Goal: Task Accomplishment & Management: Manage account settings

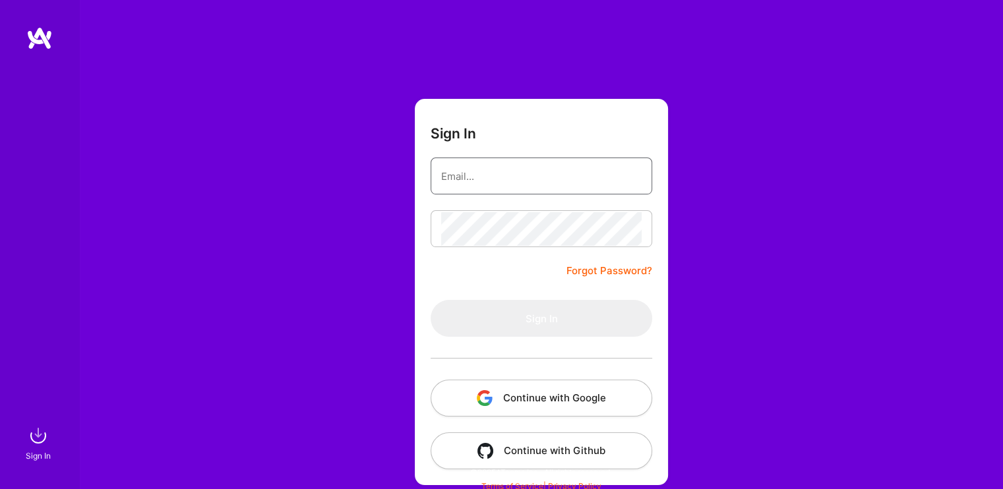
click at [536, 184] on input "email" at bounding box center [541, 177] width 200 height 34
type input "[EMAIL_ADDRESS][DOMAIN_NAME]"
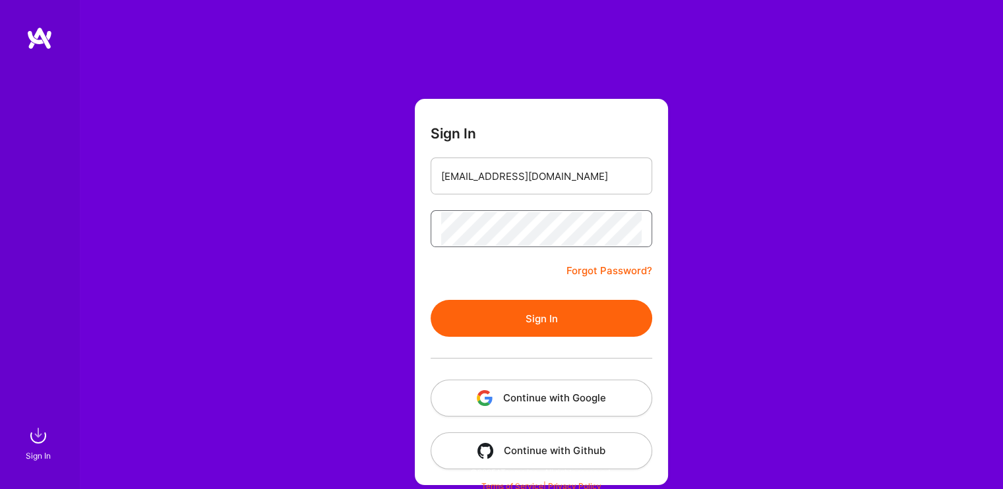
click at [431, 300] on button "Sign In" at bounding box center [542, 318] width 222 height 37
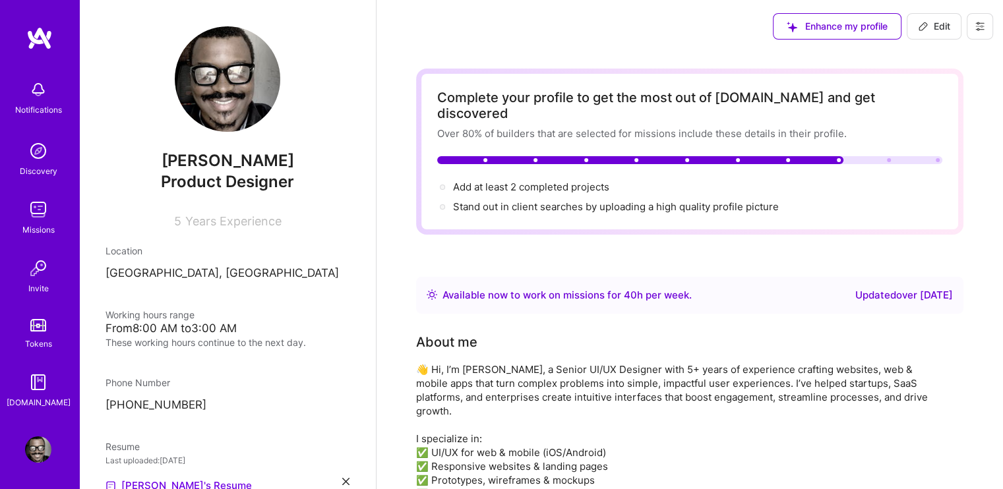
click at [949, 26] on span "Edit" at bounding box center [934, 26] width 32 height 13
select select "NG"
select select "Right Now"
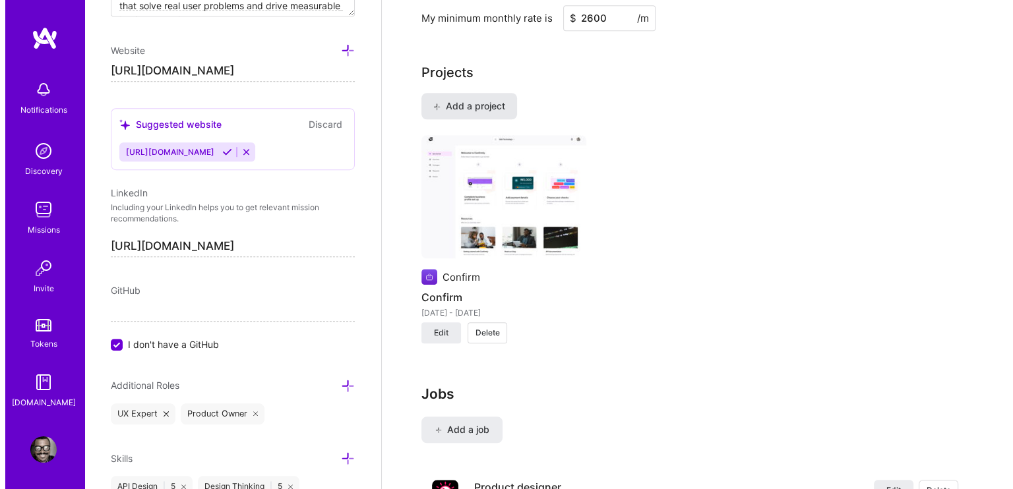
scroll to position [1253, 0]
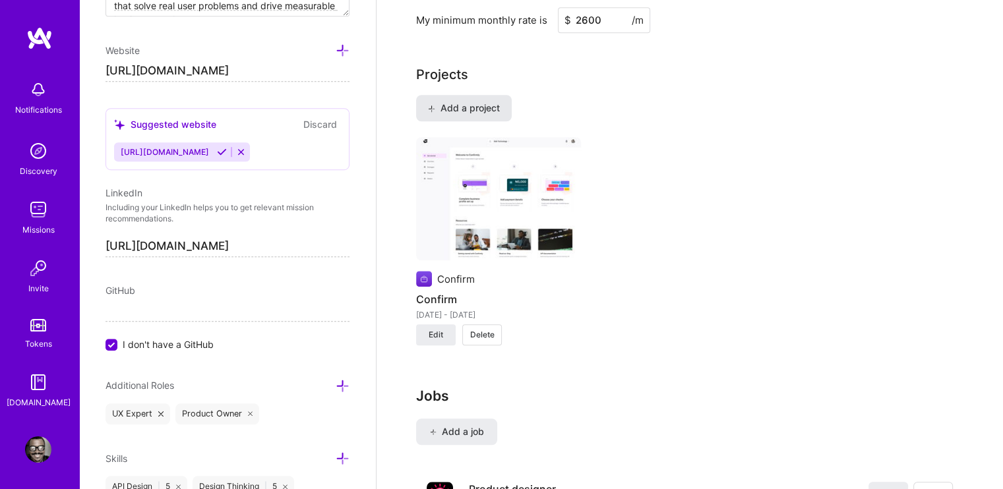
click at [471, 102] on span "Add a project" at bounding box center [464, 108] width 72 height 13
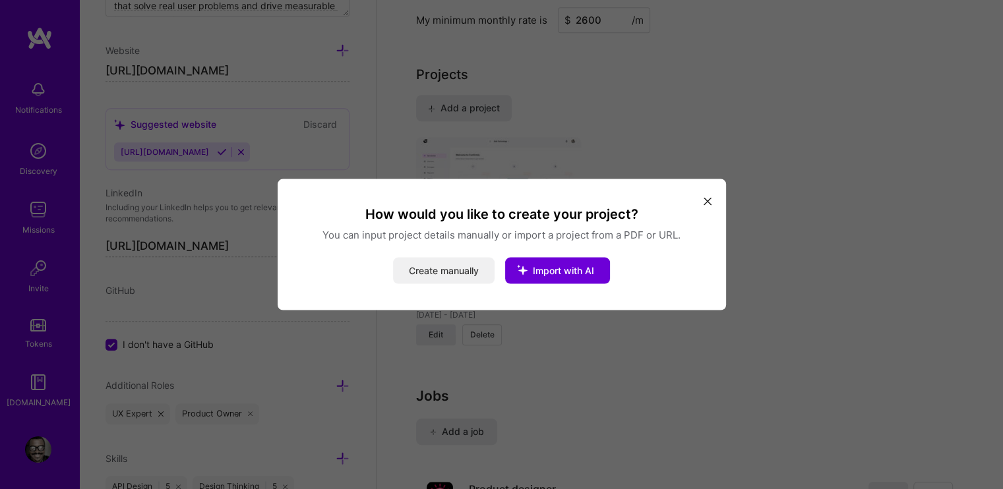
click at [440, 271] on button "Create manually" at bounding box center [444, 271] width 102 height 26
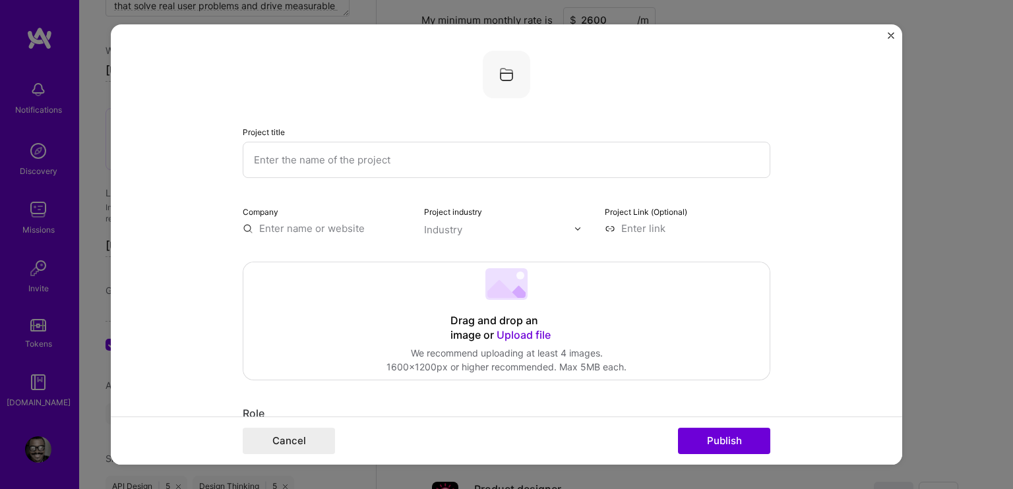
click at [370, 164] on input "text" at bounding box center [506, 160] width 527 height 36
click at [322, 166] on input "text" at bounding box center [506, 160] width 527 height 36
paste input "PERMIT PRO"
type input "PERMIT PRO"
click at [301, 229] on input "text" at bounding box center [325, 229] width 165 height 14
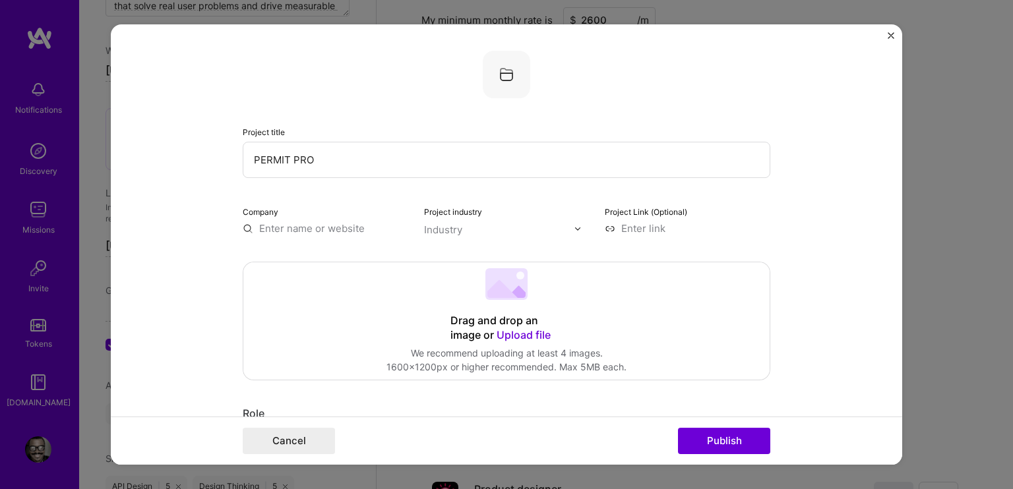
click at [301, 228] on input "text" at bounding box center [325, 229] width 165 height 14
click at [636, 229] on input at bounding box center [687, 229] width 165 height 14
paste input "[URL][DOMAIN_NAME]"
type input "[URL][DOMAIN_NAME]"
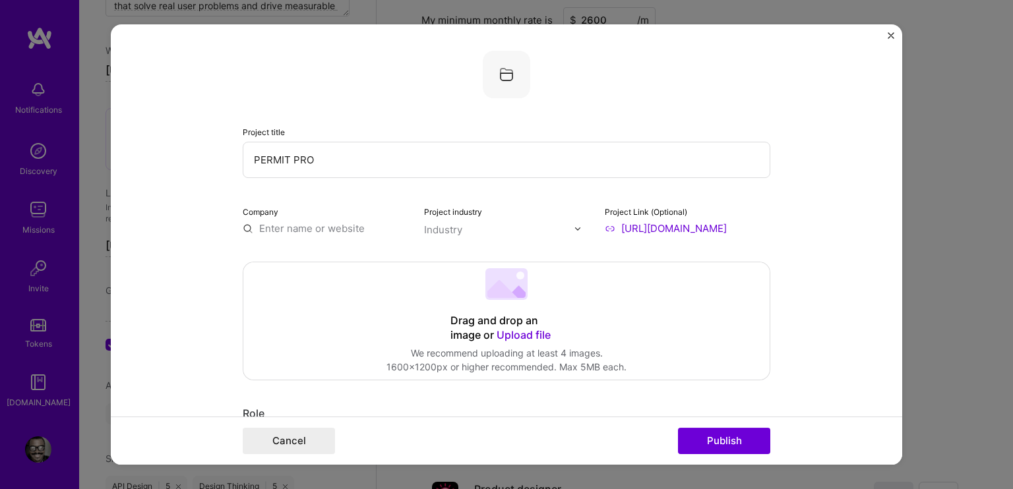
click at [460, 228] on input "text" at bounding box center [499, 230] width 150 height 14
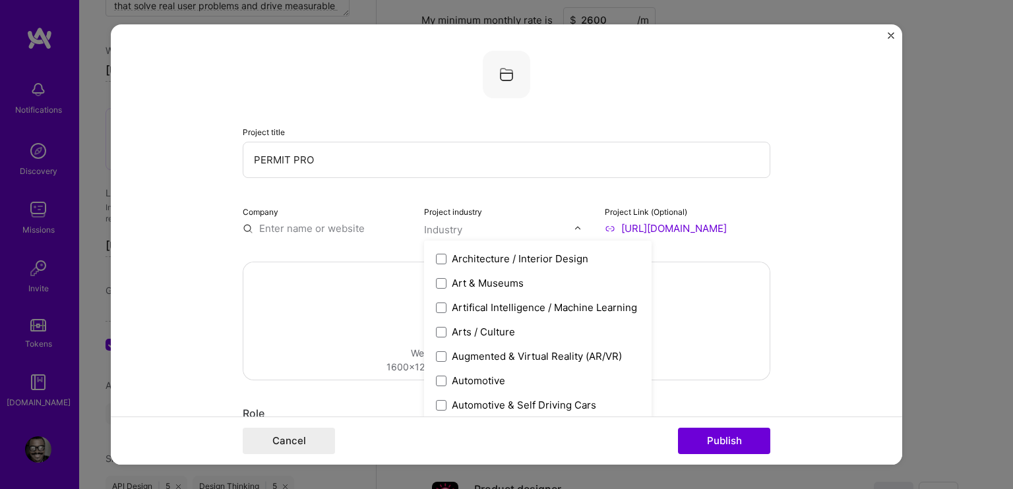
scroll to position [198, 0]
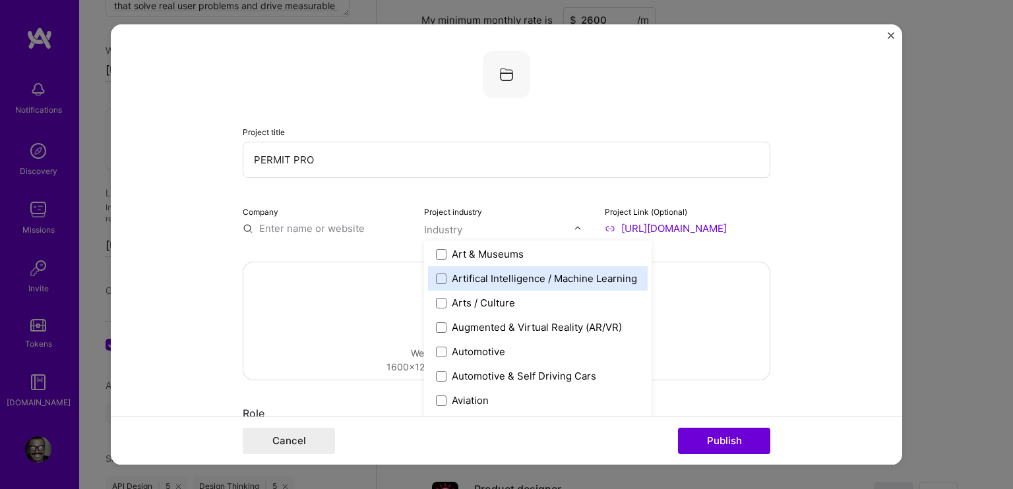
click at [294, 225] on input "text" at bounding box center [325, 229] width 165 height 14
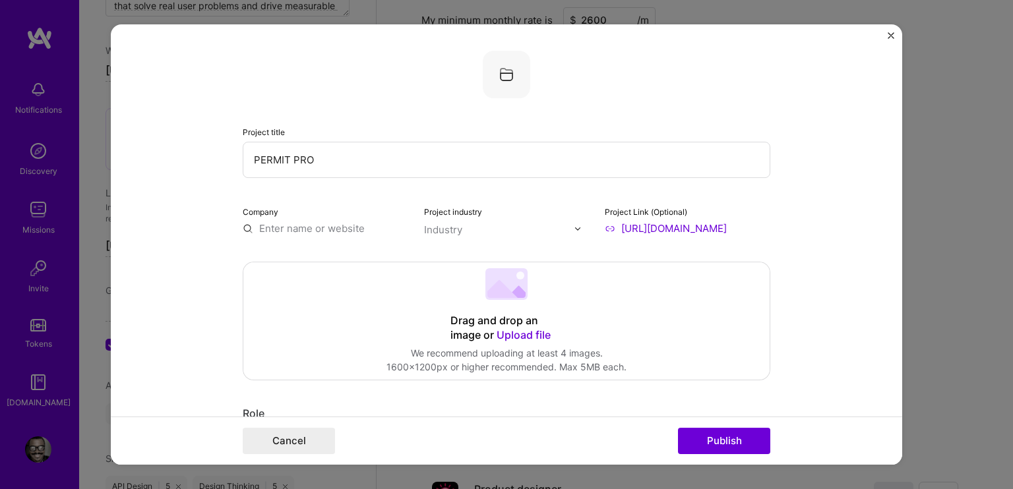
type input "P"
click at [327, 260] on div "Ipermit" at bounding box center [338, 258] width 44 height 23
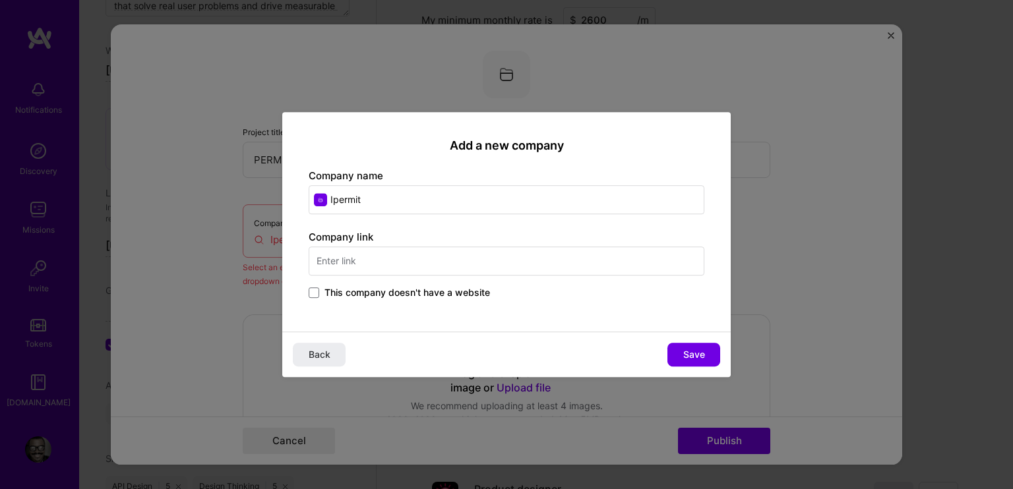
click at [347, 264] on input "text" at bounding box center [507, 261] width 396 height 29
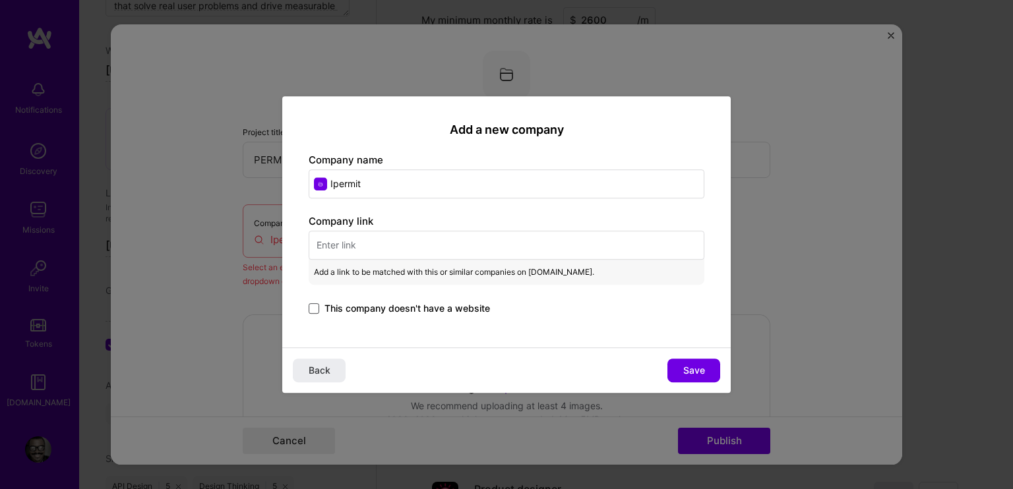
click at [316, 308] on span at bounding box center [314, 308] width 11 height 11
click at [0, 0] on input "This company doesn't have a website" at bounding box center [0, 0] width 0 height 0
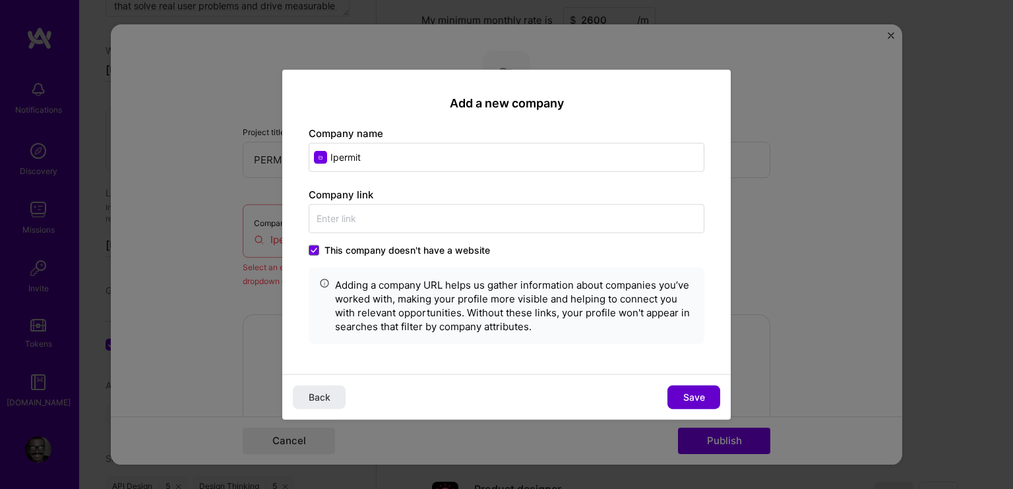
click at [692, 398] on span "Save" at bounding box center [694, 396] width 22 height 13
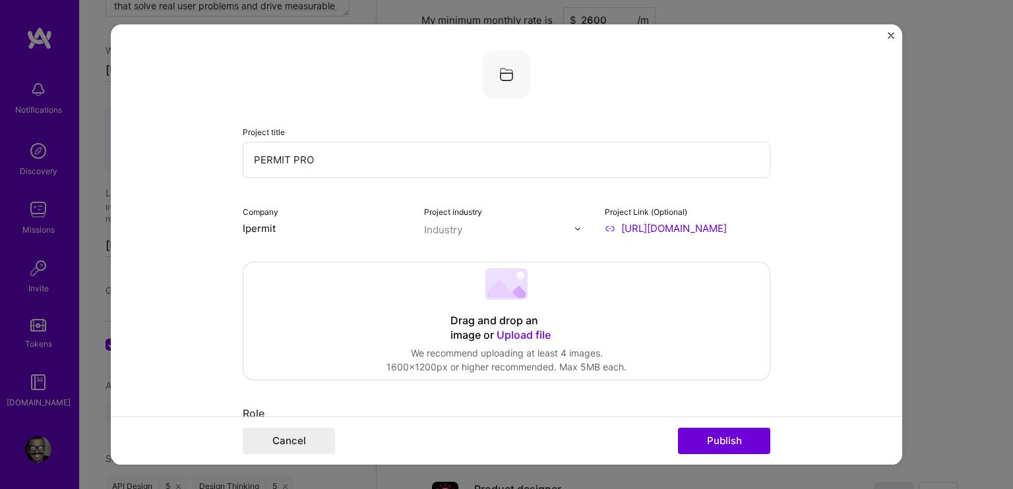
click at [463, 229] on input "text" at bounding box center [499, 230] width 150 height 14
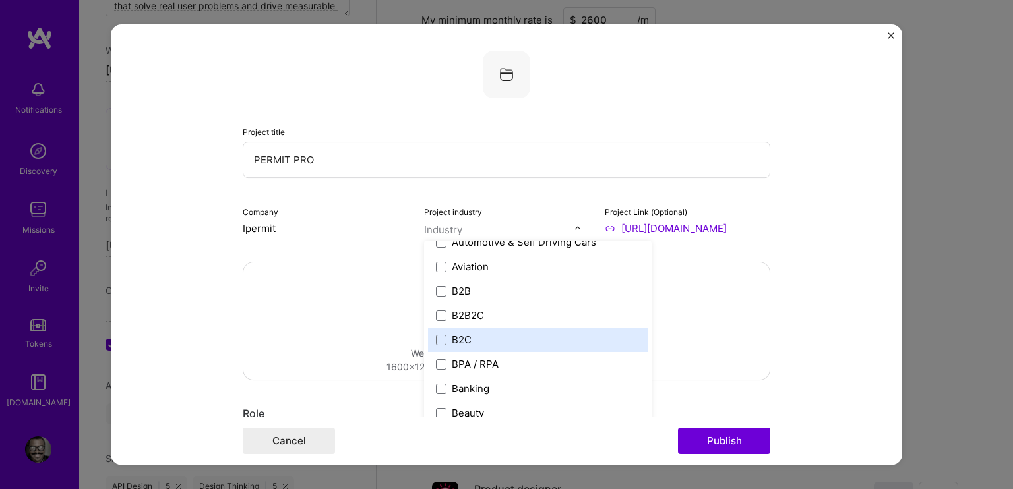
scroll to position [330, 0]
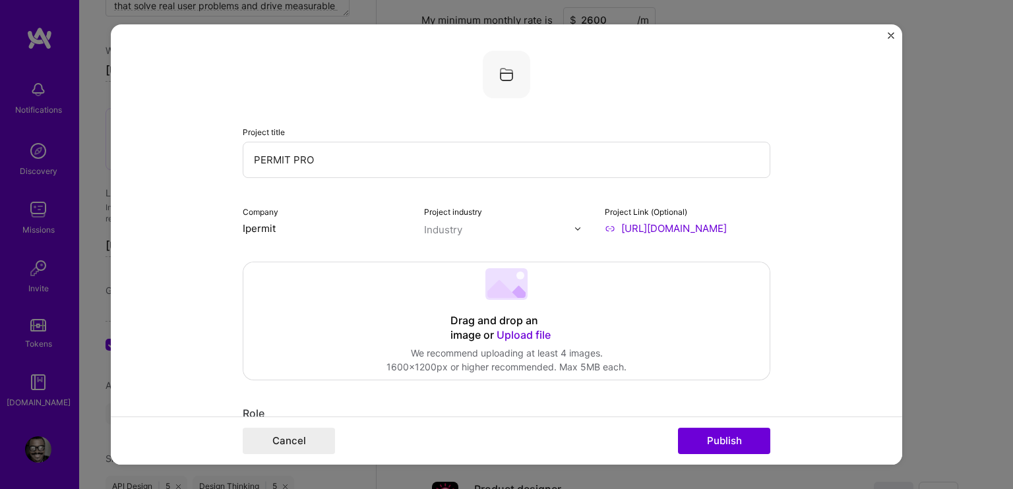
click at [179, 226] on form "Project title PERMIT PRO Company Ipermit Project industry Industry Project Link…" at bounding box center [506, 244] width 791 height 440
click at [481, 235] on input "text" at bounding box center [499, 230] width 150 height 14
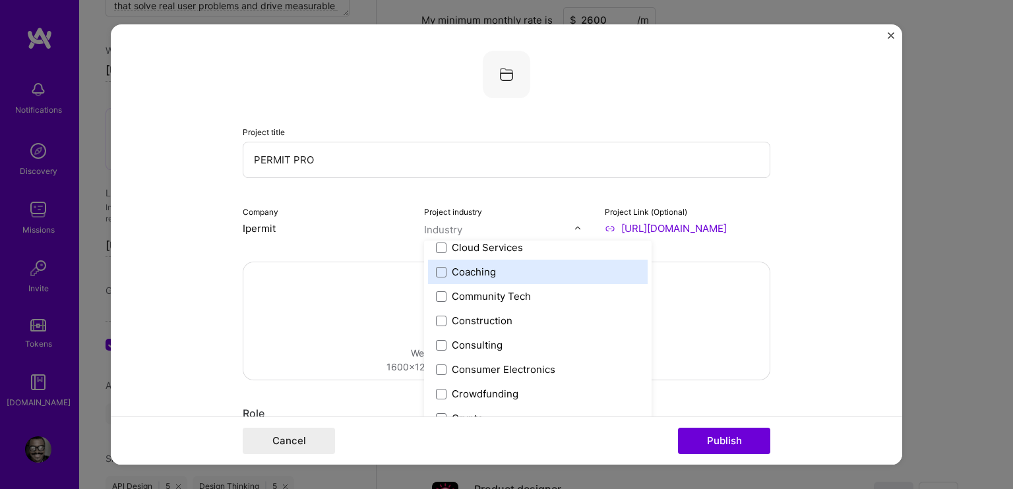
scroll to position [791, 0]
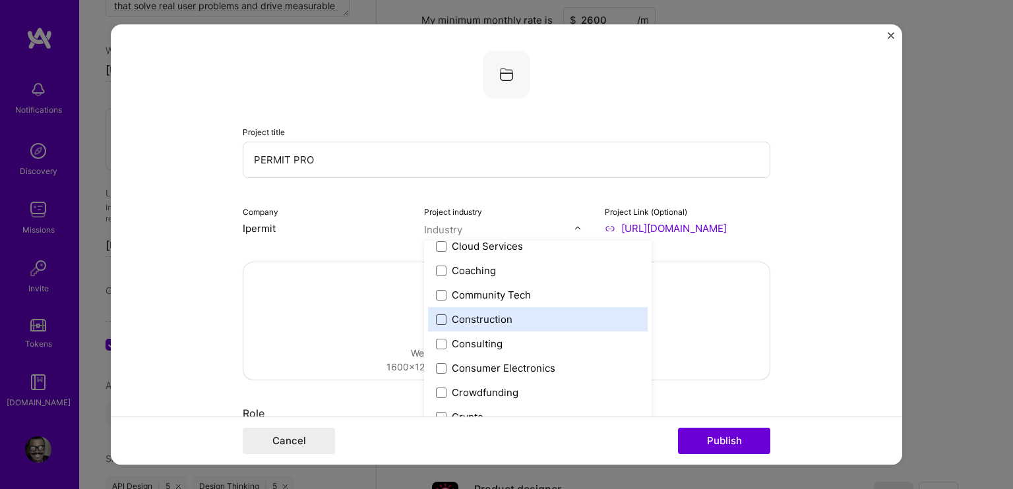
click at [436, 313] on label "Construction" at bounding box center [538, 320] width 204 height 14
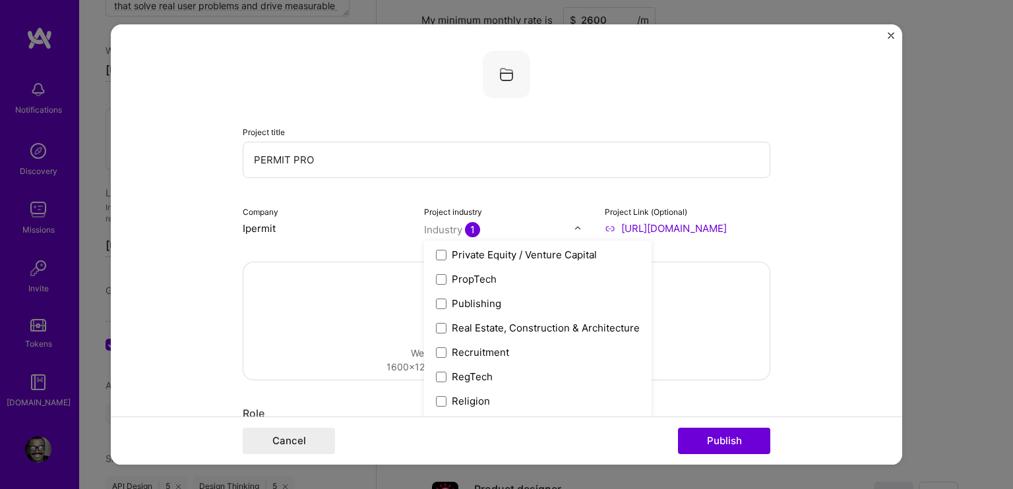
scroll to position [2374, 0]
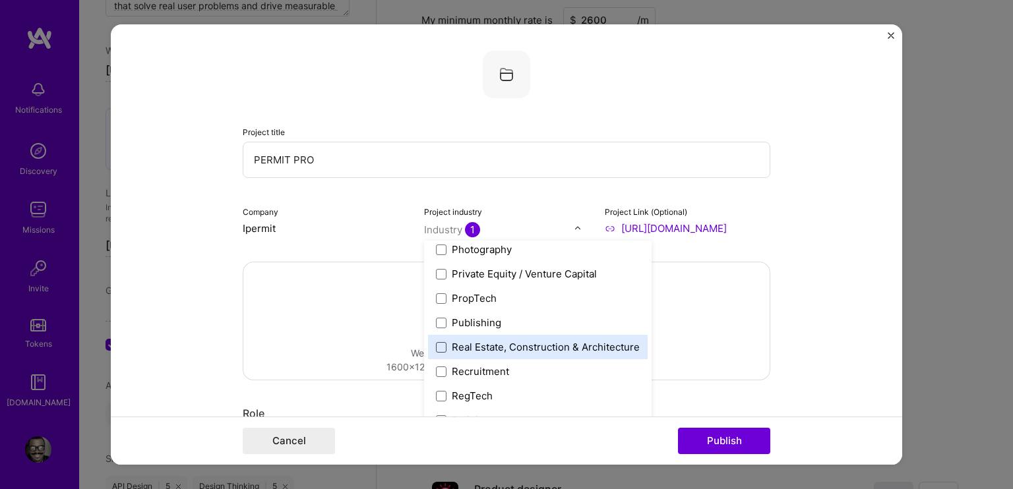
click at [436, 342] on span at bounding box center [441, 347] width 11 height 11
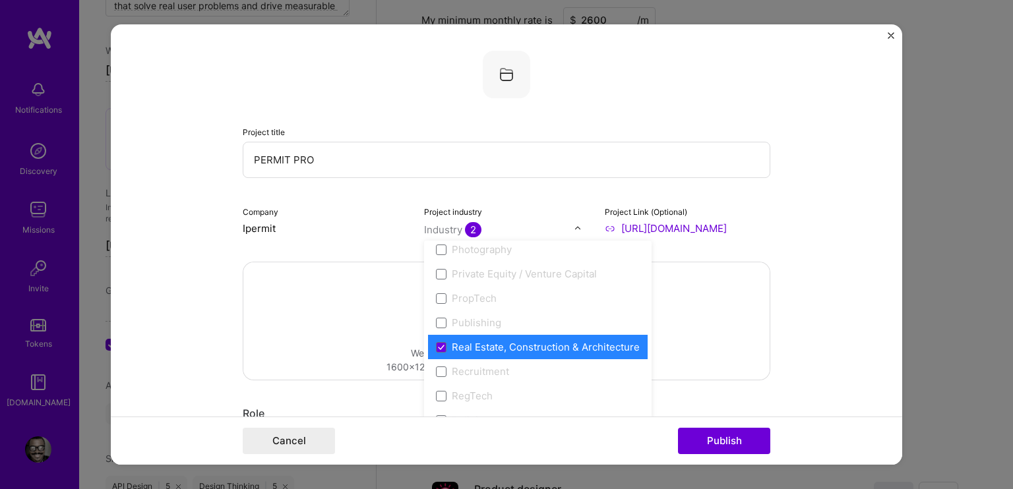
click at [825, 285] on form "Project title PERMIT PRO Company Ipermit Project industry option Real Estate, C…" at bounding box center [506, 244] width 791 height 440
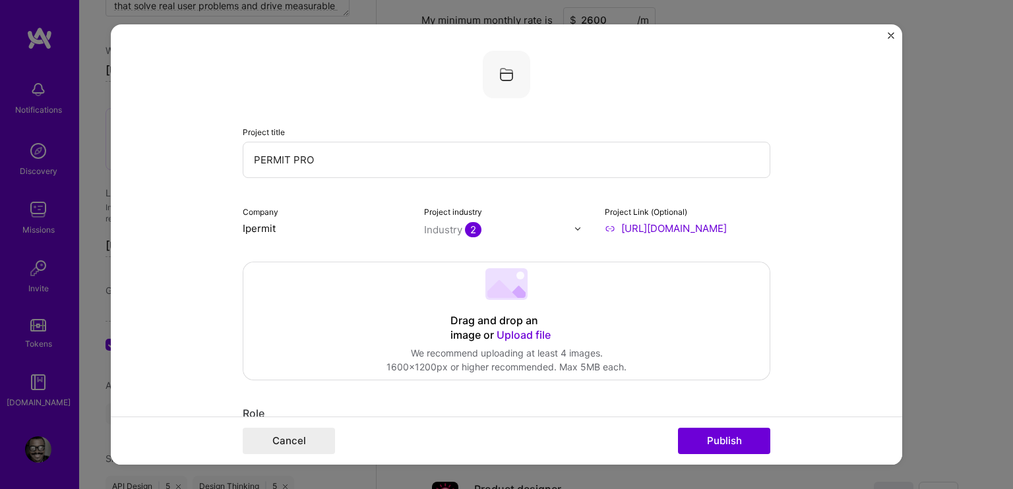
click at [506, 287] on 202 at bounding box center [506, 284] width 42 height 32
click at [522, 303] on div "Drag and drop an image or Upload file Upload file We recommend uploading at lea…" at bounding box center [506, 320] width 526 height 117
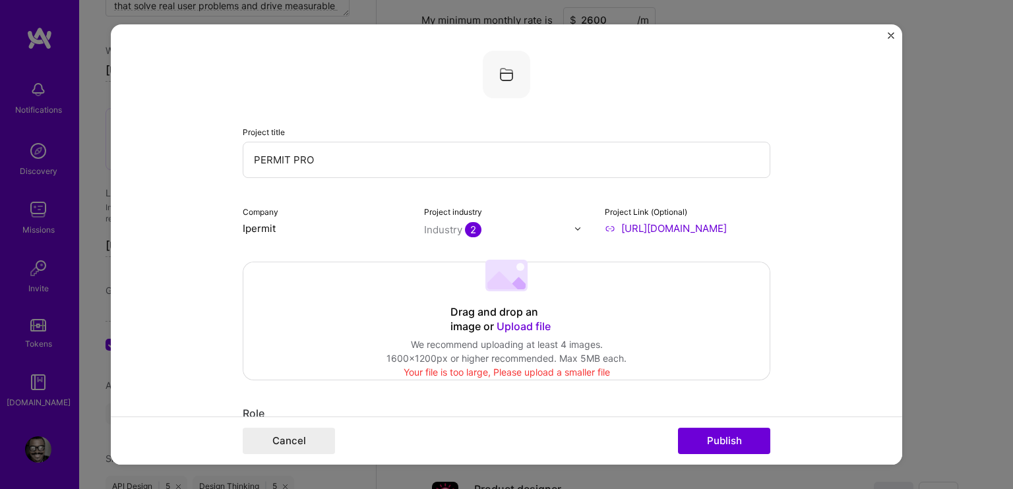
click at [483, 331] on div "Drag and drop an image or Upload file" at bounding box center [506, 319] width 112 height 29
click at [502, 316] on div "Drag and drop an image or Upload file" at bounding box center [506, 319] width 112 height 29
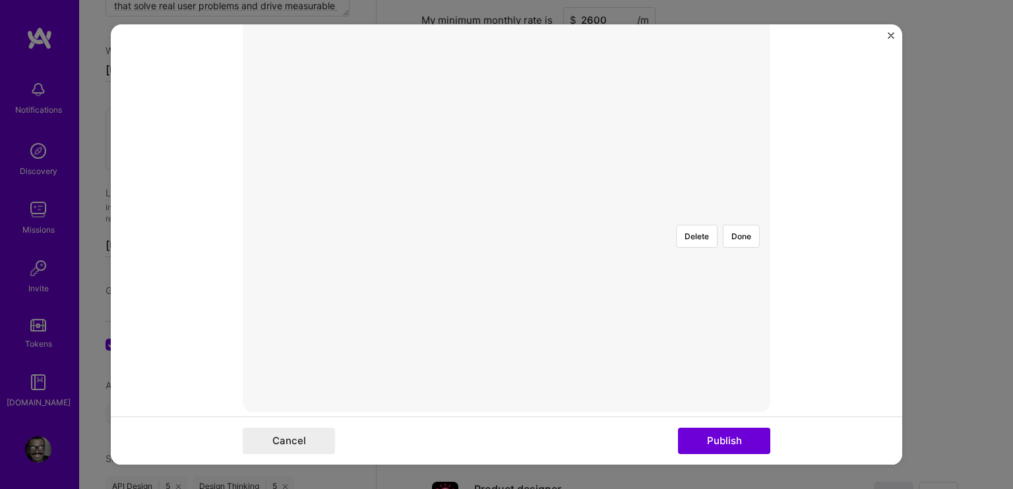
scroll to position [264, 0]
click at [506, 242] on div at bounding box center [725, 361] width 438 height 330
click at [607, 210] on div at bounding box center [760, 361] width 438 height 330
click at [561, 262] on div at bounding box center [725, 427] width 438 height 330
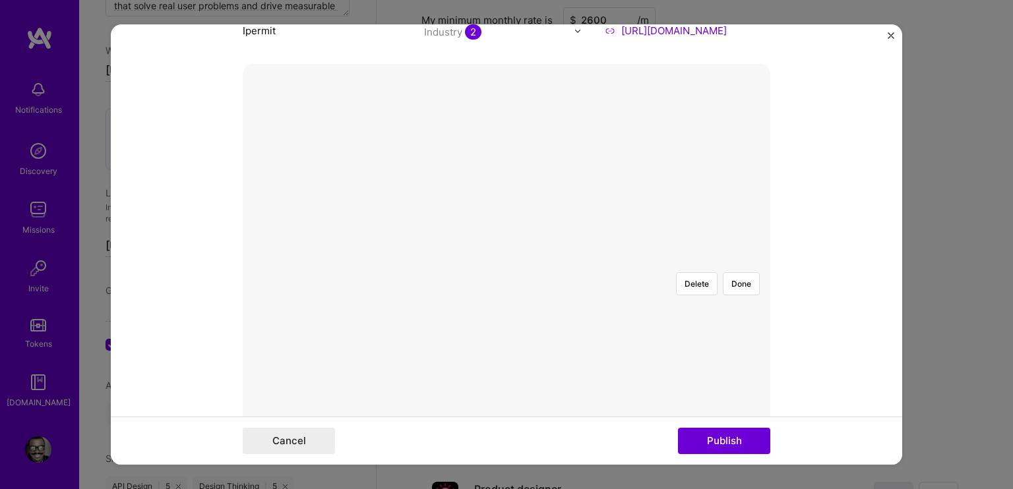
click at [506, 262] on div at bounding box center [725, 427] width 438 height 330
click at [552, 262] on div at bounding box center [771, 427] width 438 height 330
click at [612, 388] on div at bounding box center [769, 427] width 438 height 330
click at [660, 262] on div at bounding box center [764, 427] width 438 height 330
click at [584, 282] on div at bounding box center [789, 436] width 411 height 309
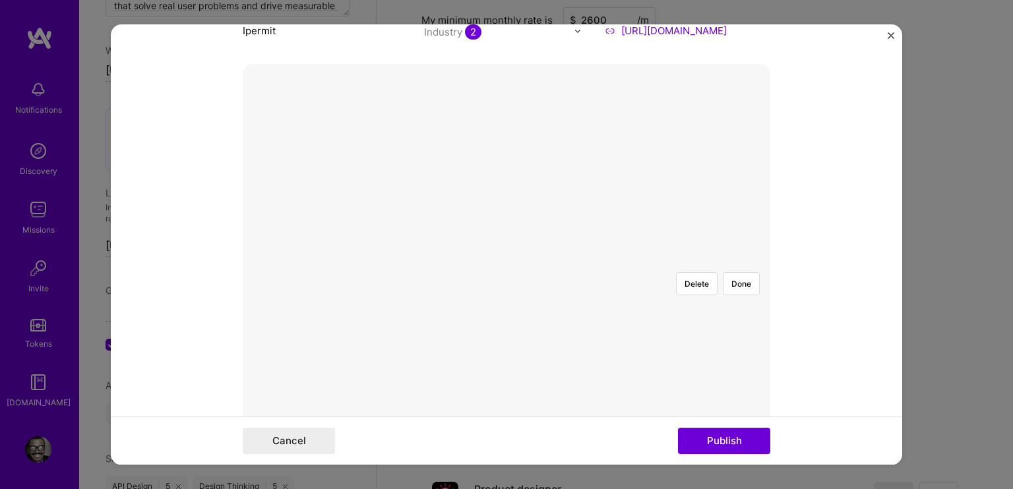
click at [570, 272] on div at bounding box center [783, 432] width 426 height 320
type input "Ipermi"
click at [268, 82] on div "Delete Done" at bounding box center [506, 262] width 527 height 396
click at [551, 262] on div at bounding box center [770, 427] width 438 height 330
click at [506, 263] on div at bounding box center [725, 427] width 438 height 330
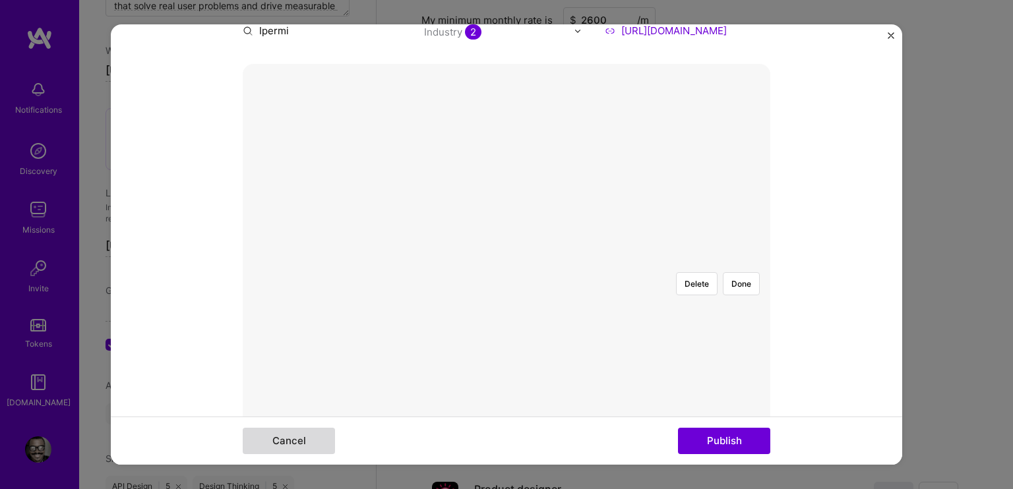
click at [301, 443] on button "Cancel" at bounding box center [289, 441] width 92 height 26
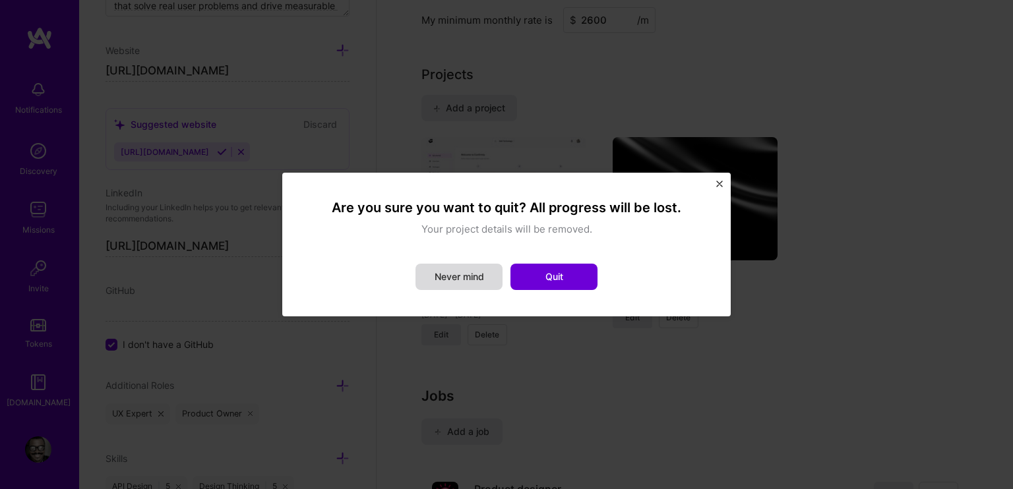
click at [456, 278] on button "Never mind" at bounding box center [458, 277] width 87 height 26
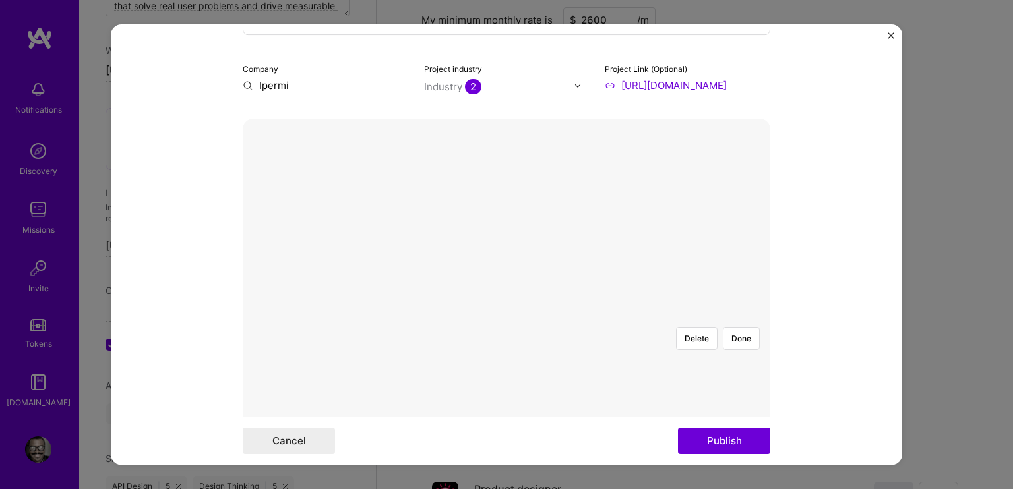
scroll to position [132, 0]
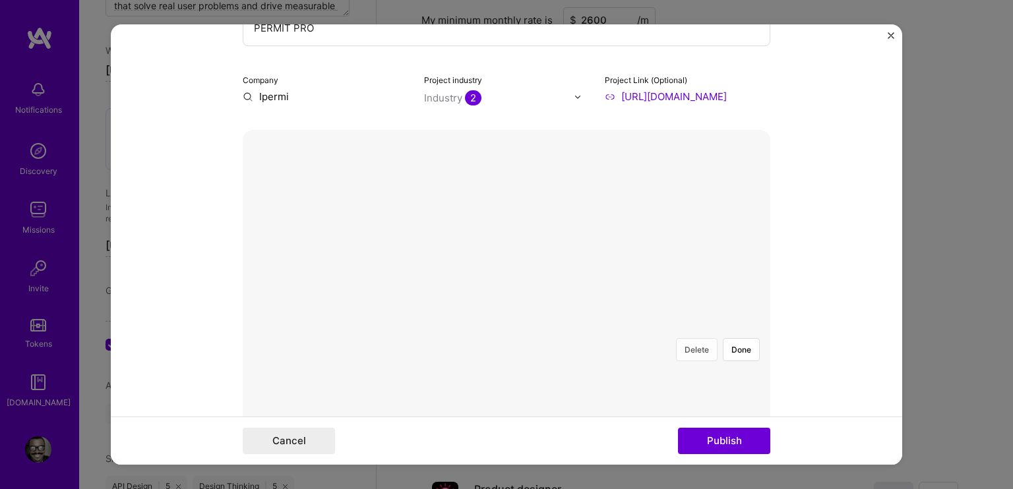
click at [696, 338] on button "Delete" at bounding box center [697, 349] width 42 height 23
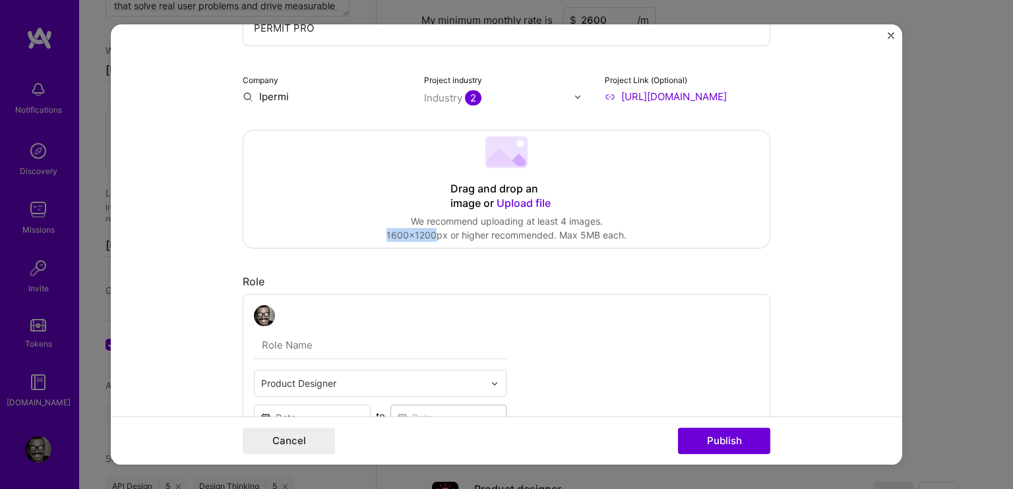
drag, startPoint x: 382, startPoint y: 235, endPoint x: 430, endPoint y: 234, distance: 48.1
click at [430, 234] on div "1600x1200px or higher recommended. Max 5MB each." at bounding box center [506, 235] width 240 height 14
copy div "1600x1200"
click at [471, 183] on div "Drag and drop an image or Upload file" at bounding box center [506, 196] width 112 height 29
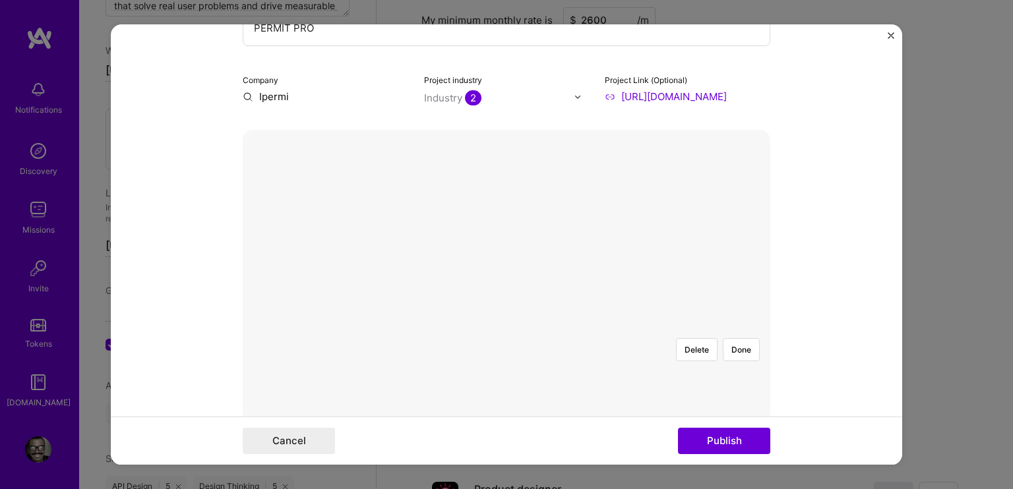
click at [514, 328] on div at bounding box center [725, 493] width 438 height 330
click at [506, 328] on div at bounding box center [725, 493] width 438 height 330
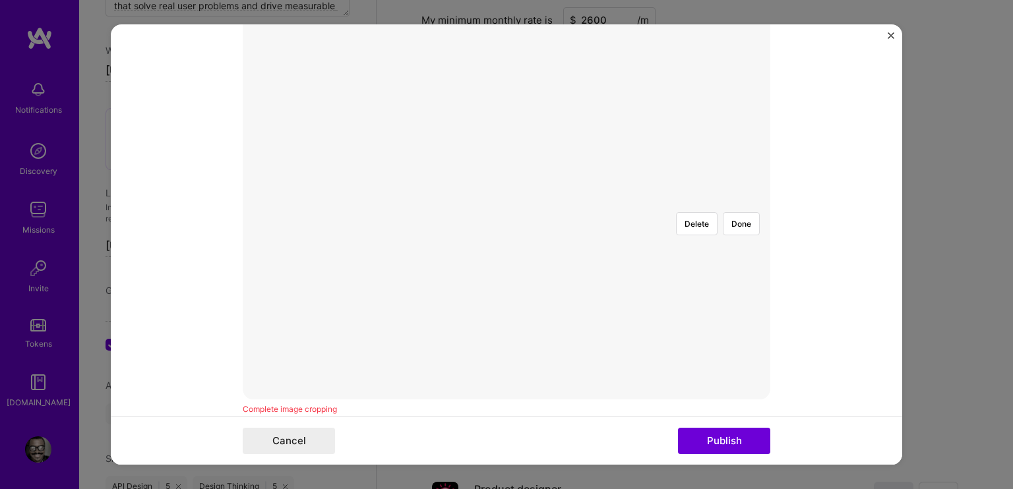
scroll to position [264, 0]
click at [506, 249] on div at bounding box center [725, 361] width 438 height 330
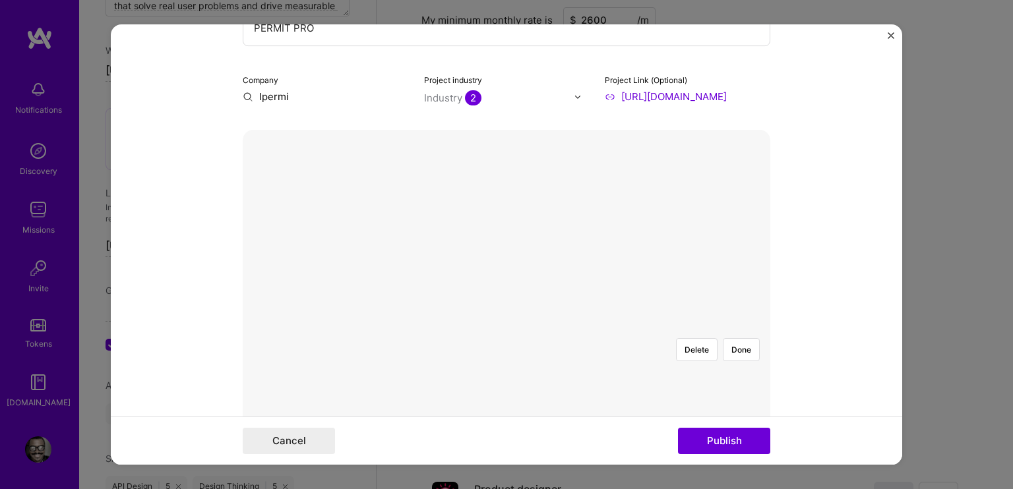
click at [736, 137] on div "Delete Done" at bounding box center [506, 328] width 527 height 396
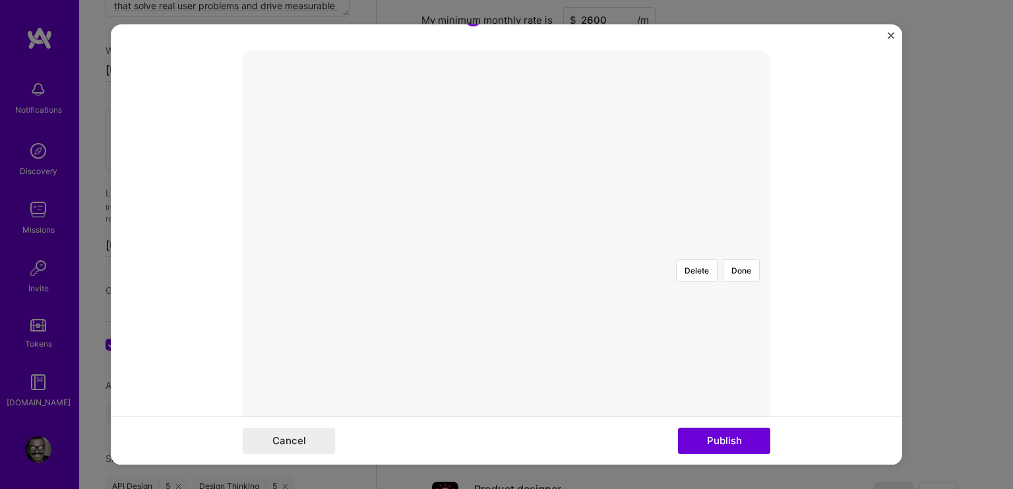
scroll to position [198, 0]
click at [620, 262] on div at bounding box center [750, 427] width 438 height 330
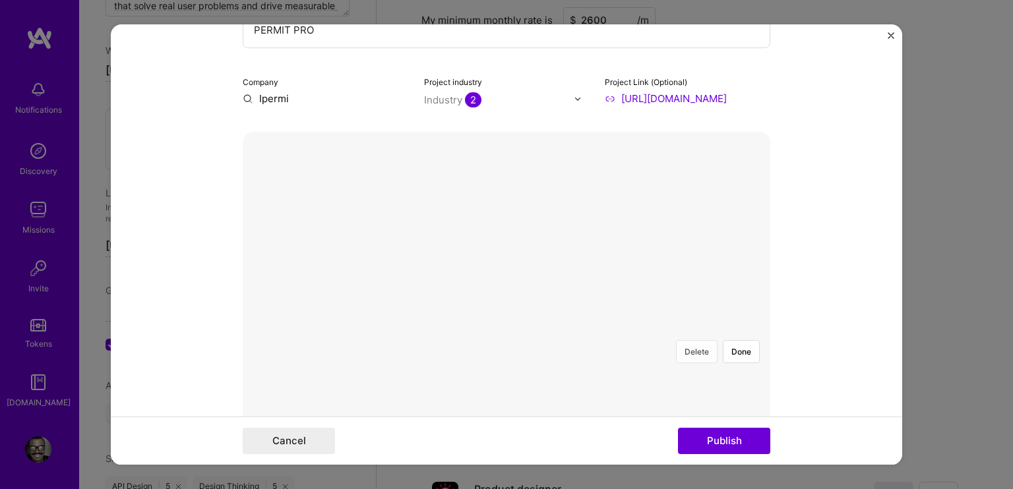
scroll to position [132, 0]
click at [698, 338] on button "Delete" at bounding box center [697, 349] width 42 height 23
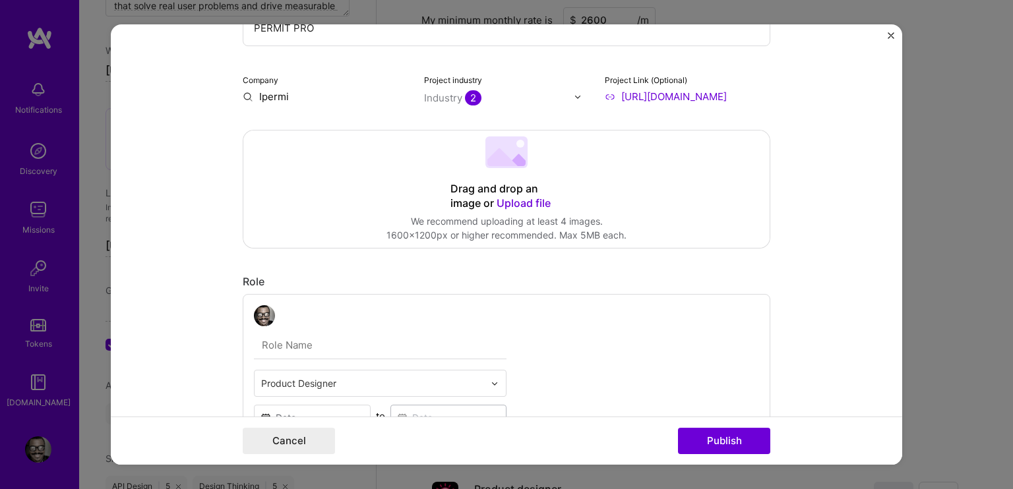
click at [480, 200] on div "Drag and drop an image or Upload file" at bounding box center [506, 196] width 112 height 29
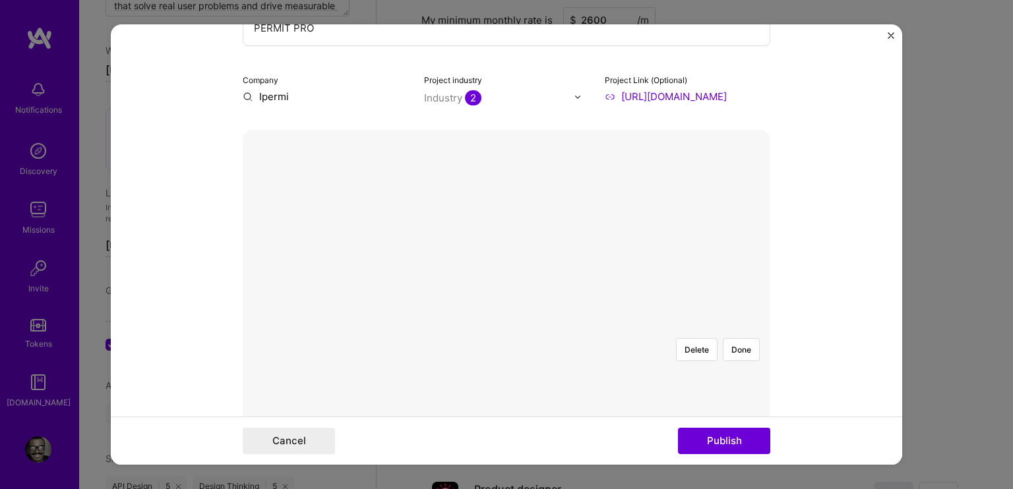
click at [653, 328] on div "Delete Done" at bounding box center [506, 328] width 527 height 0
click at [528, 328] on div at bounding box center [654, 439] width 297 height 223
click at [506, 369] on div at bounding box center [654, 480] width 297 height 223
click at [519, 328] on div at bounding box center [654, 439] width 297 height 223
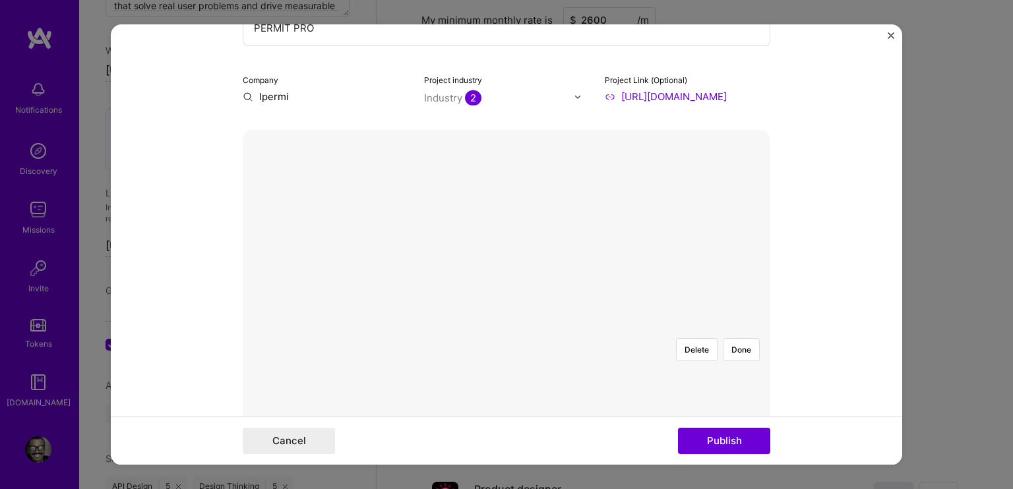
drag, startPoint x: 493, startPoint y: 353, endPoint x: 489, endPoint y: 342, distance: 11.9
click at [506, 328] on div at bounding box center [506, 328] width 0 height 0
click at [348, 328] on div "Delete Done" at bounding box center [506, 328] width 527 height 0
click at [598, 328] on div at bounding box center [630, 421] width 248 height 186
click at [513, 328] on div at bounding box center [630, 421] width 248 height 186
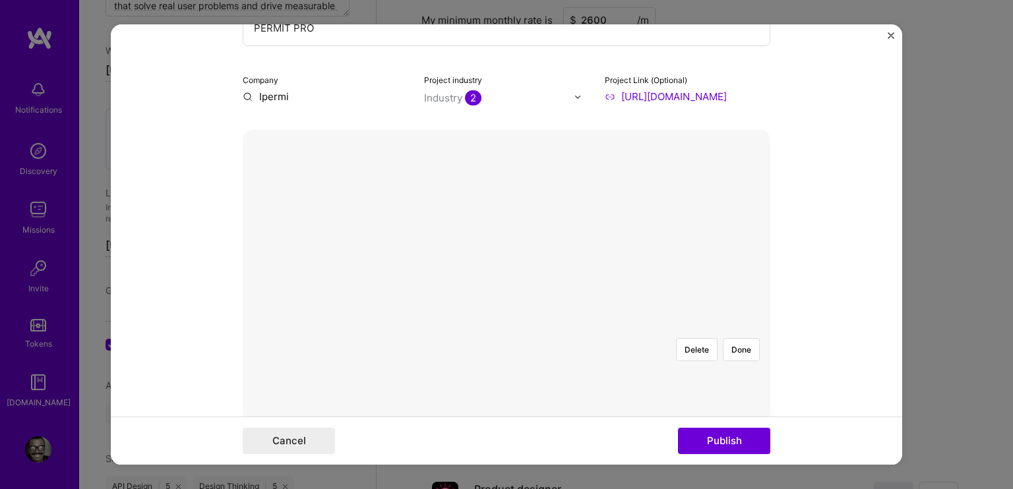
click at [506, 329] on div at bounding box center [630, 422] width 248 height 186
click at [506, 328] on div at bounding box center [630, 421] width 248 height 186
click at [704, 328] on div "Delete Done" at bounding box center [506, 328] width 527 height 0
click at [684, 338] on button "Delete" at bounding box center [697, 349] width 42 height 23
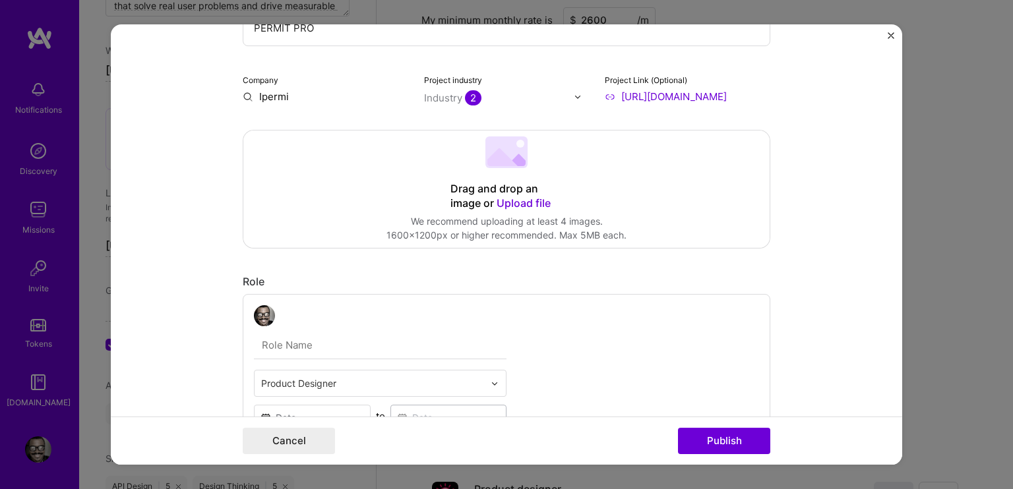
click at [506, 174] on div "Drag and drop an image or Upload file Upload file We recommend uploading at lea…" at bounding box center [506, 189] width 526 height 117
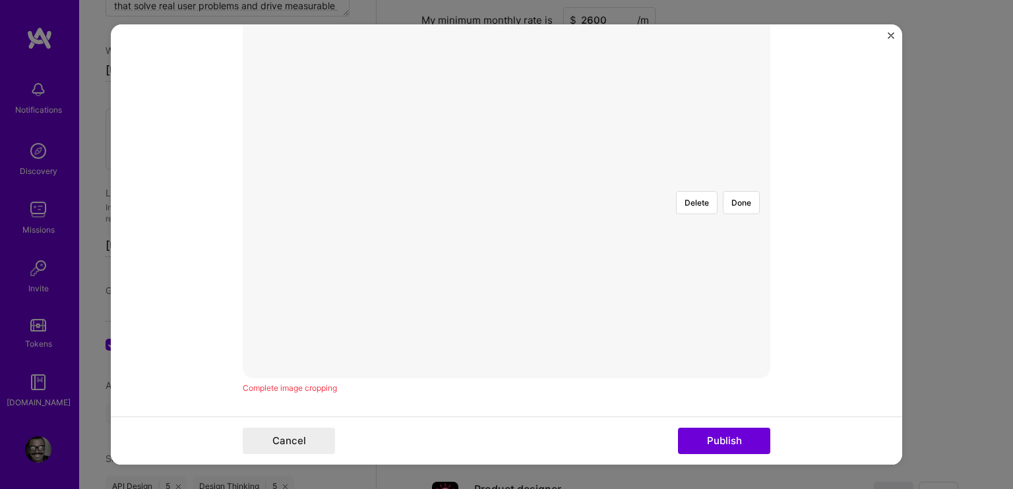
scroll to position [264, 0]
click at [506, 254] on div at bounding box center [725, 361] width 438 height 330
click at [506, 247] on div at bounding box center [725, 361] width 438 height 330
click at [508, 314] on div at bounding box center [727, 361] width 438 height 330
click at [305, 398] on div "Complete image cropping" at bounding box center [506, 403] width 527 height 14
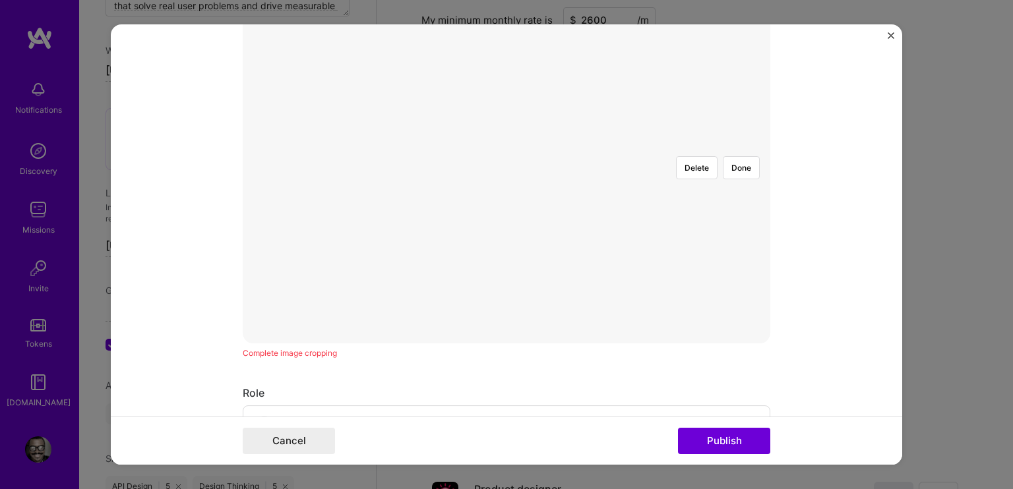
scroll to position [198, 0]
click at [506, 274] on div at bounding box center [725, 427] width 438 height 330
click at [506, 262] on div at bounding box center [725, 427] width 438 height 330
click at [514, 262] on div at bounding box center [725, 427] width 438 height 330
click at [686, 272] on button "Delete" at bounding box center [697, 283] width 42 height 23
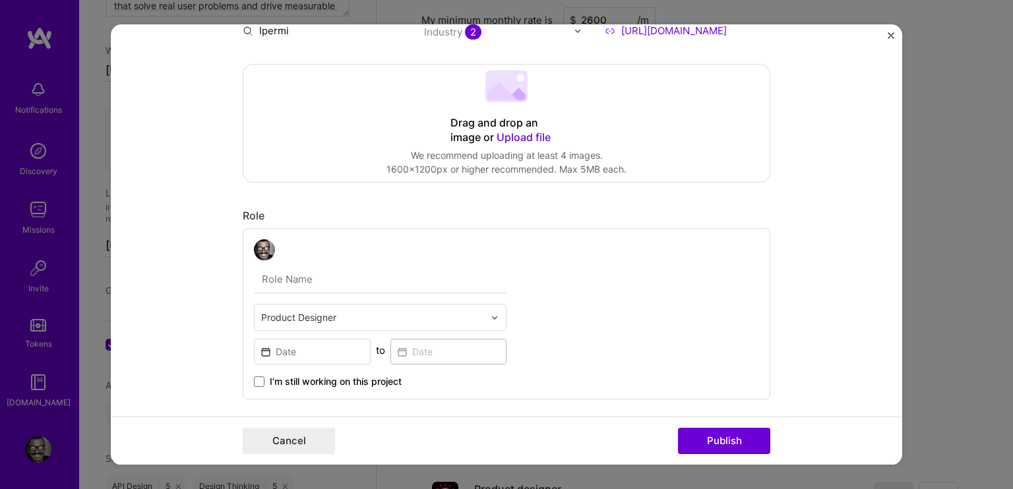
scroll to position [0, 0]
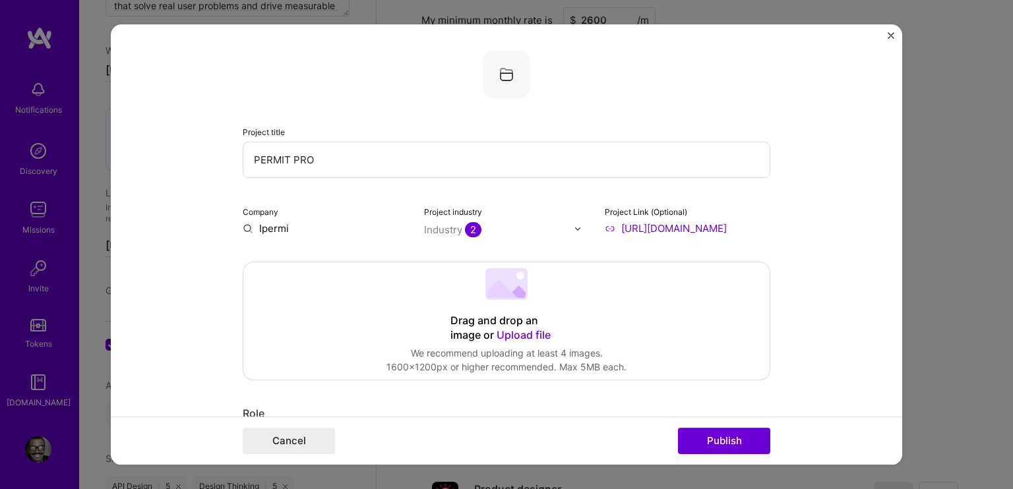
click at [480, 311] on div "Drag and drop an image or Upload file Upload file We recommend uploading at lea…" at bounding box center [506, 320] width 526 height 117
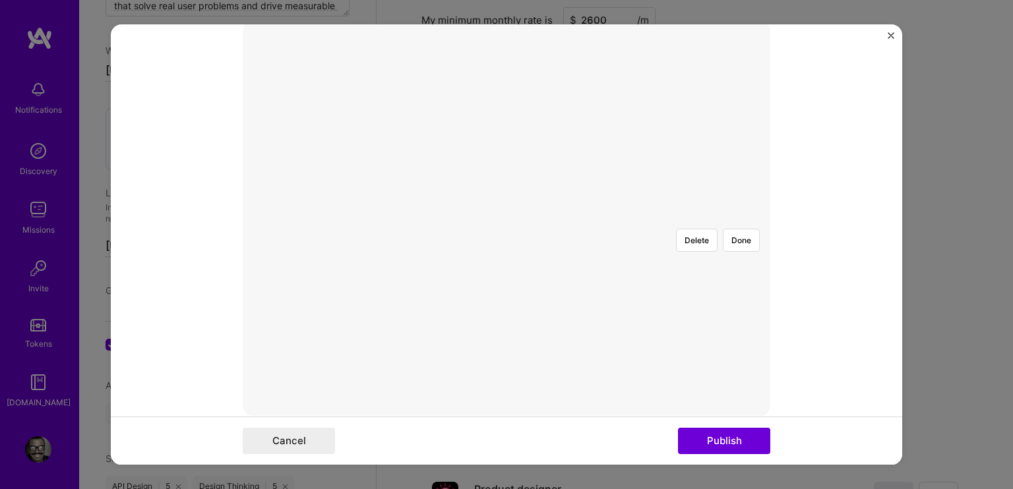
scroll to position [264, 0]
click at [543, 247] on div at bounding box center [725, 361] width 438 height 330
click at [777, 156] on form "Project title PERMIT PRO Company Ipermi Project industry Industry 2 Project Lin…" at bounding box center [506, 244] width 791 height 440
click at [514, 262] on div at bounding box center [727, 427] width 438 height 330
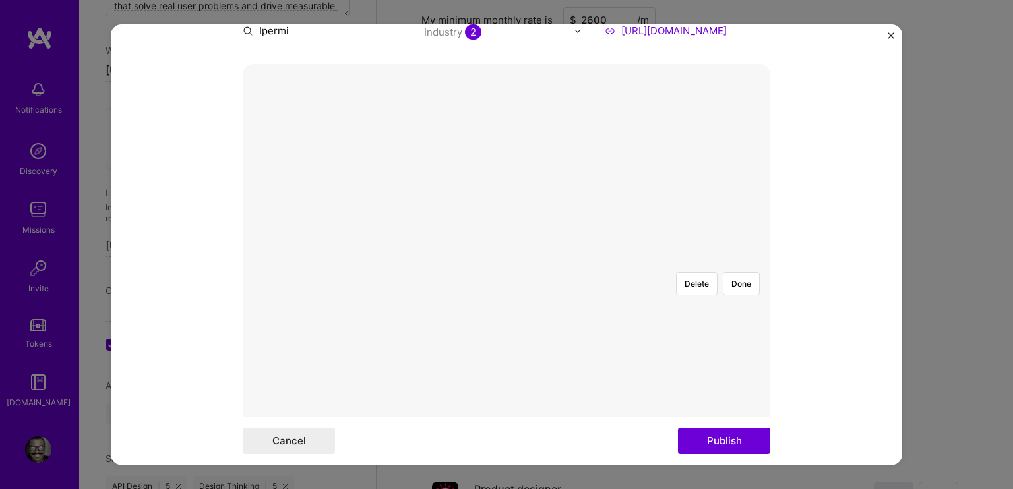
click at [591, 262] on div at bounding box center [735, 427] width 438 height 330
click at [675, 231] on div at bounding box center [735, 295] width 438 height 330
click at [587, 147] on div at bounding box center [686, 258] width 340 height 256
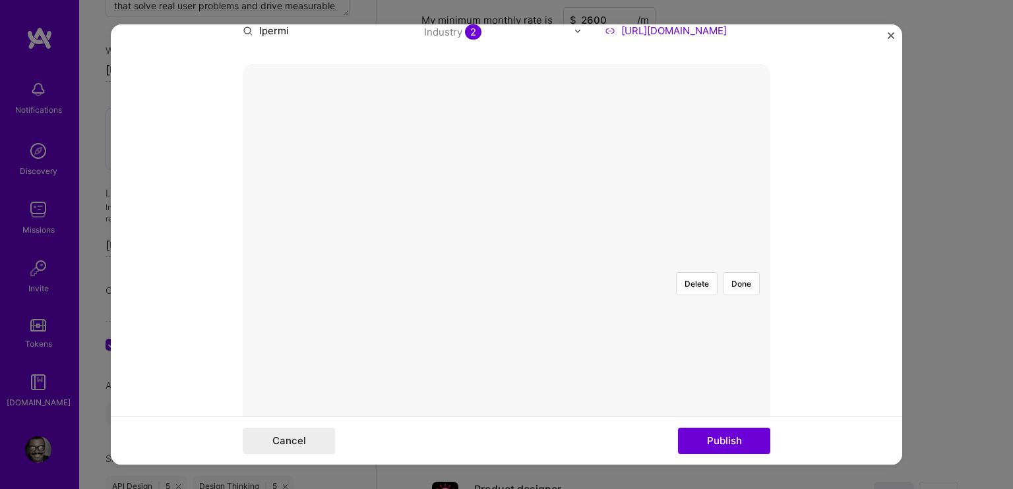
click at [779, 213] on form "Project title PERMIT PRO Company Ipermi Project industry Industry 2 Project Lin…" at bounding box center [506, 244] width 791 height 440
click at [827, 403] on form "Project title PERMIT PRO Company Ipermi Project industry Industry 2 Project Lin…" at bounding box center [506, 244] width 791 height 440
click at [540, 299] on div at bounding box center [725, 427] width 438 height 330
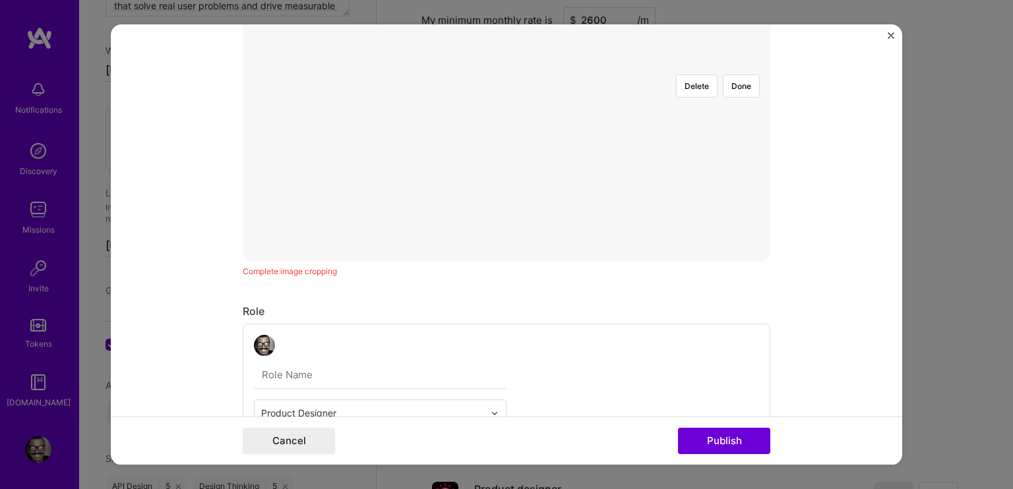
click at [309, 266] on div "Complete image cropping" at bounding box center [506, 271] width 527 height 14
click at [506, 245] on div at bounding box center [725, 385] width 438 height 330
click at [506, 243] on div at bounding box center [725, 385] width 438 height 330
click at [649, 230] on div at bounding box center [725, 385] width 438 height 330
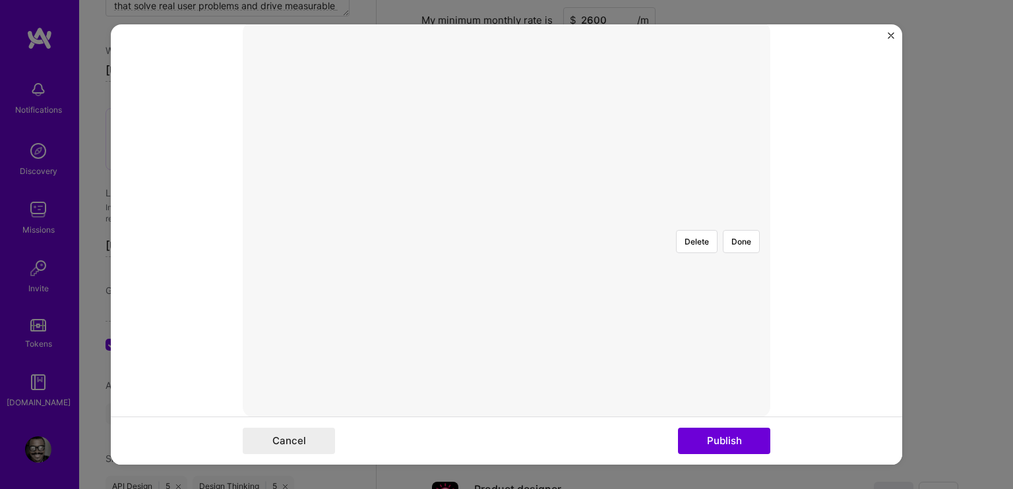
click at [578, 221] on div at bounding box center [725, 385] width 438 height 330
click at [842, 162] on form "Project title PERMIT PRO Company Ipermi Project industry Industry 2 Project Lin…" at bounding box center [506, 244] width 791 height 440
click at [506, 220] on img at bounding box center [506, 220] width 0 height 0
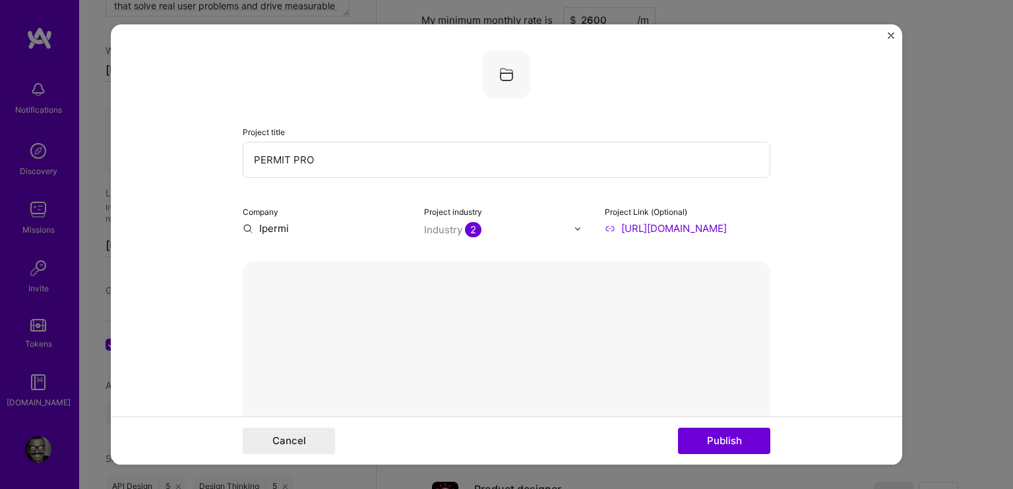
click at [504, 73] on img at bounding box center [506, 74] width 47 height 47
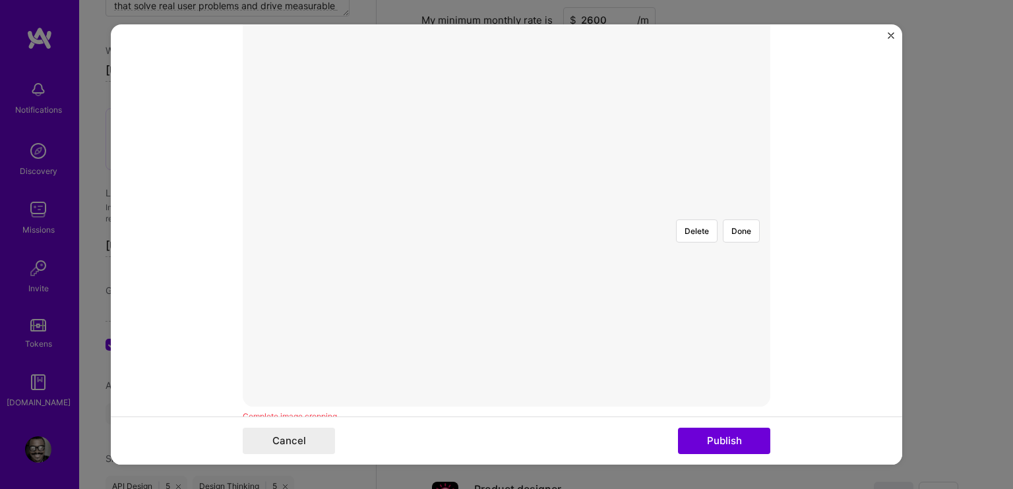
scroll to position [264, 0]
click at [691, 206] on button "Delete" at bounding box center [697, 217] width 42 height 23
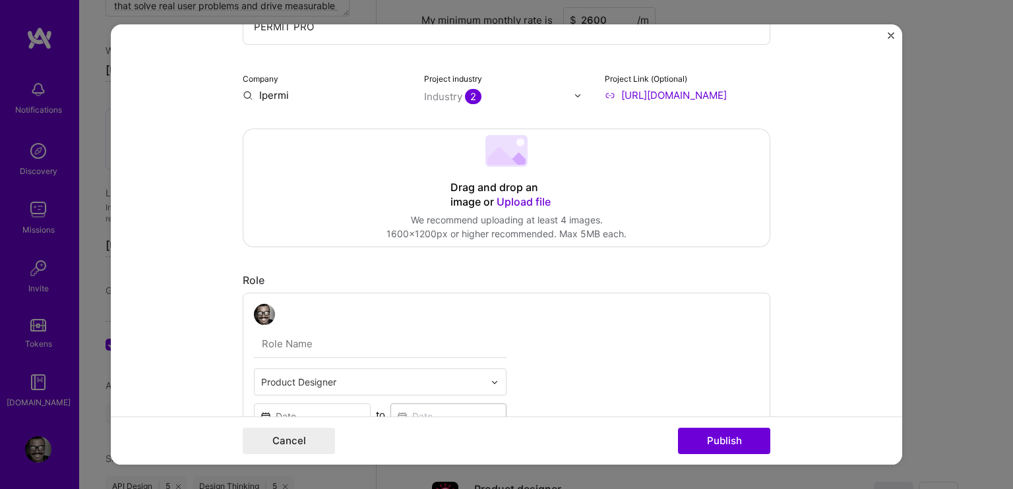
scroll to position [132, 0]
click at [506, 199] on span "Upload file" at bounding box center [523, 202] width 54 height 13
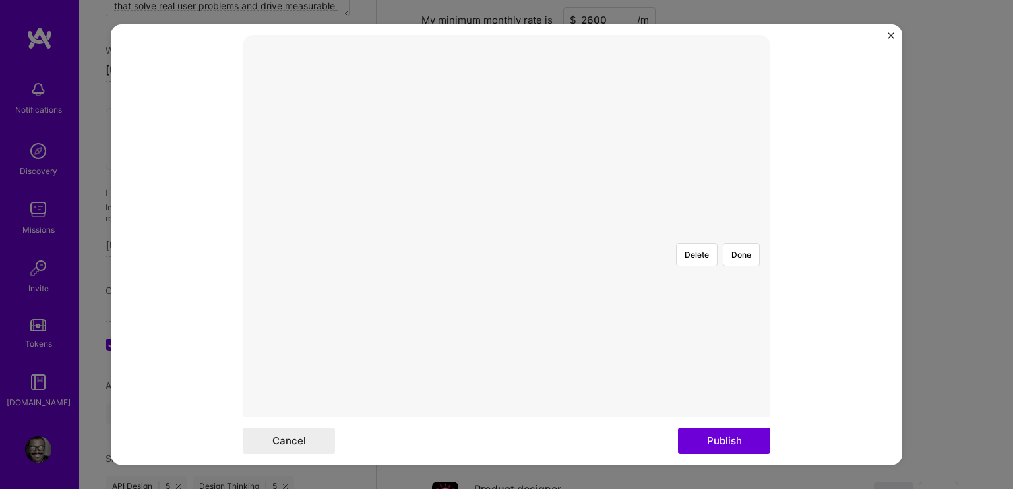
scroll to position [198, 0]
click at [595, 274] on div at bounding box center [814, 427] width 438 height 330
click at [506, 173] on div at bounding box center [725, 295] width 438 height 330
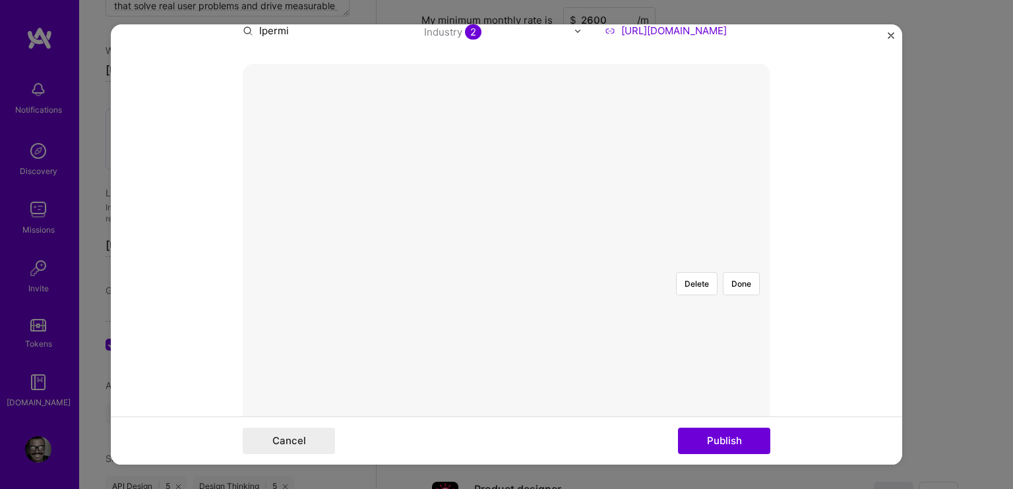
click at [527, 262] on div at bounding box center [746, 427] width 438 height 330
click at [220, 179] on form "Project title PERMIT PRO Company Ipermi Project industry Industry 2 Project Lin…" at bounding box center [506, 244] width 791 height 440
click at [522, 262] on div at bounding box center [725, 427] width 438 height 330
click at [891, 31] on form "Project title PERMIT PRO Company Ipermi Project industry Industry 2 Project Lin…" at bounding box center [506, 244] width 791 height 440
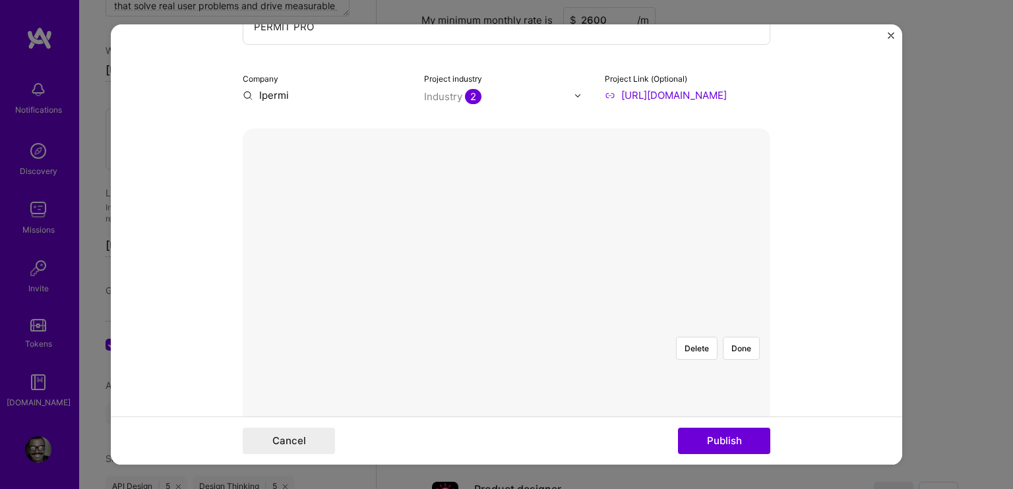
scroll to position [132, 0]
click at [504, 94] on input "text" at bounding box center [499, 98] width 150 height 14
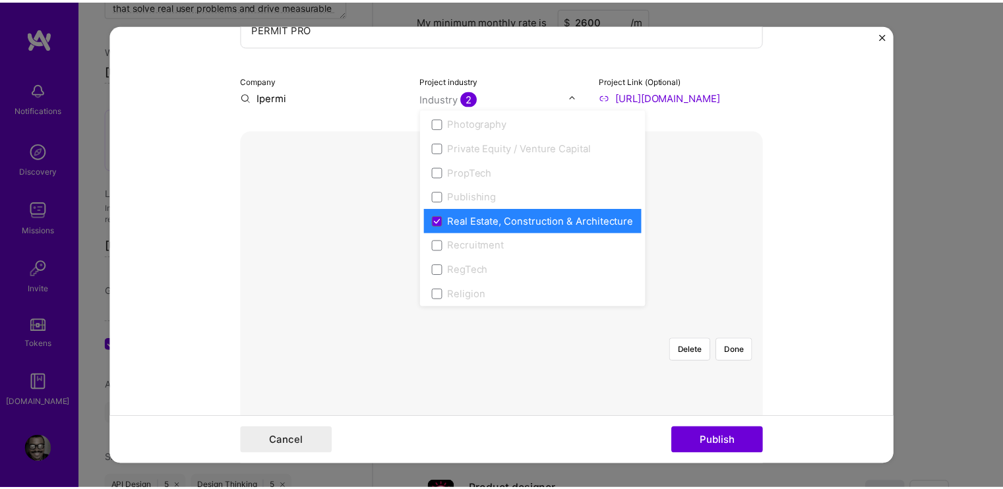
scroll to position [2374, 0]
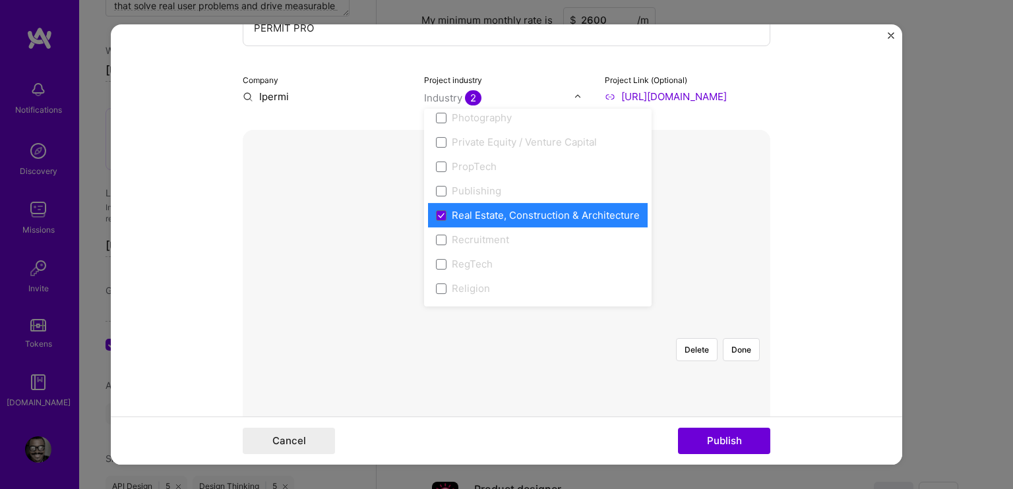
click at [887, 34] on img "Close" at bounding box center [890, 35] width 7 height 7
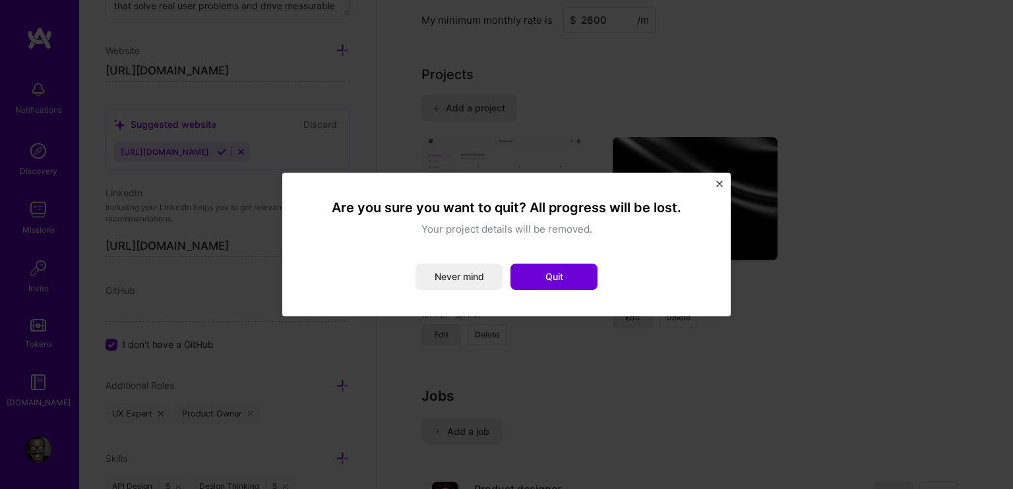
click at [545, 276] on button "Quit" at bounding box center [553, 277] width 87 height 26
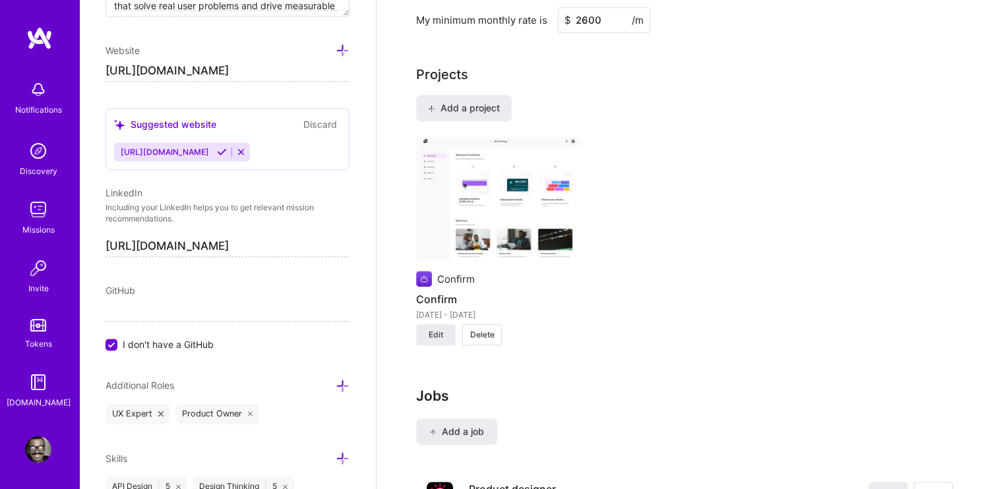
click at [47, 387] on img at bounding box center [38, 382] width 26 height 26
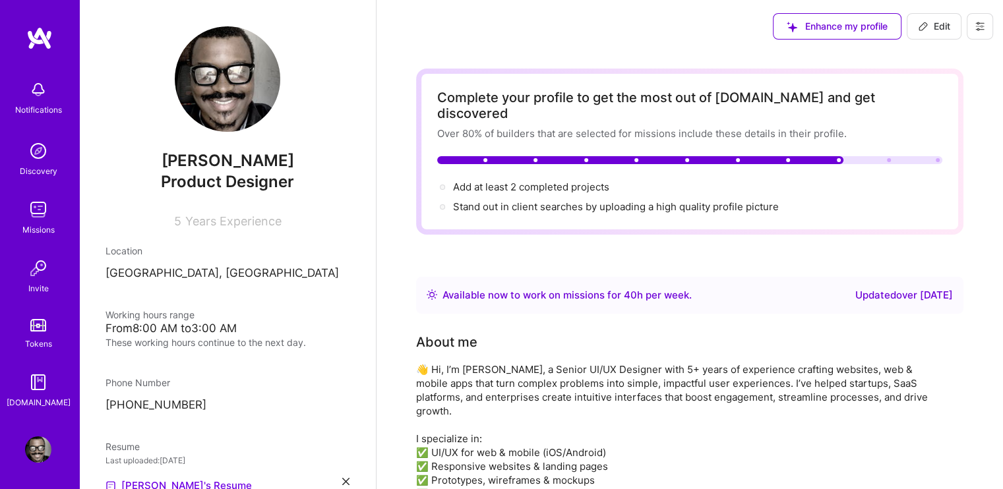
scroll to position [1253, 0]
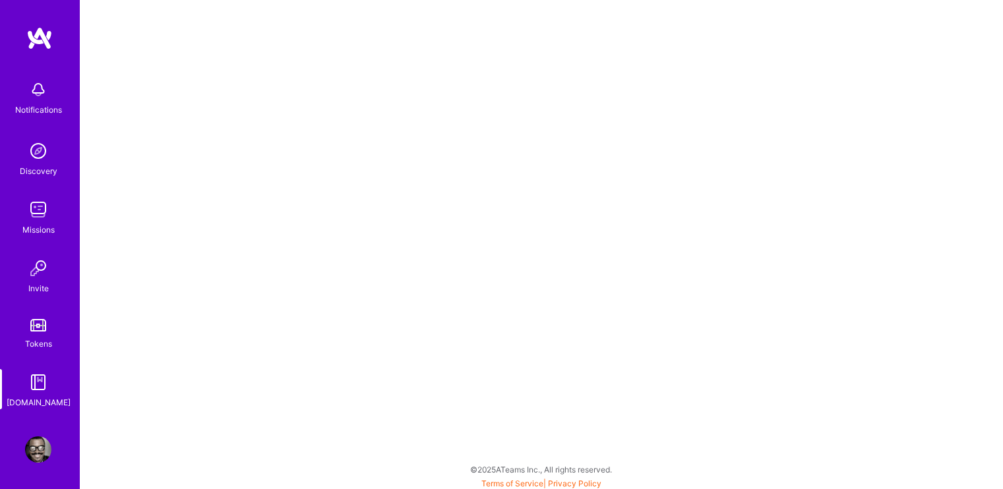
click at [45, 374] on img at bounding box center [38, 382] width 26 height 26
click at [34, 395] on img at bounding box center [38, 382] width 26 height 26
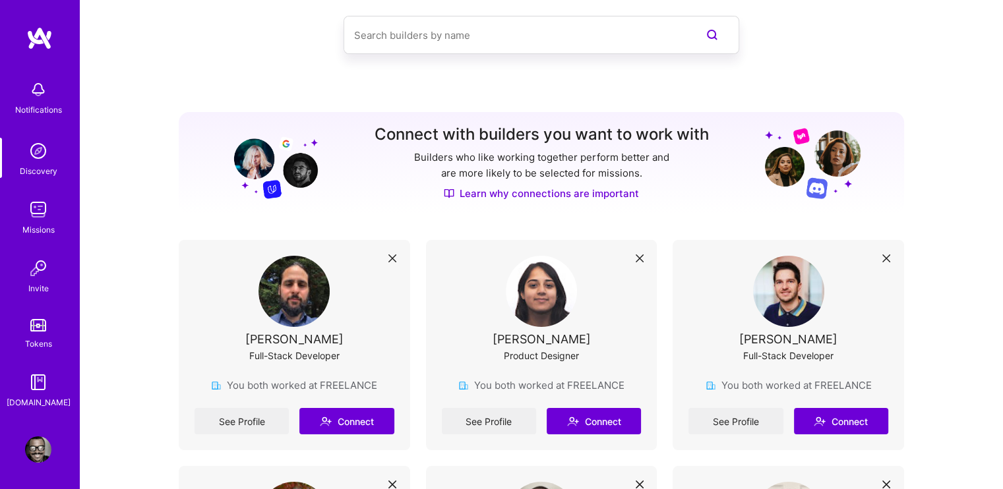
scroll to position [66, 0]
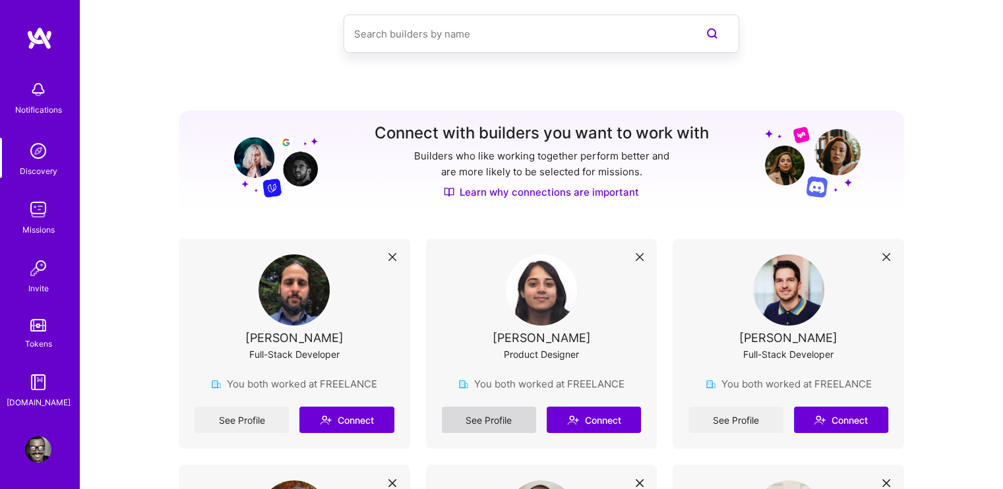
click at [501, 416] on link "See Profile" at bounding box center [489, 420] width 94 height 26
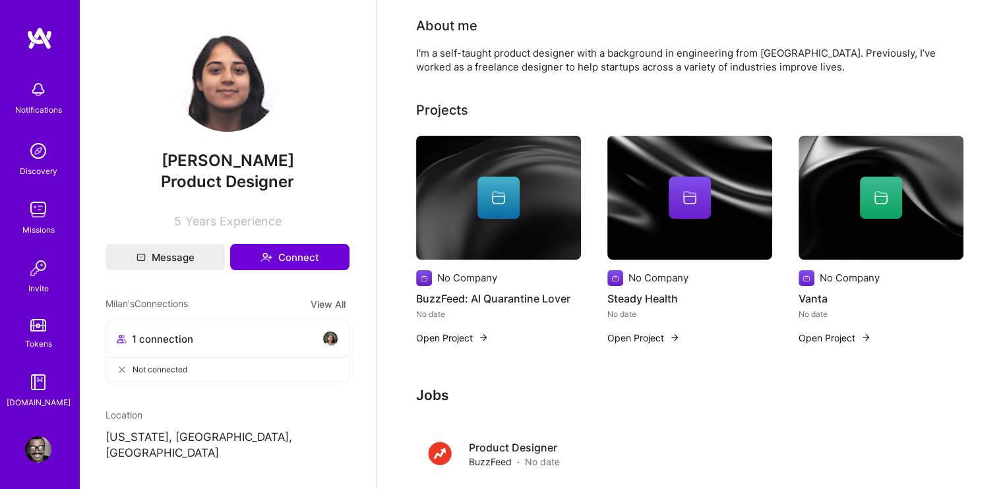
click at [463, 337] on button "Open Project" at bounding box center [452, 338] width 73 height 14
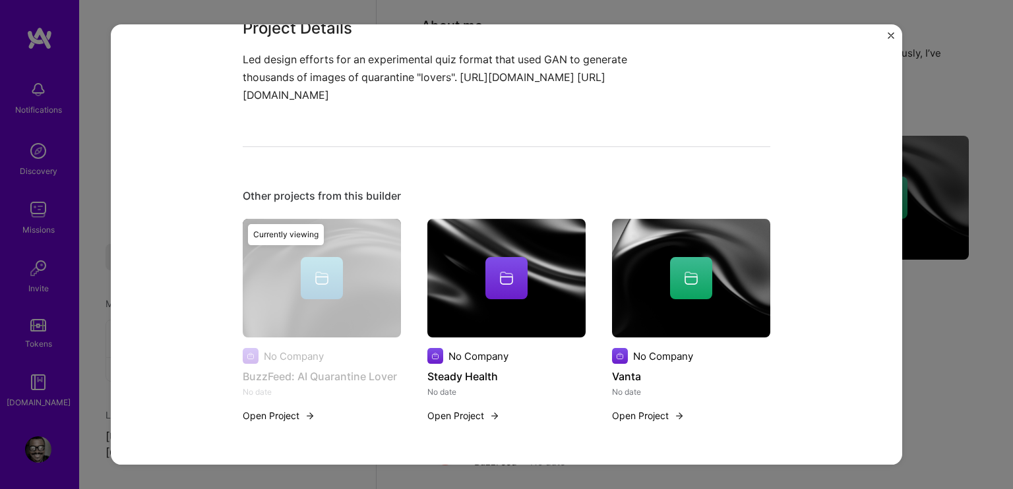
scroll to position [177, 0]
click at [508, 263] on div at bounding box center [506, 279] width 42 height 42
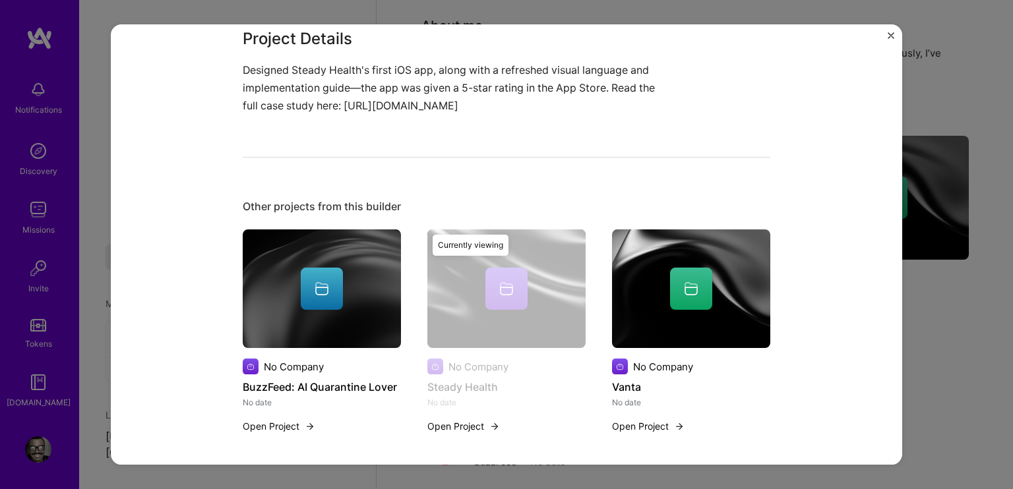
scroll to position [159, 0]
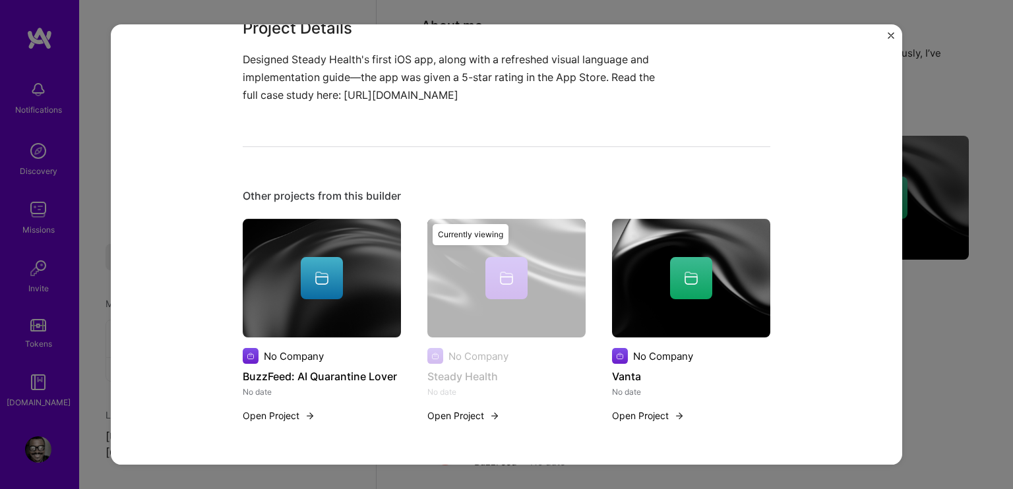
click at [963, 325] on div "Steady Health Project Details Designed Steady Health's first iOS app, along wit…" at bounding box center [506, 244] width 1013 height 489
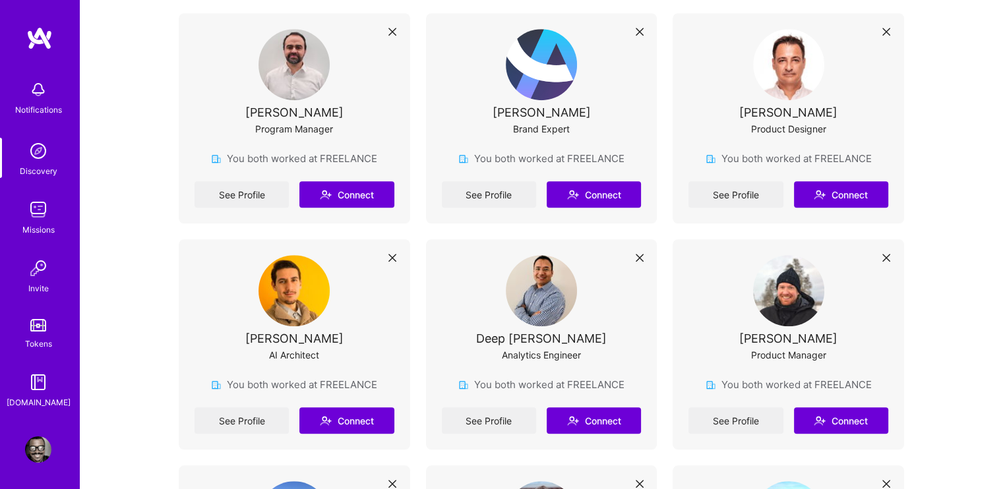
scroll to position [989, 0]
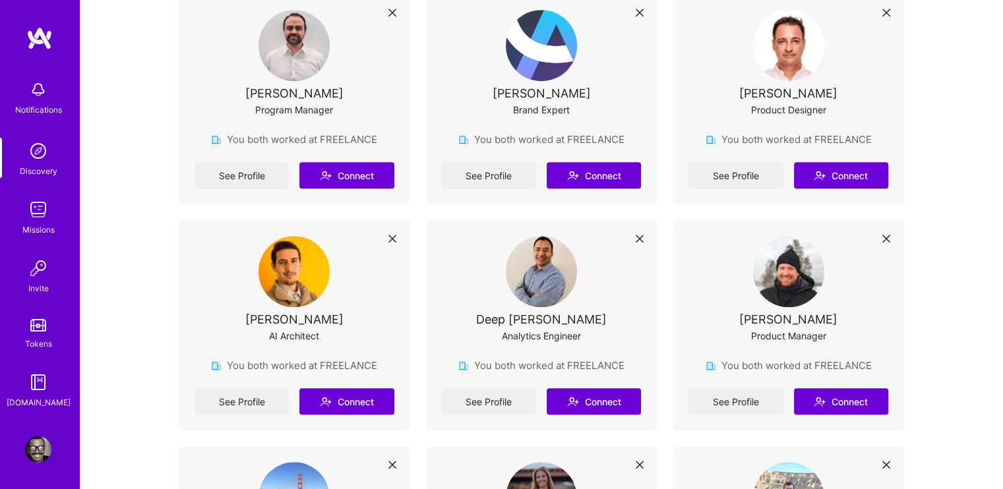
click at [786, 58] on img at bounding box center [788, 45] width 71 height 71
click at [789, 101] on div "Fernando Schuh Product Designer" at bounding box center [788, 71] width 200 height 123
click at [743, 167] on link "See Profile" at bounding box center [735, 175] width 94 height 26
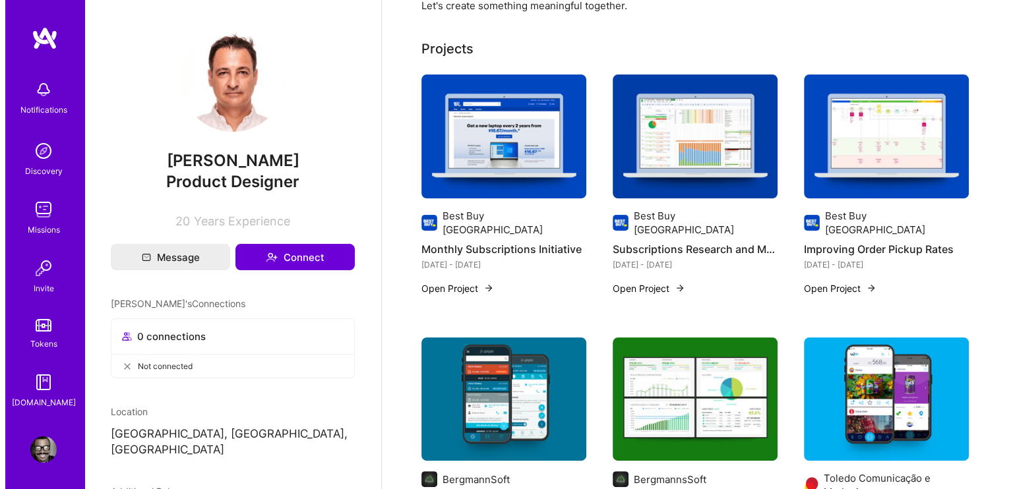
scroll to position [198, 0]
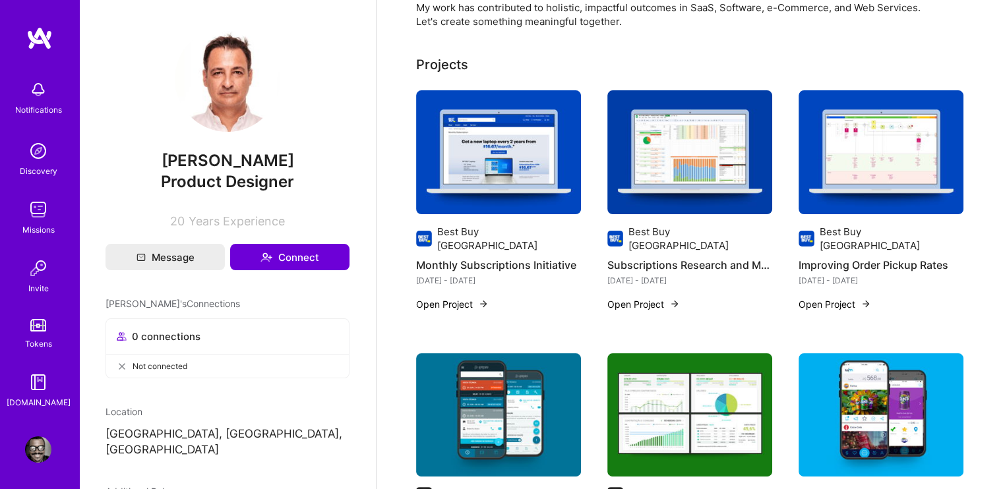
click at [492, 194] on img at bounding box center [498, 152] width 165 height 124
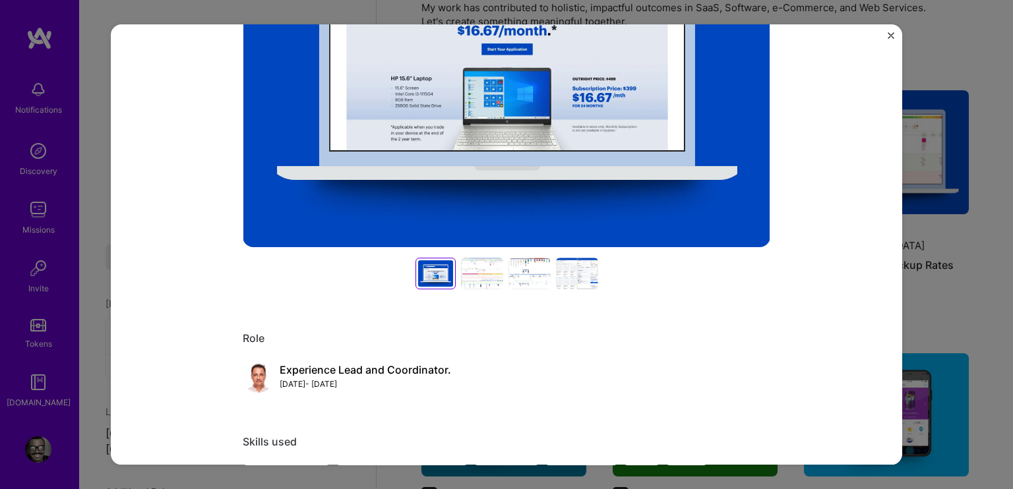
scroll to position [396, 0]
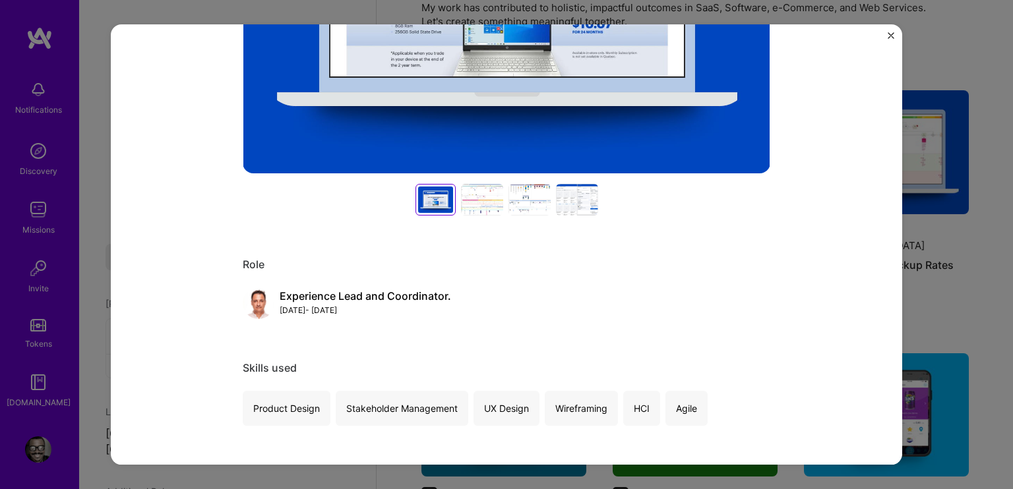
click at [470, 200] on div at bounding box center [482, 200] width 42 height 32
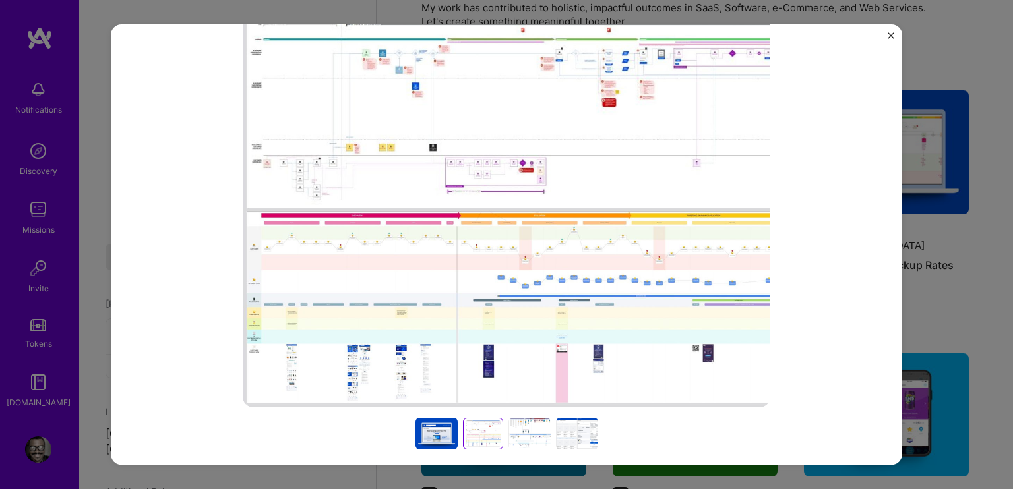
scroll to position [198, 0]
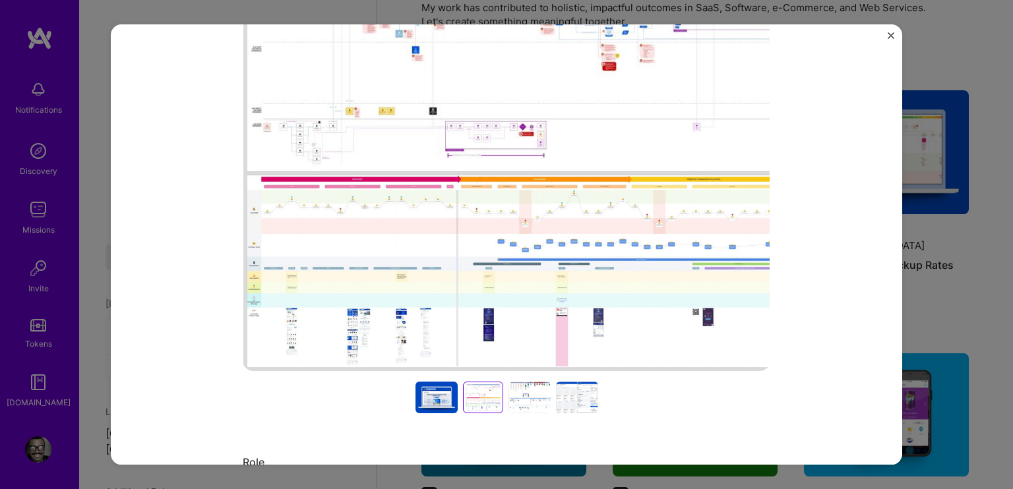
click at [526, 402] on div at bounding box center [529, 398] width 42 height 32
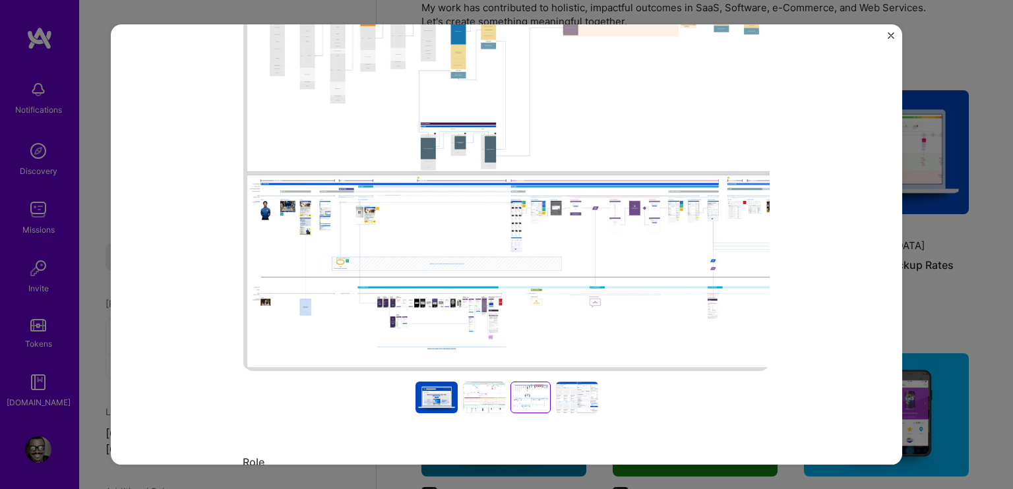
click at [576, 403] on div at bounding box center [577, 398] width 42 height 32
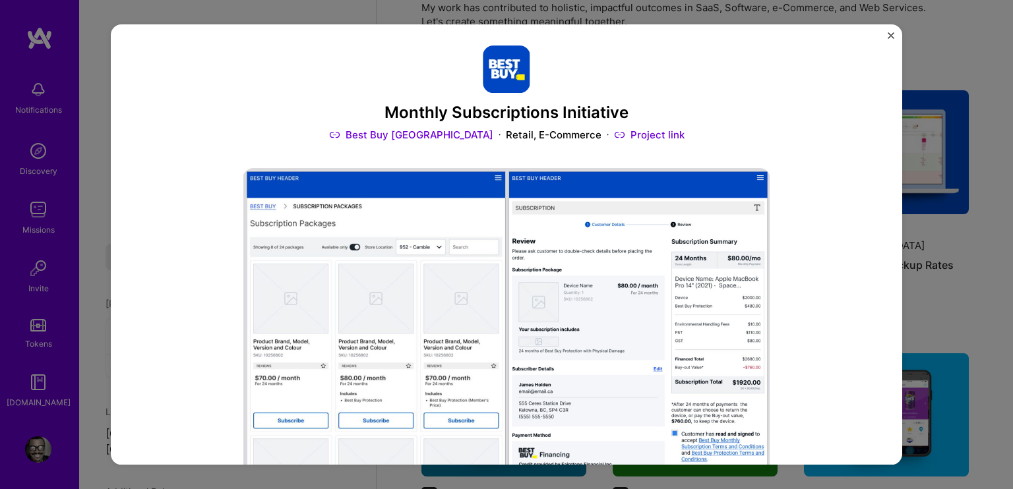
scroll to position [0, 0]
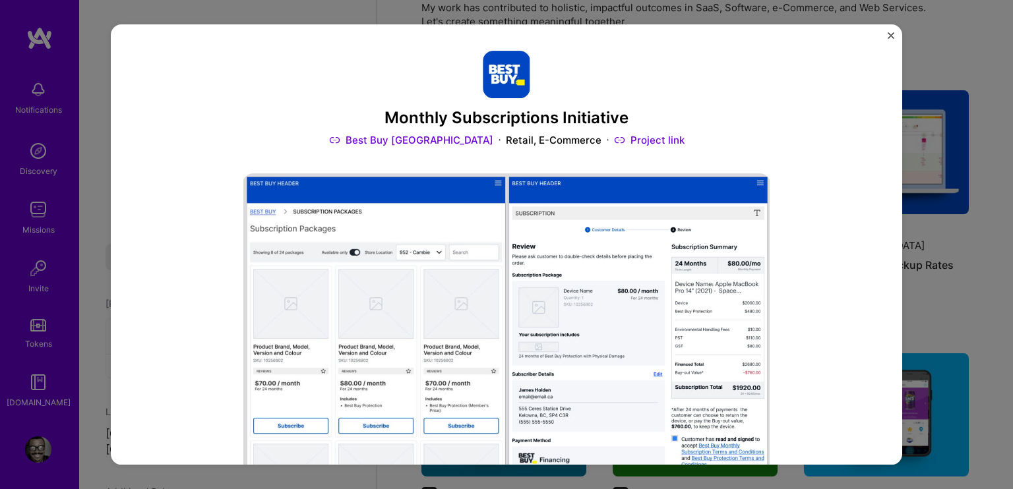
click at [409, 233] on img at bounding box center [506, 371] width 527 height 396
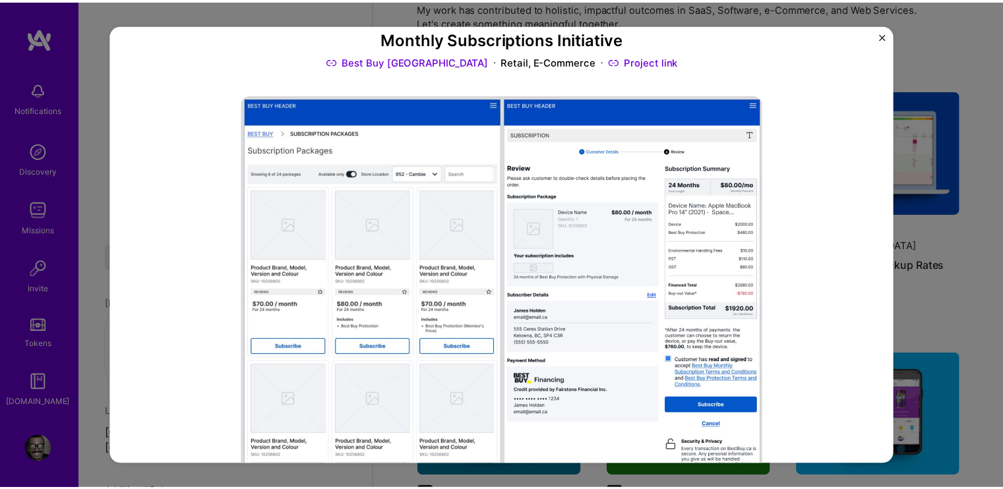
scroll to position [66, 0]
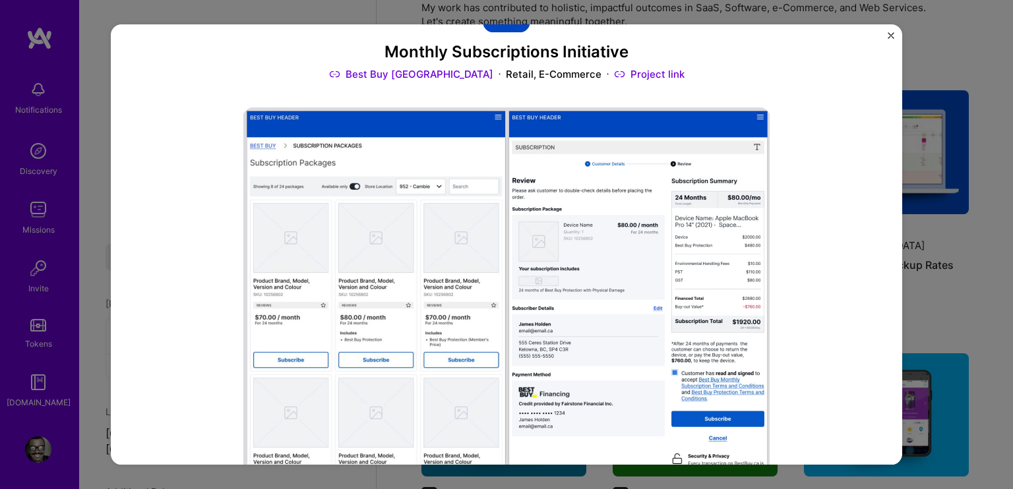
click at [887, 34] on img "Close" at bounding box center [890, 35] width 7 height 7
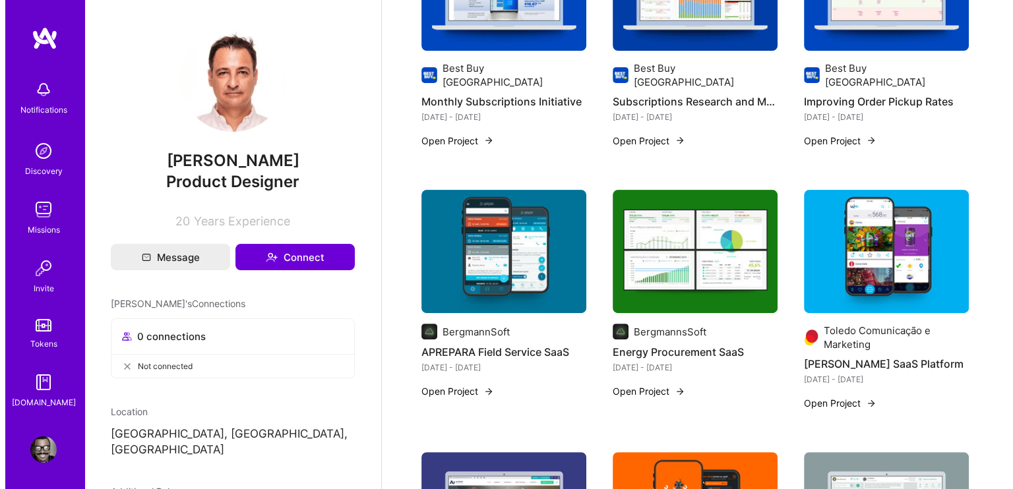
scroll to position [330, 0]
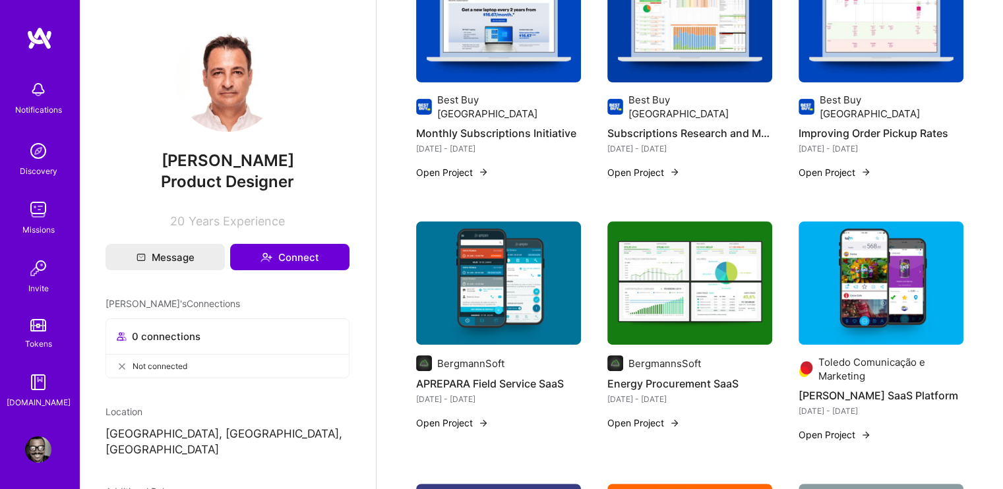
click at [497, 281] on img at bounding box center [498, 284] width 165 height 124
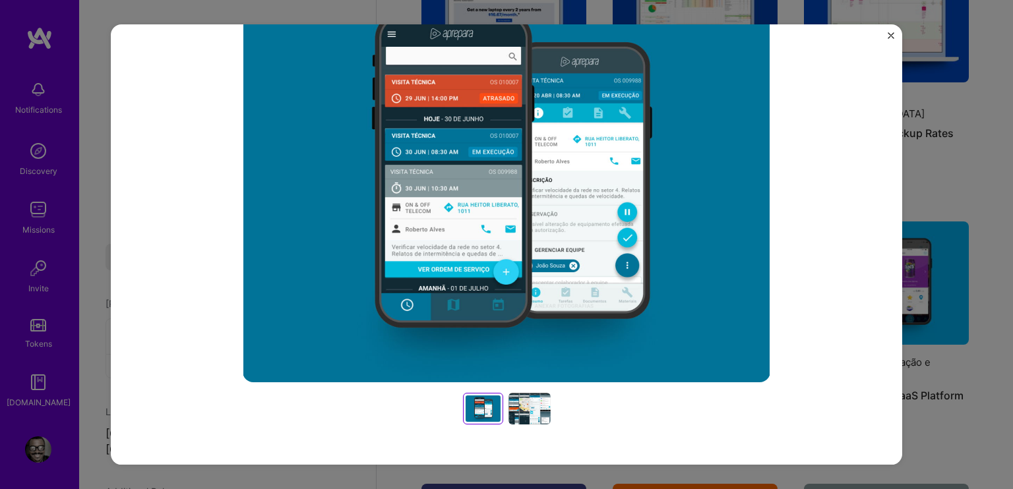
scroll to position [198, 0]
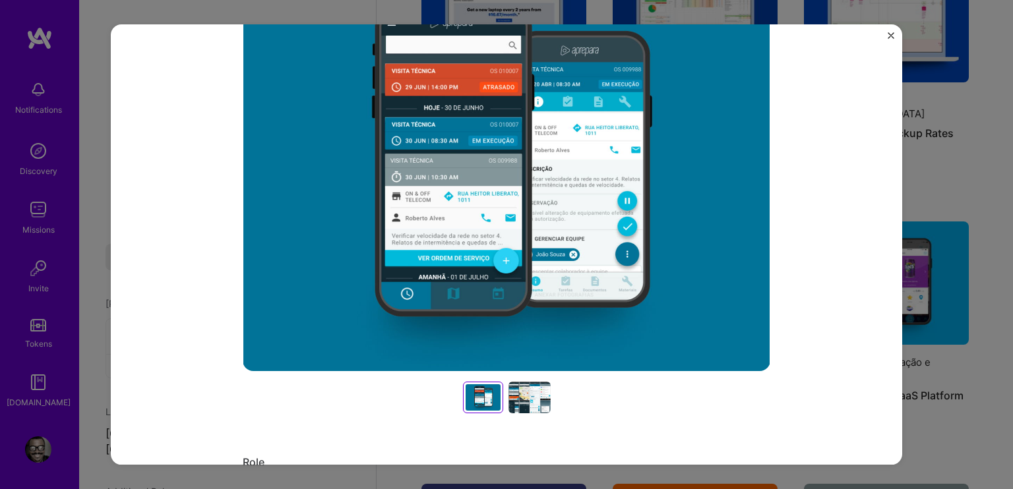
click at [526, 401] on div at bounding box center [529, 398] width 42 height 32
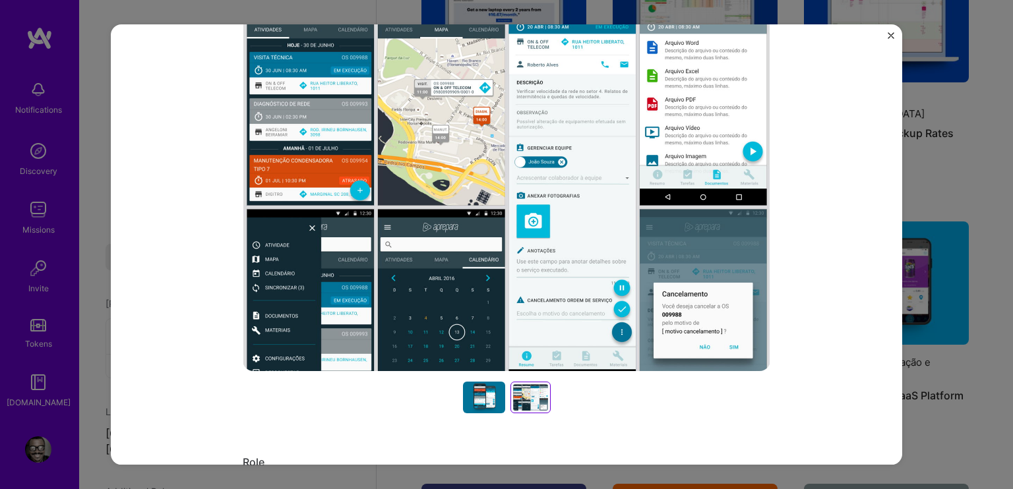
click at [474, 403] on div at bounding box center [484, 398] width 42 height 32
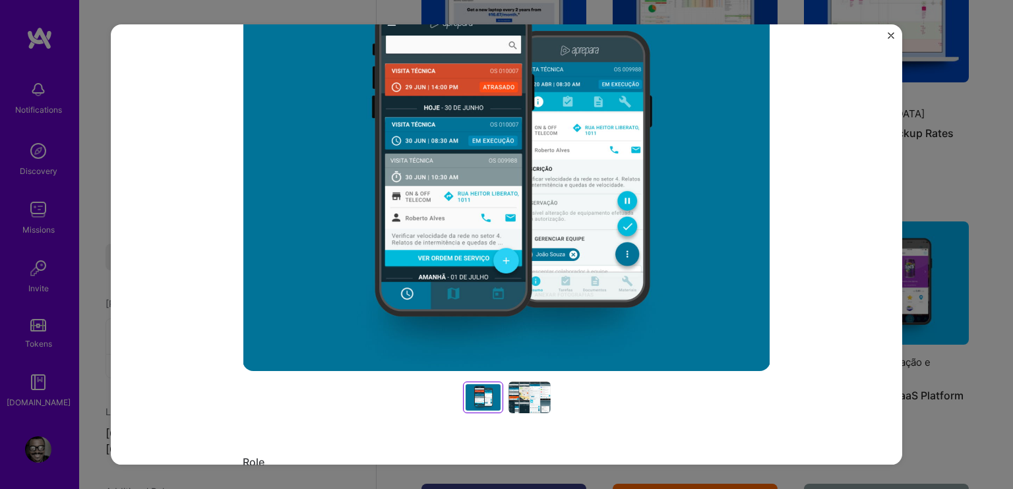
click at [954, 142] on div "APREPARA Field Service SaaS BergmannSoft SaaS Project link Role Created and evo…" at bounding box center [506, 244] width 1013 height 489
click at [885, 36] on div "APREPARA Field Service SaaS BergmannSoft SaaS Project link Role Created and evo…" at bounding box center [506, 244] width 791 height 440
click at [889, 35] on img "Close" at bounding box center [890, 35] width 7 height 7
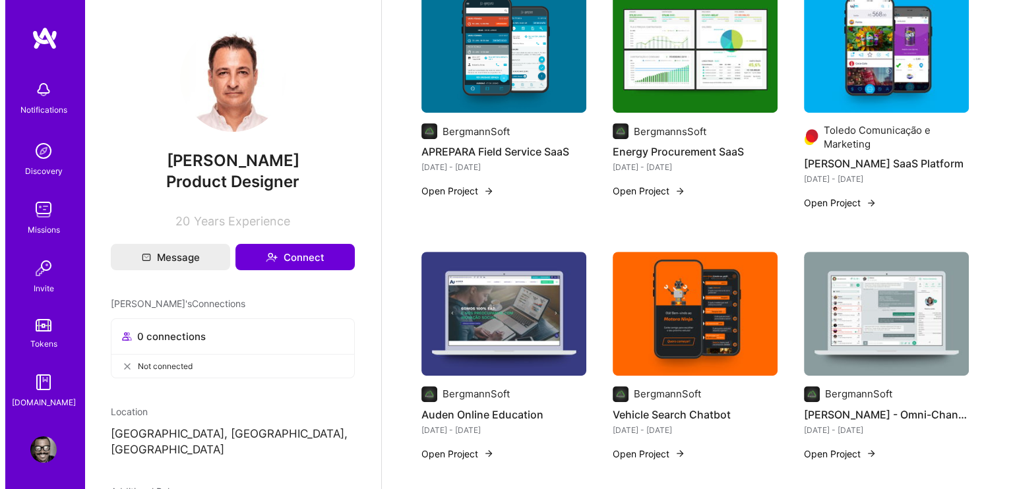
scroll to position [527, 0]
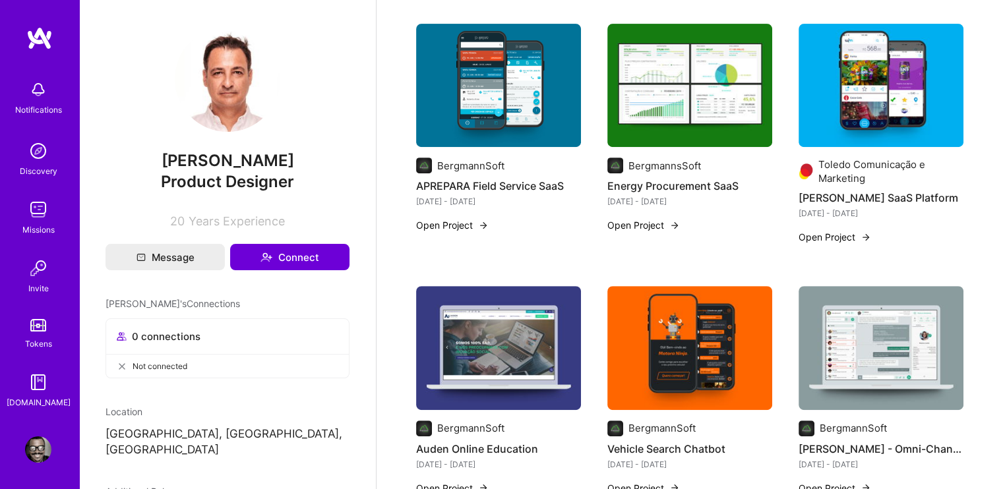
click at [509, 94] on img at bounding box center [498, 86] width 165 height 124
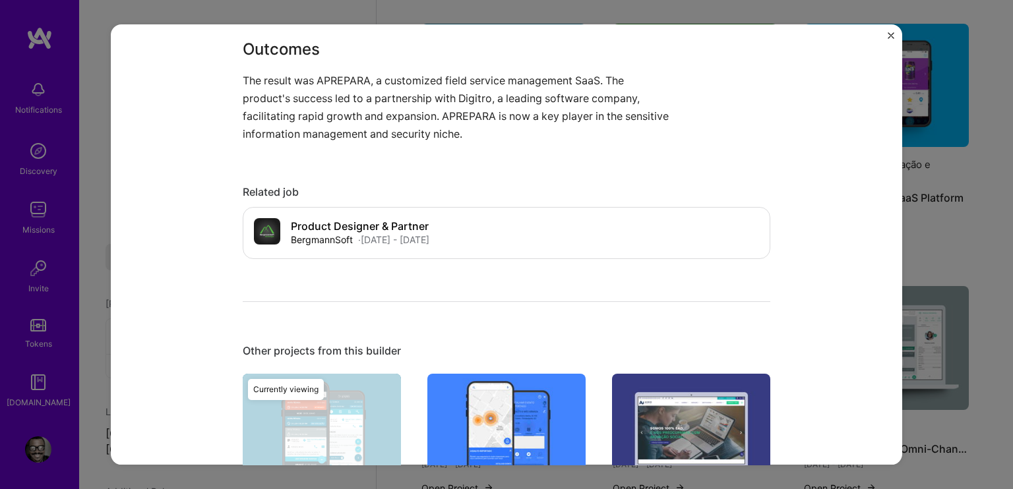
scroll to position [1013, 0]
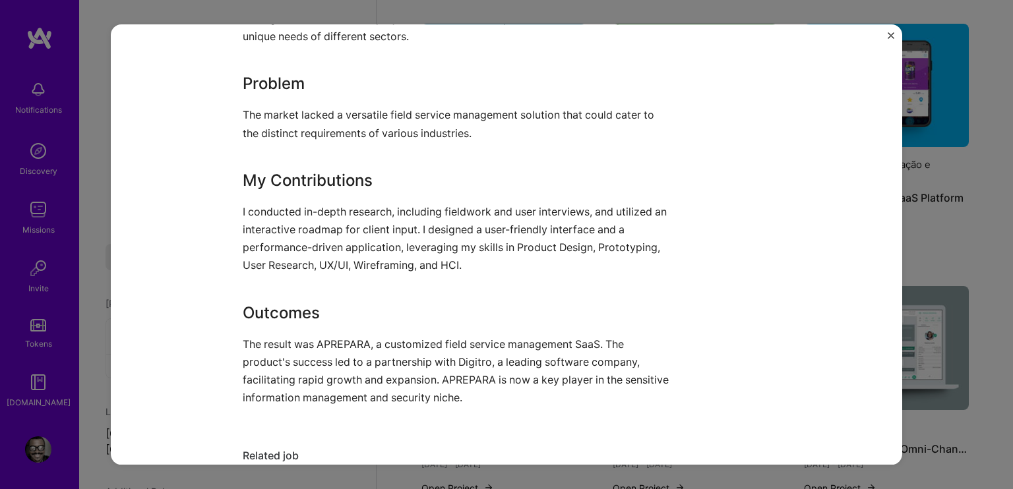
click at [95, 78] on div "APREPARA Field Service SaaS BergmannSoft SaaS Project link Role Created and evo…" at bounding box center [506, 244] width 1013 height 489
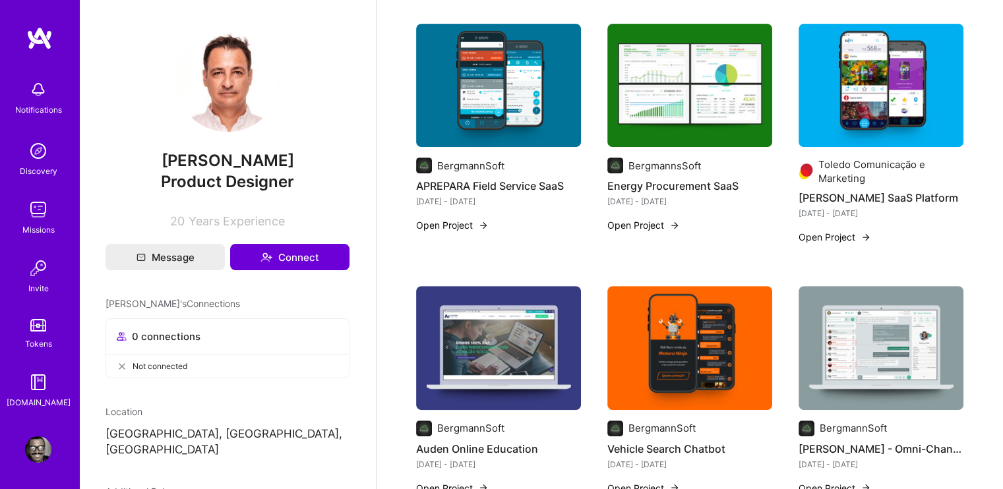
click at [726, 80] on img at bounding box center [689, 86] width 165 height 124
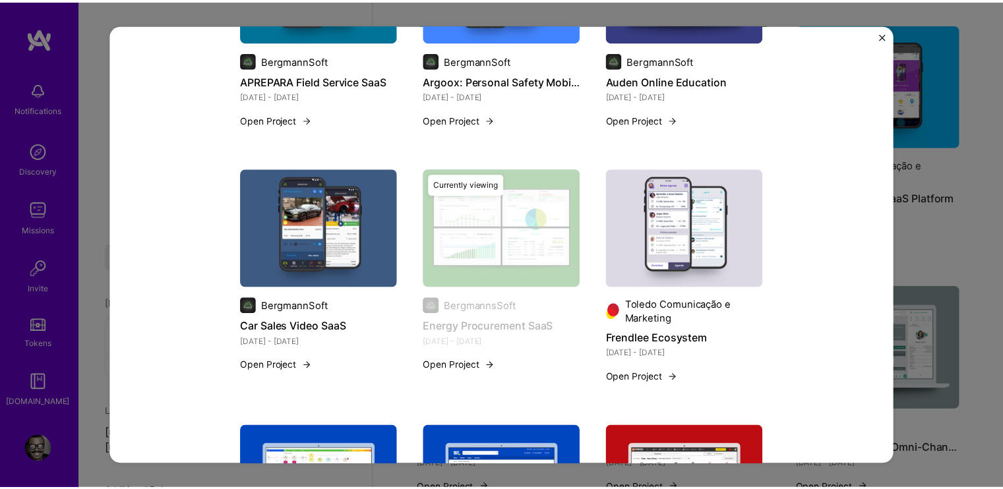
scroll to position [1516, 0]
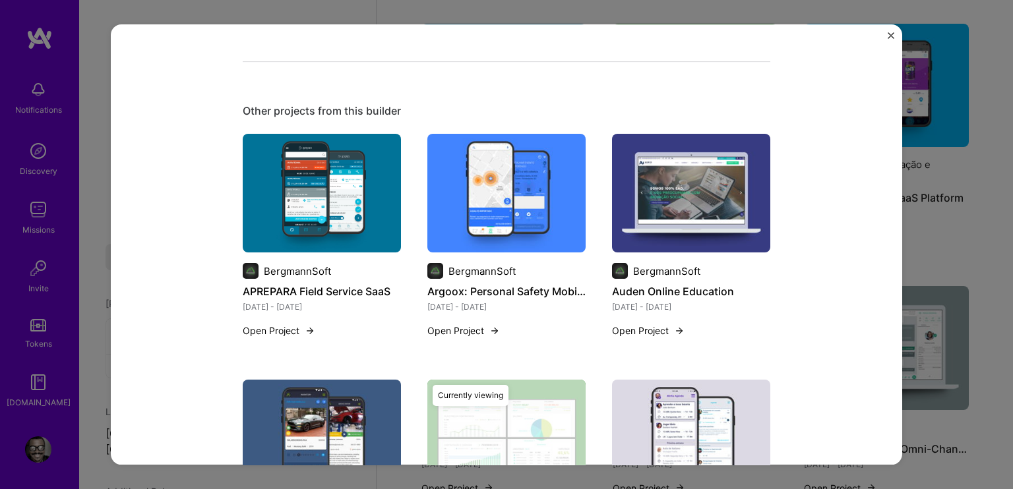
click at [90, 143] on div "Energy Procurement SaaS BergmannsSoft Enterprise Software, B2B Project link Rol…" at bounding box center [506, 244] width 1013 height 489
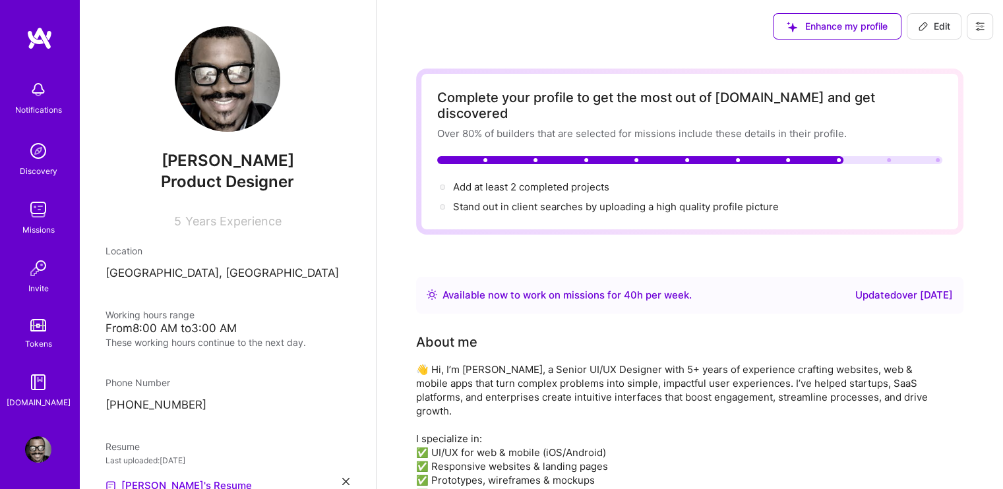
click at [920, 28] on icon at bounding box center [923, 26] width 11 height 11
select select "NG"
select select "Right Now"
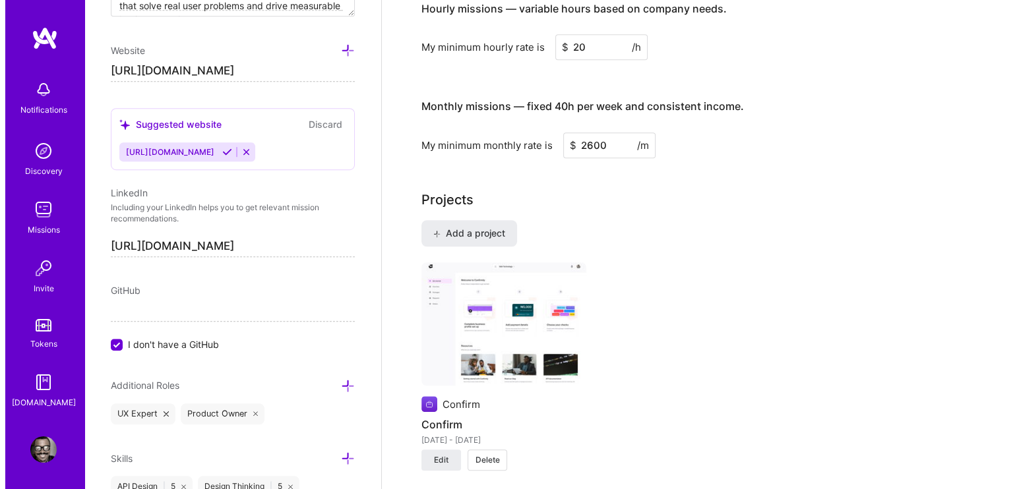
scroll to position [1121, 0]
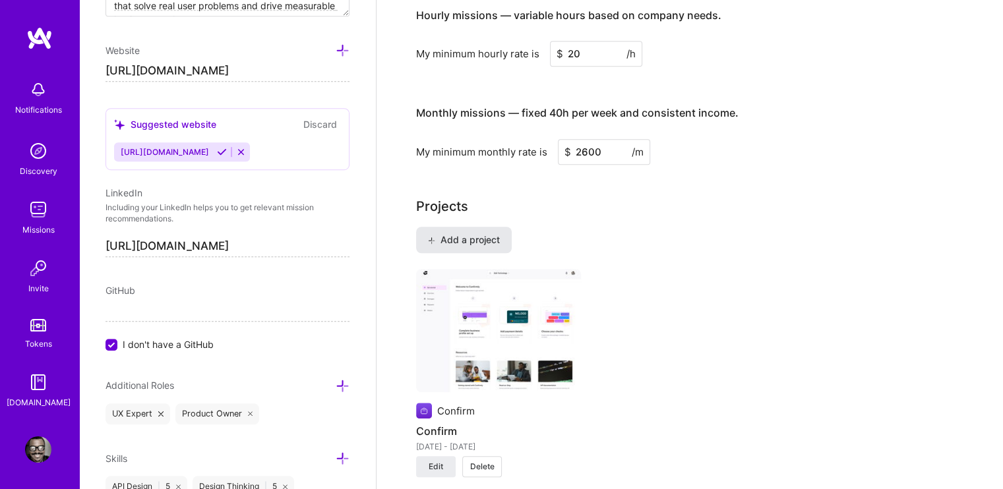
click at [477, 233] on span "Add a project" at bounding box center [464, 239] width 72 height 13
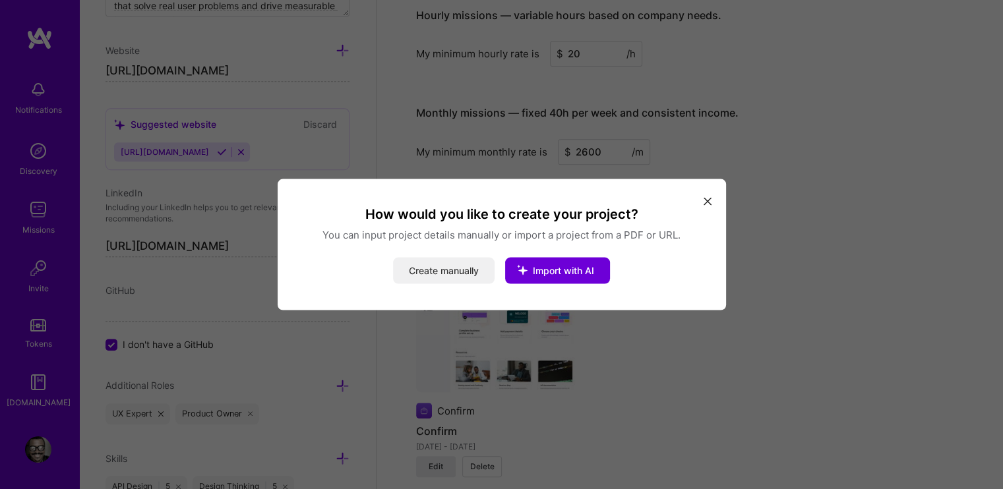
click at [446, 279] on button "Create manually" at bounding box center [444, 271] width 102 height 26
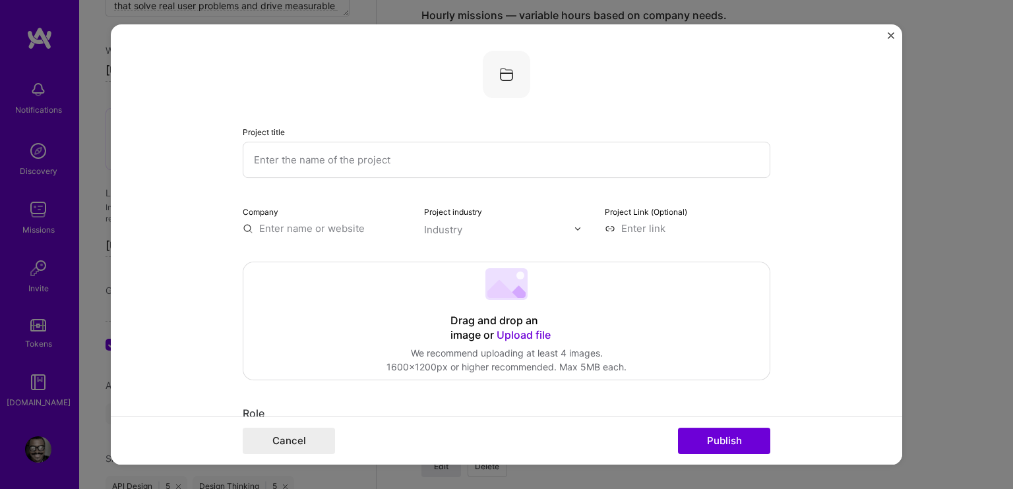
click at [417, 158] on input "text" at bounding box center [506, 160] width 527 height 36
type input "Permit Pro"
click at [338, 225] on input "text" at bounding box center [325, 229] width 165 height 14
type input "P"
type input "Ipermit"
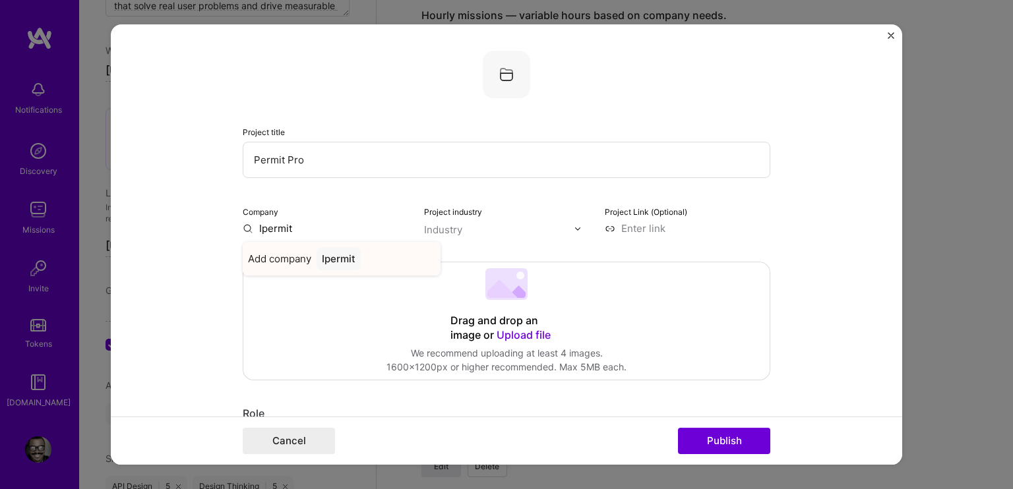
click at [322, 257] on div "Ipermit" at bounding box center [338, 258] width 44 height 23
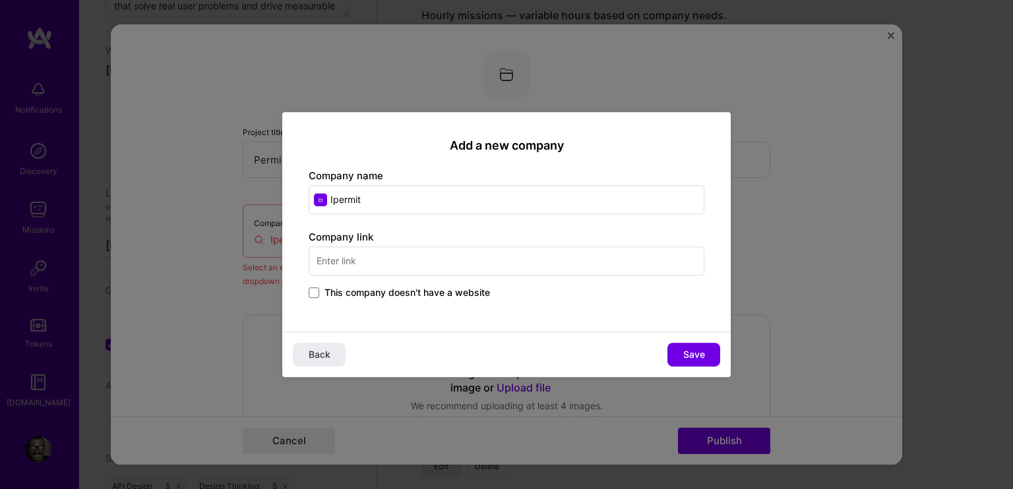
click at [322, 287] on label "This company doesn't have a website" at bounding box center [399, 292] width 181 height 13
click at [0, 0] on input "This company doesn't have a website" at bounding box center [0, 0] width 0 height 0
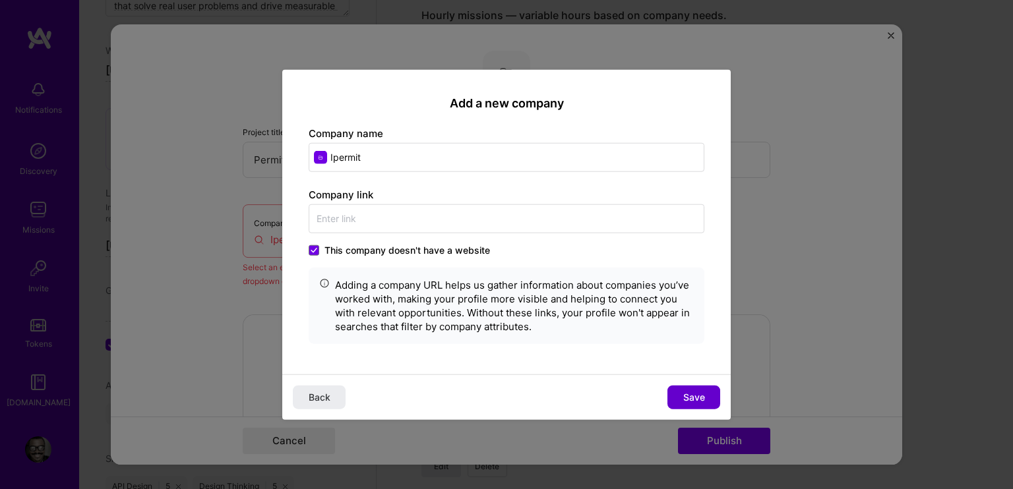
click at [685, 388] on button "Save" at bounding box center [693, 397] width 53 height 24
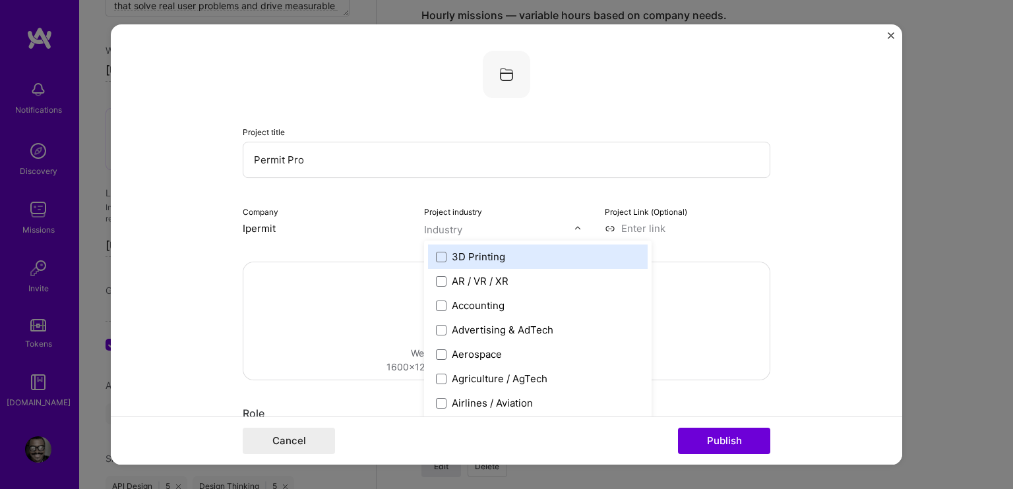
click at [504, 224] on input "text" at bounding box center [499, 230] width 150 height 14
click at [798, 222] on form "Project title Permit Pro Company Ipermit Project industry option 3D Printing fo…" at bounding box center [506, 244] width 791 height 440
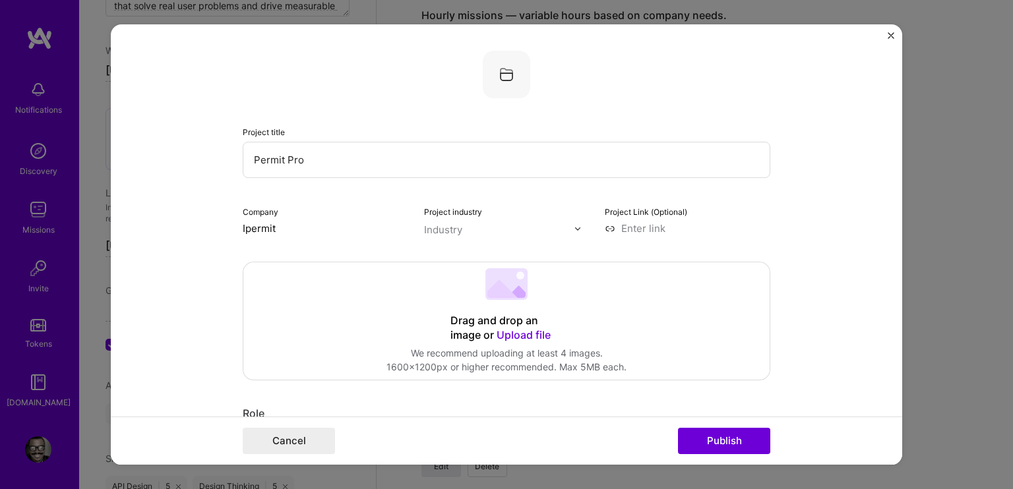
click at [532, 346] on div "We recommend uploading at least 4 images." at bounding box center [506, 353] width 240 height 14
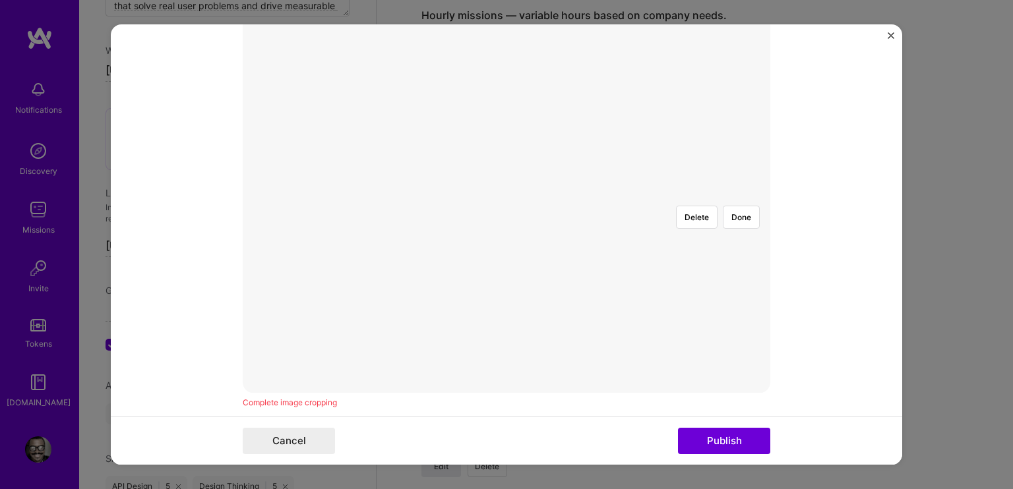
scroll to position [264, 0]
click at [506, 365] on div at bounding box center [769, 394] width 526 height 396
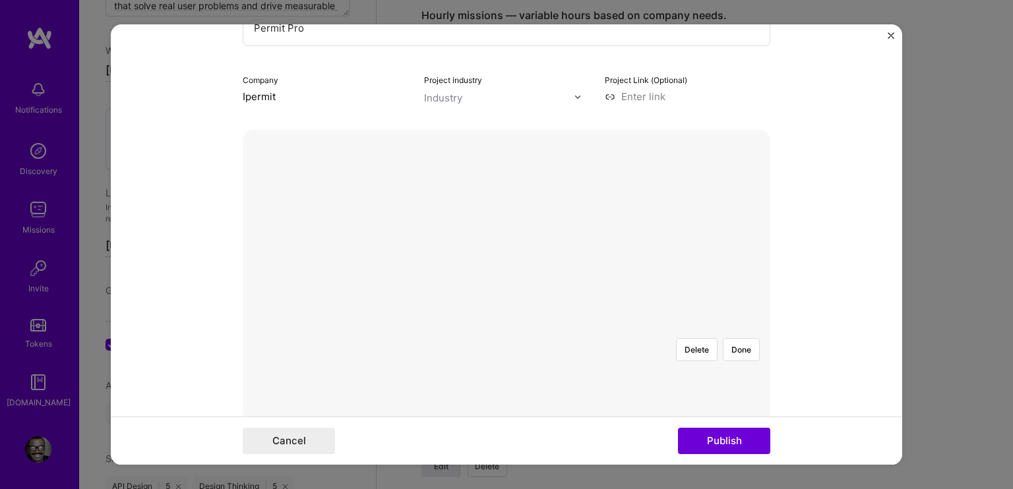
click at [980, 367] on div at bounding box center [980, 367] width 0 height 0
click at [103, 324] on div "Project title Permit Pro Company Ipermit Project industry Industry Project Link…" at bounding box center [506, 244] width 1013 height 489
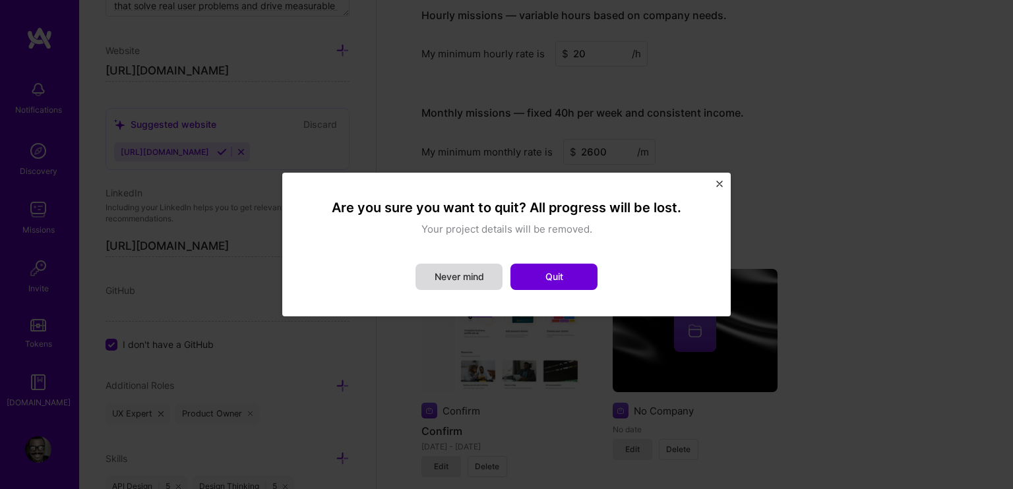
click at [468, 276] on button "Never mind" at bounding box center [458, 277] width 87 height 26
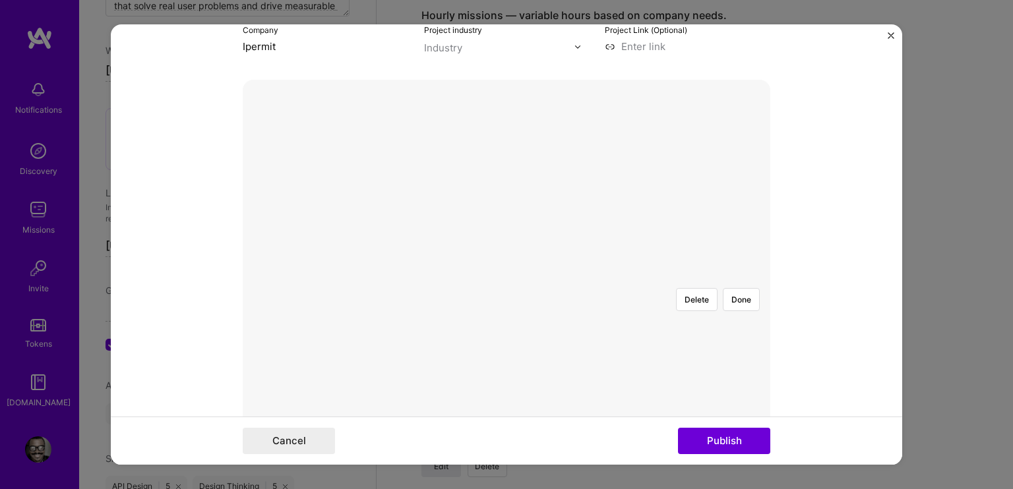
scroll to position [105, 0]
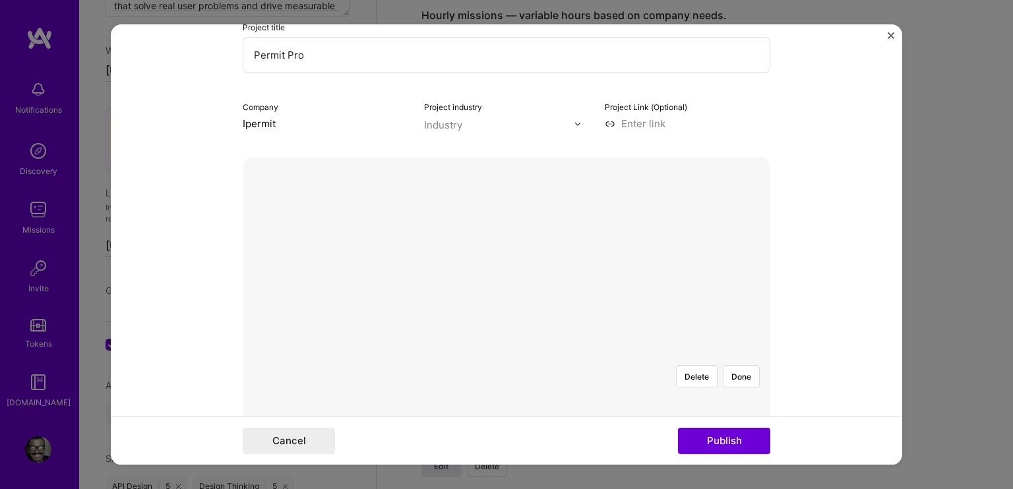
click at [805, 361] on form "Project title Permit Pro Company Ipermit Project industry Industry Project Link…" at bounding box center [506, 244] width 791 height 440
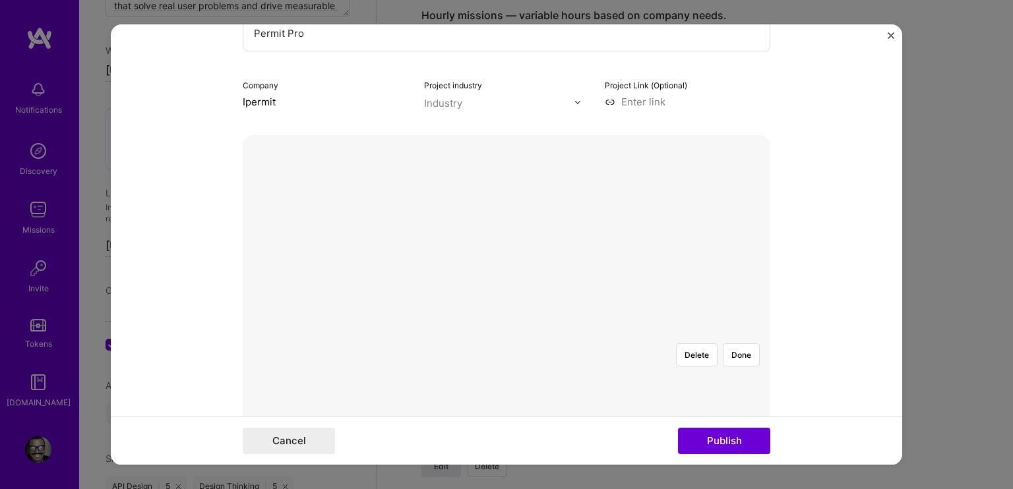
scroll to position [0, 0]
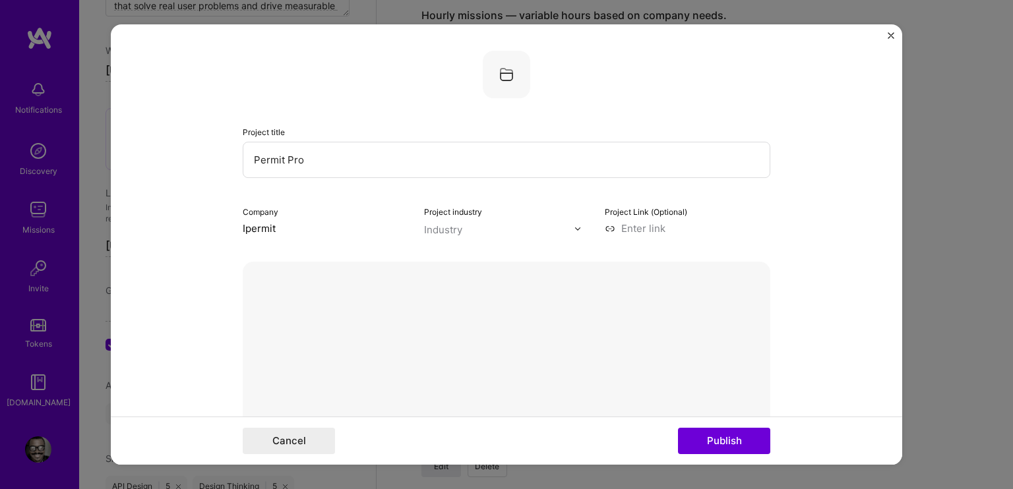
click at [316, 226] on input "Ipermit" at bounding box center [325, 229] width 165 height 14
click at [499, 234] on input "text" at bounding box center [499, 230] width 150 height 14
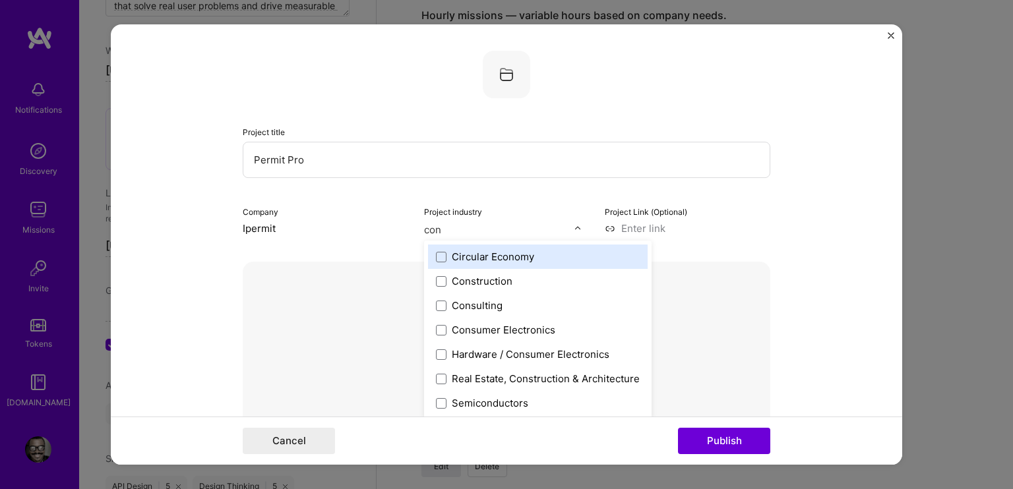
type input "cons"
click at [438, 258] on span at bounding box center [441, 257] width 11 height 11
type input "rea"
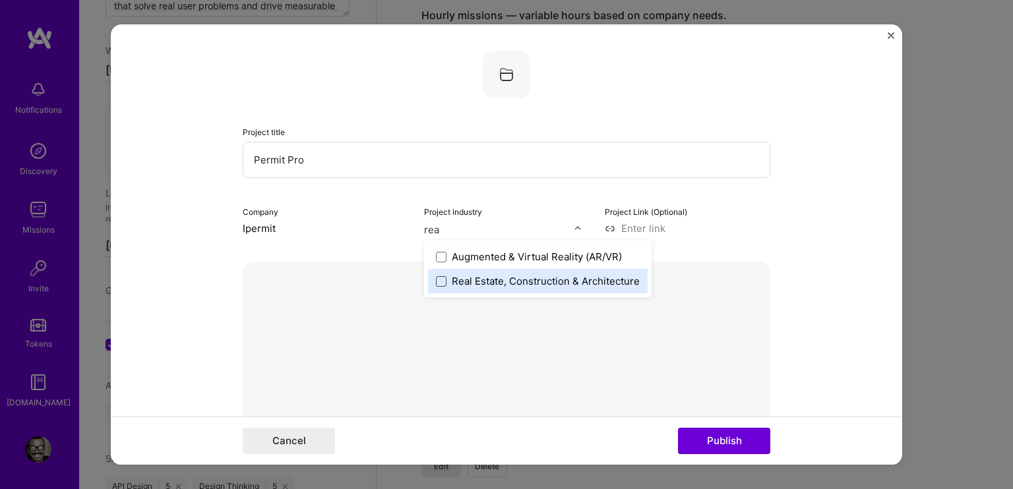
click at [436, 278] on span at bounding box center [441, 281] width 11 height 11
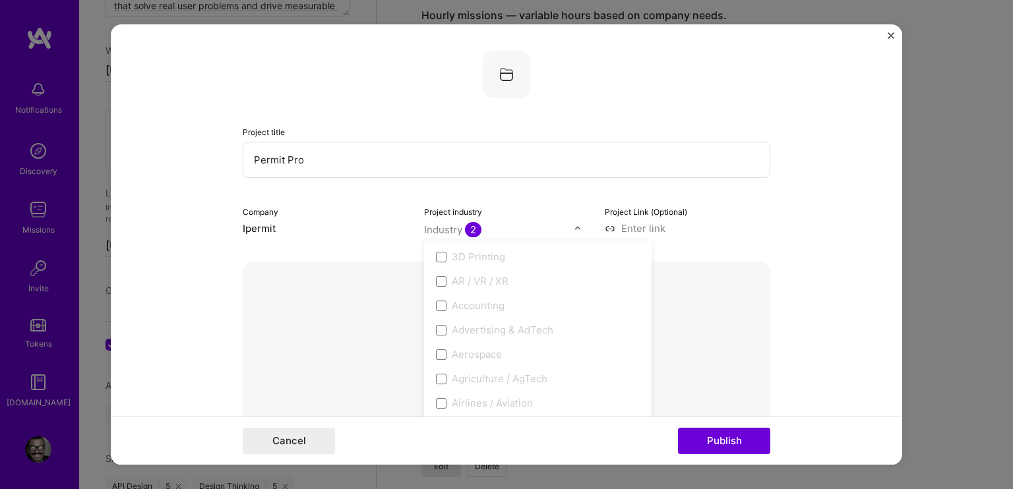
click at [747, 218] on div "Project Link (Optional)" at bounding box center [687, 219] width 165 height 31
click at [649, 231] on input at bounding box center [687, 229] width 165 height 14
type input "[URL][DOMAIN_NAME]"
click at [709, 231] on input "[URL][DOMAIN_NAME]" at bounding box center [687, 229] width 165 height 14
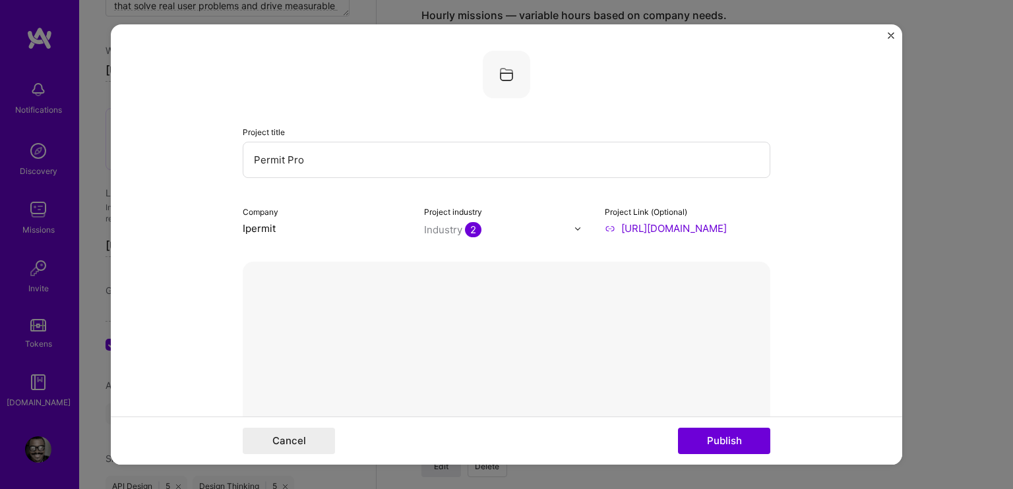
click at [812, 174] on form "Project title Permit Pro Company Ipermit Project industry Industry 2 Project Li…" at bounding box center [506, 244] width 791 height 440
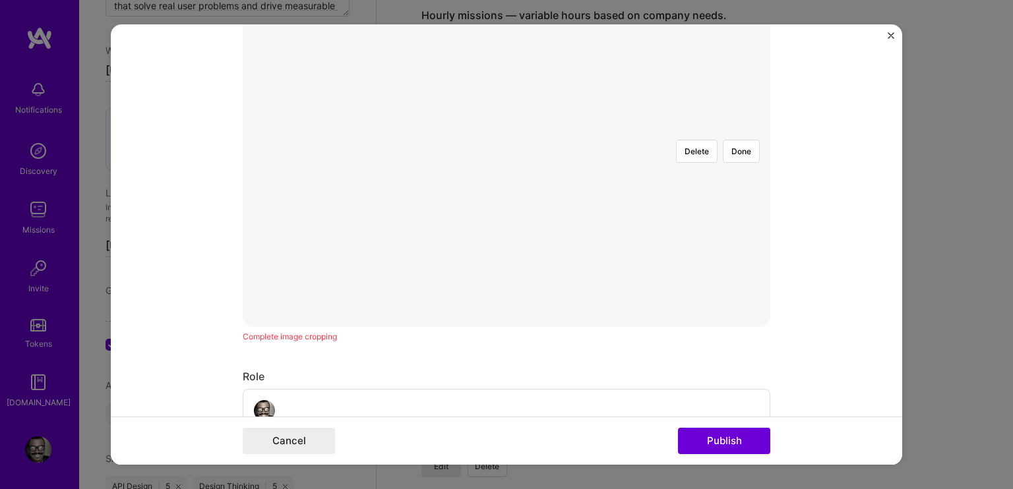
scroll to position [462, 0]
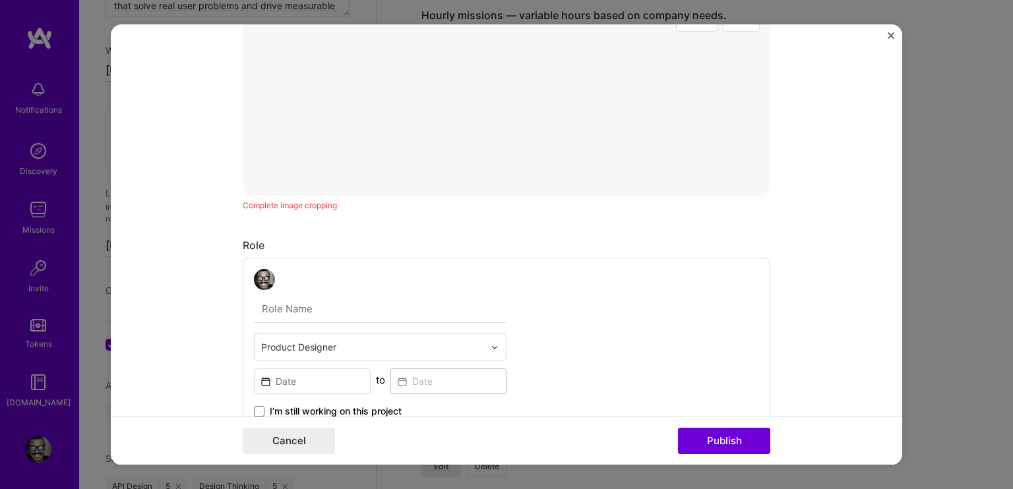
click at [514, 185] on div at bounding box center [773, 193] width 518 height 390
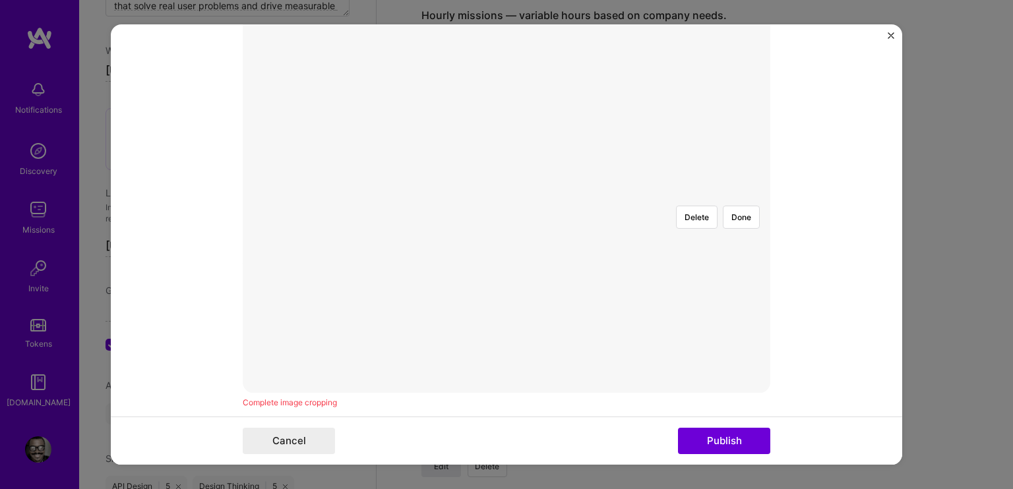
scroll to position [264, 0]
click at [197, 414] on form "Project title Permit Pro Company Ipermit Project industry Industry 2 Project Li…" at bounding box center [506, 244] width 791 height 440
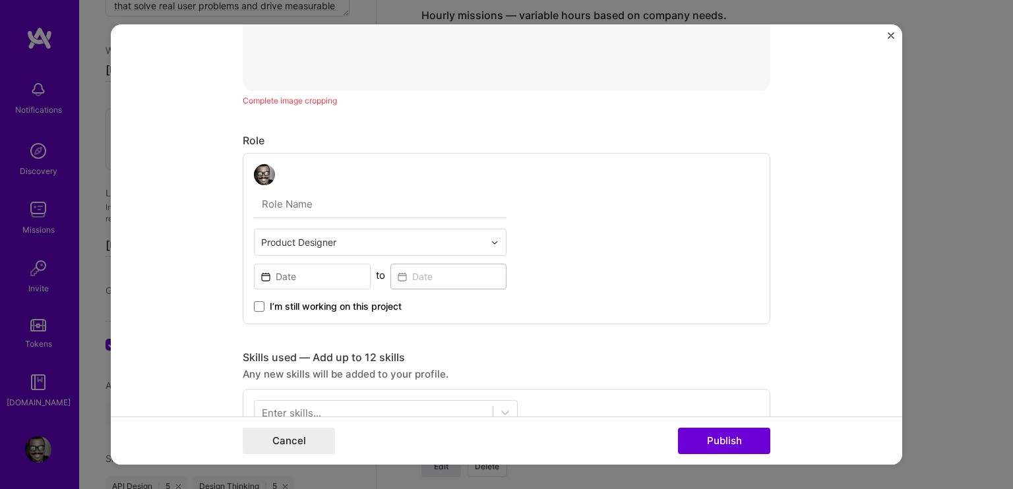
scroll to position [593, 0]
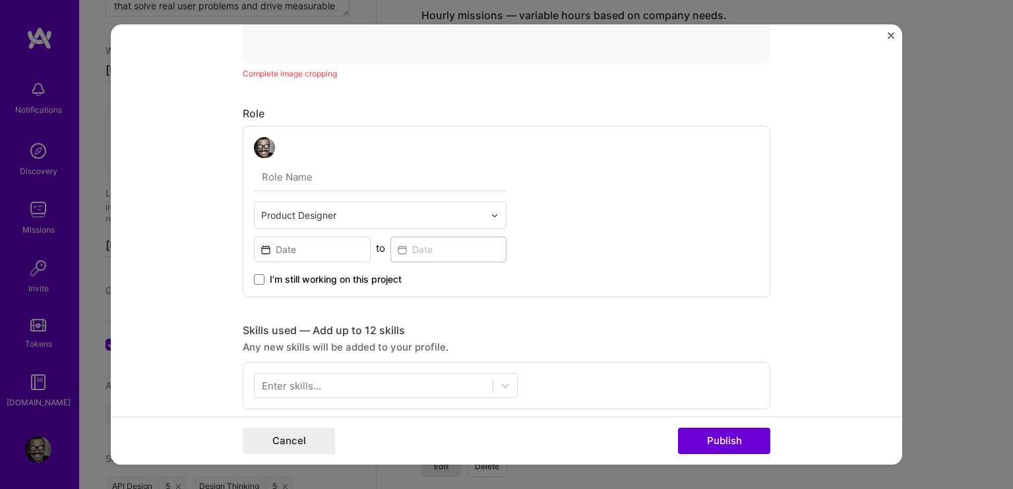
click at [299, 173] on input "text" at bounding box center [380, 178] width 253 height 28
click at [313, 253] on input at bounding box center [312, 250] width 117 height 26
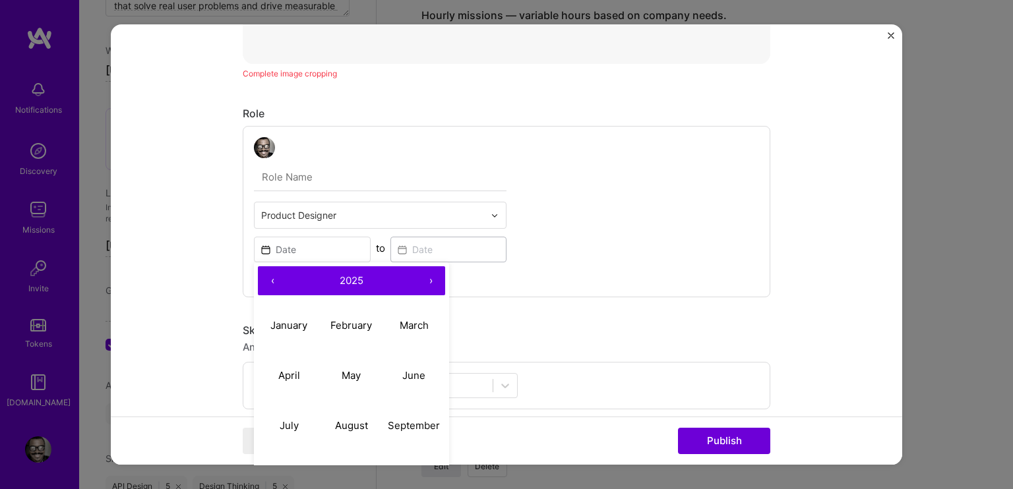
click at [268, 269] on button "‹" at bounding box center [272, 280] width 29 height 29
click at [291, 319] on abbr "January" at bounding box center [288, 325] width 37 height 13
type input "[DATE]"
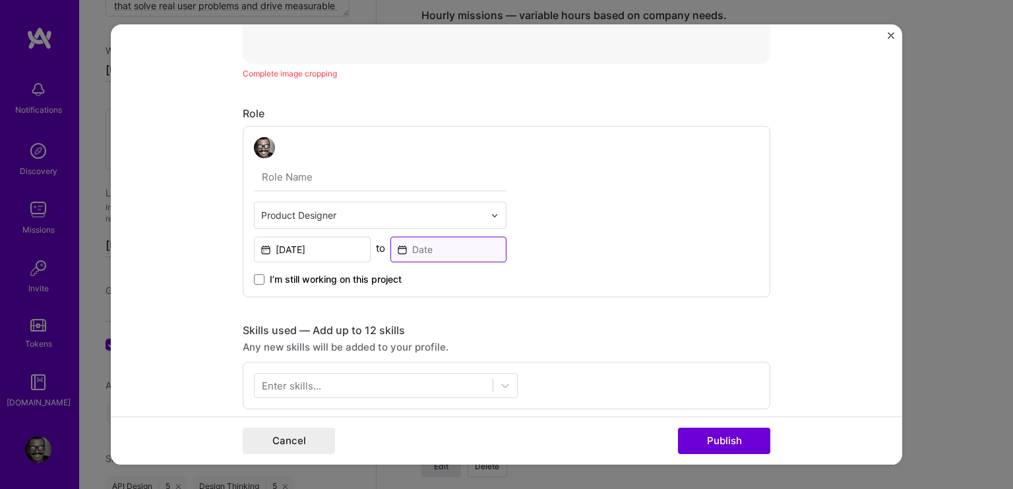
click at [427, 249] on input at bounding box center [448, 250] width 117 height 26
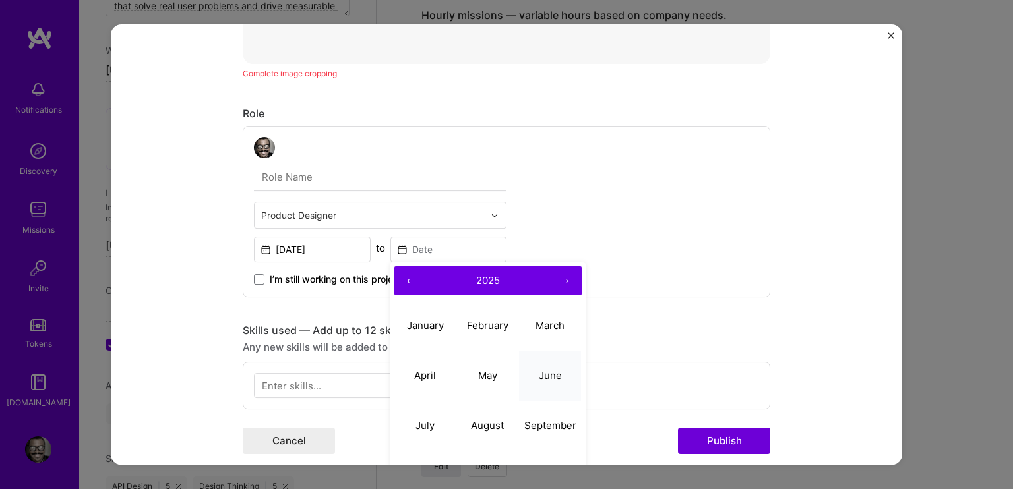
click at [551, 372] on abbr "June" at bounding box center [550, 375] width 23 height 13
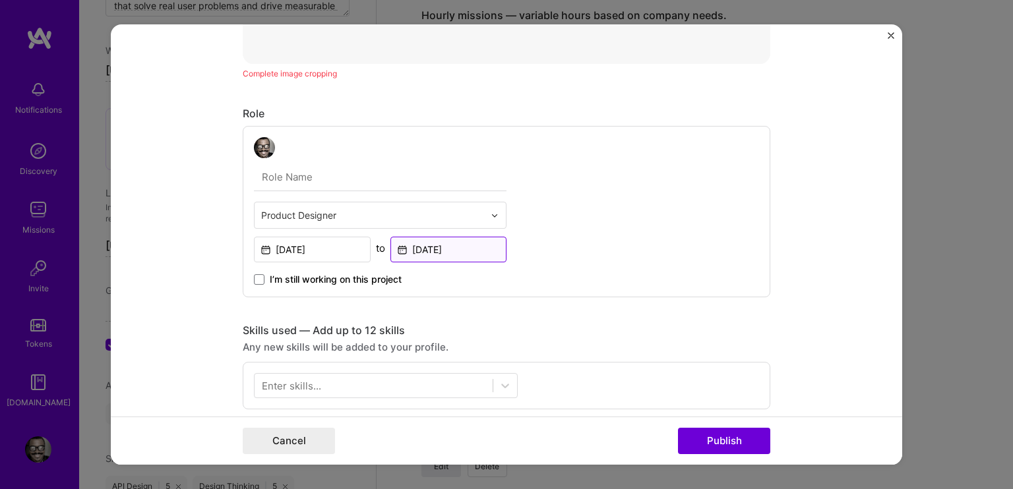
click at [432, 239] on input "[DATE]" at bounding box center [448, 250] width 117 height 26
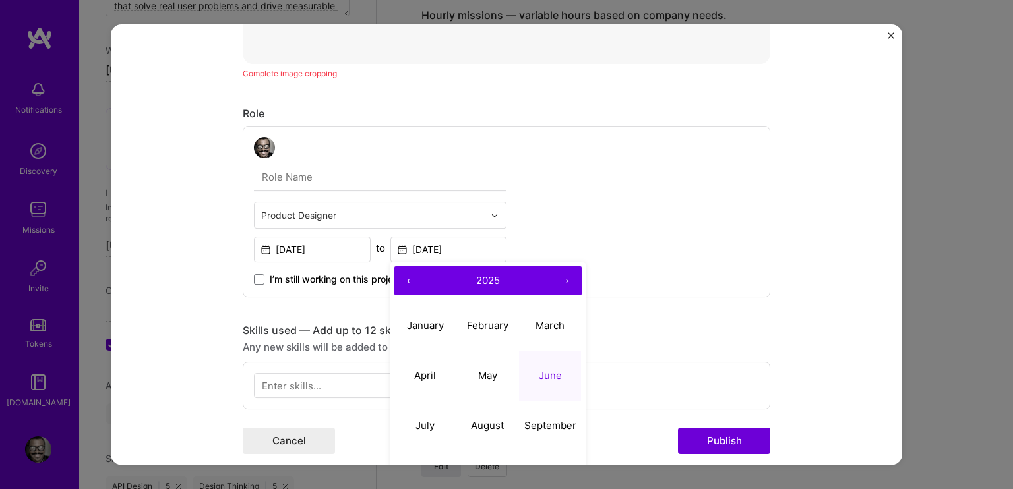
click at [396, 276] on button "‹" at bounding box center [408, 280] width 29 height 29
click at [541, 364] on button "June" at bounding box center [550, 376] width 63 height 50
type input "[DATE]"
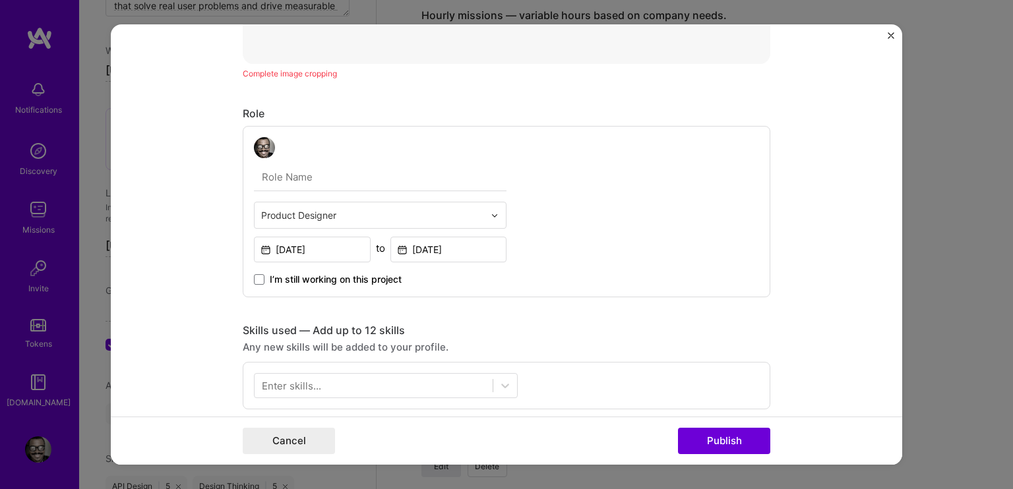
click at [194, 269] on form "Project title Permit Pro Company Ipermit Project industry Industry 2 Project Li…" at bounding box center [506, 244] width 791 height 440
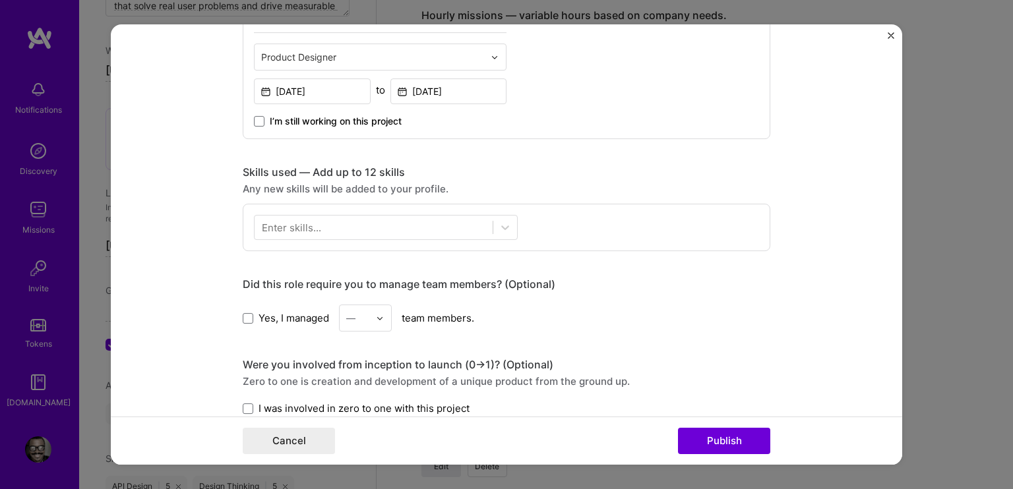
scroll to position [791, 0]
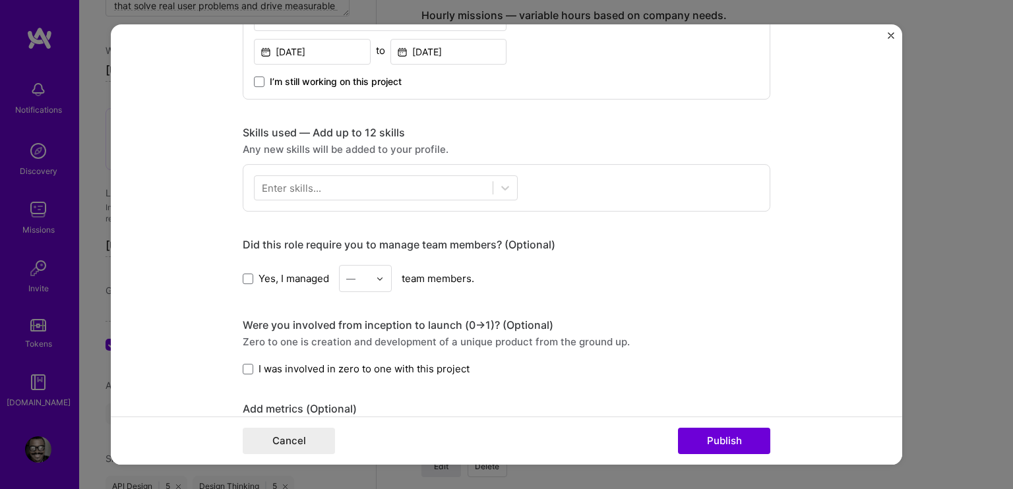
click at [310, 187] on div "Enter skills..." at bounding box center [291, 188] width 59 height 14
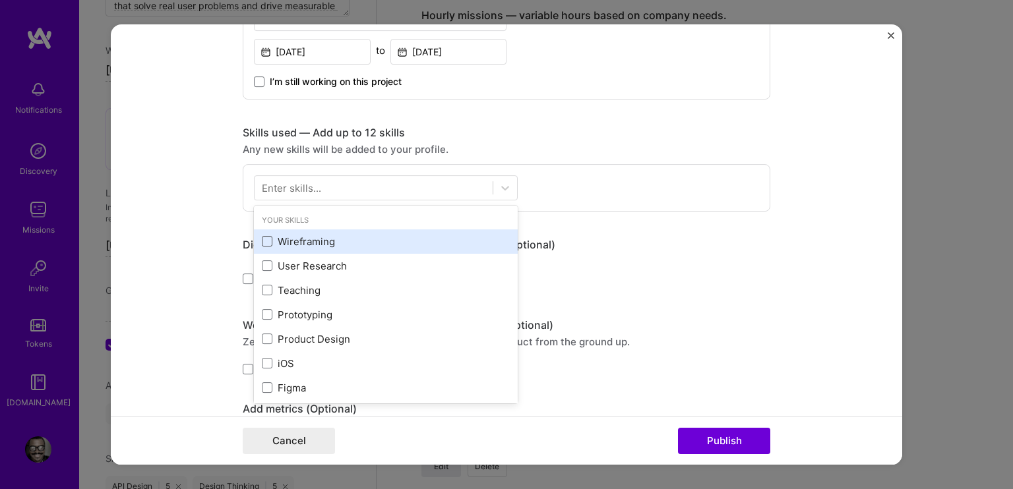
click at [262, 236] on span at bounding box center [267, 241] width 11 height 11
click at [0, 0] on input "checkbox" at bounding box center [0, 0] width 0 height 0
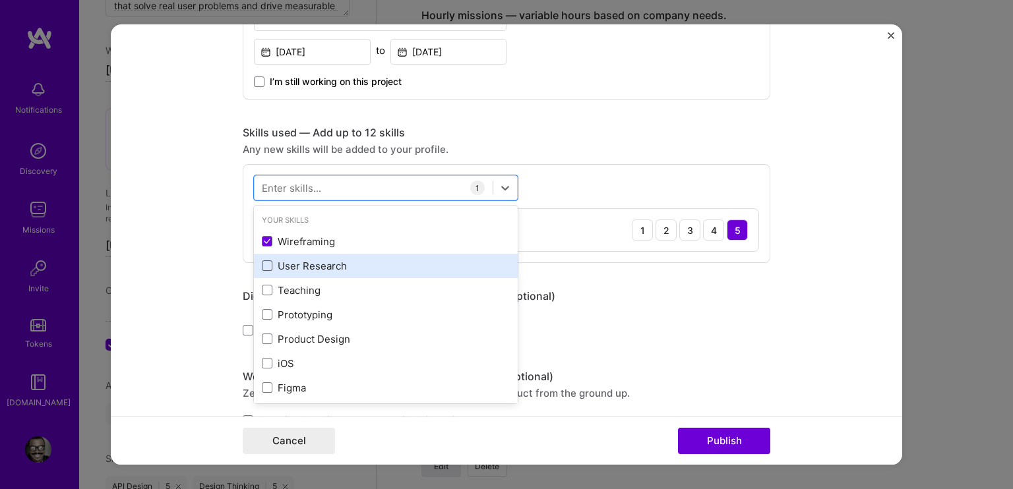
click at [262, 266] on span at bounding box center [267, 265] width 11 height 11
click at [0, 0] on input "checkbox" at bounding box center [0, 0] width 0 height 0
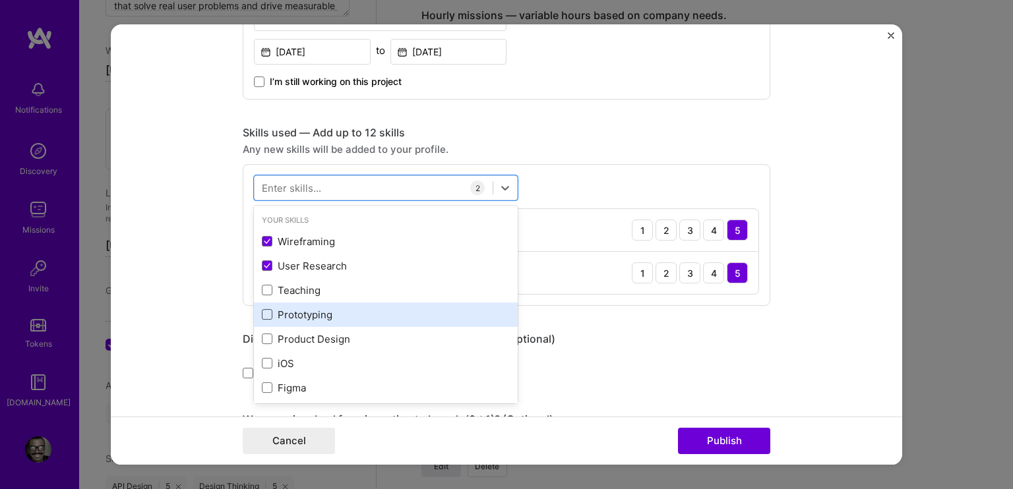
click at [262, 312] on span at bounding box center [267, 314] width 11 height 11
click at [0, 0] on input "checkbox" at bounding box center [0, 0] width 0 height 0
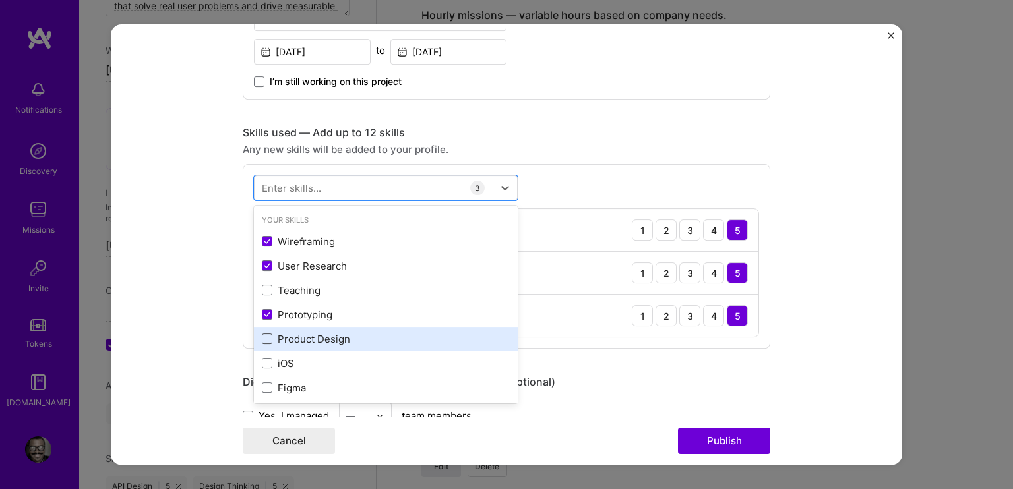
click at [264, 338] on span at bounding box center [267, 339] width 11 height 11
click at [0, 0] on input "checkbox" at bounding box center [0, 0] width 0 height 0
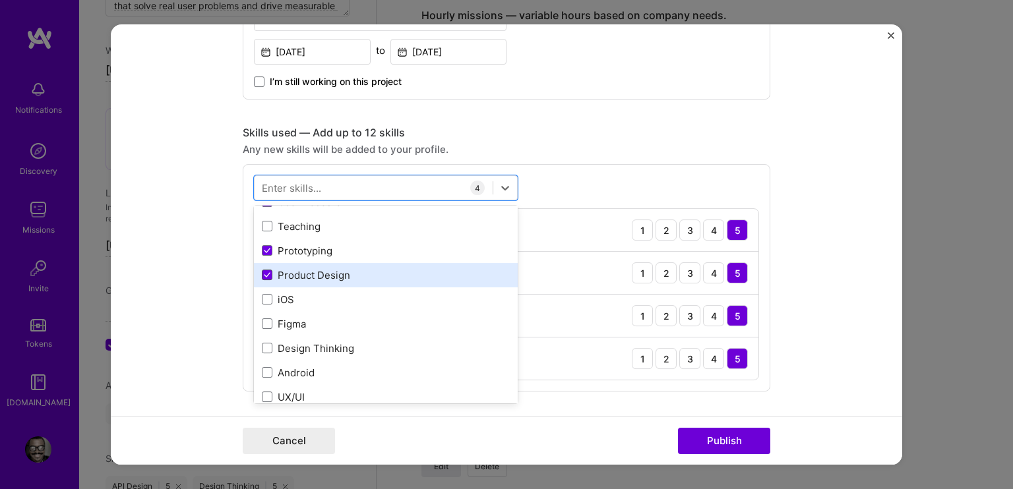
scroll to position [66, 0]
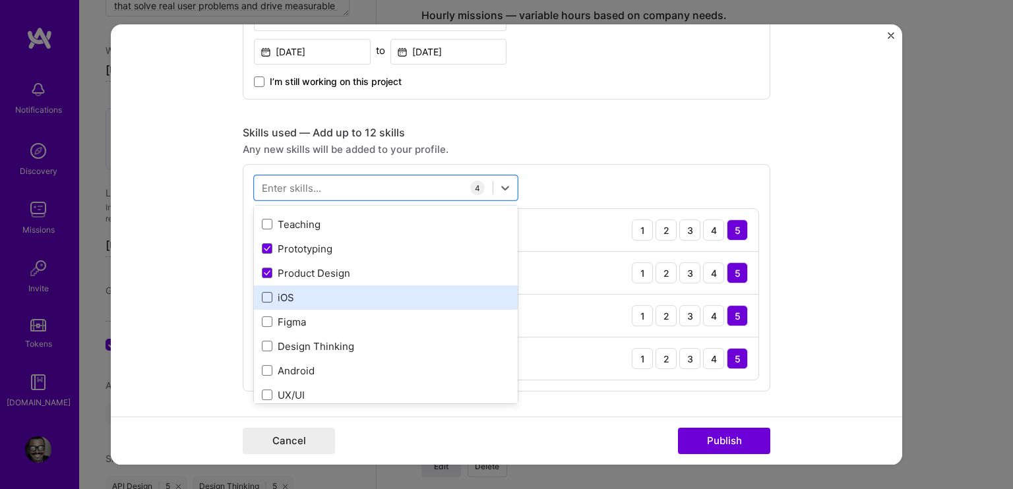
click at [263, 297] on span at bounding box center [267, 297] width 11 height 11
click at [0, 0] on input "checkbox" at bounding box center [0, 0] width 0 height 0
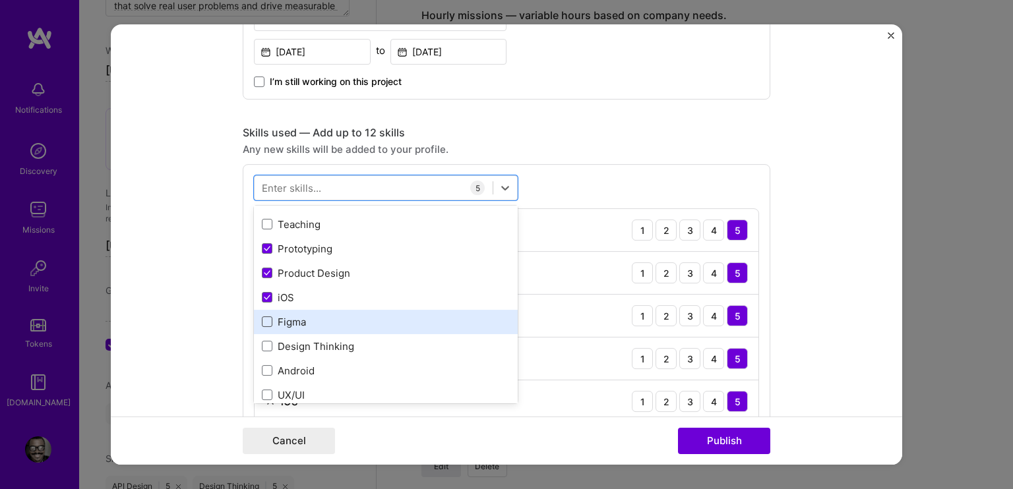
click at [262, 322] on span at bounding box center [267, 321] width 11 height 11
click at [0, 0] on input "checkbox" at bounding box center [0, 0] width 0 height 0
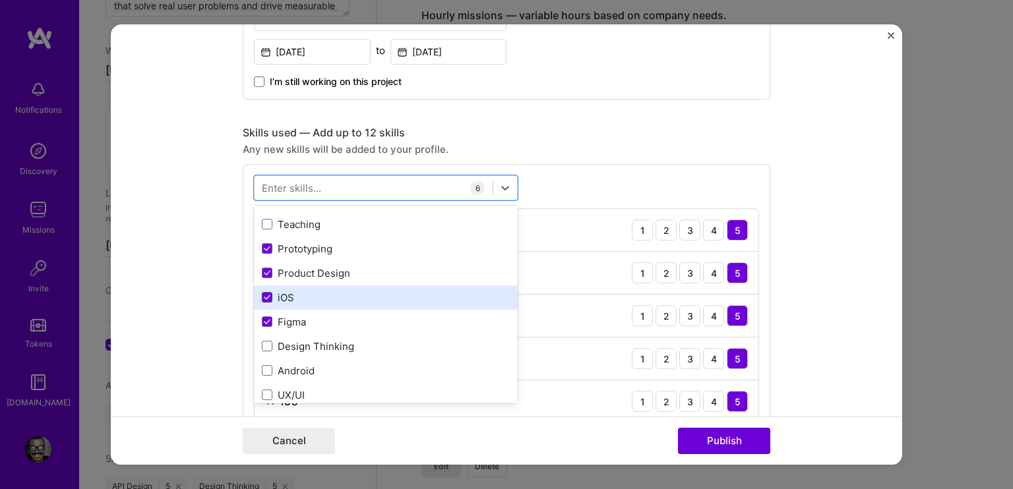
click at [264, 296] on icon at bounding box center [266, 297] width 5 height 4
click at [0, 0] on input "checkbox" at bounding box center [0, 0] width 0 height 0
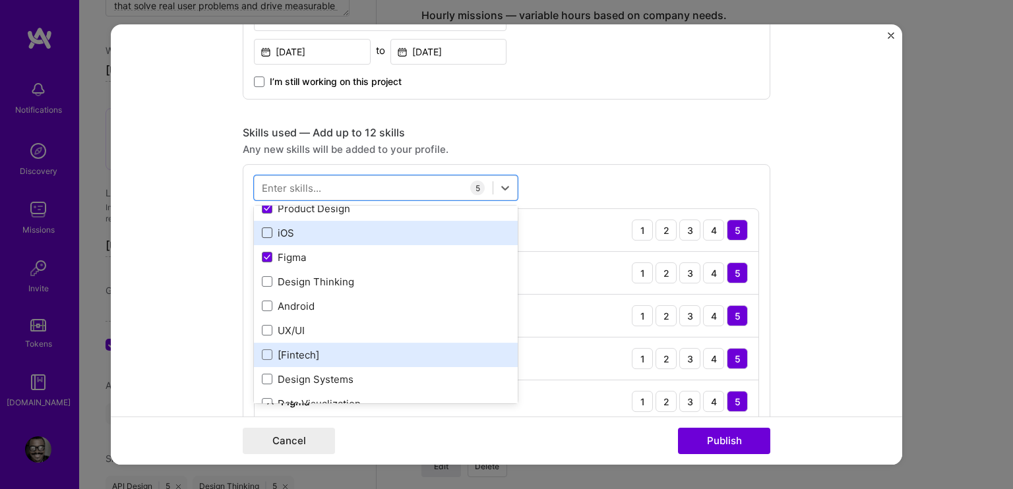
scroll to position [132, 0]
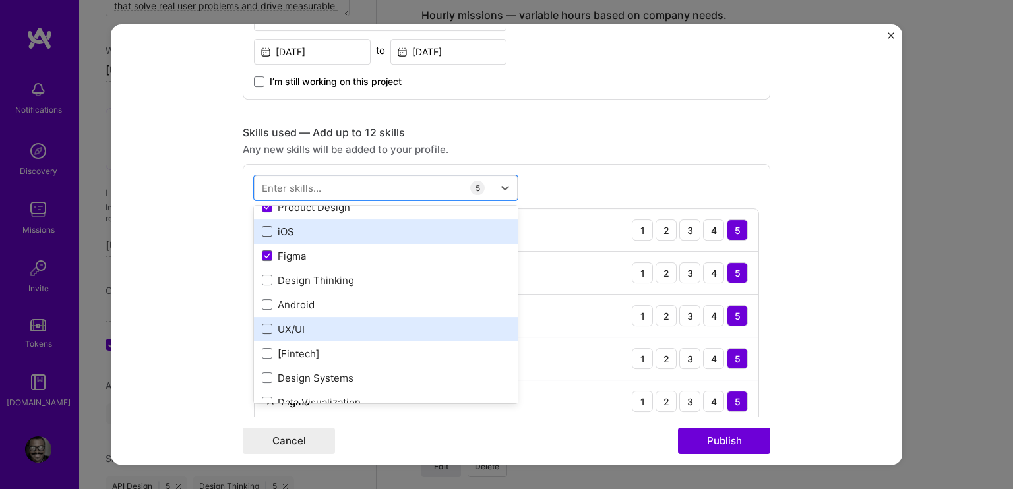
click at [262, 326] on span at bounding box center [267, 329] width 11 height 11
click at [0, 0] on input "checkbox" at bounding box center [0, 0] width 0 height 0
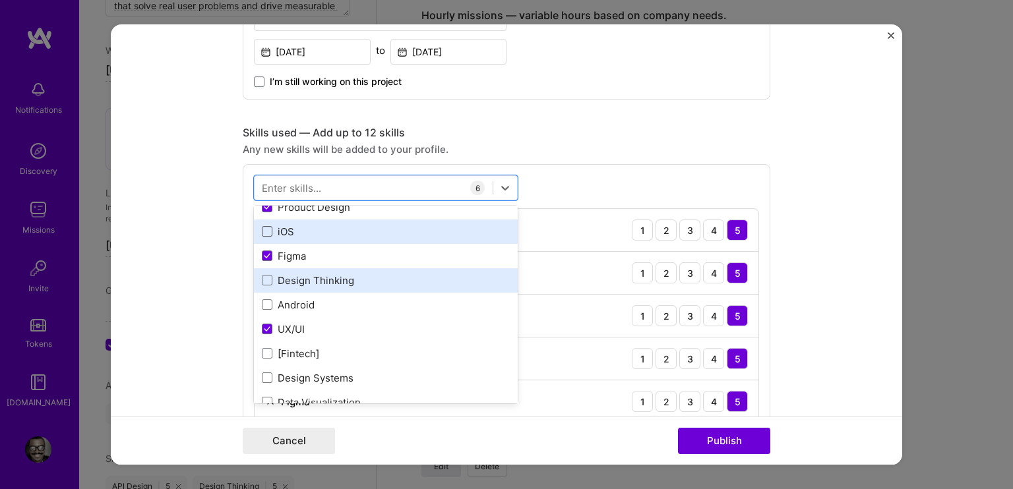
click at [262, 274] on div "Design Thinking" at bounding box center [386, 281] width 248 height 14
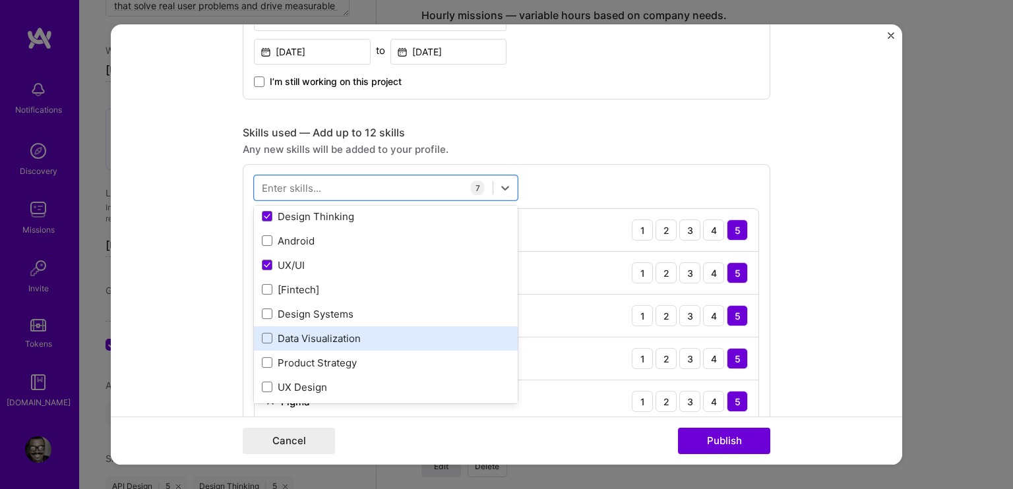
scroll to position [198, 0]
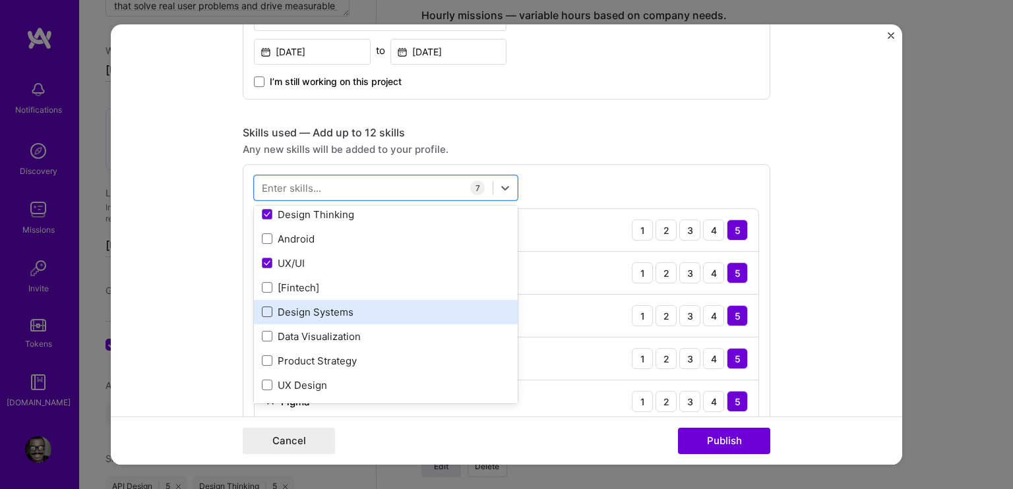
click at [262, 309] on span at bounding box center [267, 312] width 11 height 11
click at [0, 0] on input "checkbox" at bounding box center [0, 0] width 0 height 0
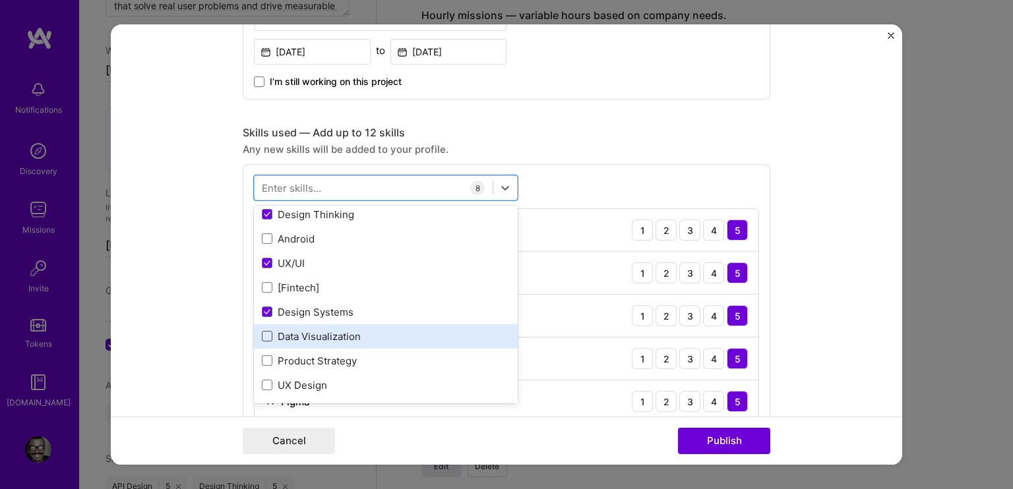
click at [264, 331] on span at bounding box center [267, 336] width 11 height 11
click at [0, 0] on input "checkbox" at bounding box center [0, 0] width 0 height 0
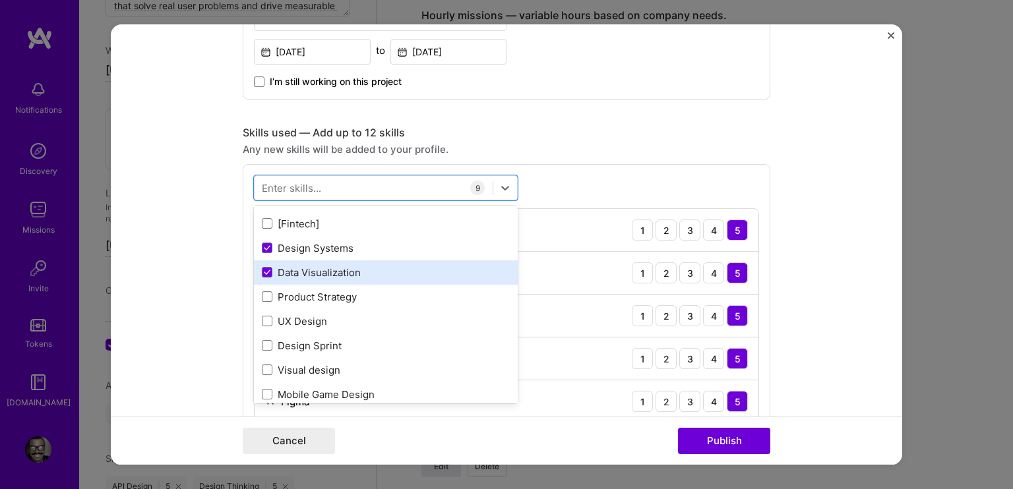
scroll to position [264, 0]
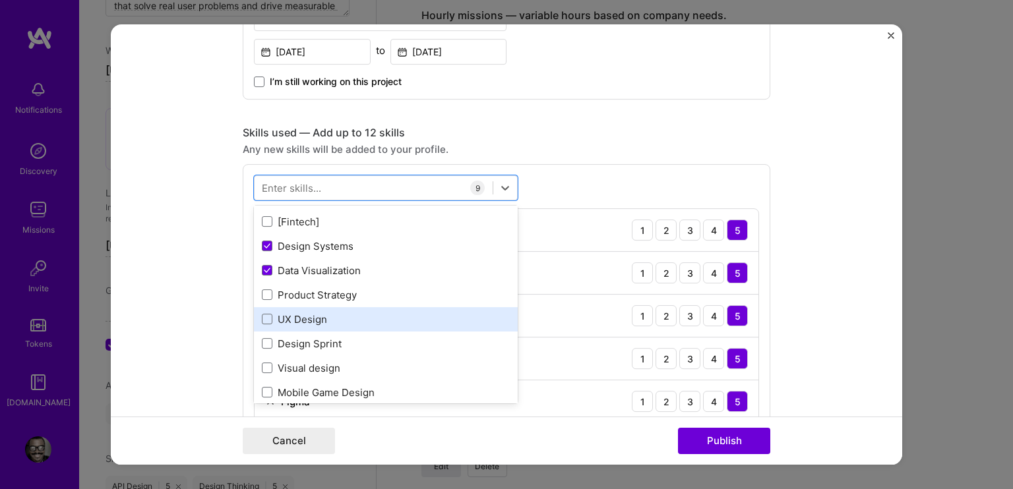
click at [266, 323] on div "UX Design" at bounding box center [386, 320] width 248 height 14
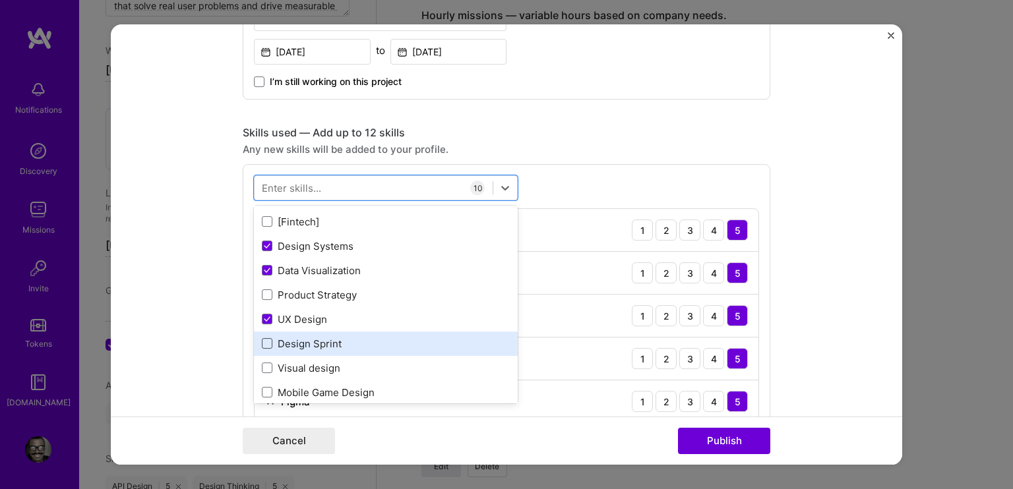
click at [263, 342] on span at bounding box center [267, 343] width 11 height 11
click at [0, 0] on input "checkbox" at bounding box center [0, 0] width 0 height 0
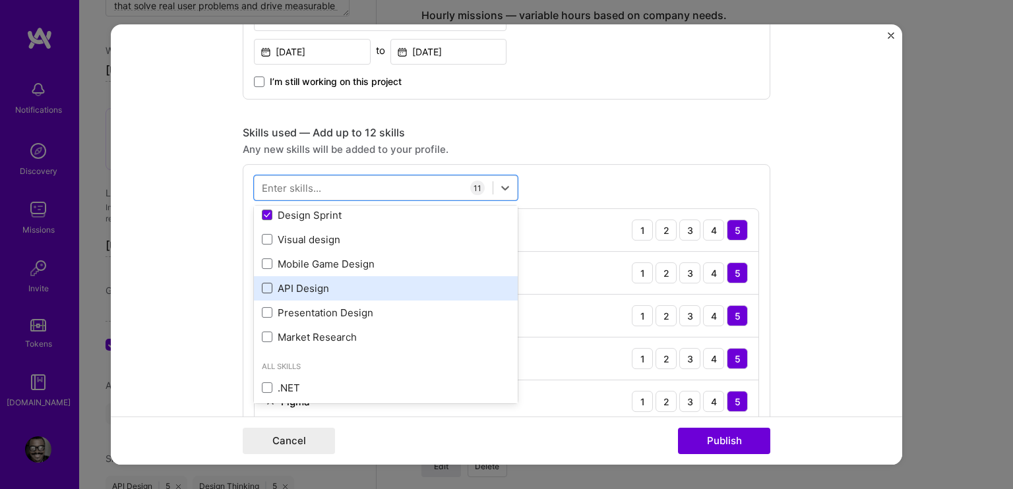
scroll to position [396, 0]
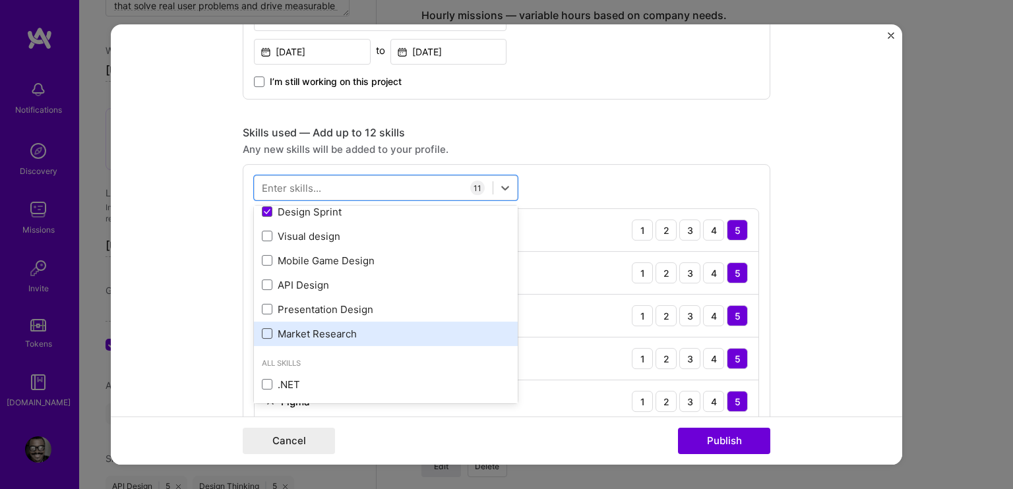
click at [263, 332] on span at bounding box center [267, 333] width 11 height 11
click at [0, 0] on input "checkbox" at bounding box center [0, 0] width 0 height 0
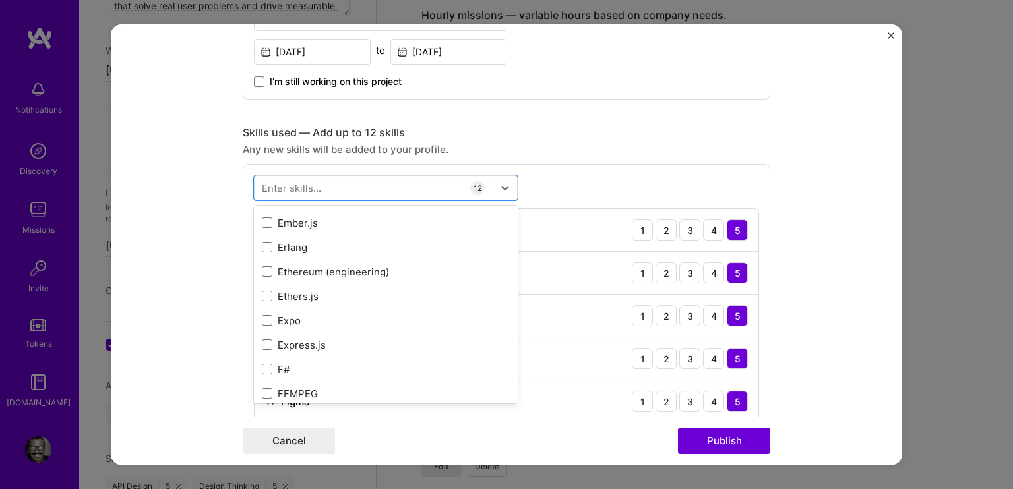
scroll to position [3692, 0]
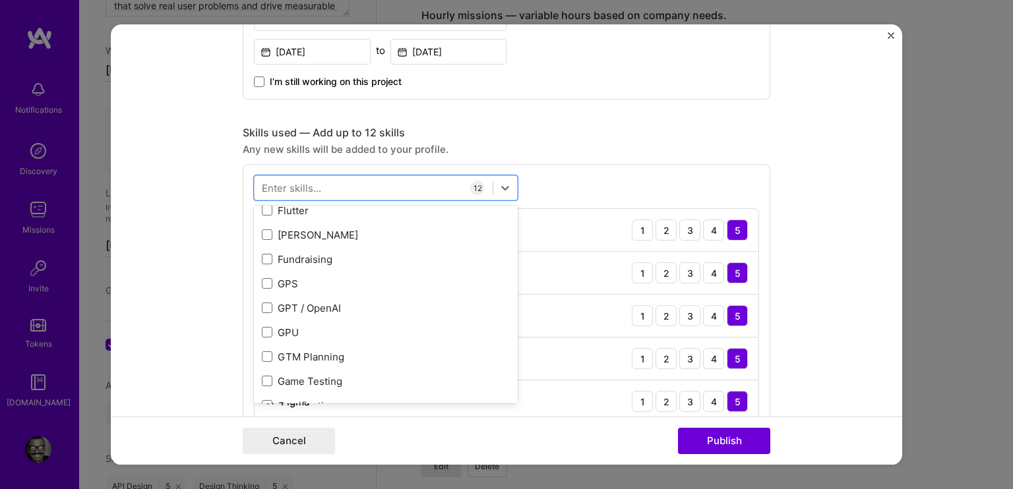
click at [833, 258] on form "Project title Permit Pro Company Ipermit Project industry Industry 2 Project Li…" at bounding box center [506, 244] width 791 height 440
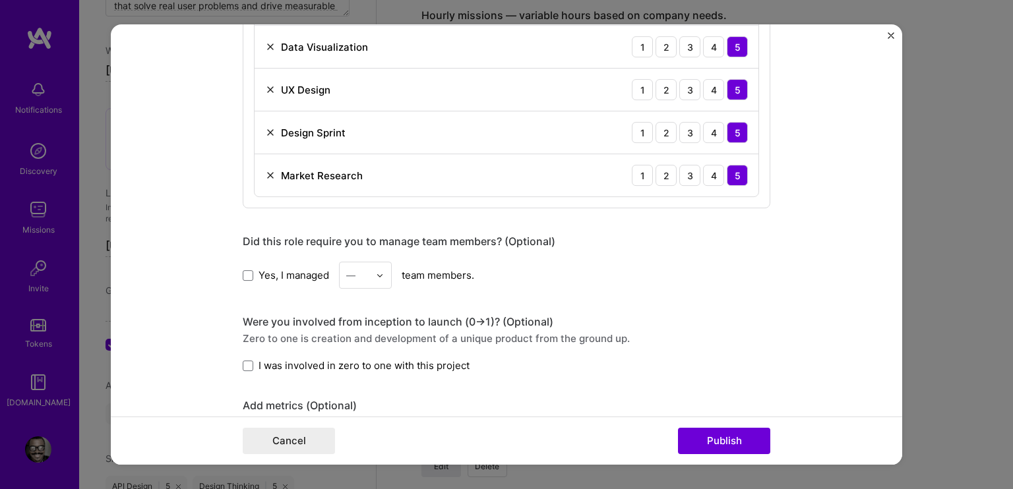
scroll to position [1319, 0]
click at [243, 269] on span at bounding box center [248, 274] width 11 height 11
click at [0, 0] on input "Yes, I managed" at bounding box center [0, 0] width 0 height 0
click at [245, 272] on icon at bounding box center [248, 274] width 7 height 5
click at [0, 0] on input "Yes, I managed" at bounding box center [0, 0] width 0 height 0
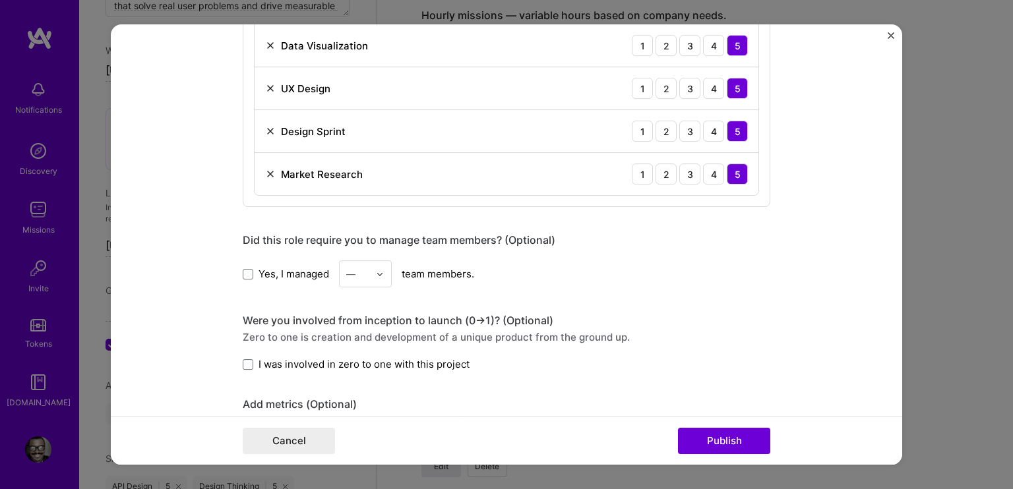
click at [350, 268] on div "—" at bounding box center [350, 274] width 9 height 14
click at [518, 276] on div "Yes, I managed option 1 focused, 1 of 25. 25 results available. Use Up and Down…" at bounding box center [506, 273] width 527 height 27
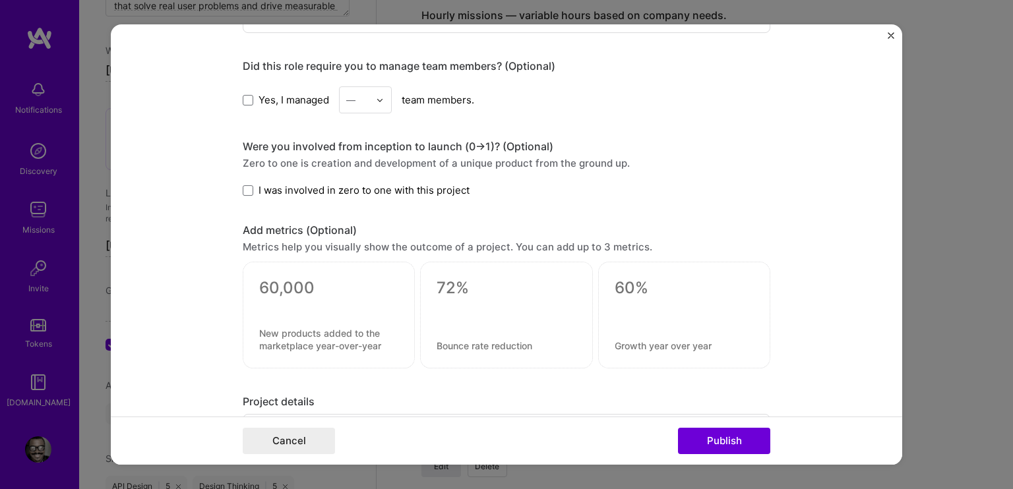
scroll to position [1516, 0]
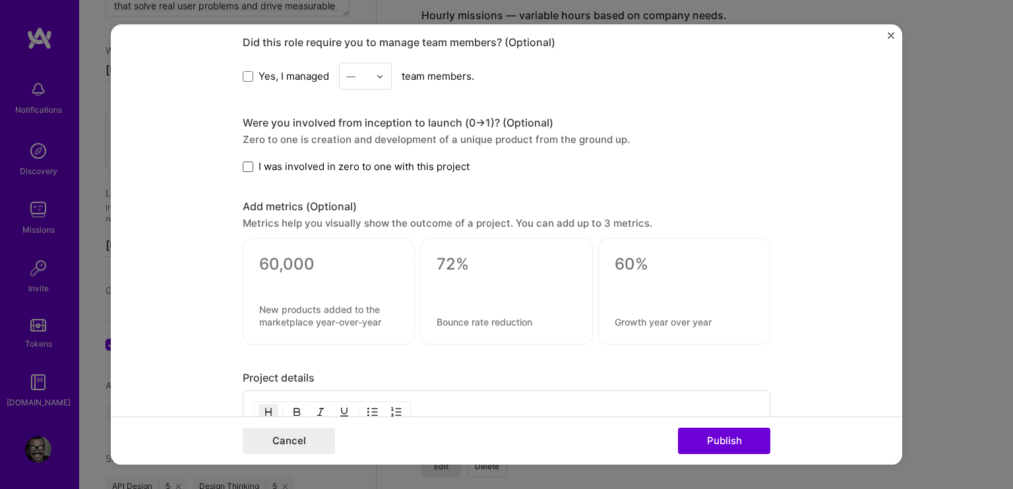
click at [246, 163] on span at bounding box center [248, 167] width 11 height 11
click at [0, 0] on input "I was involved in zero to one with this project" at bounding box center [0, 0] width 0 height 0
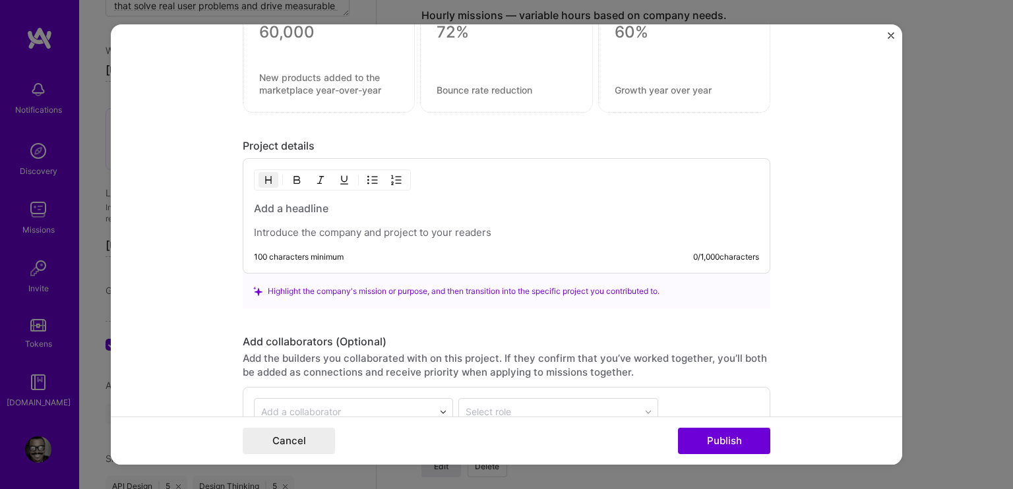
scroll to position [1685, 0]
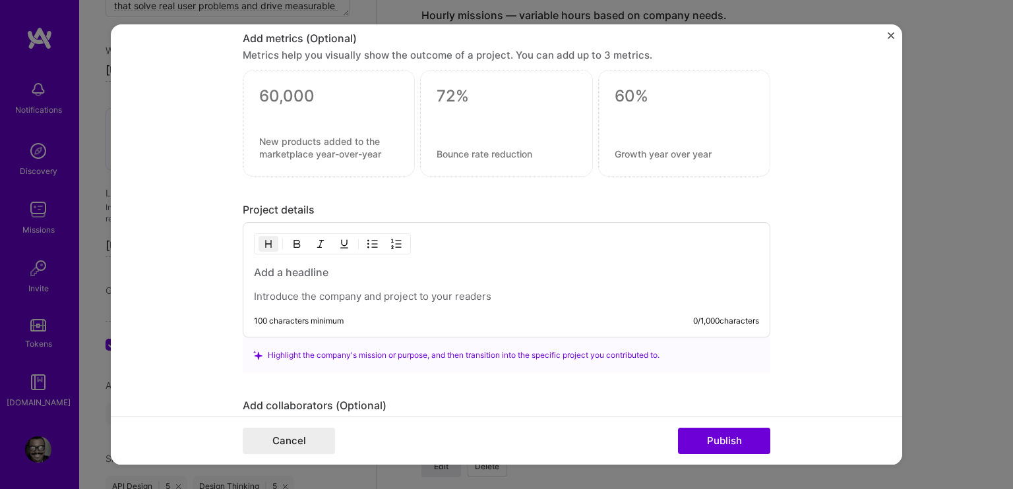
click at [289, 270] on h3 at bounding box center [506, 273] width 505 height 15
click at [280, 293] on p at bounding box center [506, 297] width 505 height 13
click at [264, 268] on h3 at bounding box center [506, 273] width 505 height 15
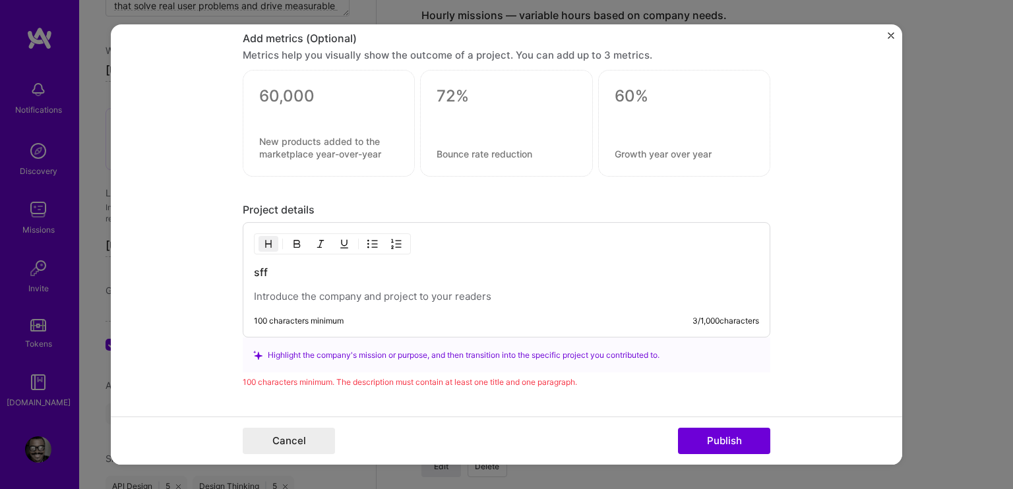
click at [274, 295] on p at bounding box center [506, 297] width 505 height 13
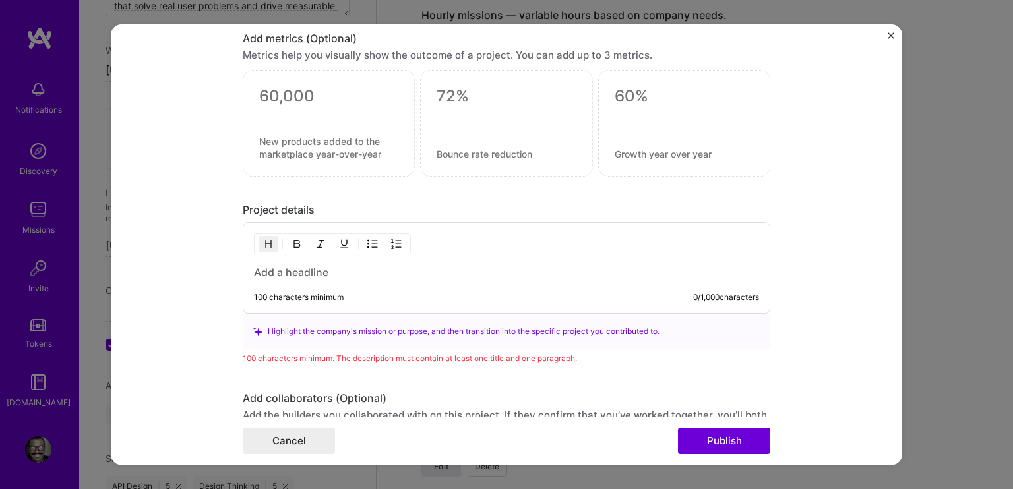
click at [290, 293] on div "100 characters minimum" at bounding box center [299, 298] width 90 height 11
click at [340, 272] on h3 at bounding box center [506, 273] width 505 height 15
click at [315, 286] on div "100 characters minimum 0 / 1,000 characters" at bounding box center [506, 269] width 527 height 92
click at [373, 276] on div "100 characters minimum 0 / 1,000 characters" at bounding box center [506, 269] width 527 height 92
click at [316, 271] on h3 at bounding box center [506, 273] width 505 height 15
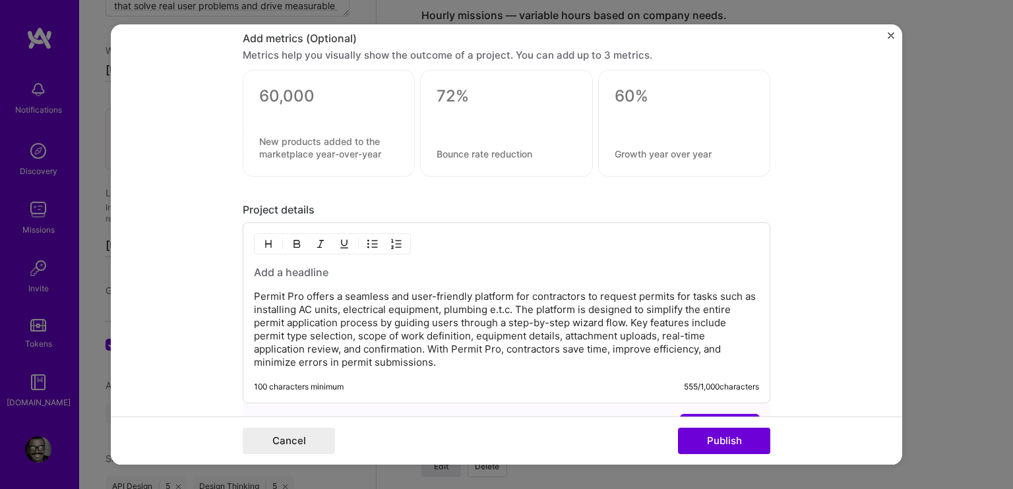
click at [314, 266] on h3 at bounding box center [506, 273] width 505 height 15
click at [278, 266] on h3 at bounding box center [506, 273] width 505 height 15
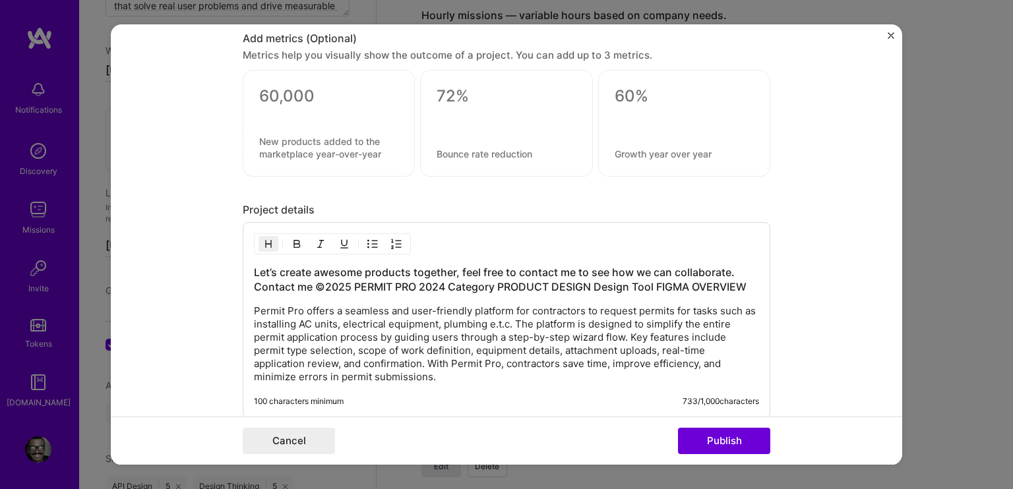
click at [298, 275] on h3 "Let’s create awesome products together, feel free to contact me to see how we c…" at bounding box center [506, 280] width 505 height 29
click at [411, 280] on h3 "Let’s create awesome products together, feel free to contact me to see how we c…" at bounding box center [506, 280] width 505 height 29
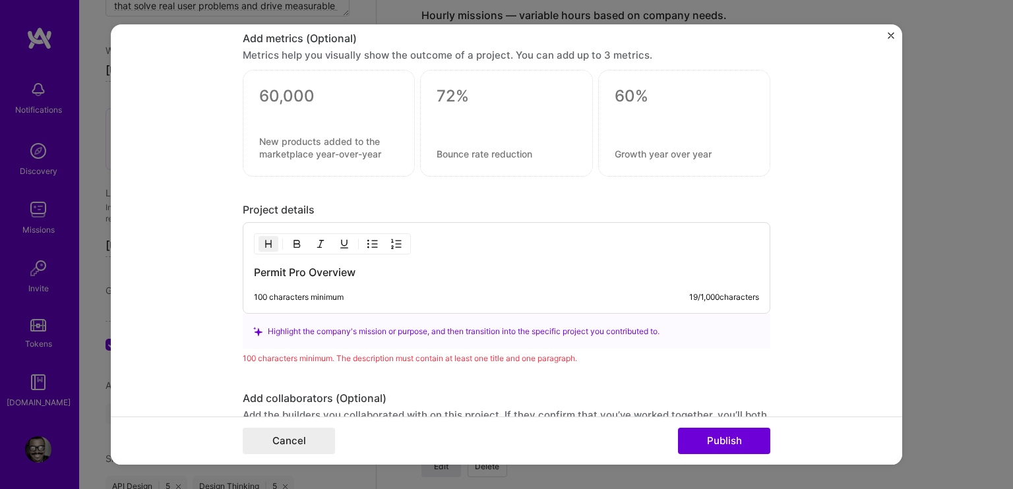
click at [287, 266] on h3 "Permit Pro Overview" at bounding box center [506, 273] width 505 height 15
click at [393, 266] on h3 "Permit-Pro Overview" at bounding box center [506, 273] width 505 height 15
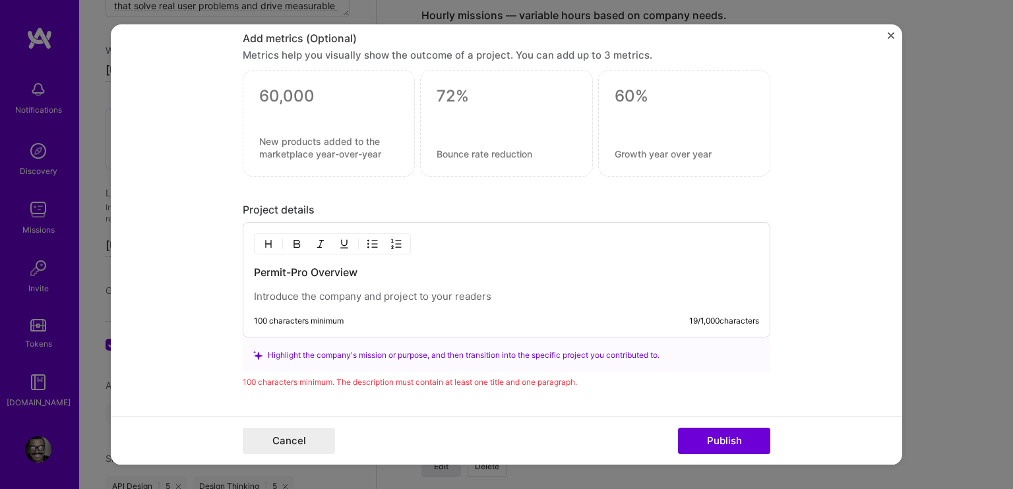
click at [340, 305] on div "Permit-Pro Overview 100 characters minimum 19 / 1,000 characters" at bounding box center [506, 280] width 527 height 115
click at [336, 295] on p at bounding box center [506, 297] width 505 height 13
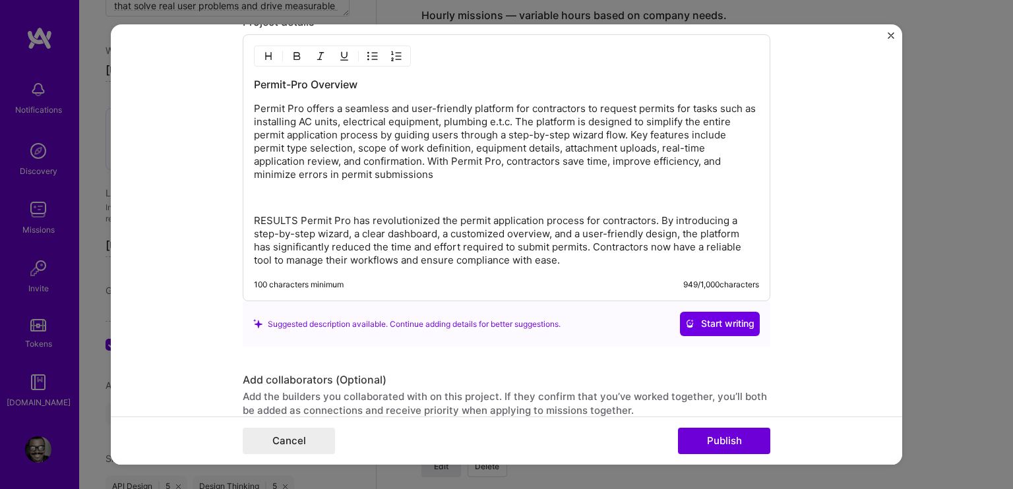
scroll to position [1807, 0]
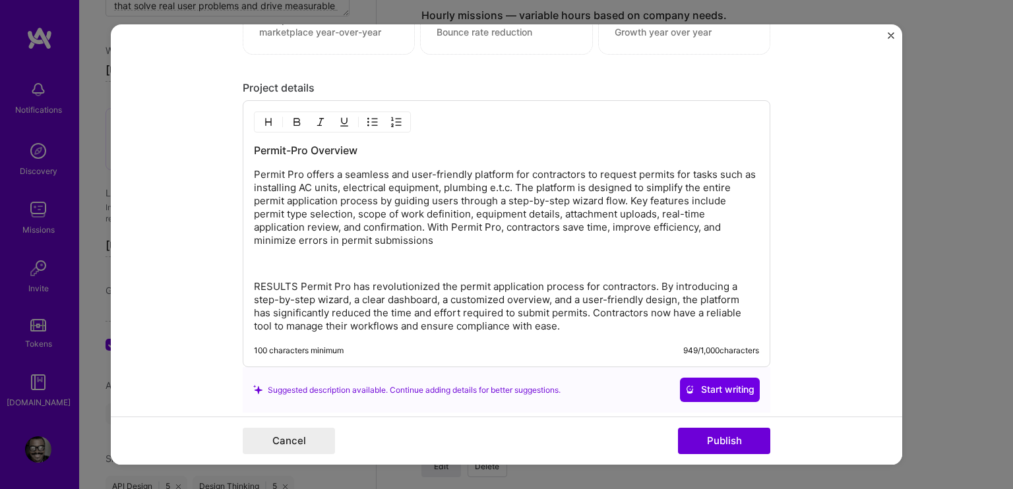
click at [295, 281] on p "RESULTS Permit Pro has revolutionized the permit application process for contra…" at bounding box center [506, 307] width 505 height 53
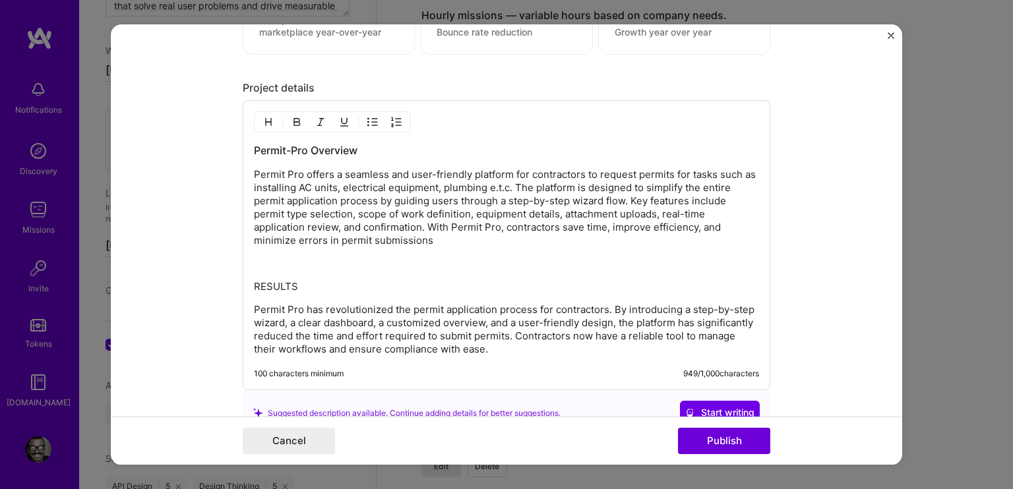
drag, startPoint x: 295, startPoint y: 278, endPoint x: 270, endPoint y: 297, distance: 31.7
click at [270, 297] on div "Permit-Pro Overview Permit Pro offers a seamless and user-friendly platform for…" at bounding box center [506, 250] width 505 height 213
drag, startPoint x: 291, startPoint y: 282, endPoint x: 217, endPoint y: 282, distance: 73.8
click at [217, 282] on form "Project title Permit Pro Company Ipermit Project industry Industry 2 Project Li…" at bounding box center [506, 244] width 791 height 440
click at [339, 144] on h3 "Permit-Pro Overview" at bounding box center [506, 151] width 505 height 15
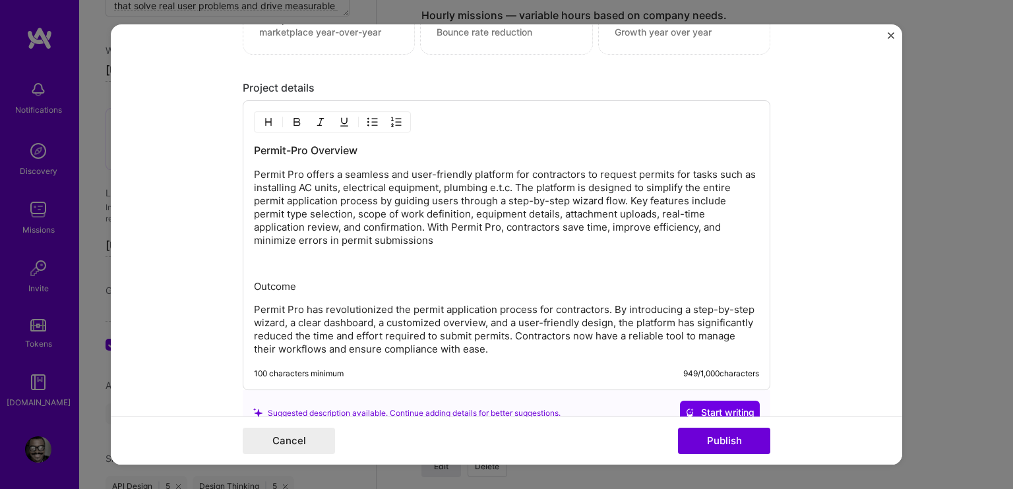
drag, startPoint x: 295, startPoint y: 285, endPoint x: 245, endPoint y: 267, distance: 54.0
click at [244, 279] on div "Permit-Pro Overview Permit Pro offers a seamless and user-friendly platform for…" at bounding box center [506, 246] width 527 height 290
click at [263, 117] on img "button" at bounding box center [268, 122] width 11 height 11
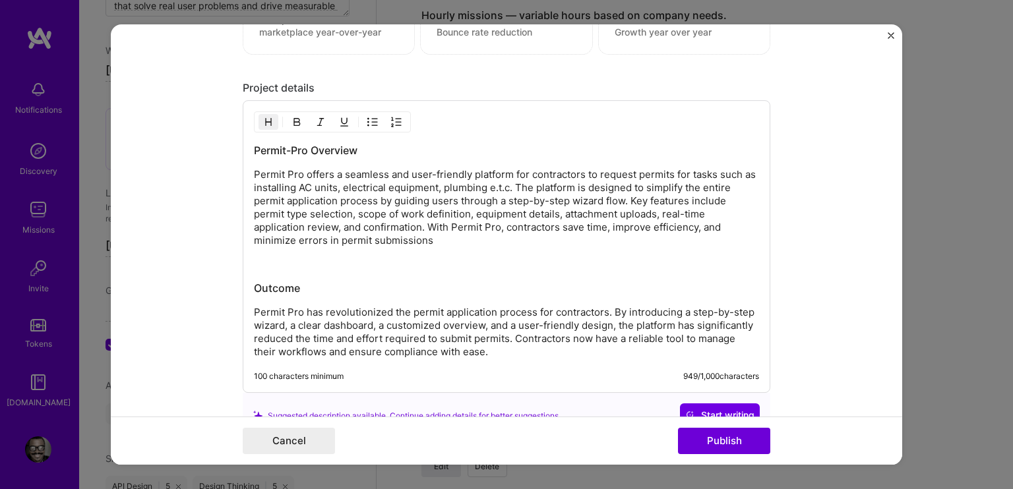
click at [336, 274] on div "Permit-Pro Overview Permit Pro offers a seamless and user-friendly platform for…" at bounding box center [506, 252] width 505 height 216
drag, startPoint x: 356, startPoint y: 144, endPoint x: 240, endPoint y: 150, distance: 116.2
click at [243, 150] on div "Permit-Pro Overview Permit Pro offers a seamless and user-friendly platform for…" at bounding box center [506, 247] width 527 height 293
click at [339, 119] on img "button" at bounding box center [344, 122] width 11 height 11
click at [346, 252] on div "Permit-Pro Overview Permit Pro offers a seamless and user-friendly platform for…" at bounding box center [506, 252] width 505 height 216
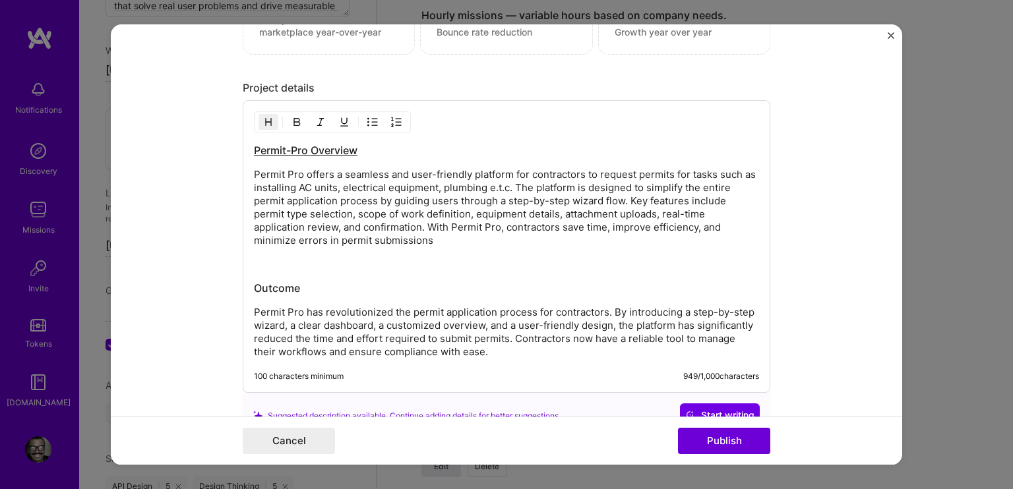
drag, startPoint x: 306, startPoint y: 284, endPoint x: 245, endPoint y: 284, distance: 61.3
click at [245, 284] on div "Permit-Pro Overview Permit Pro offers a seamless and user-friendly platform for…" at bounding box center [506, 247] width 527 height 293
click at [339, 115] on button "button" at bounding box center [344, 123] width 20 height 16
click at [380, 268] on div "Permit-Pro Overview Permit Pro offers a seamless and user-friendly platform for…" at bounding box center [506, 252] width 505 height 216
click at [295, 260] on p at bounding box center [506, 264] width 505 height 13
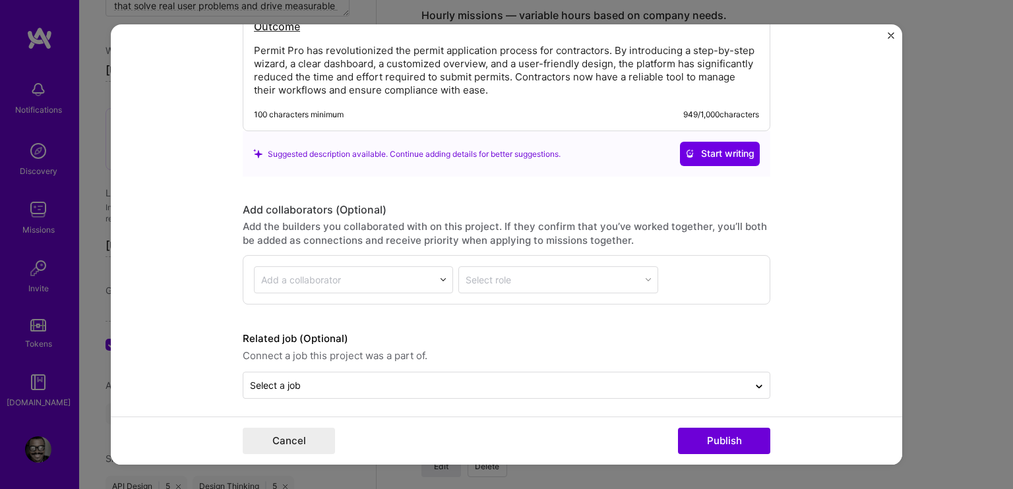
scroll to position [2070, 0]
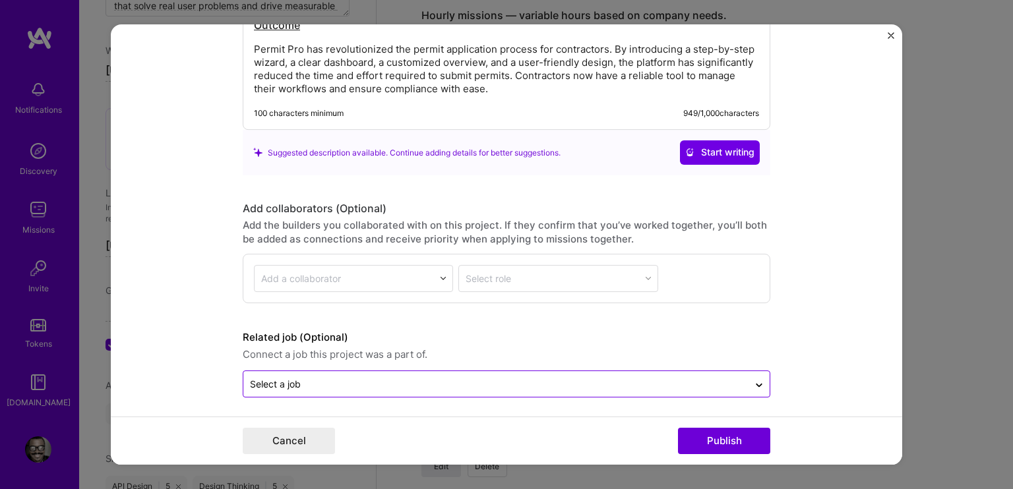
click at [312, 387] on div at bounding box center [496, 384] width 492 height 16
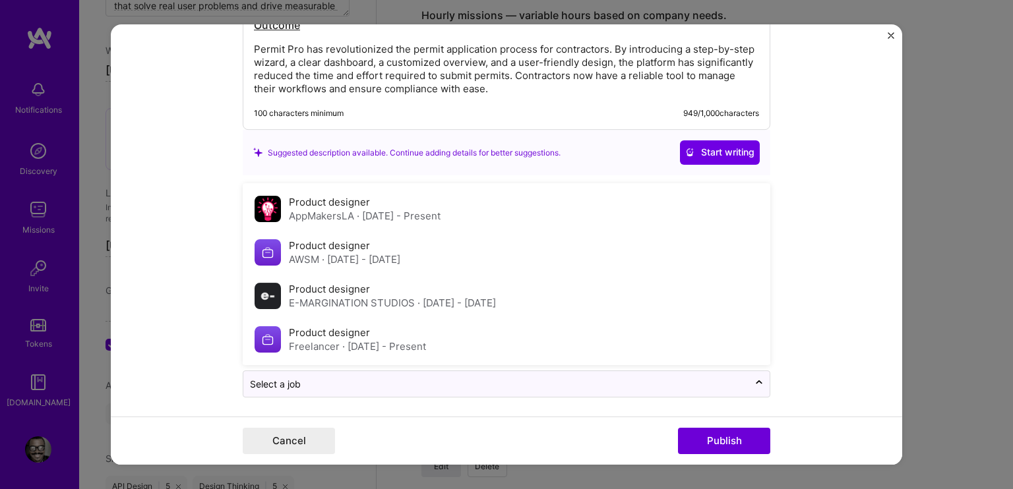
click at [205, 344] on form "Project title Permit Pro Company Ipermit Project industry Industry 2 Project Li…" at bounding box center [506, 244] width 791 height 440
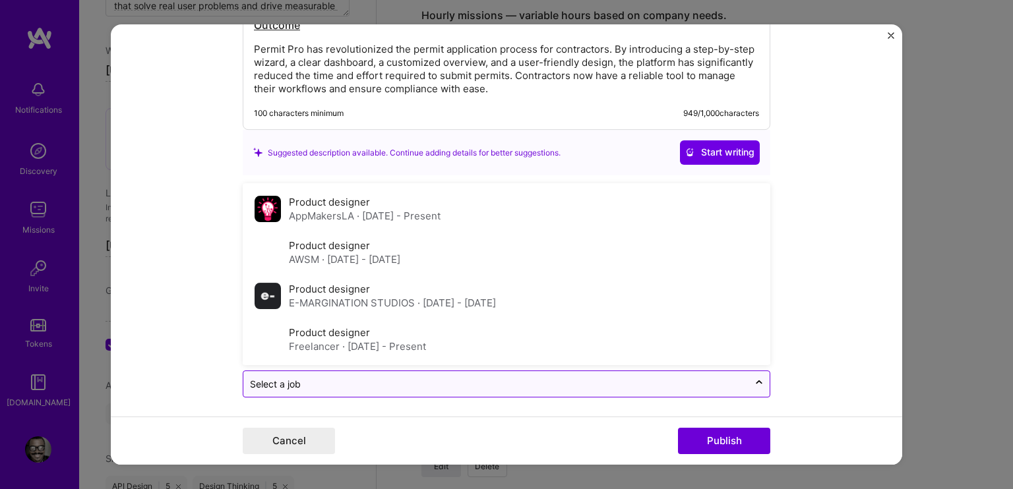
click at [357, 377] on input "text" at bounding box center [496, 384] width 492 height 14
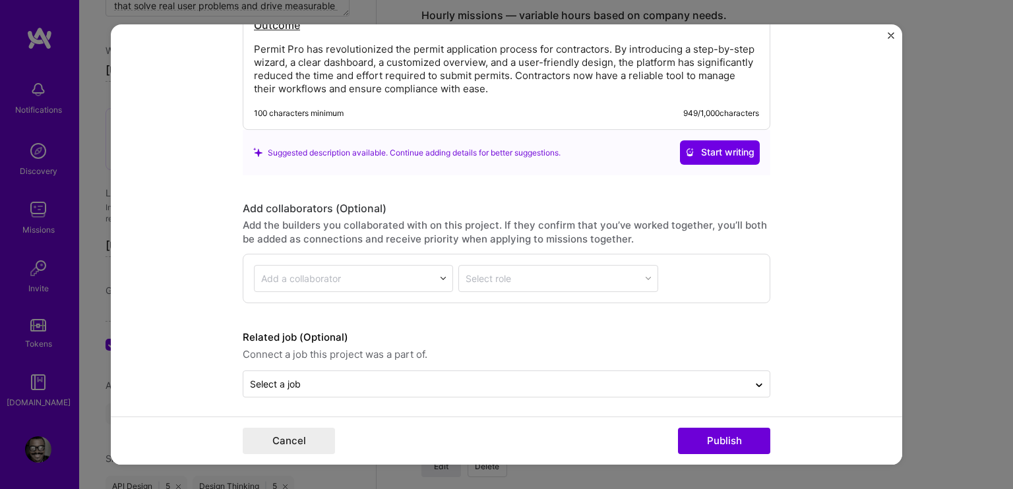
click at [164, 293] on form "Project title Permit Pro Company Ipermit Project industry Industry 2 Project Li…" at bounding box center [506, 244] width 791 height 440
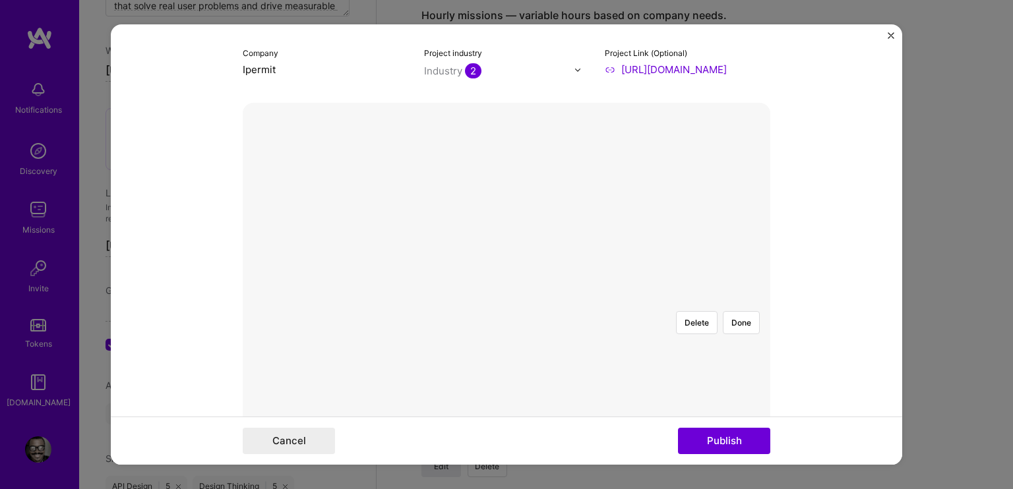
scroll to position [158, 0]
click at [810, 194] on form "Project title Permit Pro Company Ipermit Project industry Industry 2 Project Li…" at bounding box center [506, 244] width 791 height 440
click at [698, 313] on button "Delete" at bounding box center [697, 324] width 42 height 23
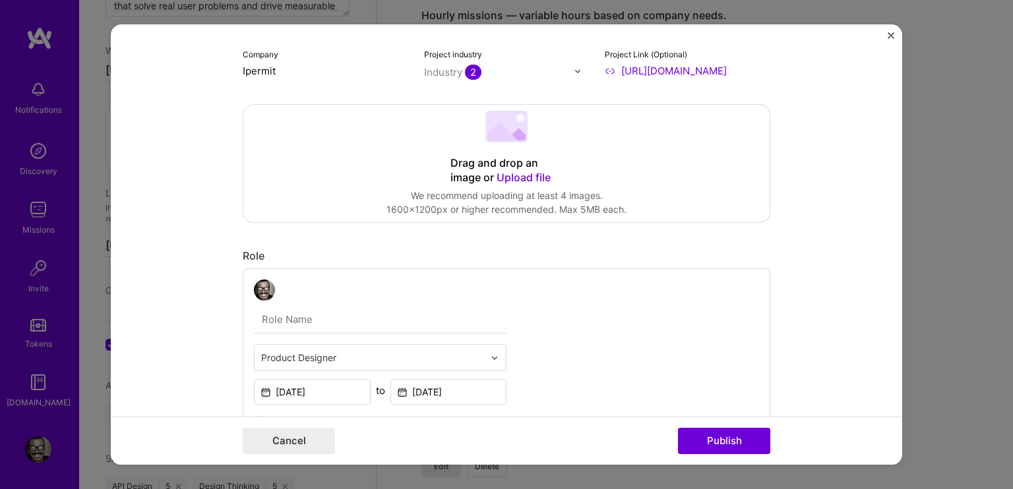
click at [502, 129] on 202 at bounding box center [506, 127] width 42 height 32
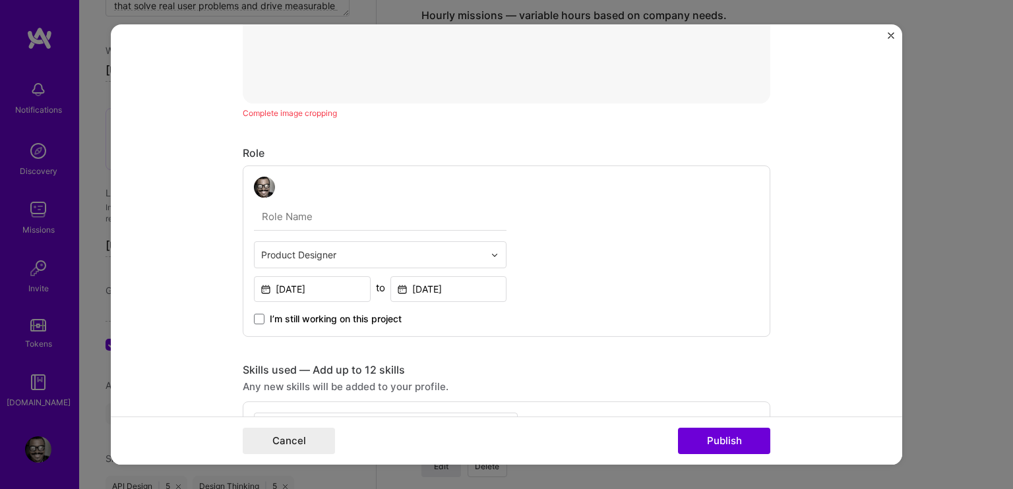
scroll to position [553, 0]
click at [305, 222] on input "text" at bounding box center [380, 218] width 253 height 28
type input "Product designer"
click at [711, 446] on button "Publish" at bounding box center [724, 441] width 92 height 26
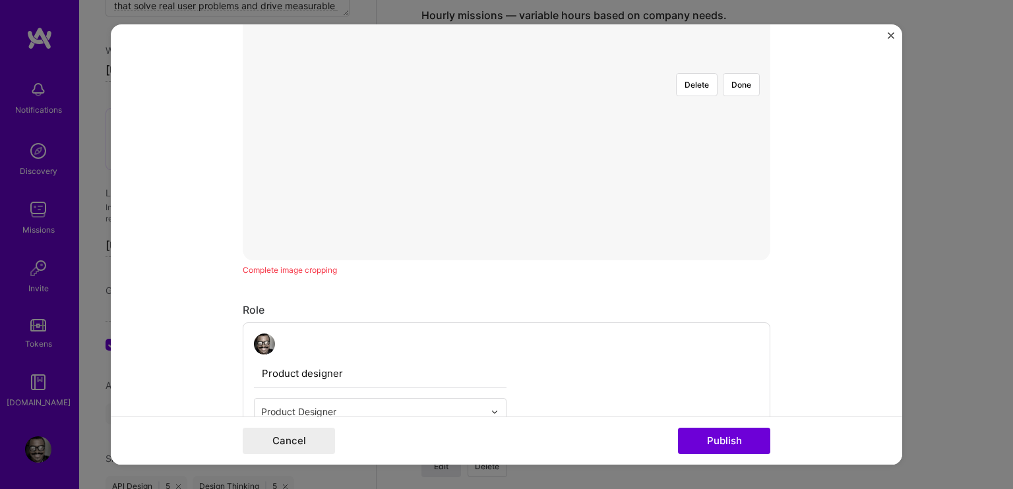
scroll to position [396, 0]
click at [737, 441] on button "Publish" at bounding box center [724, 441] width 92 height 26
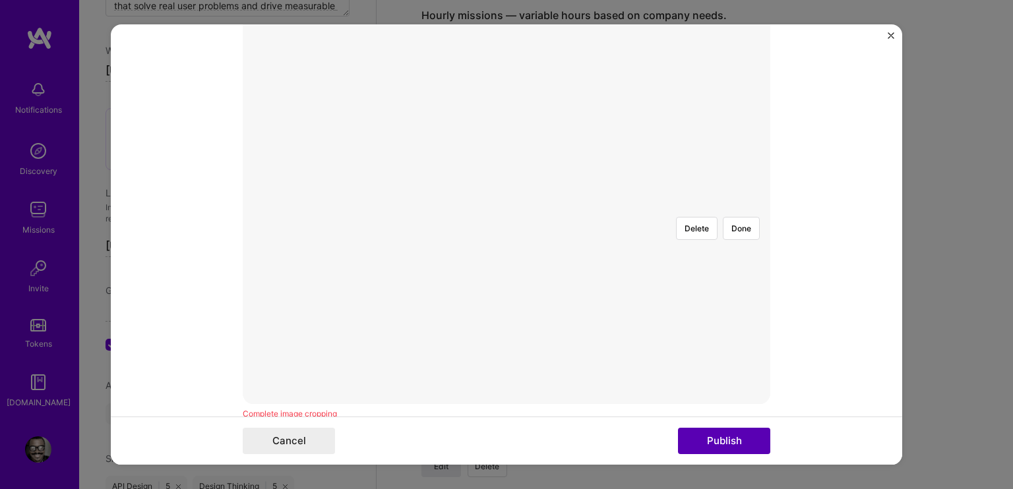
scroll to position [237, 0]
click at [506, 299] on div at bounding box center [769, 421] width 526 height 396
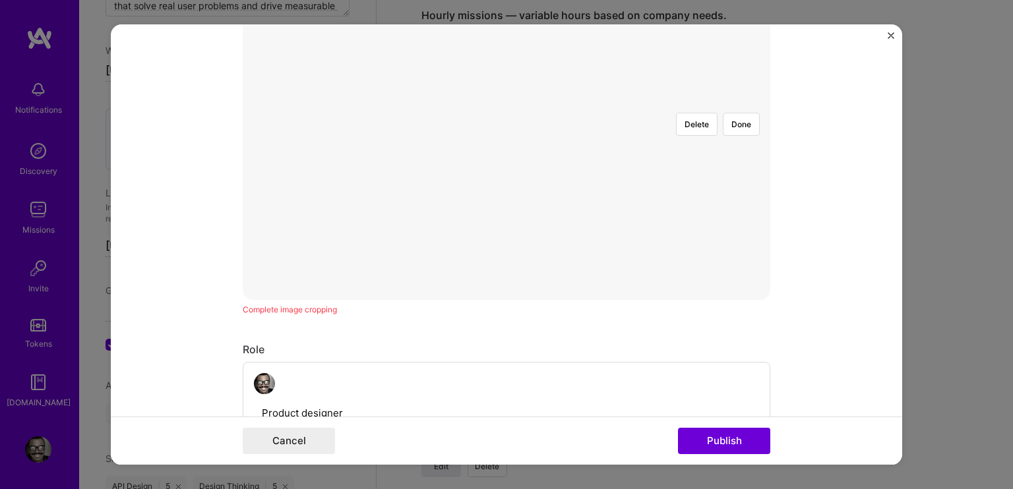
scroll to position [369, 0]
click at [508, 486] on div at bounding box center [508, 486] width 0 height 0
click at [510, 485] on div at bounding box center [510, 485] width 0 height 0
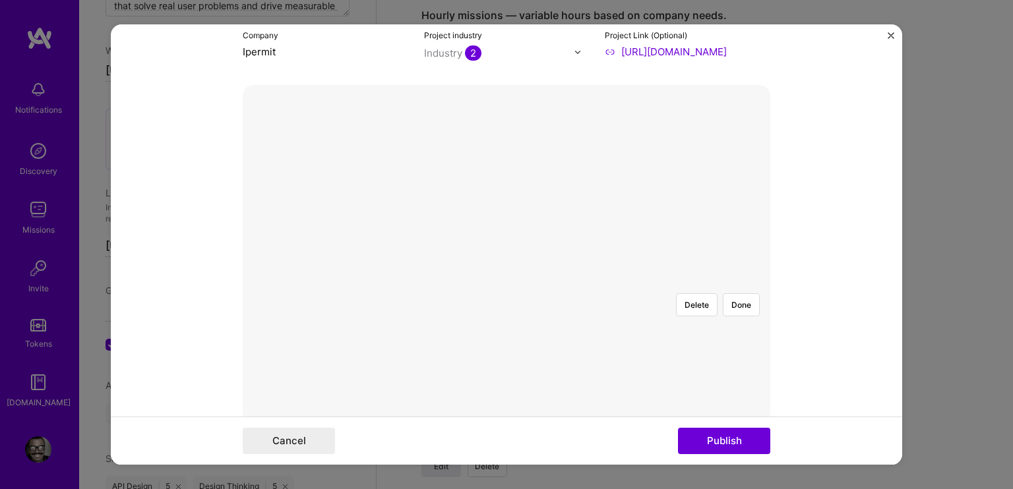
scroll to position [171, 0]
click at [636, 293] on div at bounding box center [768, 487] width 516 height 388
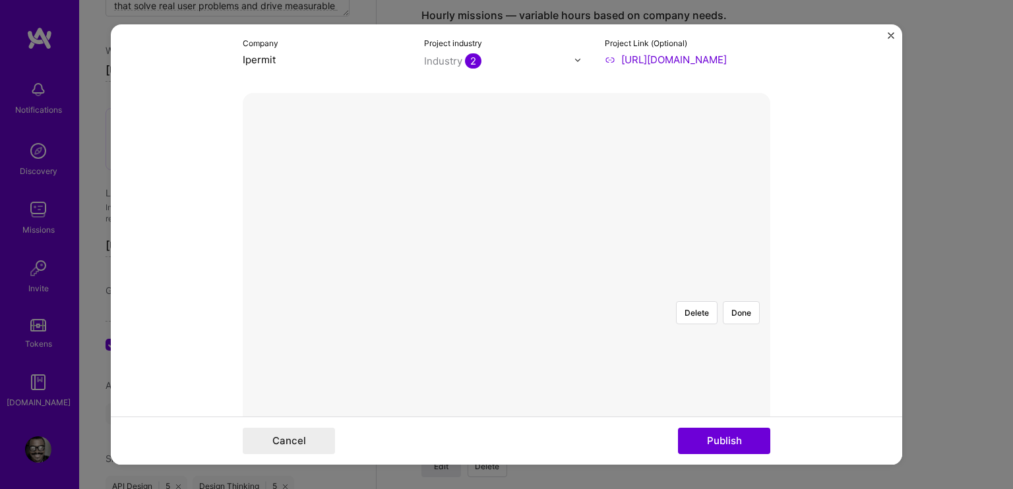
scroll to position [369, 0]
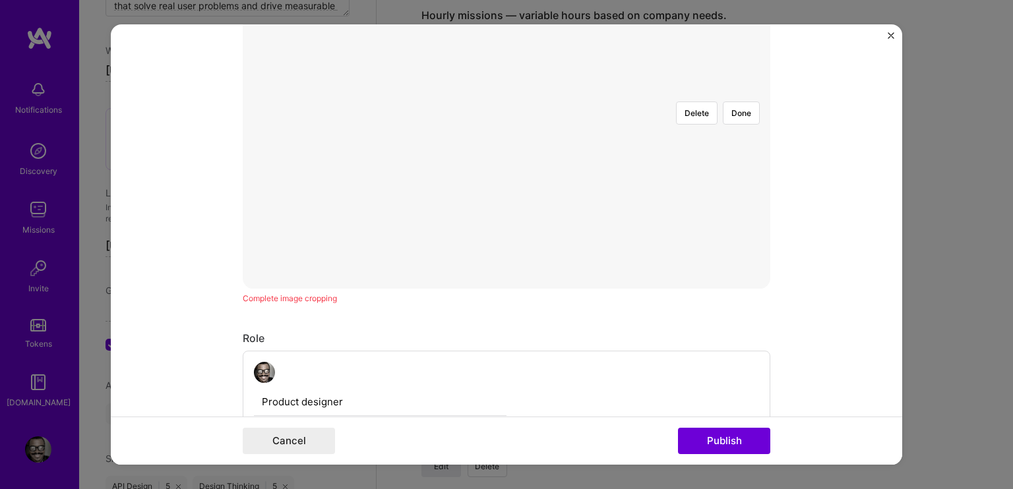
click at [164, 316] on form "Project title Permit Pro Company Ipermit Project industry Industry 2 Project Li…" at bounding box center [506, 244] width 791 height 440
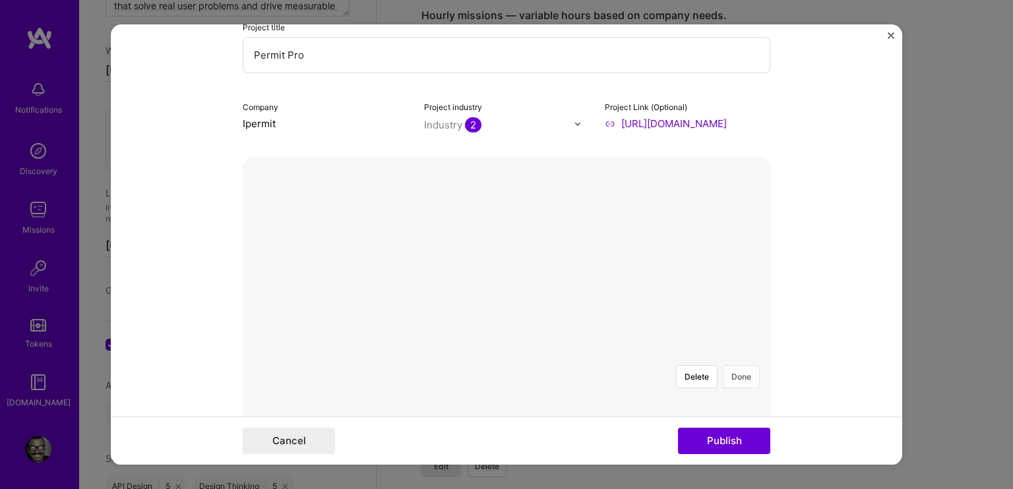
click at [737, 365] on button "Done" at bounding box center [741, 376] width 37 height 23
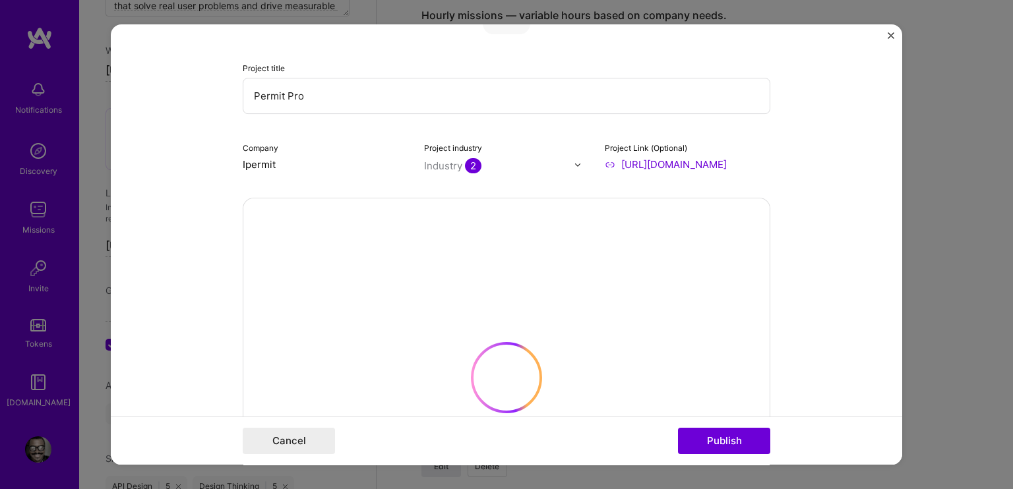
scroll to position [66, 0]
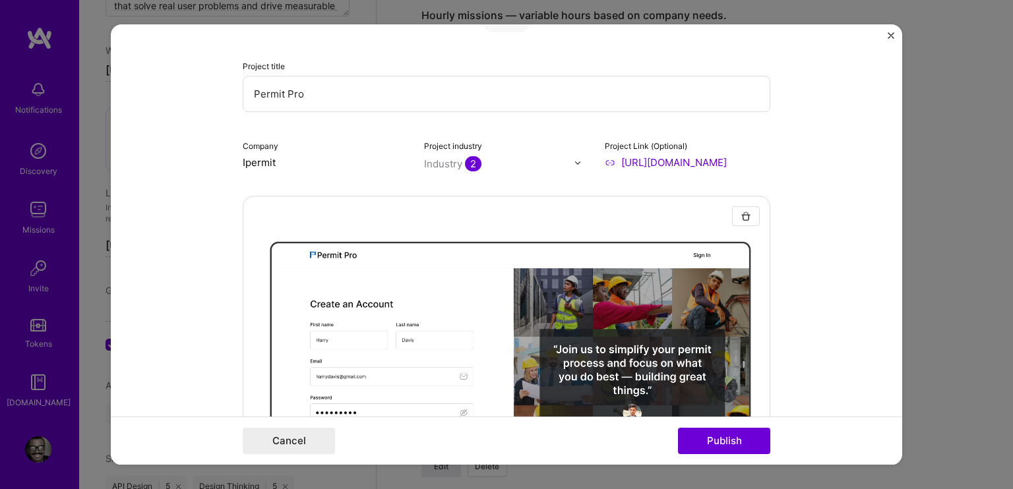
click at [796, 235] on form "Project title Permit Pro Company Ipermit Project industry Industry 2 Project Li…" at bounding box center [506, 244] width 791 height 440
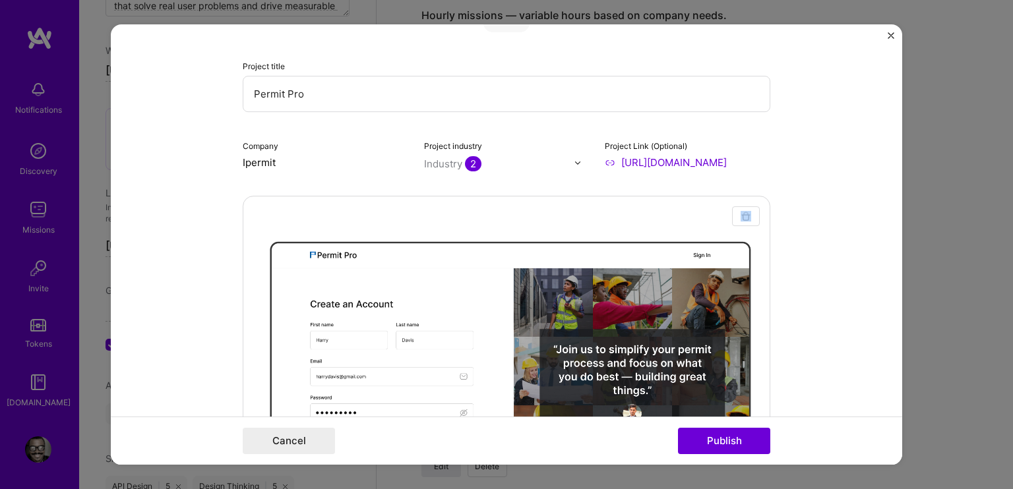
click at [796, 235] on form "Project title Permit Pro Company Ipermit Project industry Industry 2 Project Li…" at bounding box center [506, 244] width 791 height 440
click at [862, 262] on form "Project title Permit Pro Company Ipermit Project industry Industry 2 Project Li…" at bounding box center [506, 244] width 791 height 440
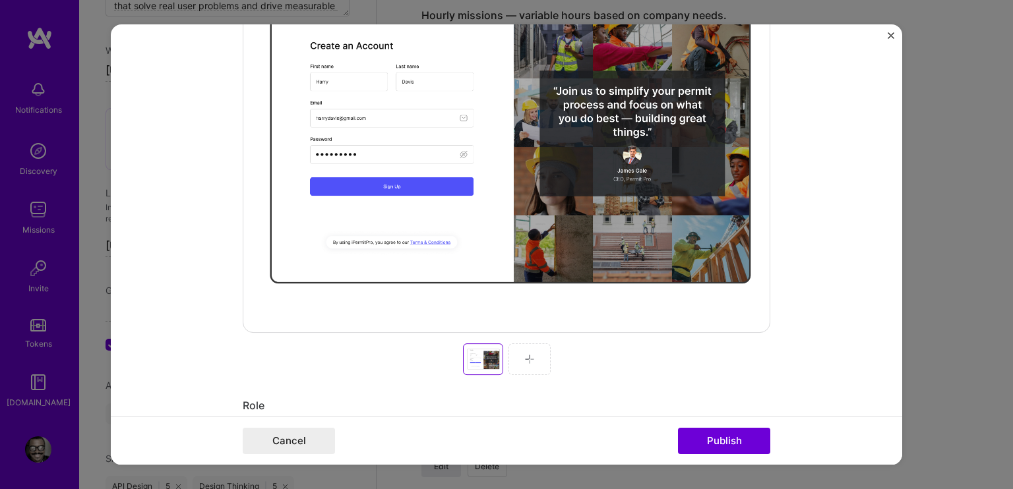
scroll to position [330, 0]
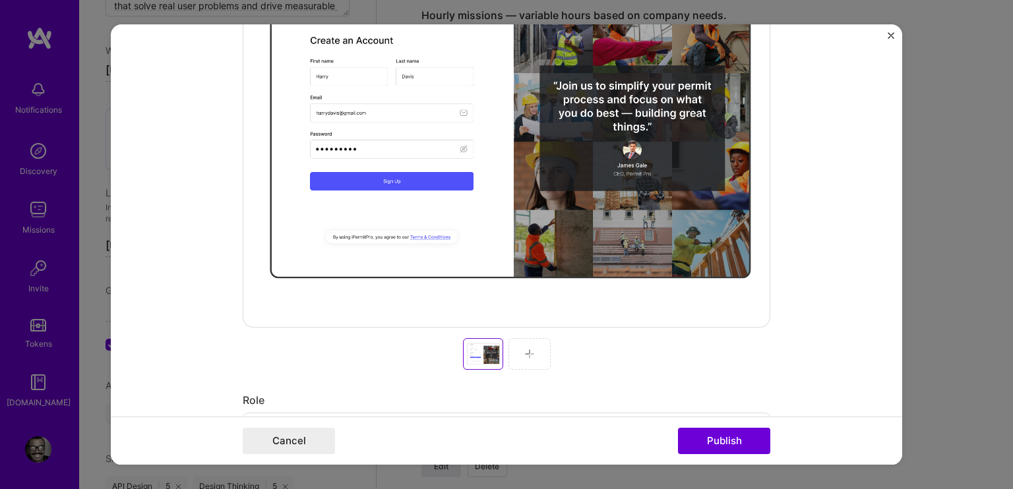
click at [530, 357] on div at bounding box center [529, 354] width 42 height 32
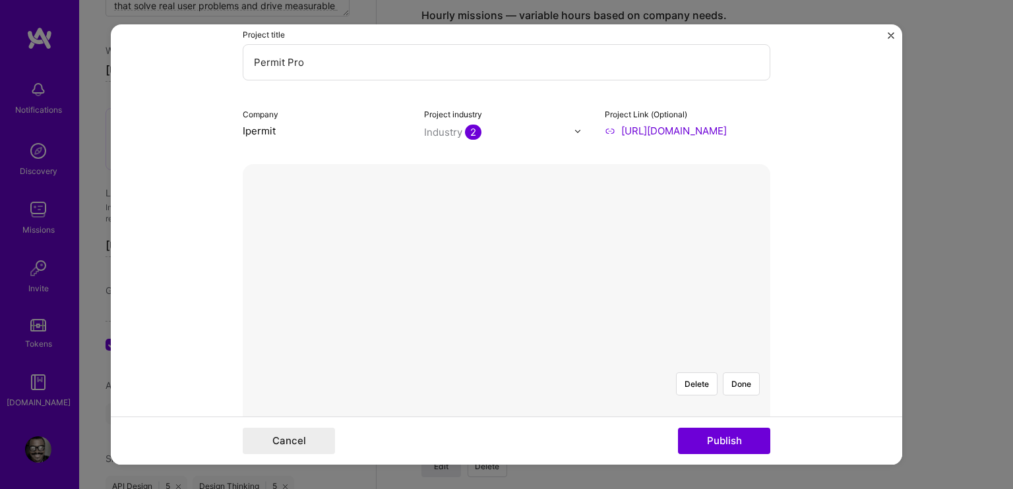
scroll to position [66, 0]
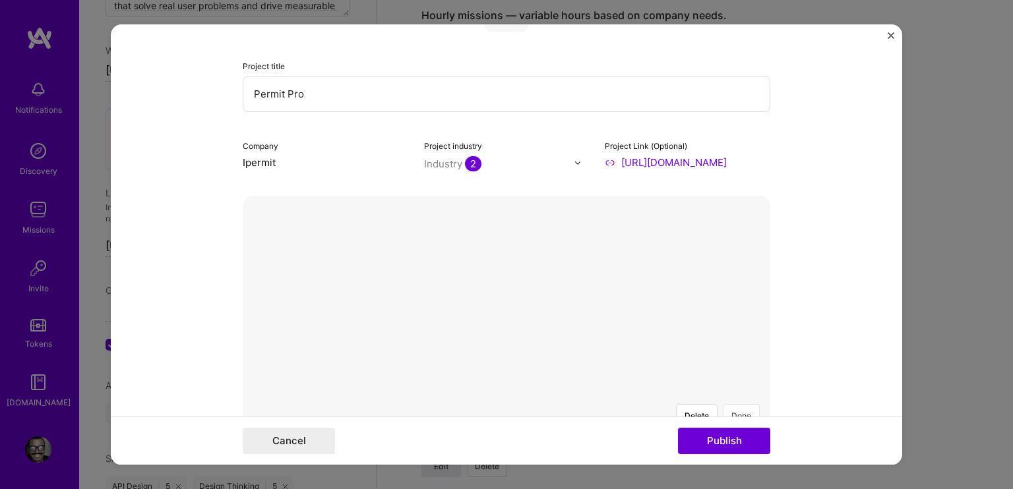
click at [738, 404] on button "Done" at bounding box center [741, 415] width 37 height 23
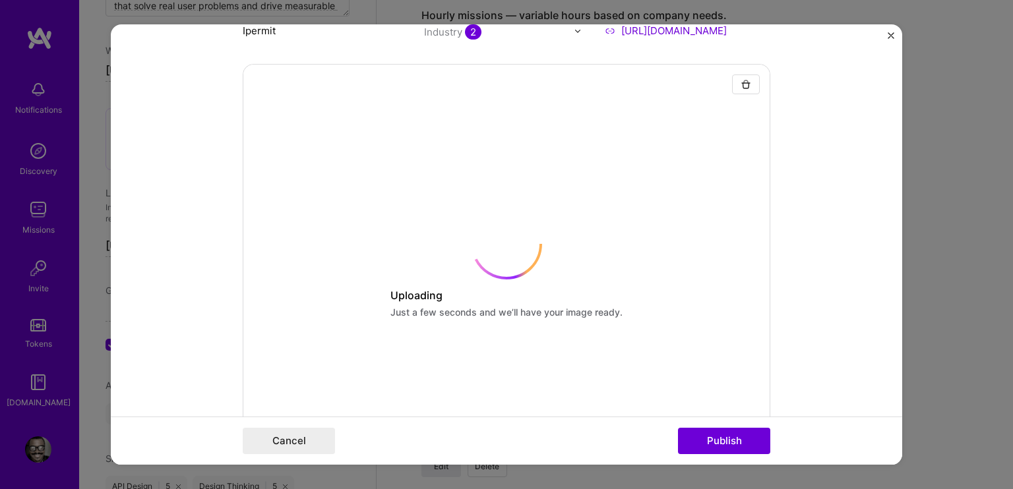
scroll to position [462, 0]
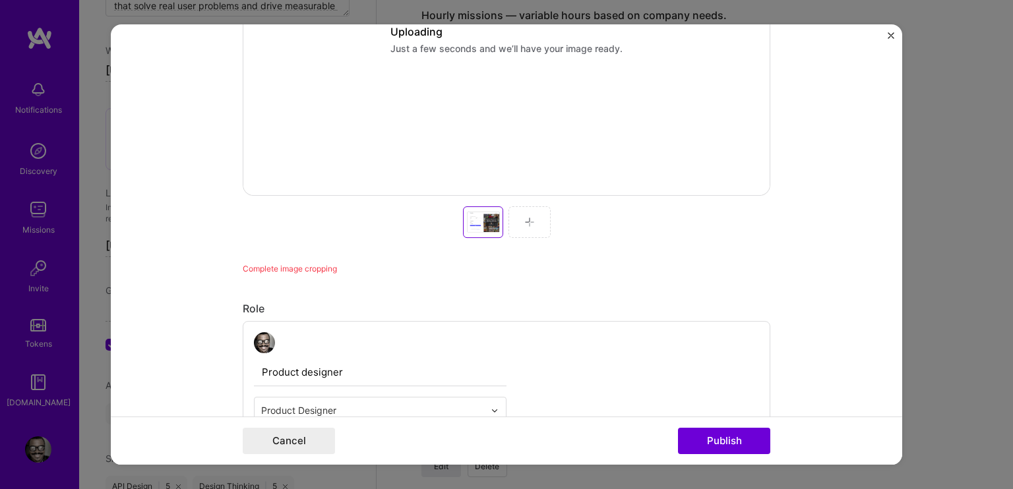
click at [525, 226] on div "Uploading Just a few seconds and we’ll have your image ready. Complete image cr…" at bounding box center [506, 37] width 527 height 475
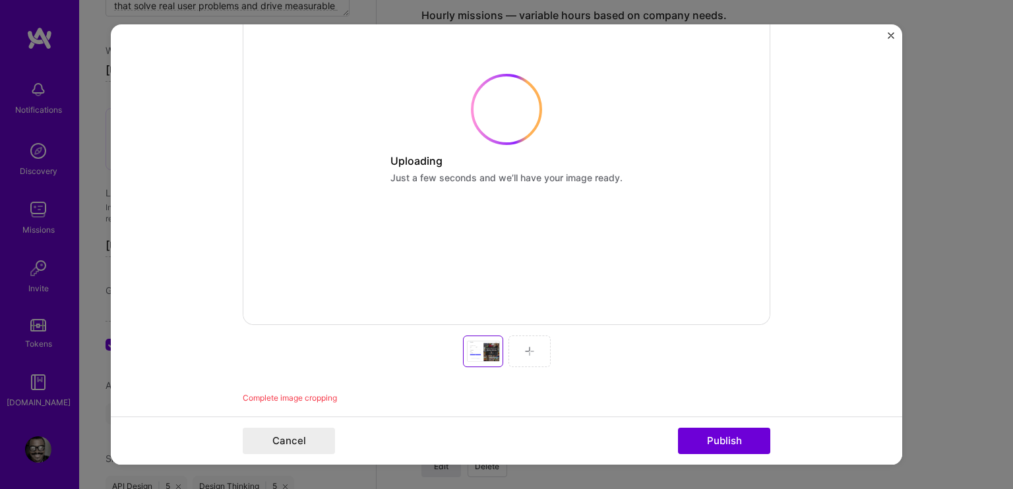
scroll to position [330, 0]
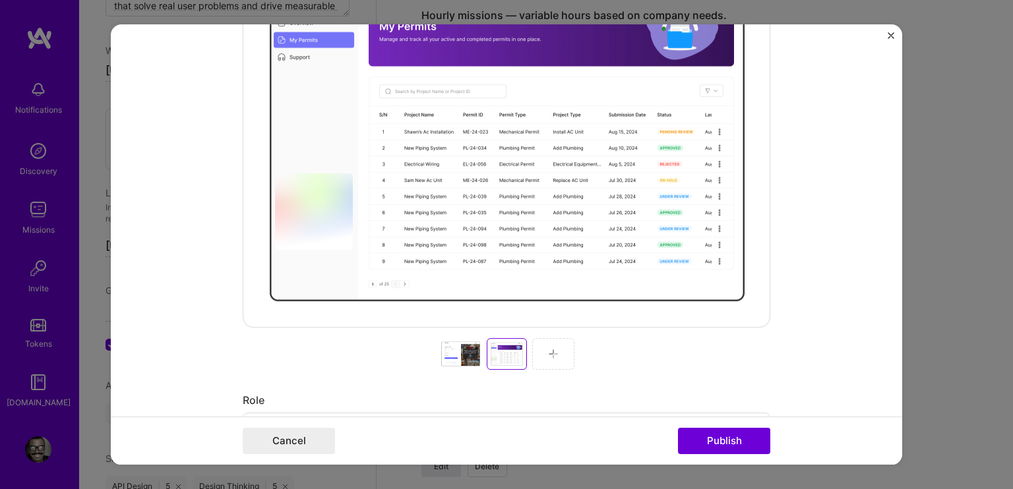
click at [551, 350] on img at bounding box center [553, 354] width 11 height 11
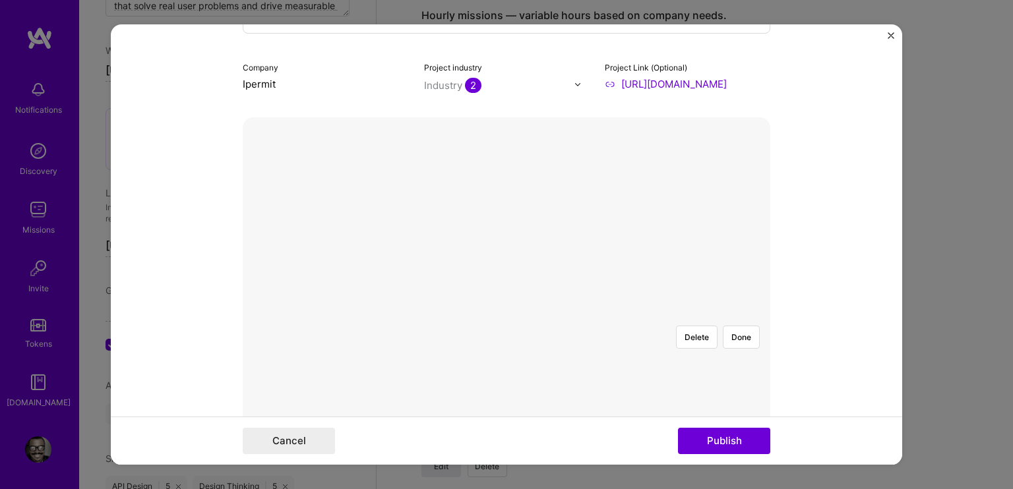
scroll to position [132, 0]
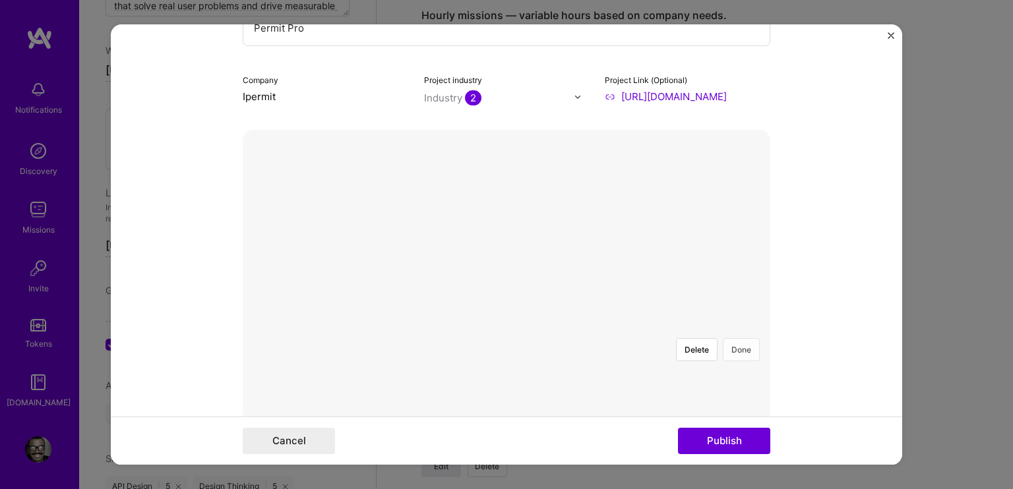
click at [736, 338] on button "Done" at bounding box center [741, 349] width 37 height 23
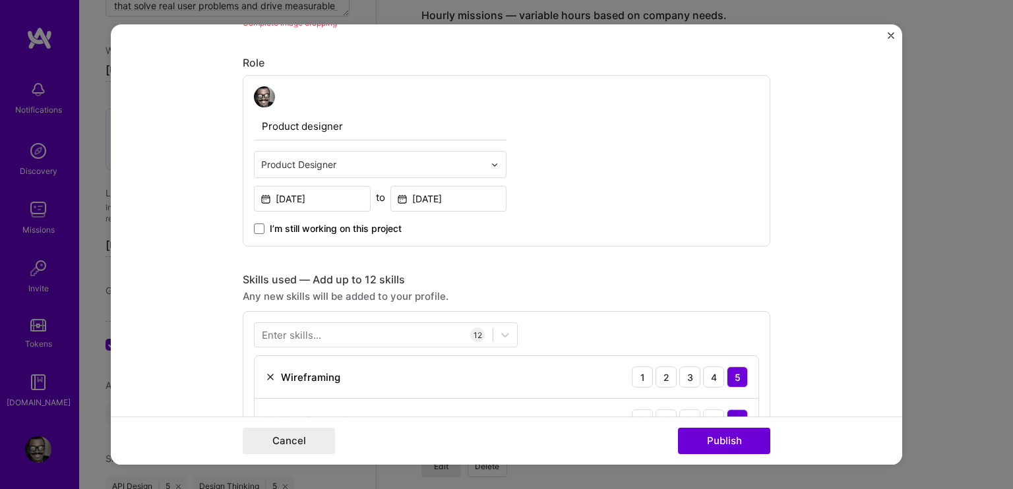
scroll to position [593, 0]
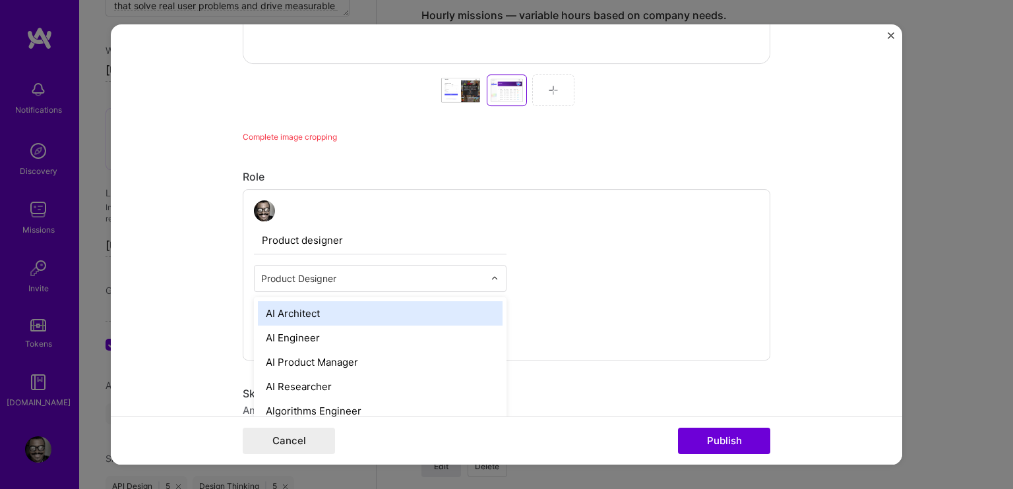
click at [458, 272] on input "text" at bounding box center [372, 279] width 223 height 14
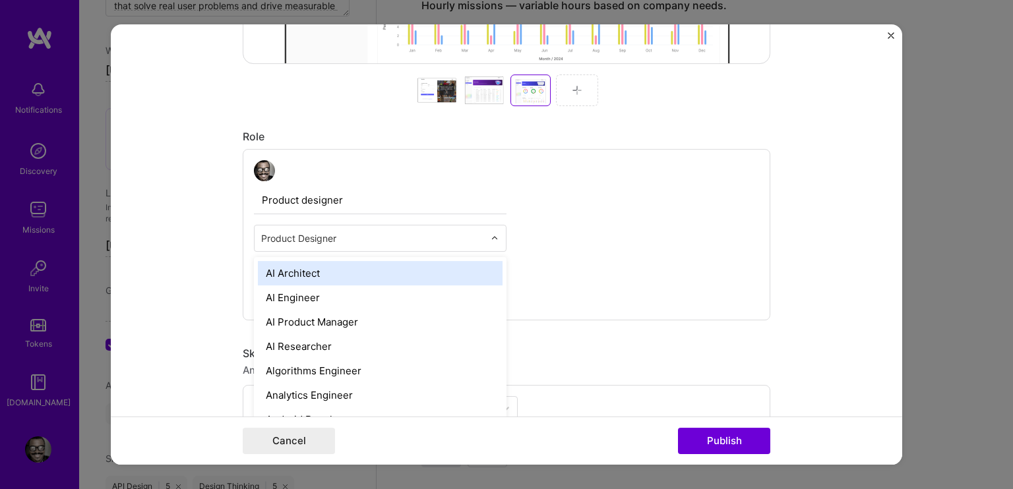
click at [936, 245] on div "Project title Permit Pro Company Ipermit Project industry Industry 2 Project Li…" at bounding box center [506, 244] width 1013 height 489
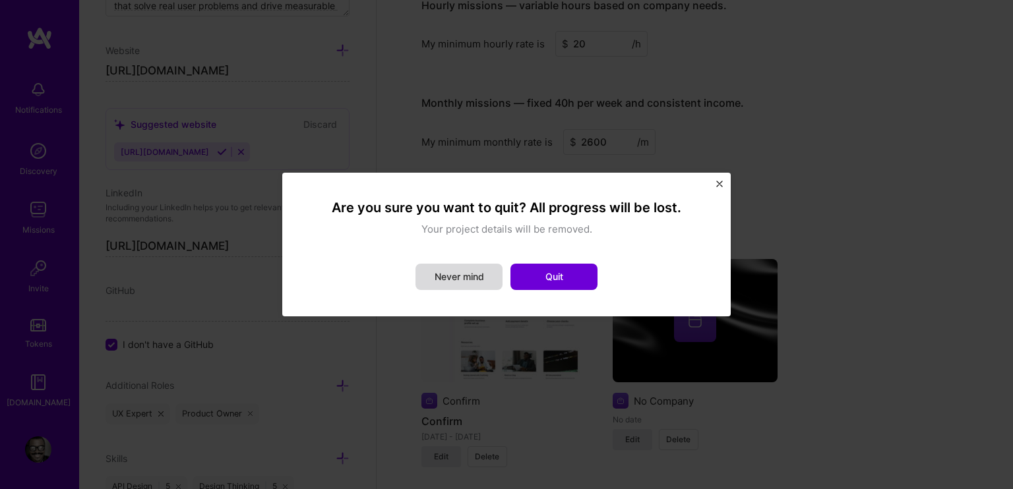
click at [446, 276] on button "Never mind" at bounding box center [458, 277] width 87 height 26
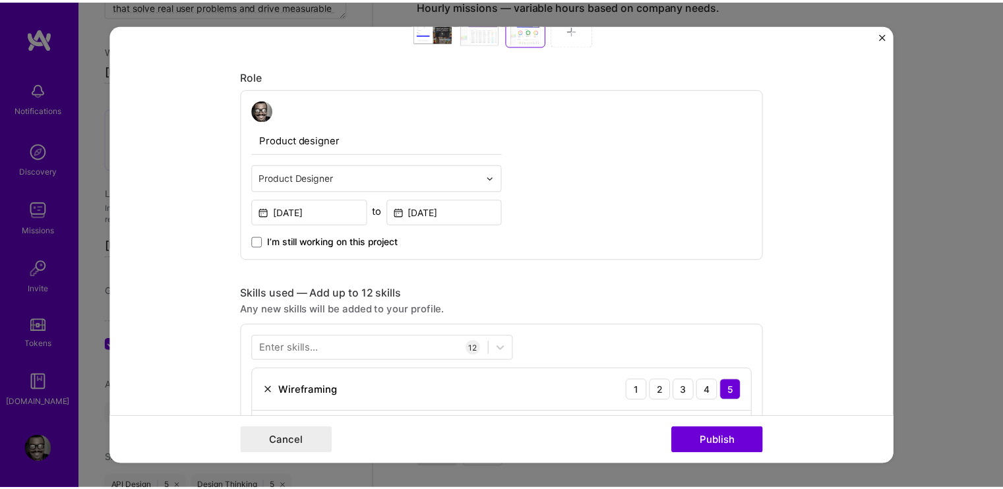
scroll to position [659, 0]
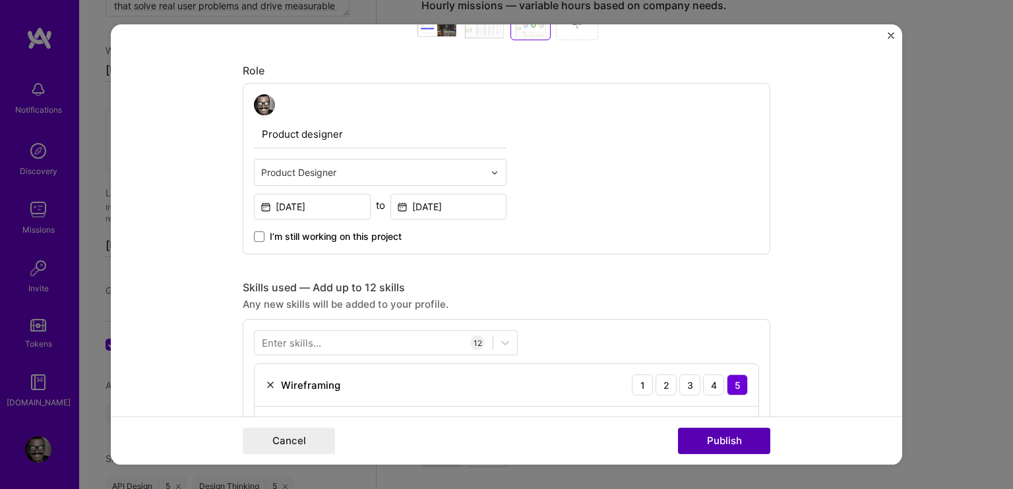
click at [759, 448] on button "Publish" at bounding box center [724, 441] width 92 height 26
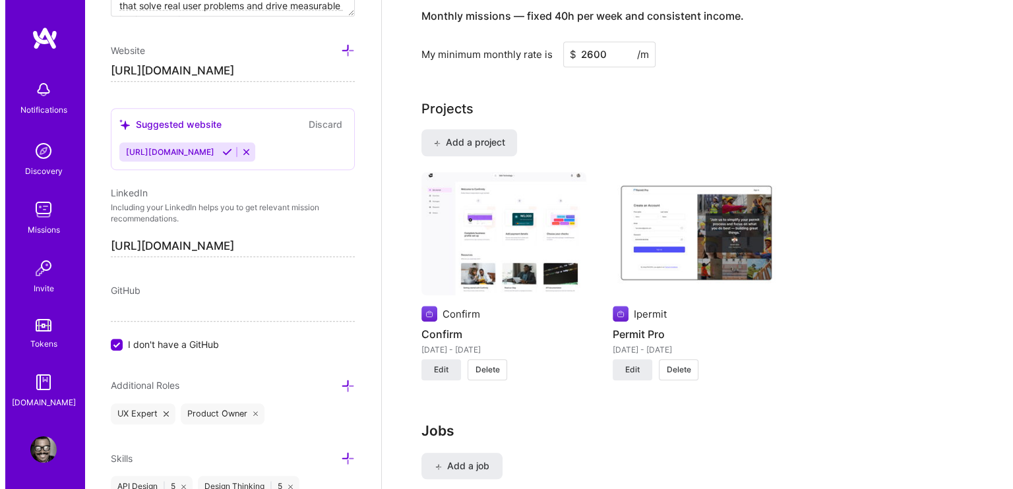
scroll to position [1197, 0]
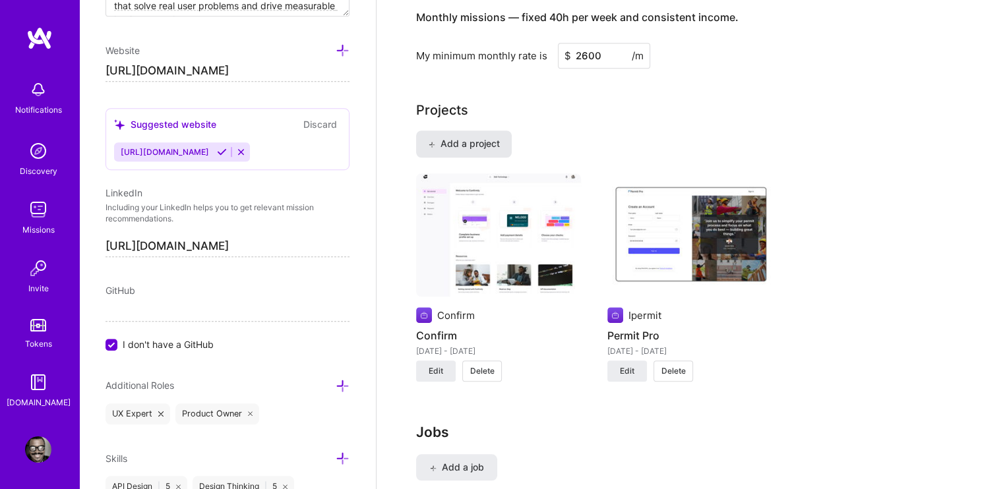
click at [469, 137] on span "Add a project" at bounding box center [464, 143] width 72 height 13
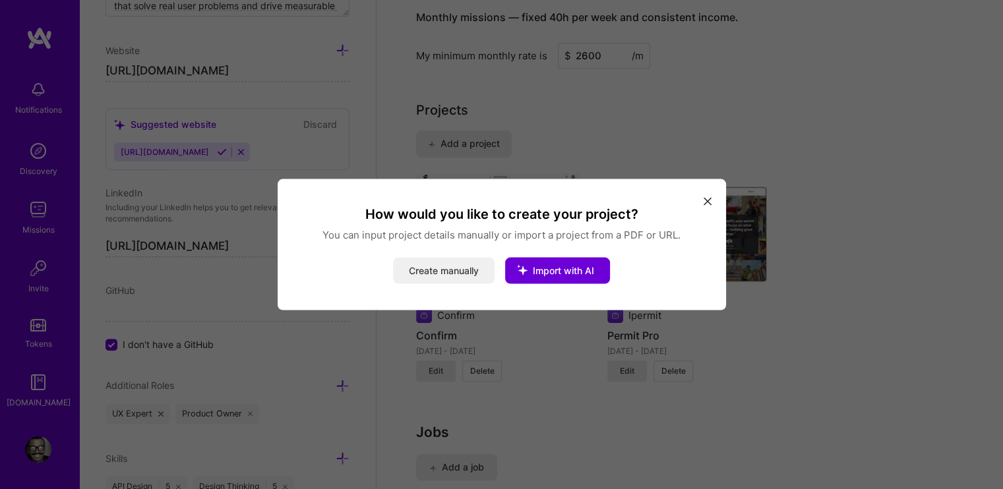
click at [469, 266] on button "Create manually" at bounding box center [444, 271] width 102 height 26
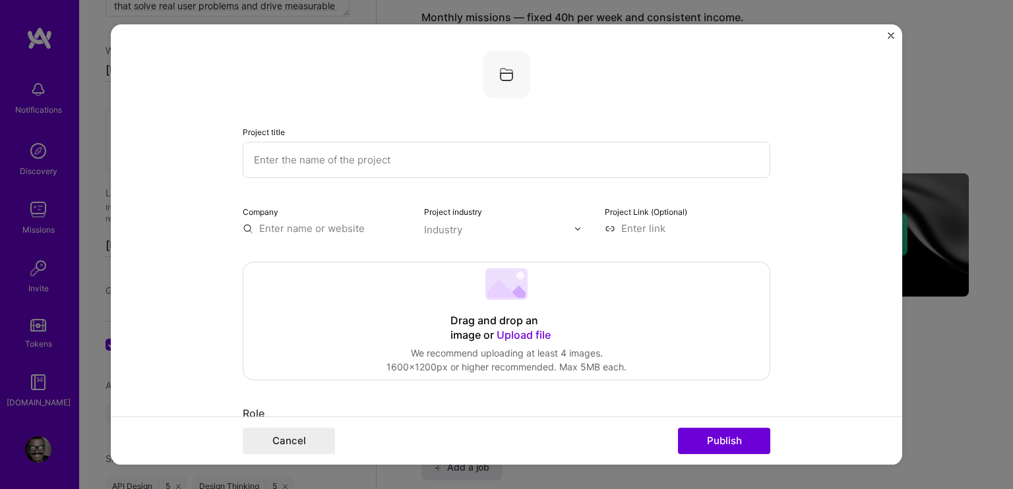
click at [376, 164] on input "text" at bounding box center [506, 160] width 527 height 36
drag, startPoint x: 380, startPoint y: 158, endPoint x: 256, endPoint y: 152, distance: 124.1
click at [256, 152] on input "GArvyu" at bounding box center [506, 160] width 527 height 36
type input "[PERSON_NAME]"
click at [307, 224] on input "text" at bounding box center [325, 229] width 165 height 14
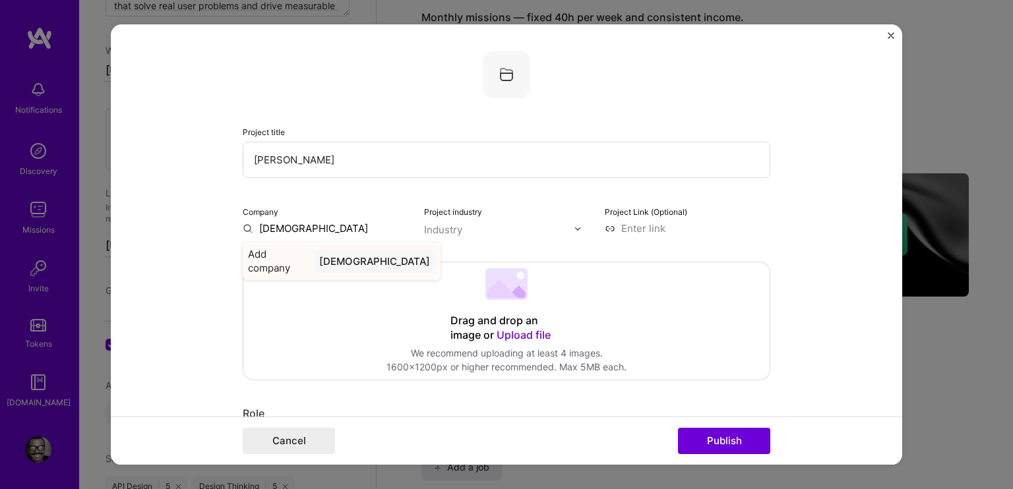
type input "[DEMOGRAPHIC_DATA]"
click at [345, 258] on div "[DEMOGRAPHIC_DATA]" at bounding box center [374, 261] width 121 height 23
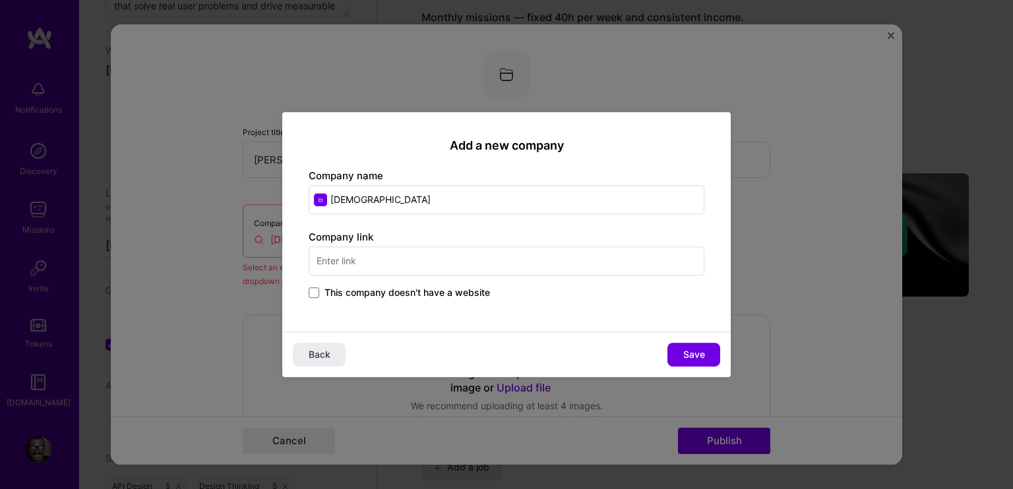
click at [322, 287] on label "This company doesn't have a website" at bounding box center [399, 292] width 181 height 13
click at [0, 0] on input "This company doesn't have a website" at bounding box center [0, 0] width 0 height 0
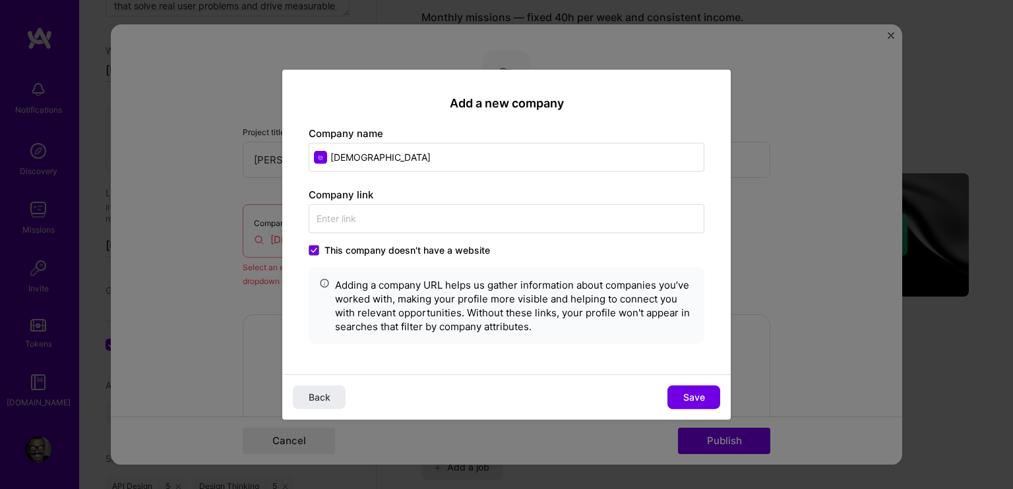
click at [700, 397] on span "Save" at bounding box center [694, 396] width 22 height 13
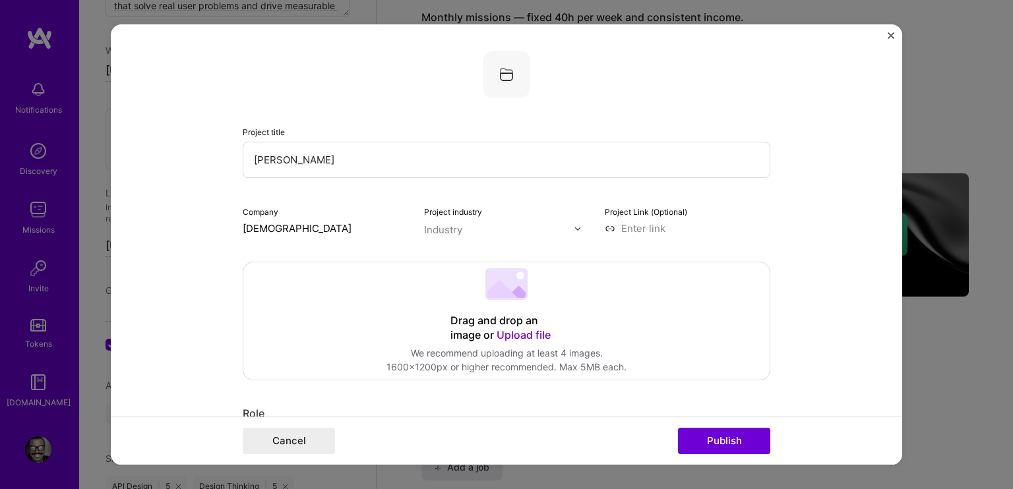
click at [476, 226] on input "text" at bounding box center [499, 230] width 150 height 14
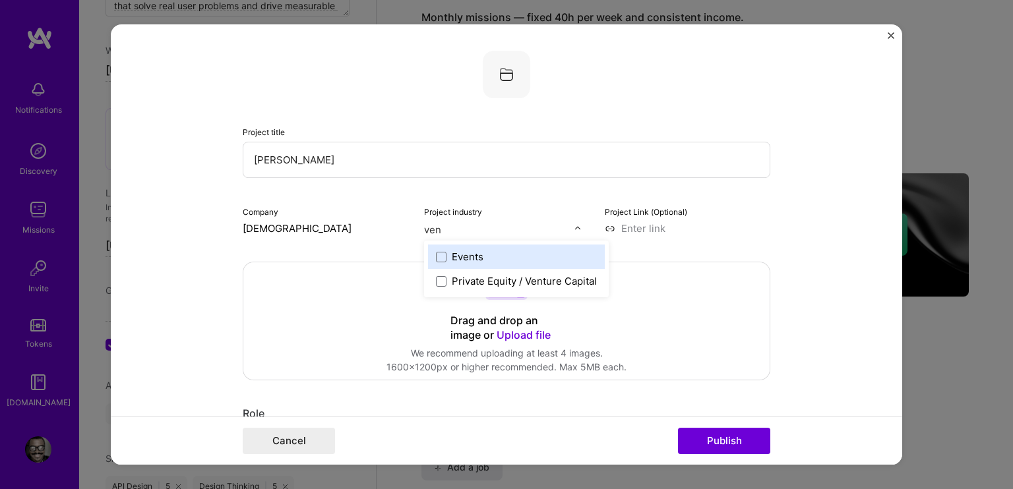
type input "vent"
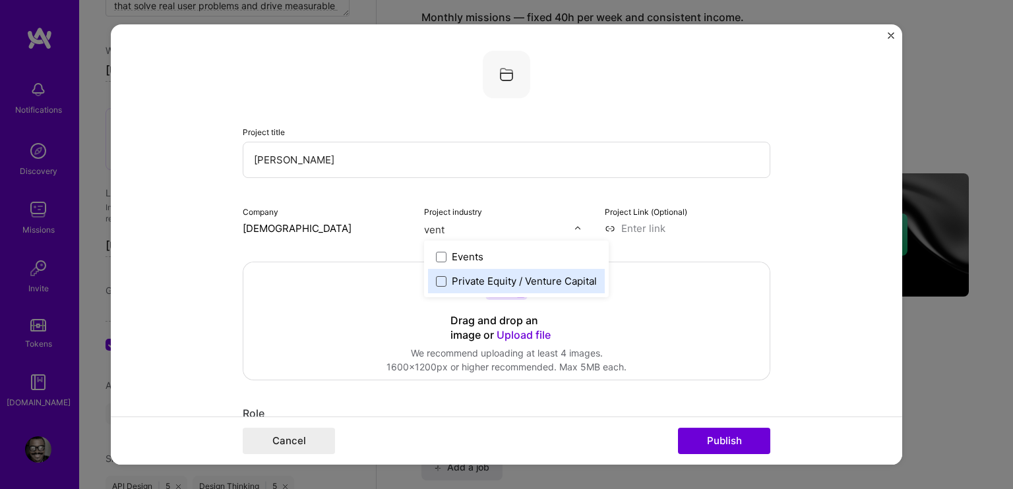
click at [436, 285] on span at bounding box center [441, 281] width 11 height 11
type input "j"
type input "e"
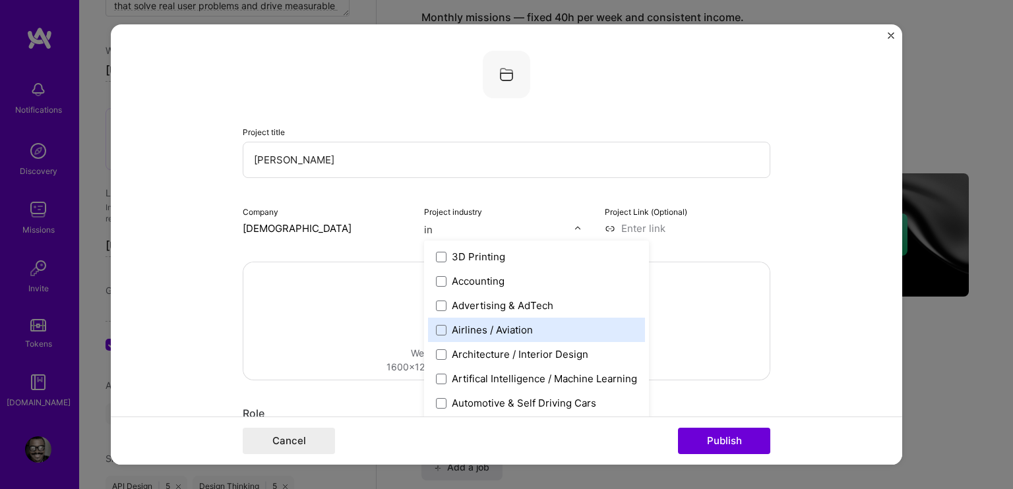
type input "i"
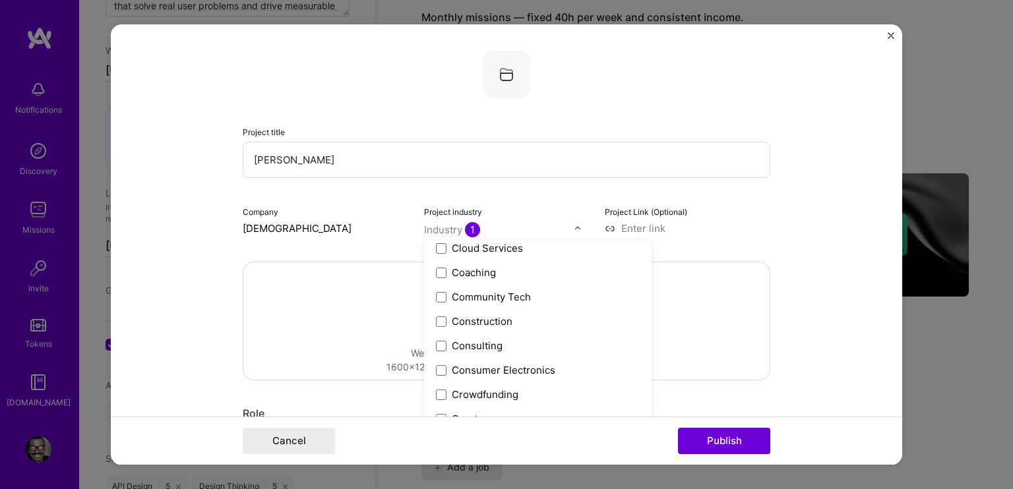
scroll to position [791, 0]
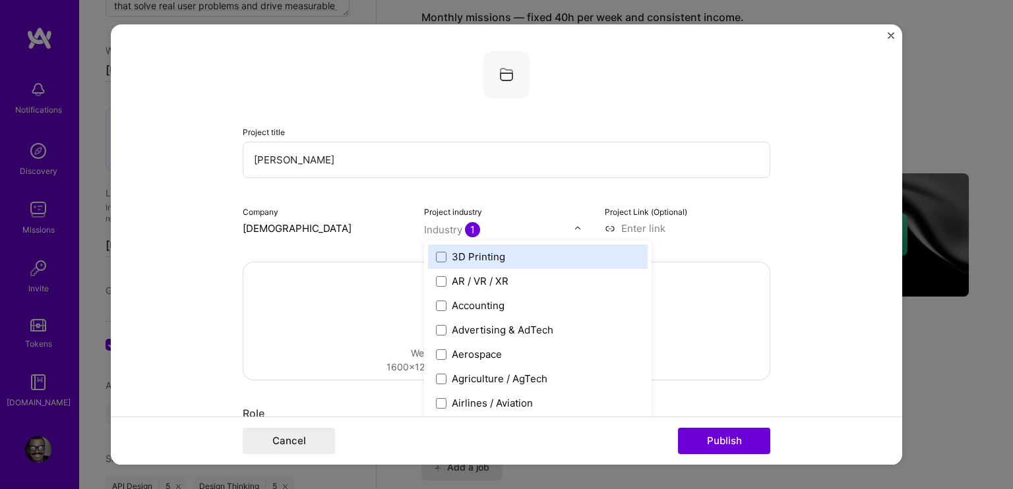
click at [496, 233] on input "text" at bounding box center [499, 230] width 150 height 14
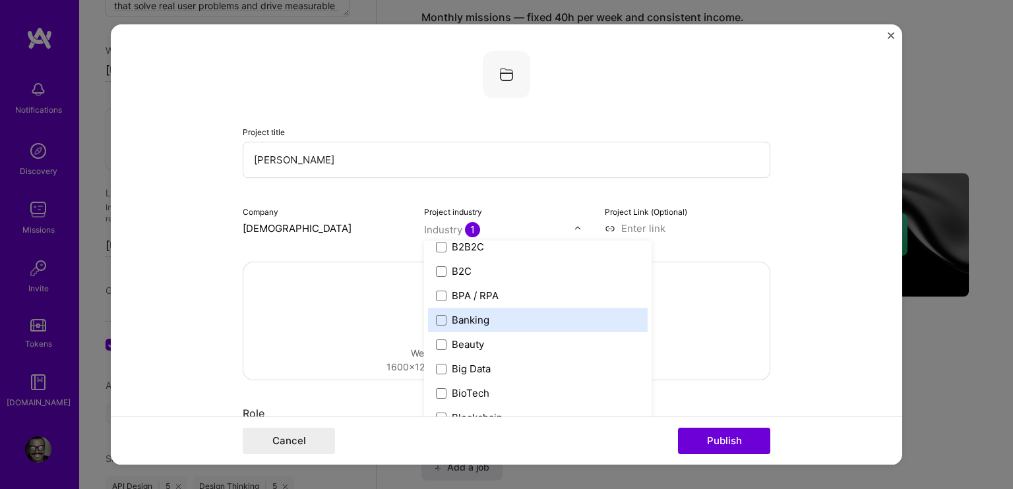
scroll to position [396, 0]
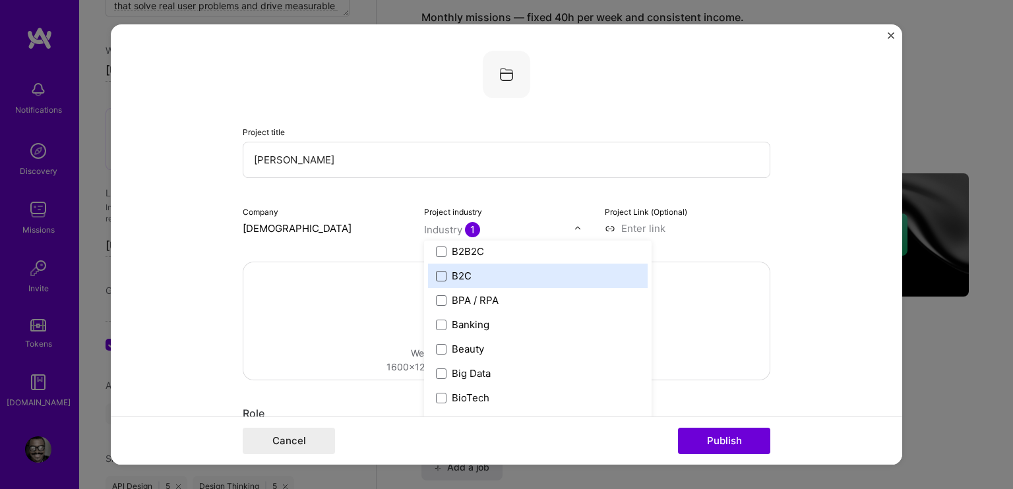
click at [436, 274] on span at bounding box center [441, 276] width 11 height 11
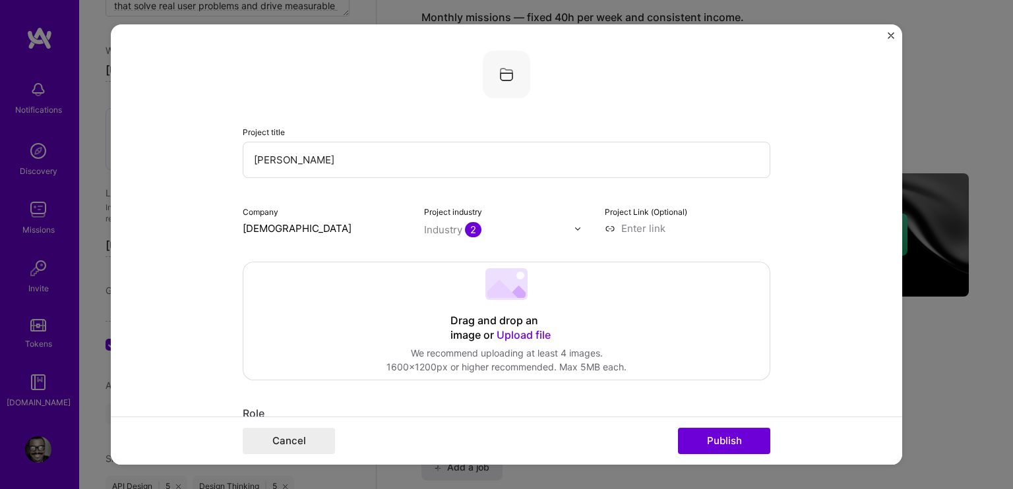
drag, startPoint x: 762, startPoint y: 232, endPoint x: 746, endPoint y: 233, distance: 15.8
click at [762, 232] on input at bounding box center [687, 229] width 165 height 14
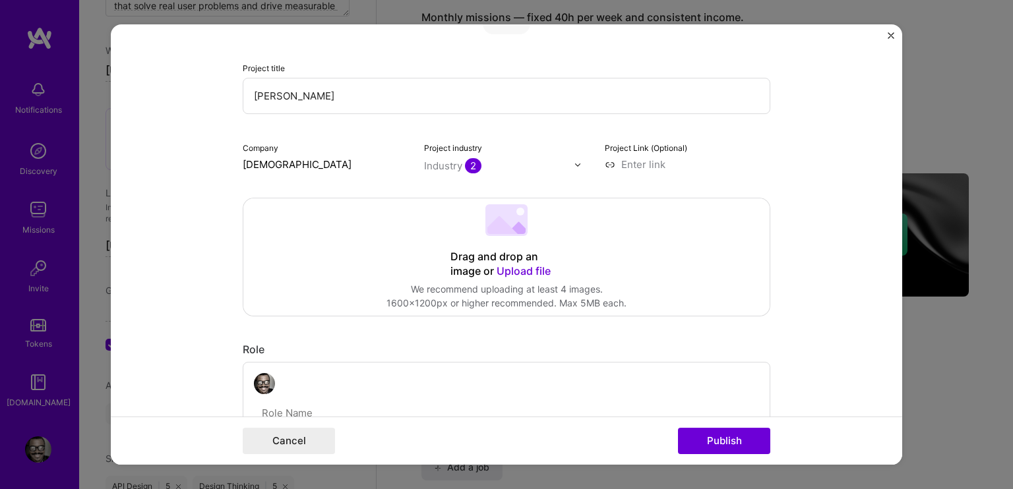
scroll to position [66, 0]
click at [659, 164] on input at bounding box center [687, 163] width 165 height 14
paste input "[URL][DOMAIN_NAME][PERSON_NAME]"
type input "[URL][DOMAIN_NAME][PERSON_NAME]"
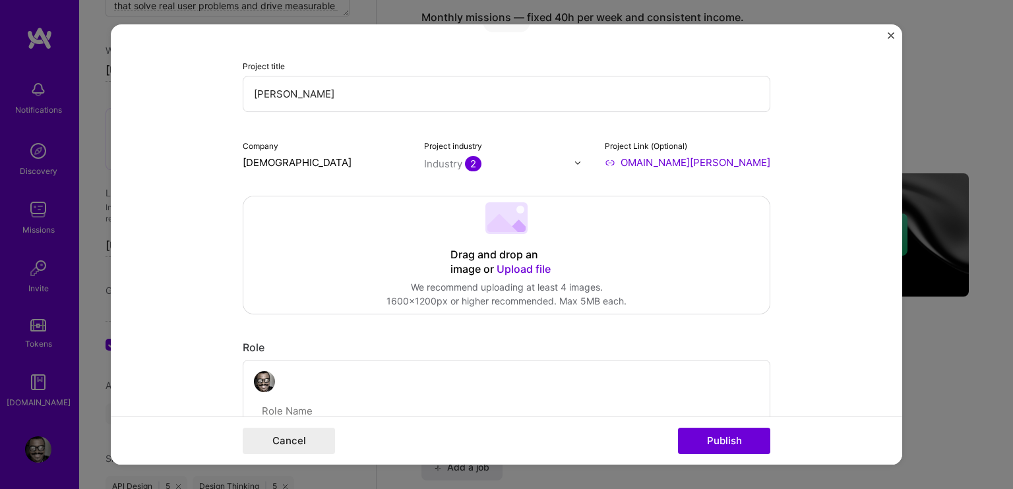
click at [831, 170] on form "Project title [PERSON_NAME] Company Awsm Project industry Industry 2 Project Li…" at bounding box center [506, 244] width 791 height 440
click at [496, 263] on span "Upload file" at bounding box center [523, 268] width 54 height 13
click at [492, 247] on div "Drag and drop an image or Upload file Upload file We recommend uploading at lea…" at bounding box center [506, 254] width 526 height 117
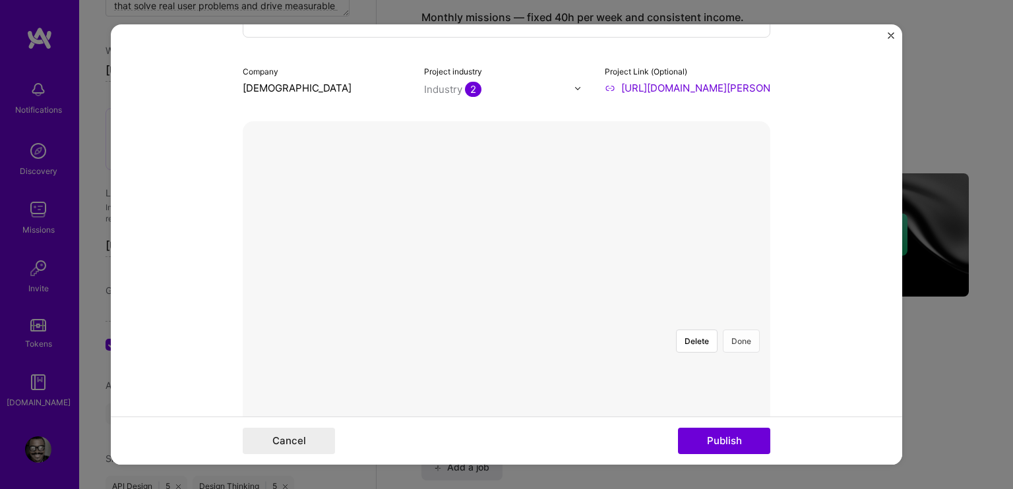
scroll to position [132, 0]
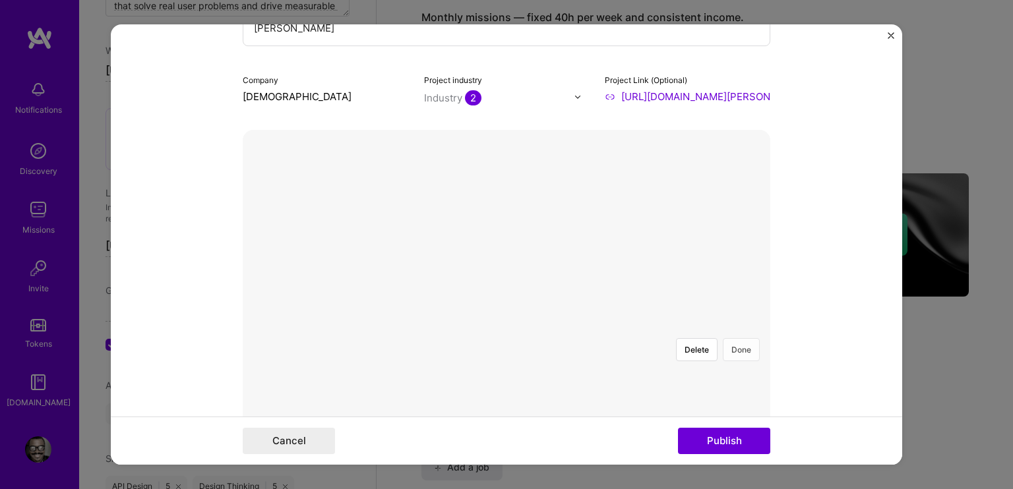
click at [734, 338] on button "Done" at bounding box center [741, 349] width 37 height 23
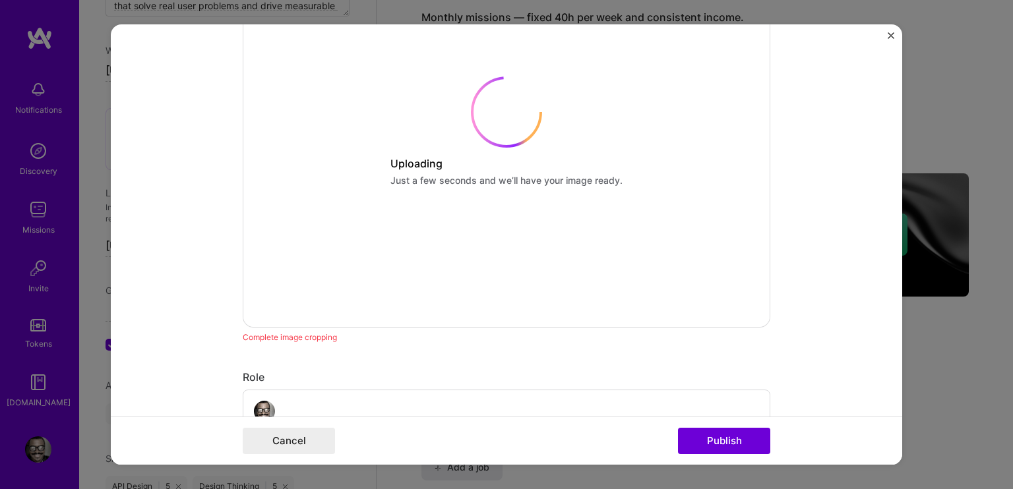
scroll to position [593, 0]
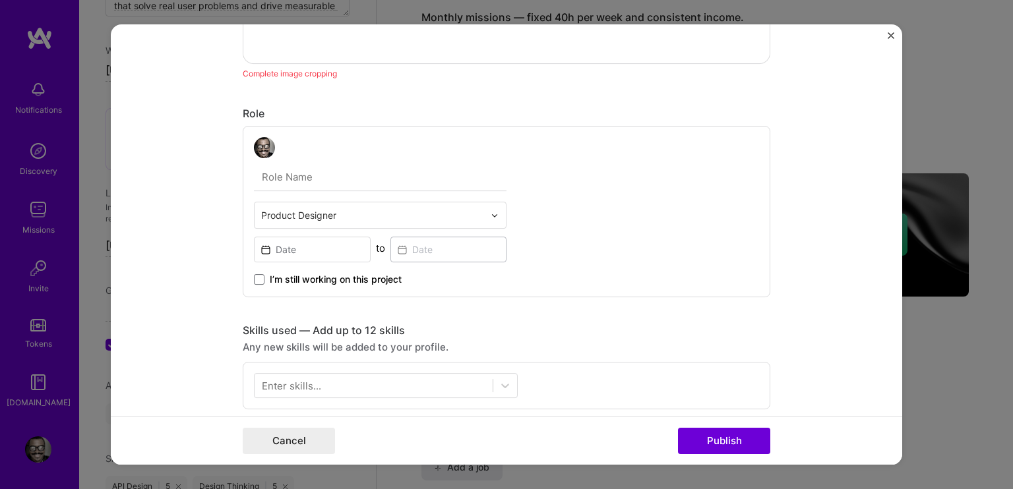
click at [352, 172] on input "text" at bounding box center [380, 178] width 253 height 28
type input "Product designer"
click at [296, 239] on input at bounding box center [312, 250] width 117 height 26
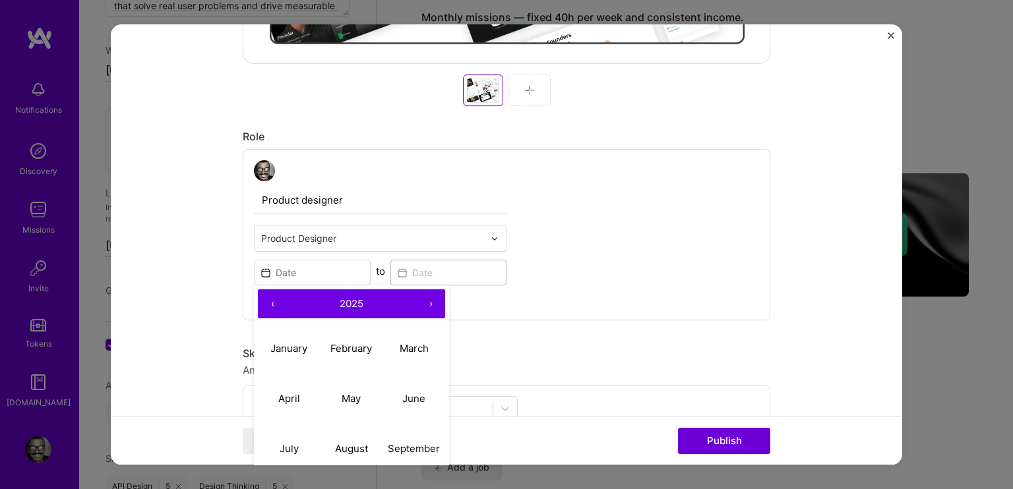
click at [343, 305] on span "2025" at bounding box center [352, 303] width 24 height 13
click at [282, 394] on button "2024" at bounding box center [289, 399] width 63 height 50
click at [350, 396] on abbr "May" at bounding box center [351, 398] width 19 height 13
type input "[DATE]"
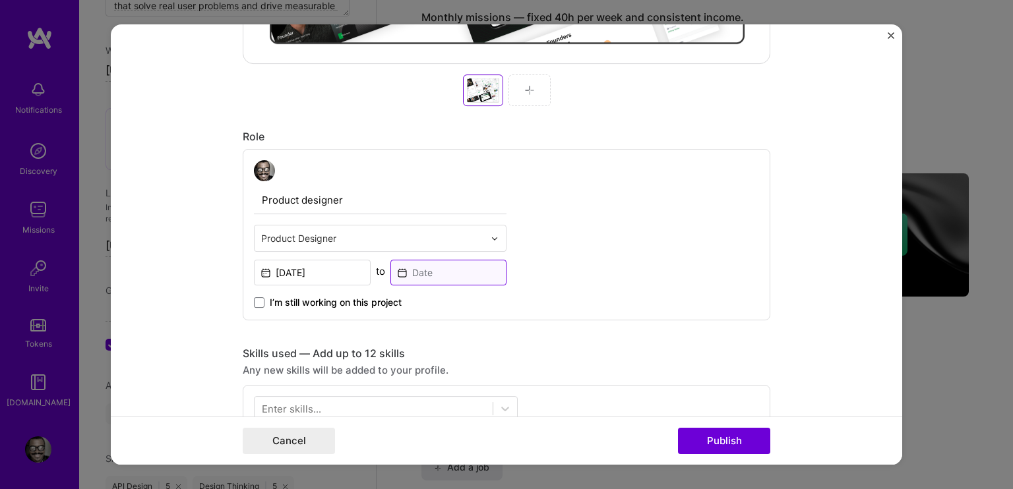
click at [426, 270] on input at bounding box center [448, 273] width 117 height 26
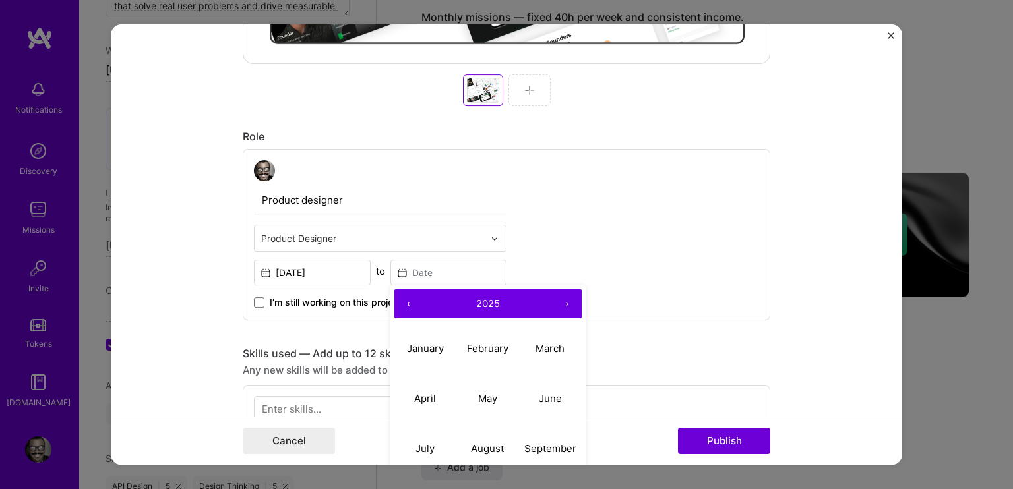
click at [483, 294] on button "2025" at bounding box center [487, 303] width 129 height 29
click at [425, 392] on button "2024" at bounding box center [425, 399] width 63 height 50
click at [536, 447] on abbr "September" at bounding box center [550, 448] width 52 height 13
type input "[DATE]"
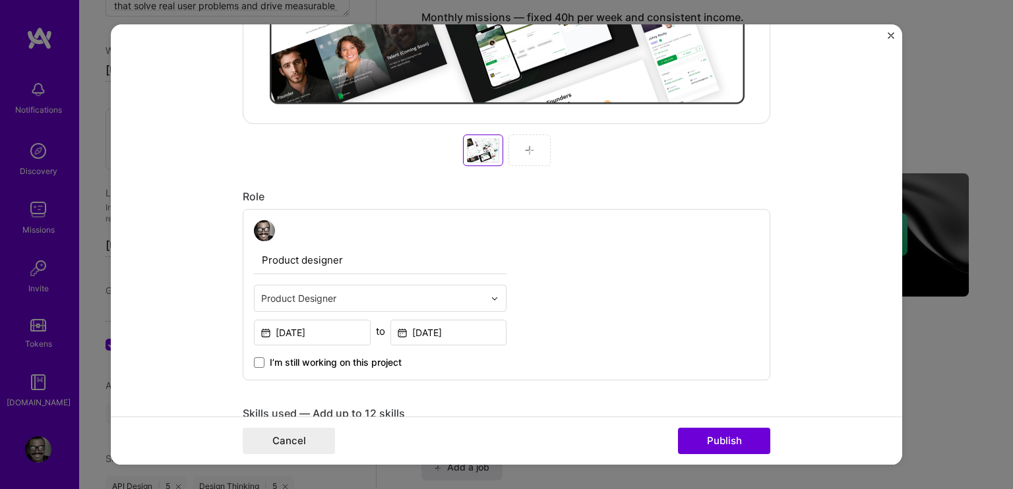
scroll to position [527, 0]
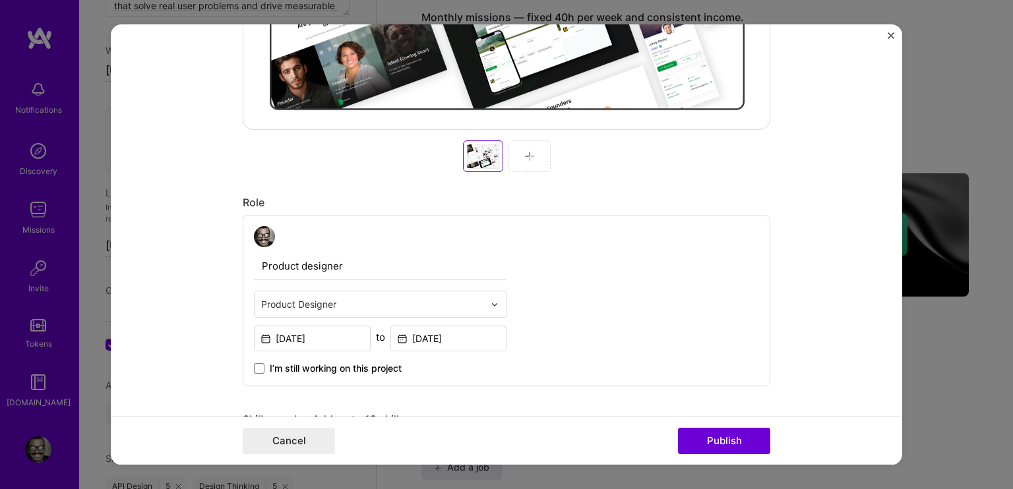
click at [524, 159] on img at bounding box center [529, 156] width 11 height 11
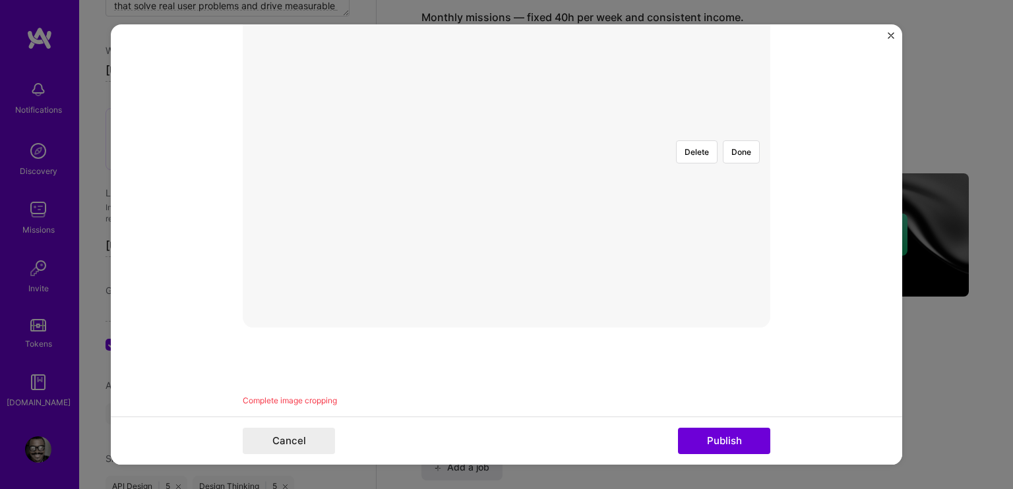
scroll to position [132, 0]
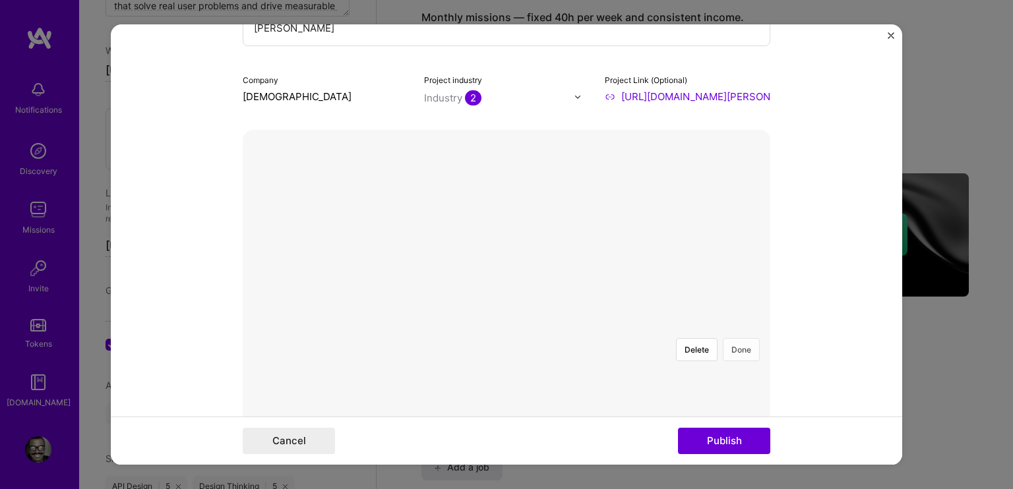
click at [742, 338] on button "Done" at bounding box center [741, 349] width 37 height 23
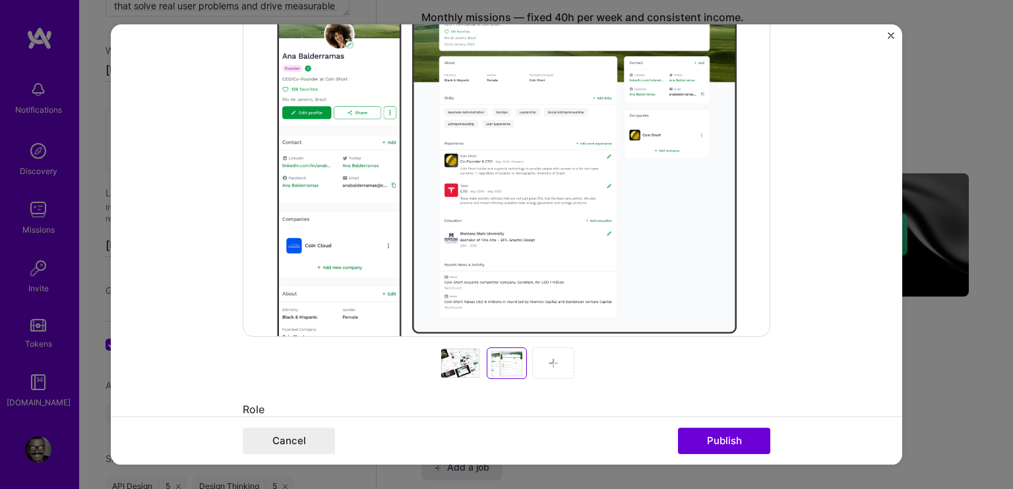
scroll to position [330, 0]
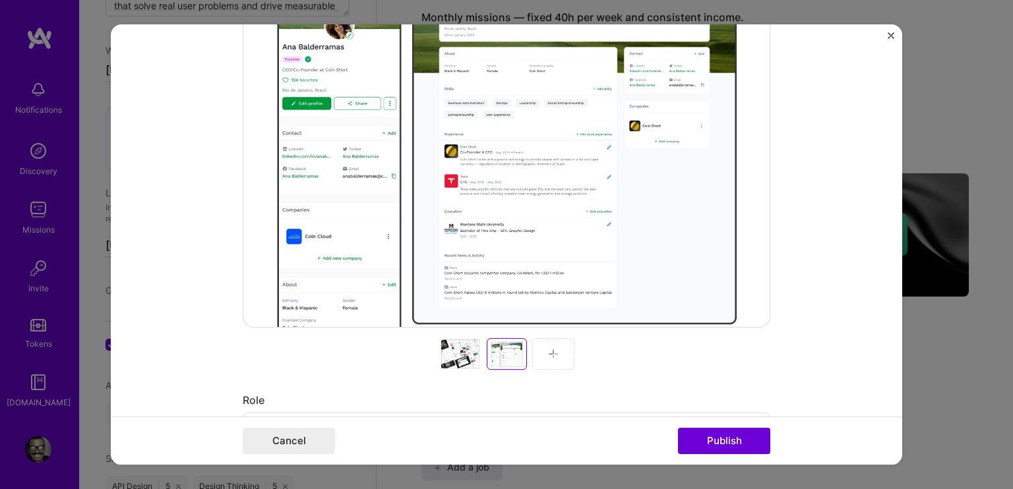
click at [551, 354] on img at bounding box center [553, 354] width 11 height 11
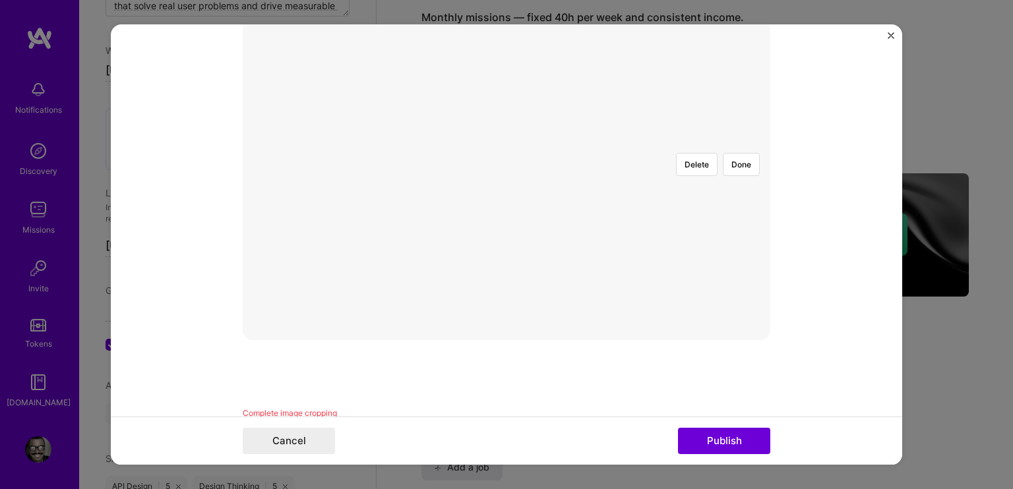
scroll to position [198, 0]
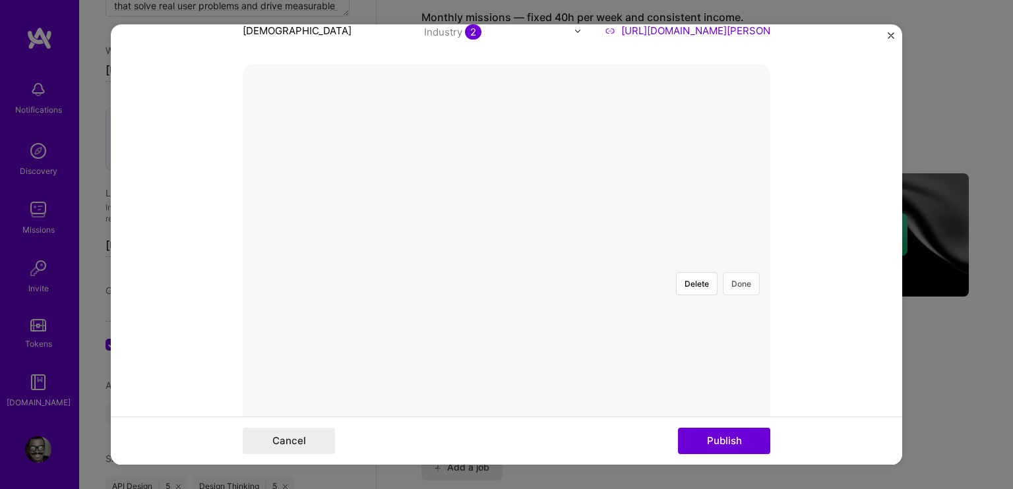
click at [736, 272] on button "Done" at bounding box center [741, 283] width 37 height 23
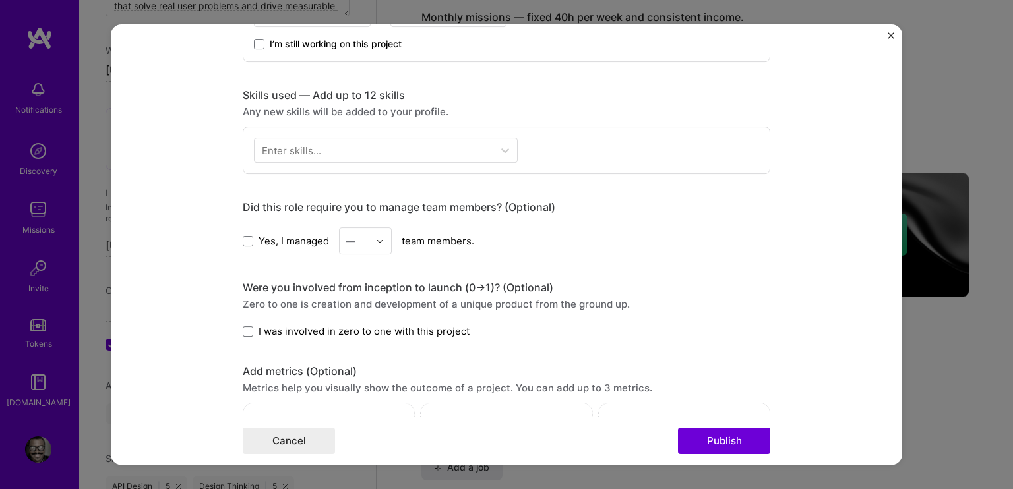
scroll to position [791, 0]
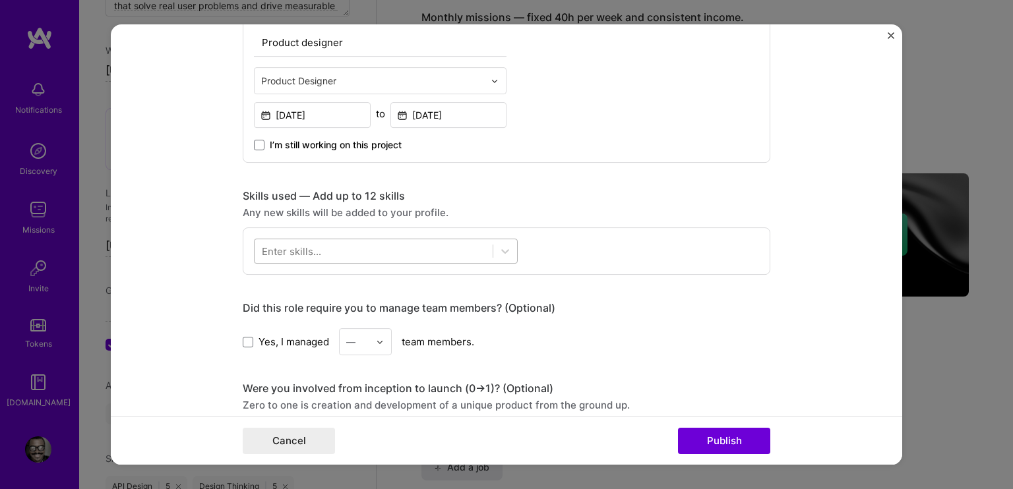
click at [347, 256] on div at bounding box center [373, 252] width 238 height 22
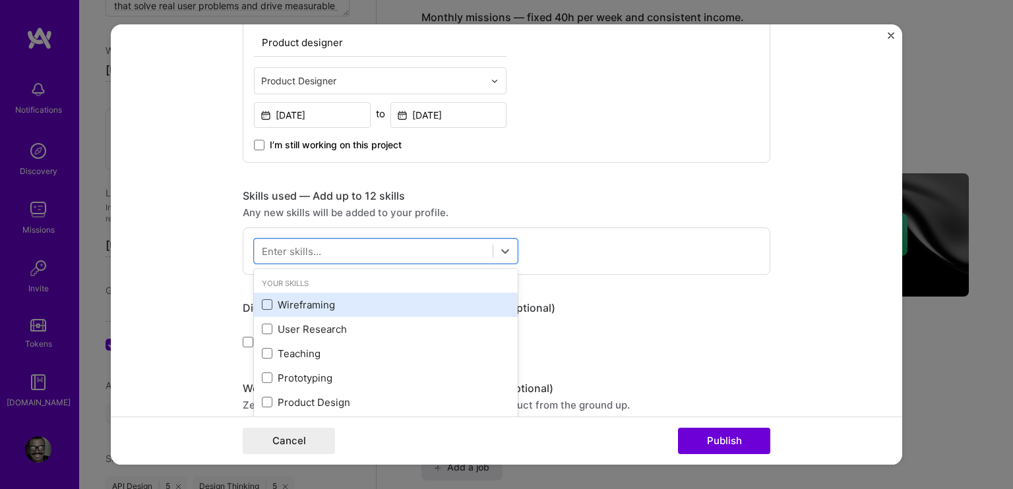
click at [262, 303] on span at bounding box center [267, 304] width 11 height 11
click at [0, 0] on input "checkbox" at bounding box center [0, 0] width 0 height 0
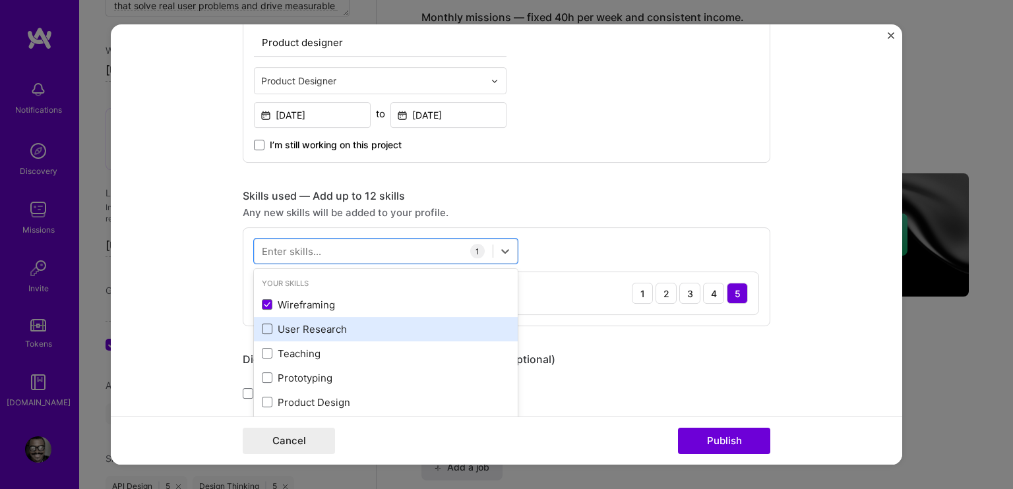
click at [266, 330] on span at bounding box center [267, 329] width 11 height 11
click at [0, 0] on input "checkbox" at bounding box center [0, 0] width 0 height 0
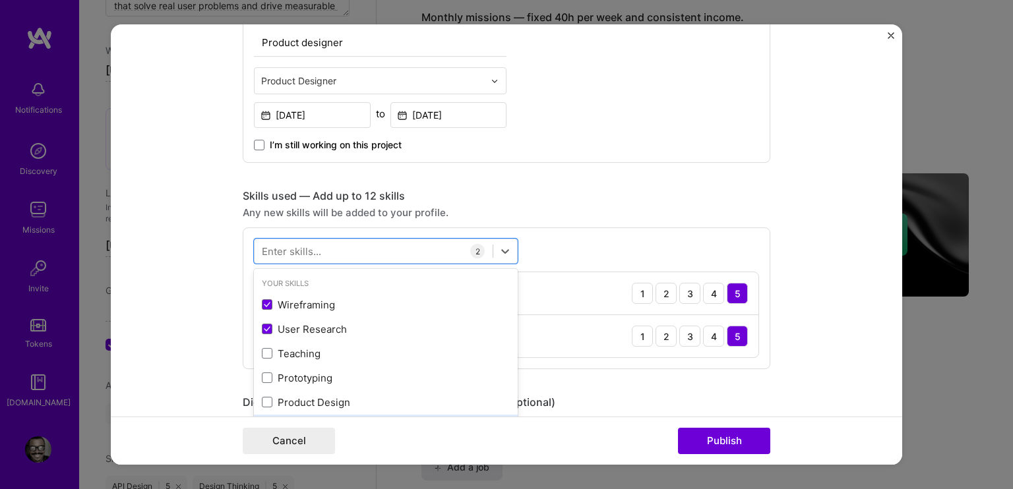
scroll to position [66, 0]
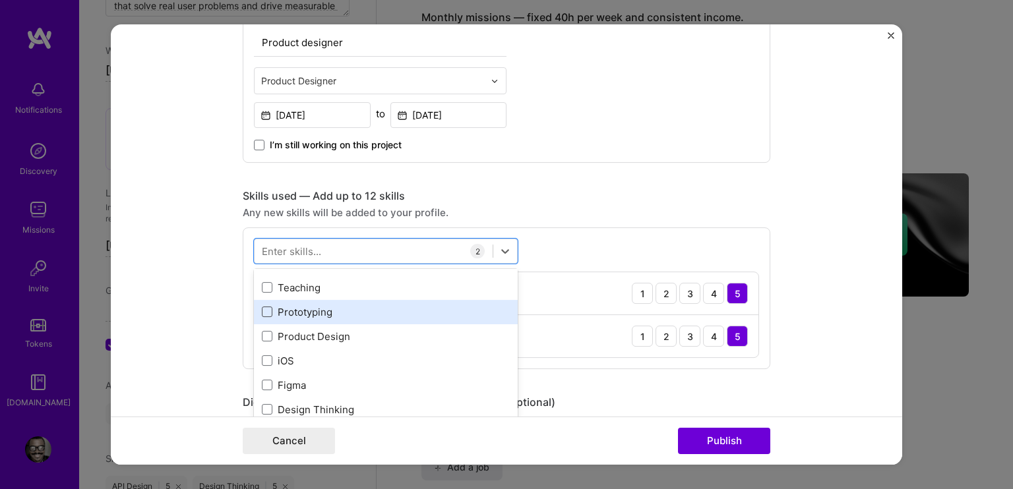
click at [264, 312] on span at bounding box center [267, 312] width 11 height 11
click at [0, 0] on input "checkbox" at bounding box center [0, 0] width 0 height 0
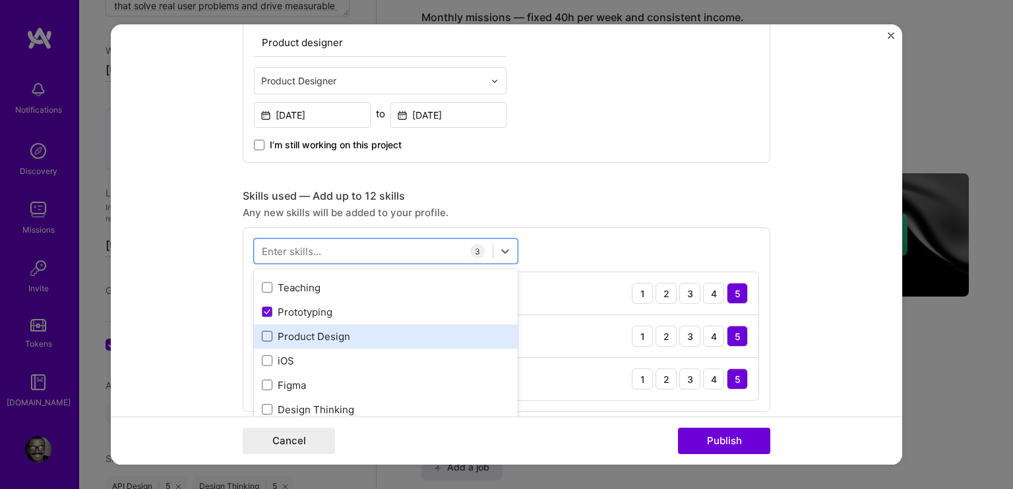
click at [262, 336] on span at bounding box center [267, 336] width 11 height 11
click at [0, 0] on input "checkbox" at bounding box center [0, 0] width 0 height 0
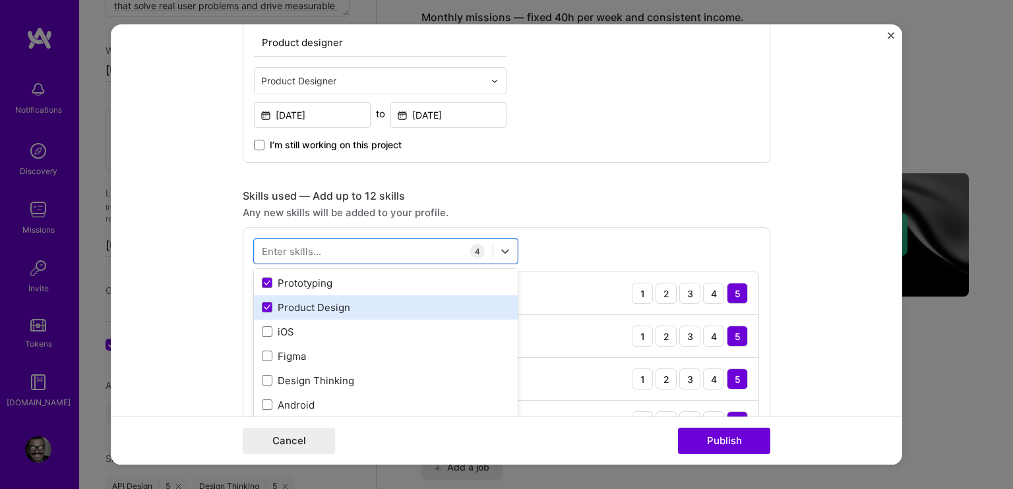
scroll to position [132, 0]
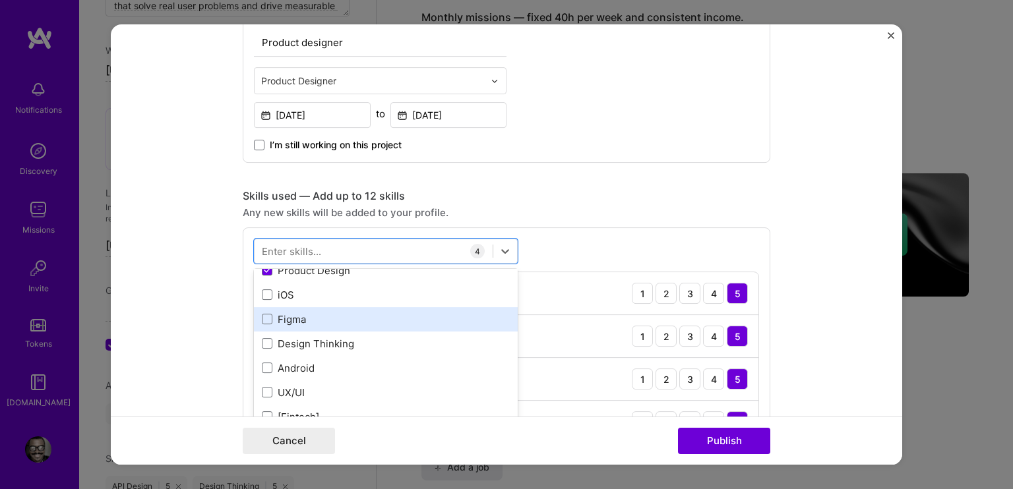
click at [264, 323] on div "Figma" at bounding box center [386, 320] width 248 height 14
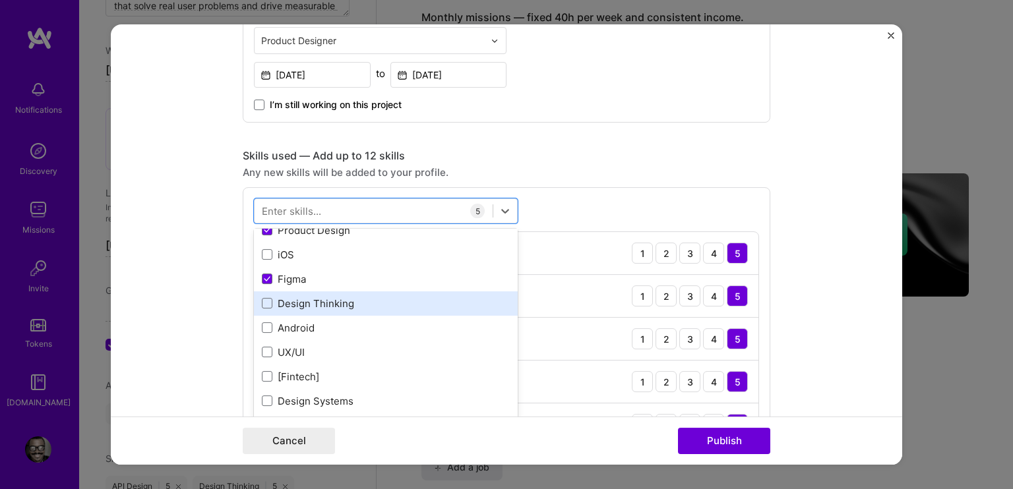
scroll to position [750, 0]
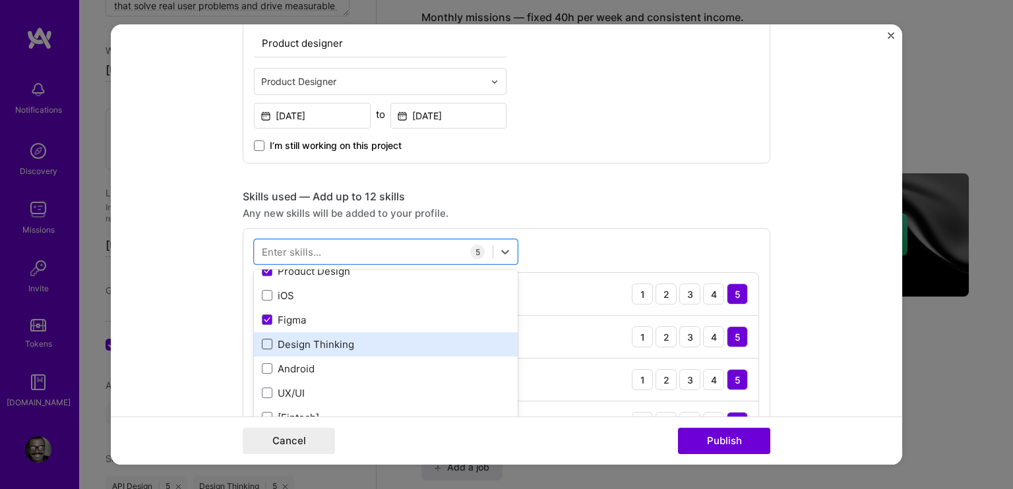
click at [262, 345] on span at bounding box center [267, 344] width 11 height 11
click at [0, 0] on input "checkbox" at bounding box center [0, 0] width 0 height 0
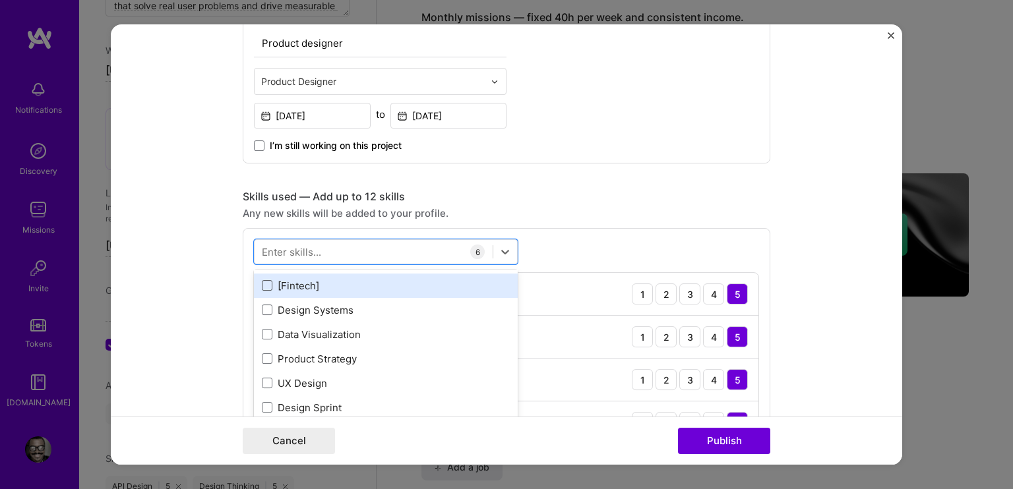
scroll to position [198, 0]
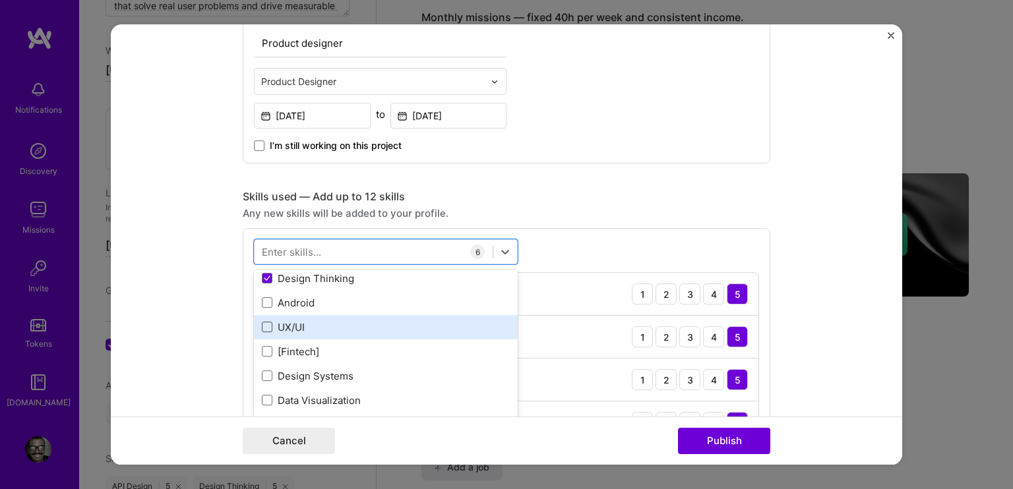
click at [262, 329] on span at bounding box center [267, 327] width 11 height 11
click at [0, 0] on input "checkbox" at bounding box center [0, 0] width 0 height 0
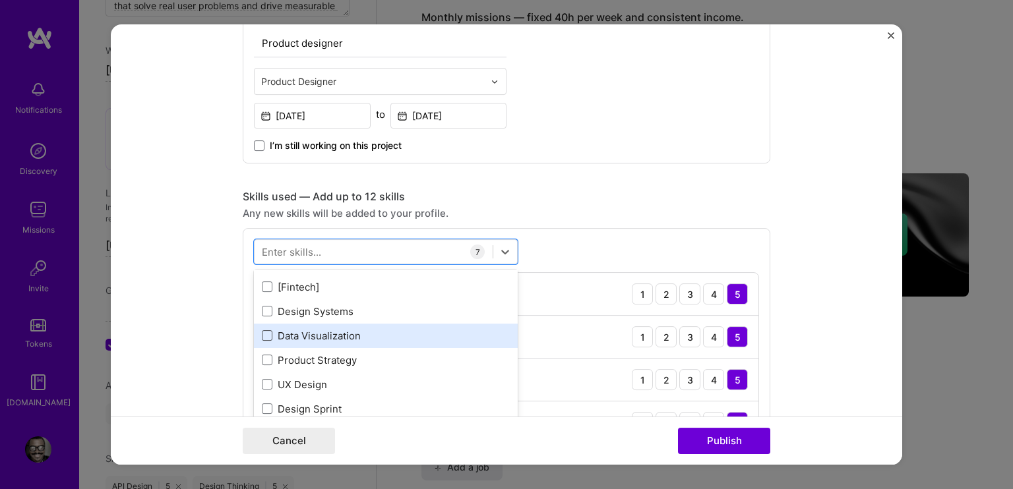
scroll to position [264, 0]
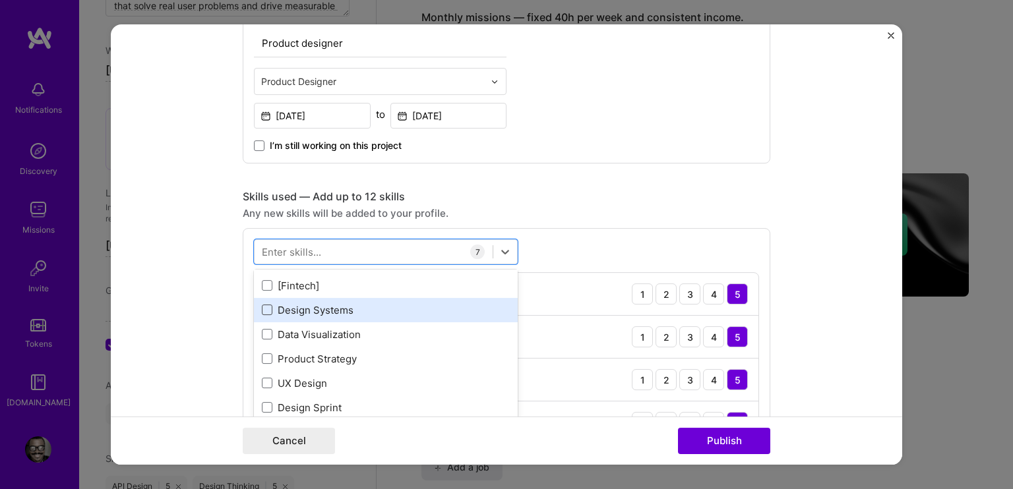
click at [262, 308] on span at bounding box center [267, 310] width 11 height 11
click at [0, 0] on input "checkbox" at bounding box center [0, 0] width 0 height 0
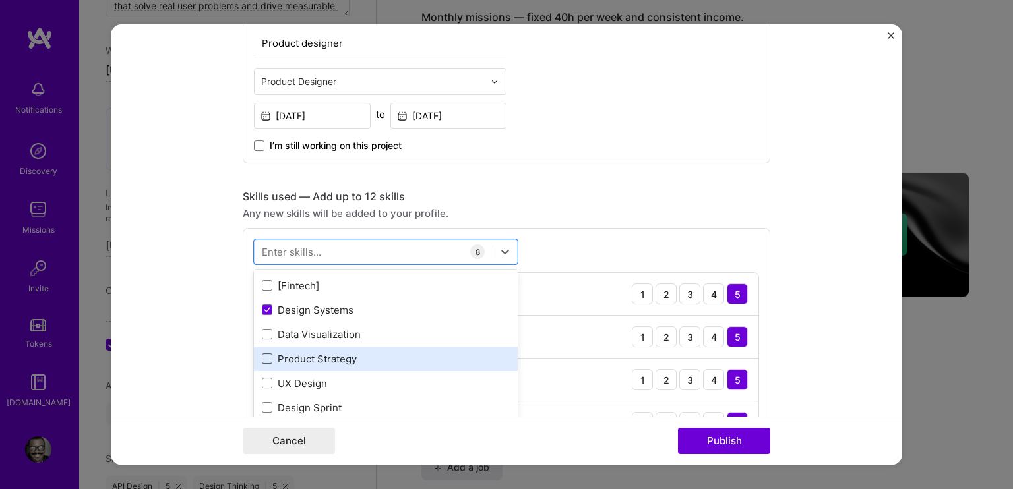
click at [262, 357] on span at bounding box center [267, 358] width 11 height 11
click at [0, 0] on input "checkbox" at bounding box center [0, 0] width 0 height 0
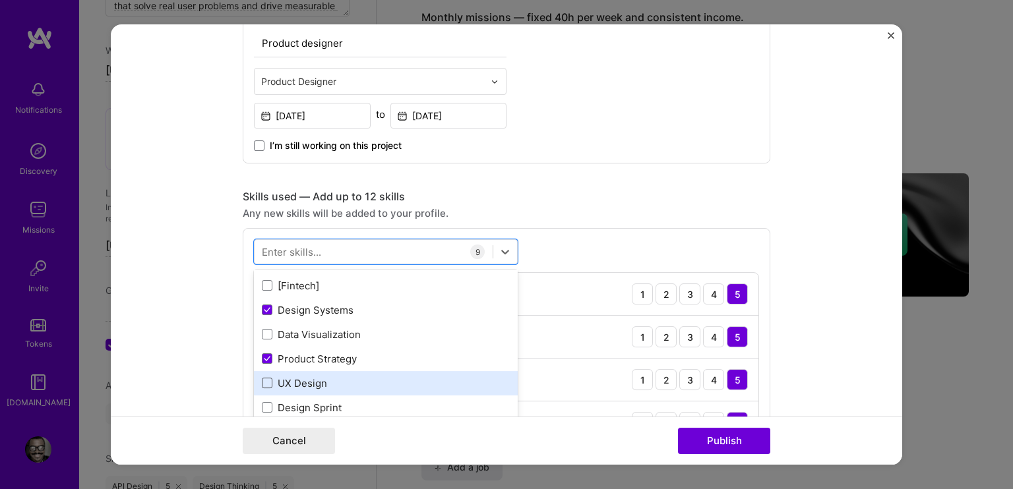
click at [262, 379] on span at bounding box center [267, 383] width 11 height 11
click at [0, 0] on input "checkbox" at bounding box center [0, 0] width 0 height 0
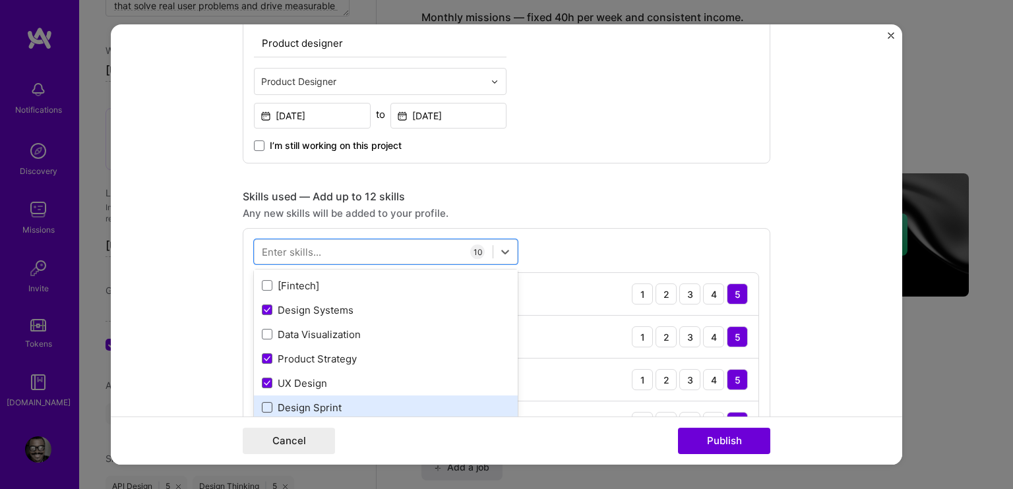
click at [266, 403] on span at bounding box center [267, 407] width 11 height 11
click at [0, 0] on input "checkbox" at bounding box center [0, 0] width 0 height 0
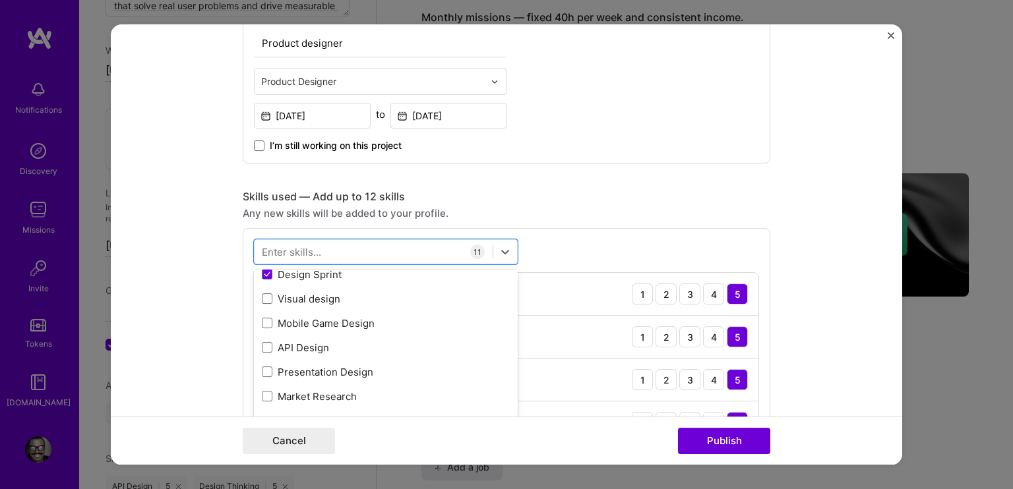
scroll to position [396, 0]
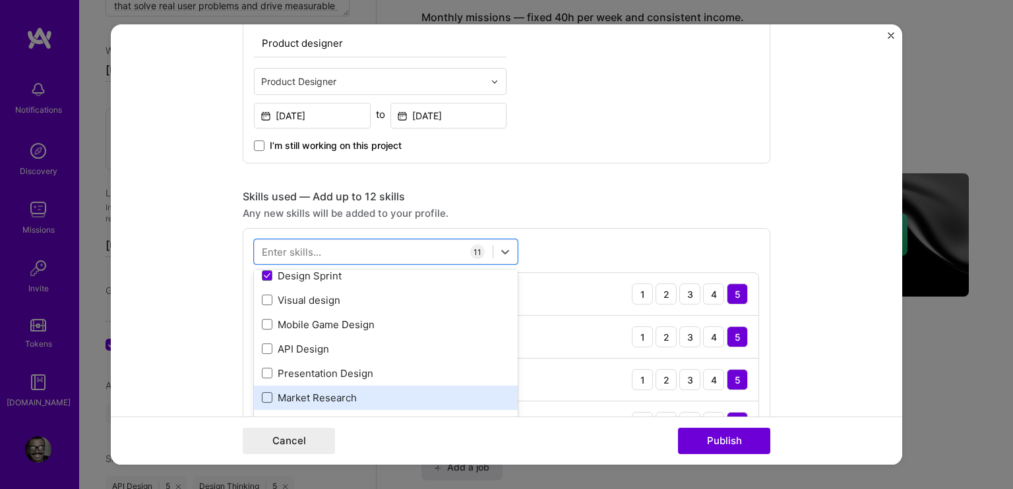
click at [263, 394] on span at bounding box center [267, 397] width 11 height 11
click at [0, 0] on input "checkbox" at bounding box center [0, 0] width 0 height 0
click at [264, 395] on icon at bounding box center [267, 397] width 7 height 5
click at [0, 0] on input "checkbox" at bounding box center [0, 0] width 0 height 0
click at [262, 397] on span at bounding box center [267, 397] width 11 height 11
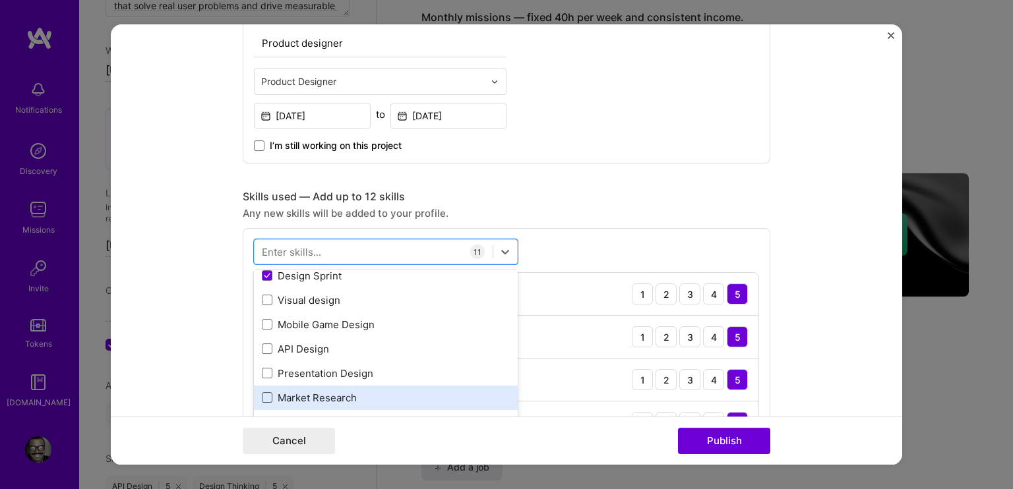
click at [0, 0] on input "checkbox" at bounding box center [0, 0] width 0 height 0
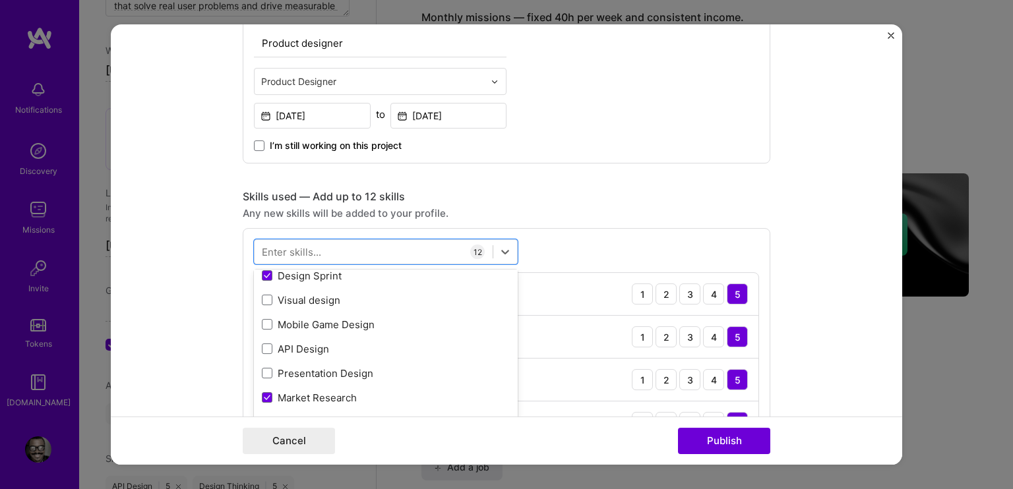
click at [821, 278] on form "Project title [PERSON_NAME] Company Awsm Project industry Industry 2 Project Li…" at bounding box center [506, 244] width 791 height 440
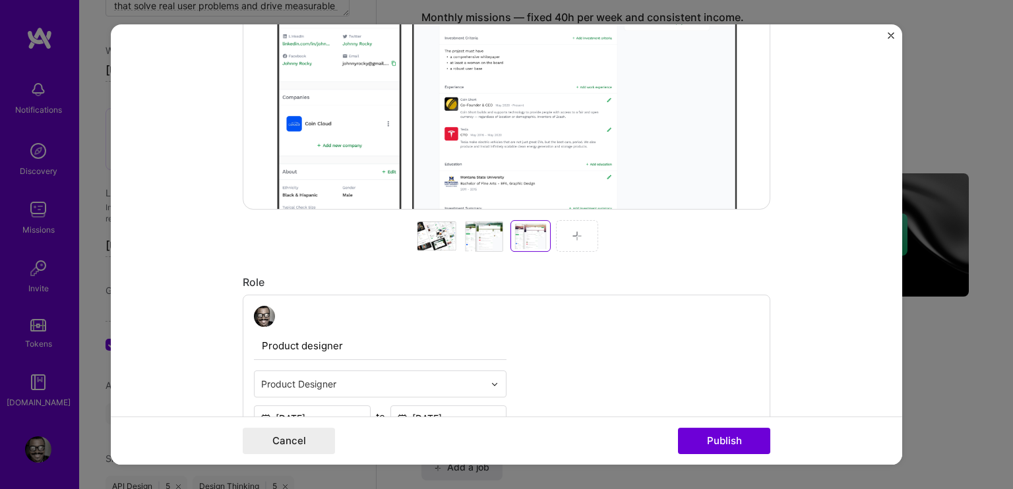
scroll to position [355, 0]
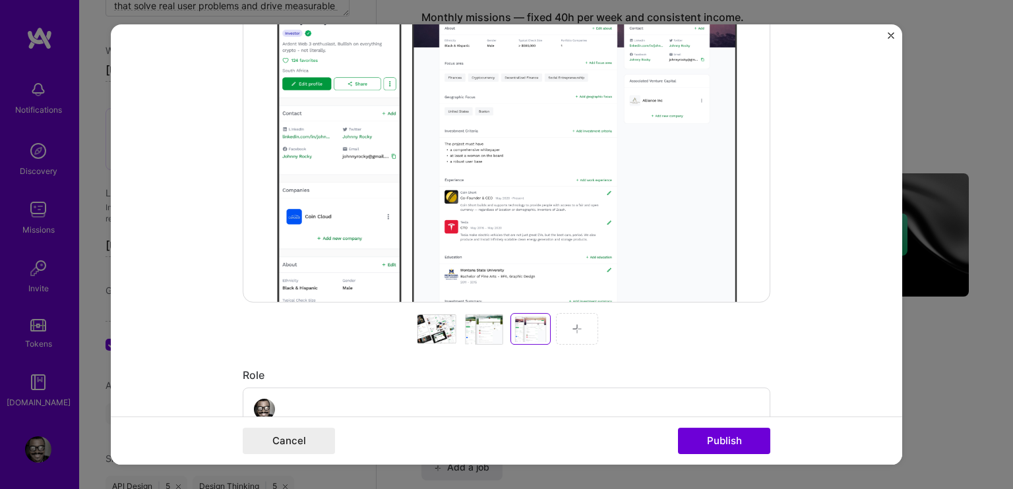
click at [572, 324] on img at bounding box center [577, 329] width 11 height 11
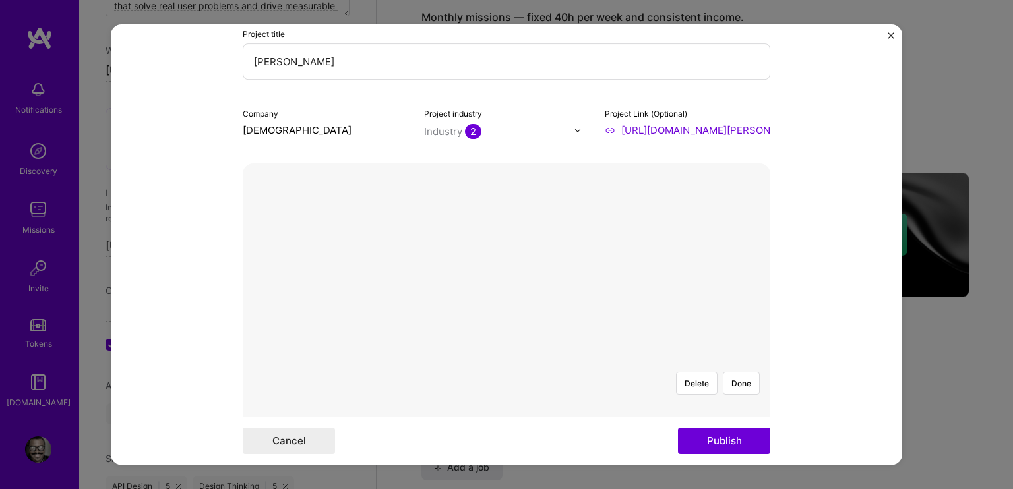
scroll to position [91, 0]
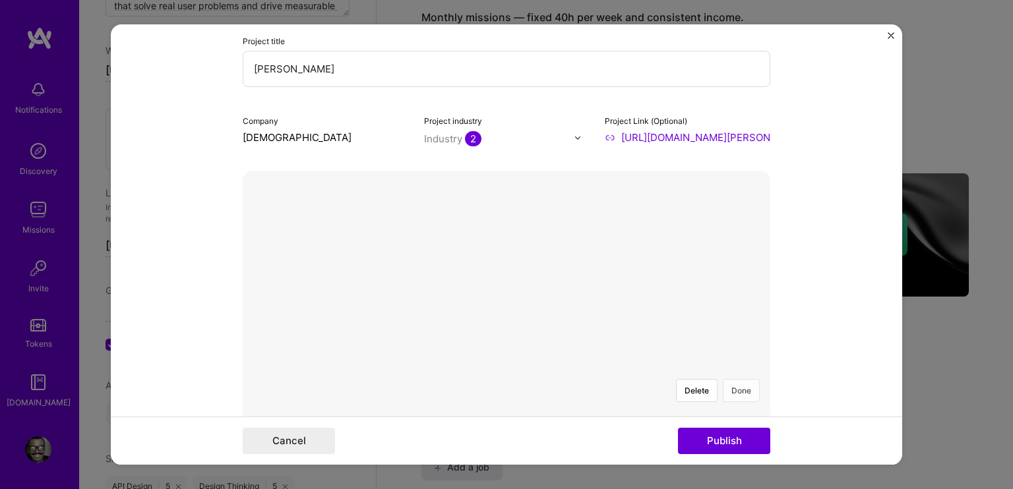
click at [736, 379] on button "Done" at bounding box center [741, 390] width 37 height 23
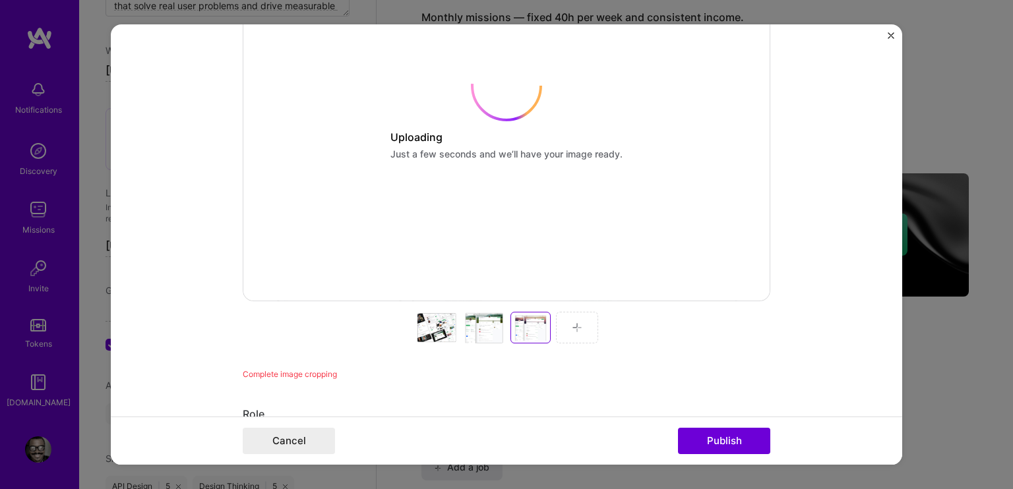
scroll to position [355, 0]
click at [573, 332] on div "Set as cover Uploading Just a few seconds and we’ll have your image ready. Comp…" at bounding box center [506, 144] width 527 height 475
click at [567, 326] on div "Set as cover Uploading Just a few seconds and we’ll have your image ready. Comp…" at bounding box center [506, 144] width 527 height 475
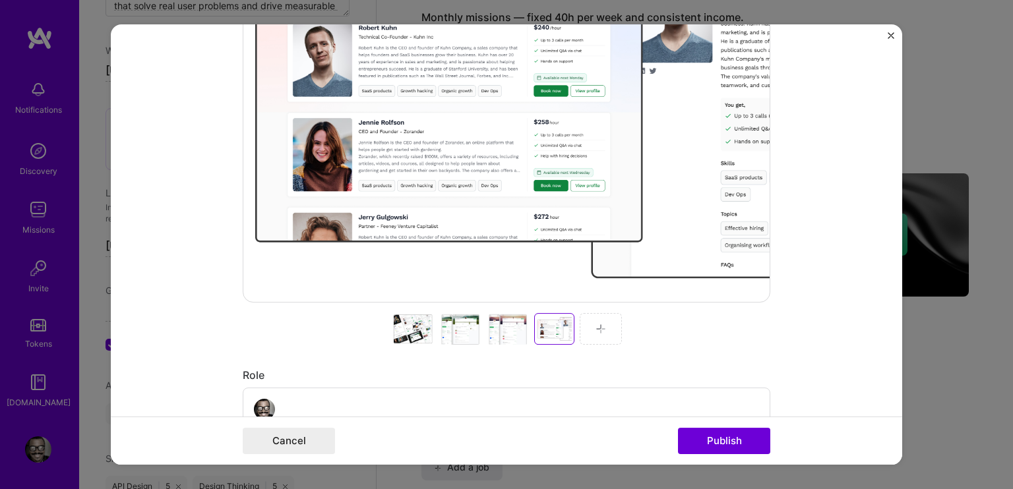
click at [572, 326] on div at bounding box center [506, 329] width 527 height 32
click at [602, 333] on div at bounding box center [601, 329] width 42 height 32
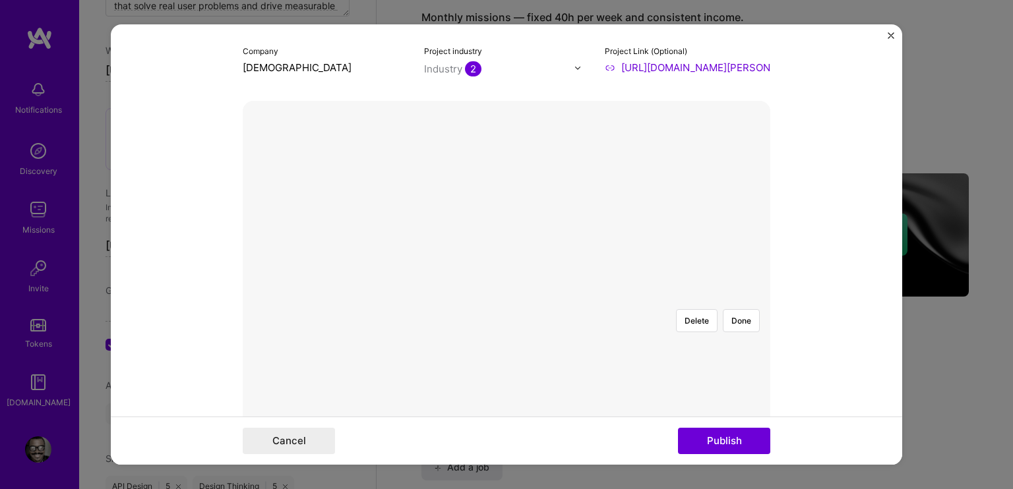
scroll to position [157, 0]
click at [738, 313] on button "Done" at bounding box center [741, 324] width 37 height 23
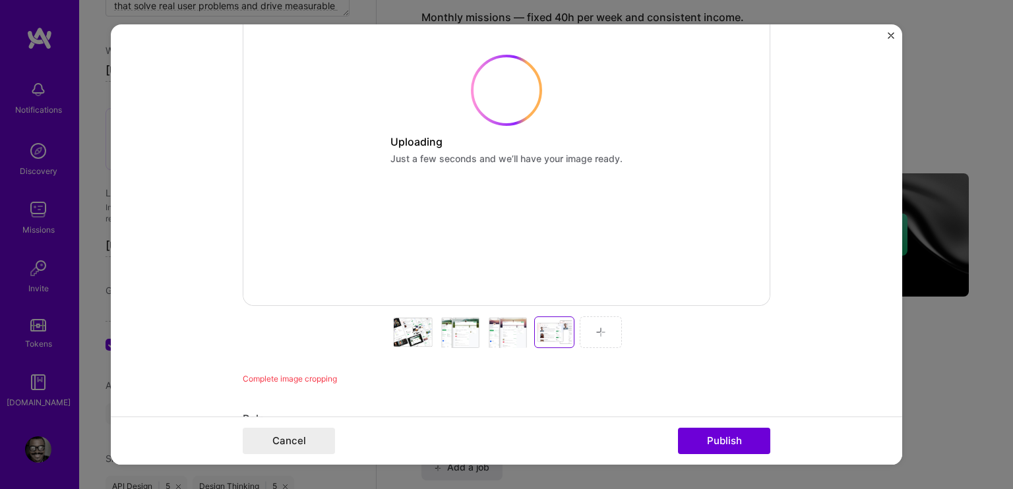
scroll to position [355, 0]
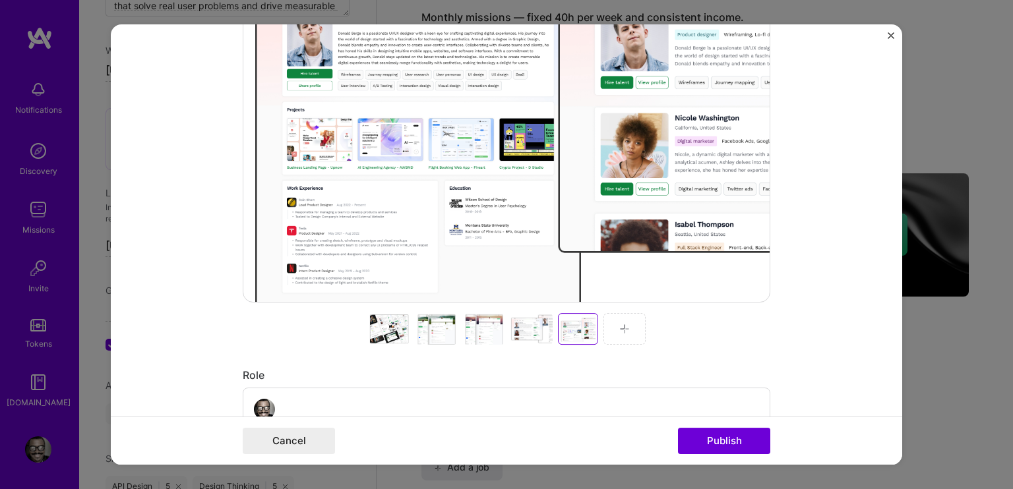
click at [626, 326] on div at bounding box center [624, 329] width 42 height 32
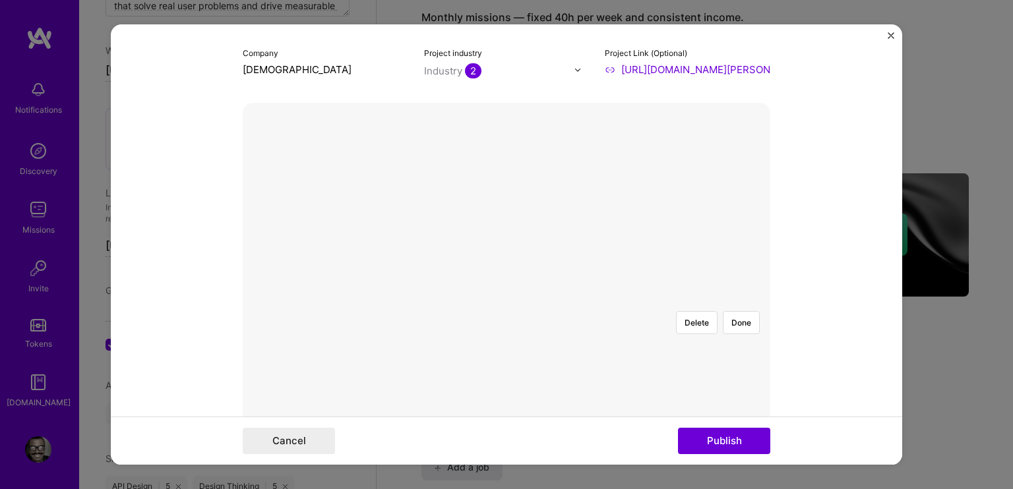
scroll to position [157, 0]
click at [734, 313] on button "Done" at bounding box center [741, 324] width 37 height 23
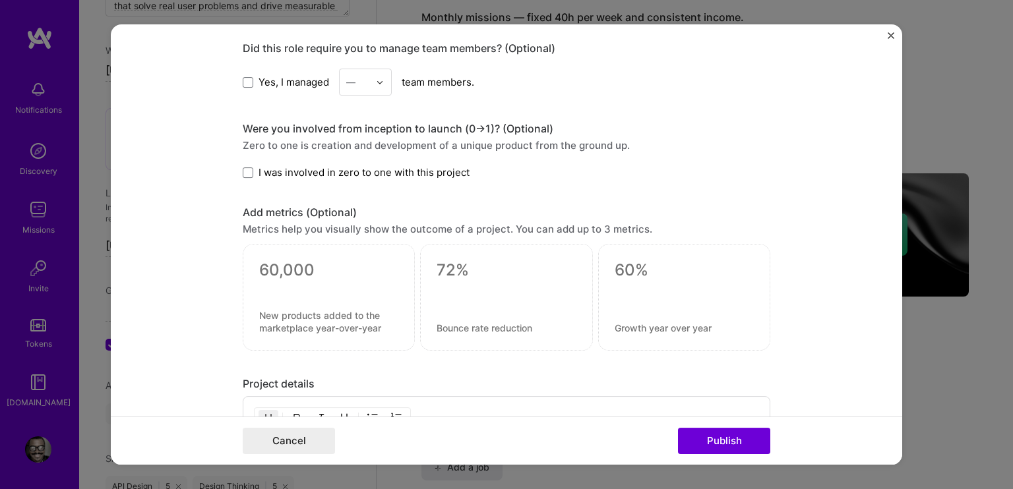
scroll to position [1541, 0]
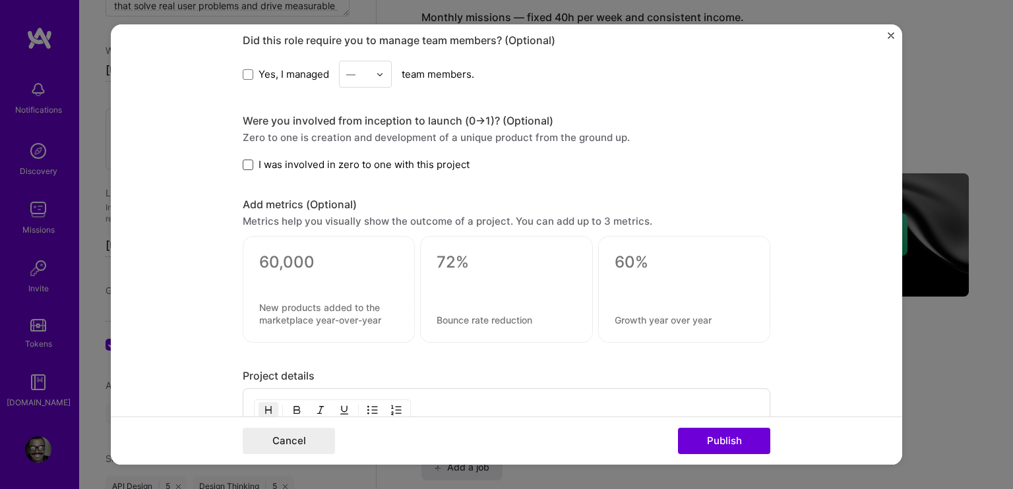
click at [243, 160] on span at bounding box center [248, 165] width 11 height 11
click at [0, 0] on input "I was involved in zero to one with this project" at bounding box center [0, 0] width 0 height 0
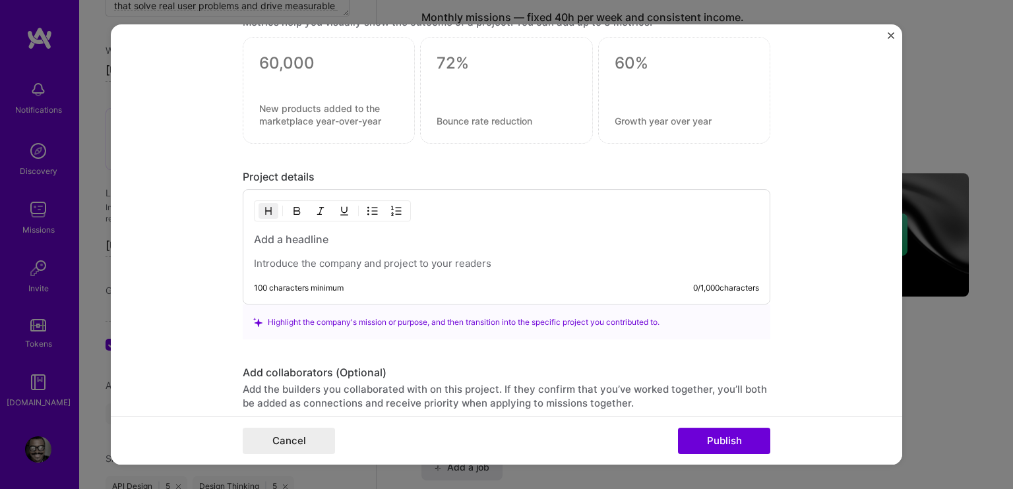
scroll to position [1739, 0]
click at [337, 239] on h3 at bounding box center [506, 241] width 505 height 15
click at [303, 260] on p at bounding box center [506, 265] width 505 height 13
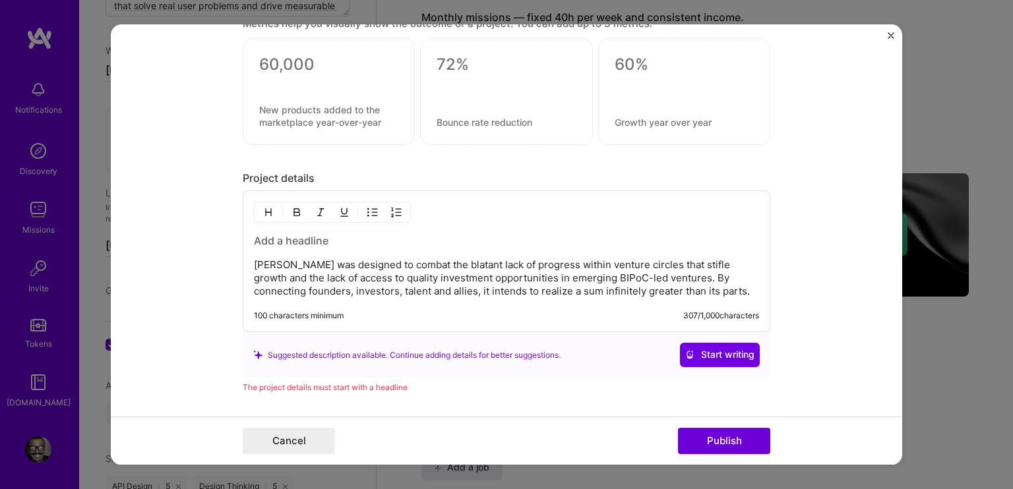
drag, startPoint x: 520, startPoint y: 270, endPoint x: 527, endPoint y: 270, distance: 7.3
click at [520, 270] on p "[PERSON_NAME] was designed to combat the blatant lack of progress within ventur…" at bounding box center [506, 279] width 505 height 40
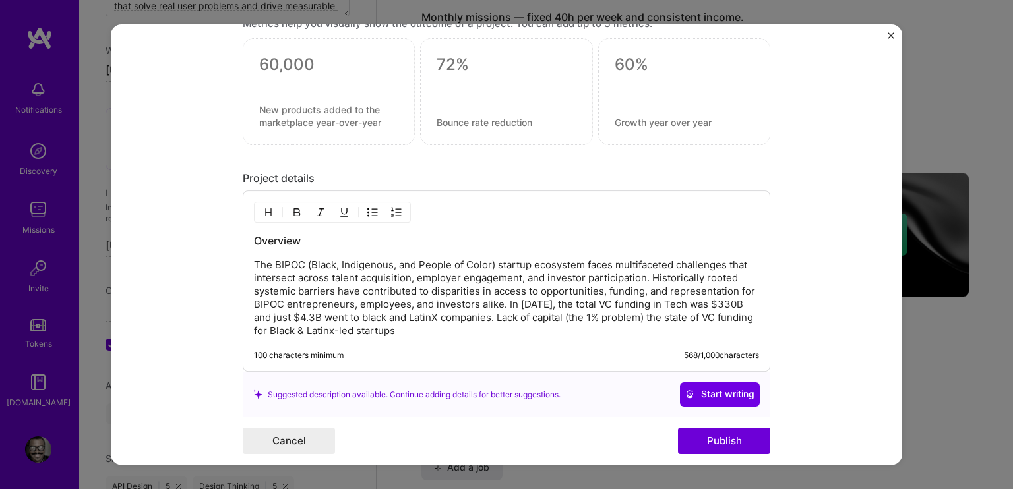
click at [401, 328] on p "The BIPOC (Black, Indigenous, and People of Color) startup ecosystem faces mult…" at bounding box center [506, 298] width 505 height 79
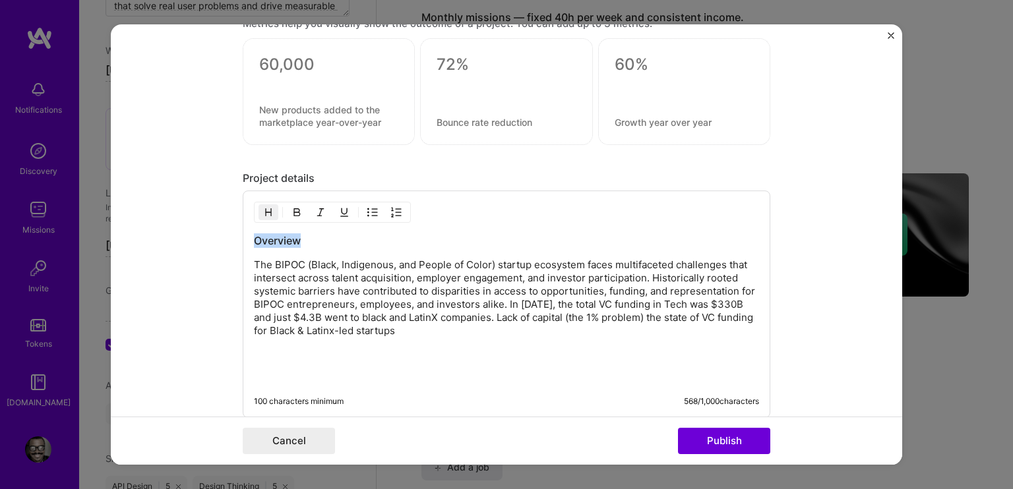
drag, startPoint x: 306, startPoint y: 239, endPoint x: 215, endPoint y: 221, distance: 92.8
click at [215, 221] on form "Project title [PERSON_NAME] Company Awsm Project industry Industry 2 Project Li…" at bounding box center [506, 244] width 791 height 440
copy h3 "Overview"
click at [280, 371] on p at bounding box center [506, 377] width 505 height 13
drag, startPoint x: 294, startPoint y: 372, endPoint x: 256, endPoint y: 368, distance: 38.4
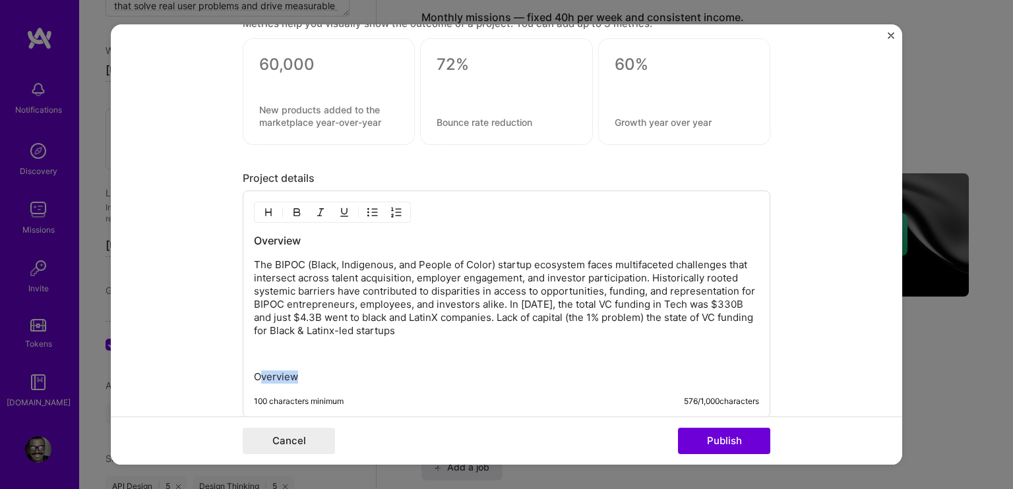
click at [256, 371] on p "Overview" at bounding box center [506, 377] width 505 height 13
drag, startPoint x: 334, startPoint y: 385, endPoint x: 224, endPoint y: 371, distance: 111.6
click at [224, 371] on form "Project title [PERSON_NAME] Company Awsm Project industry Industry 2 Project Li…" at bounding box center [506, 244] width 791 height 440
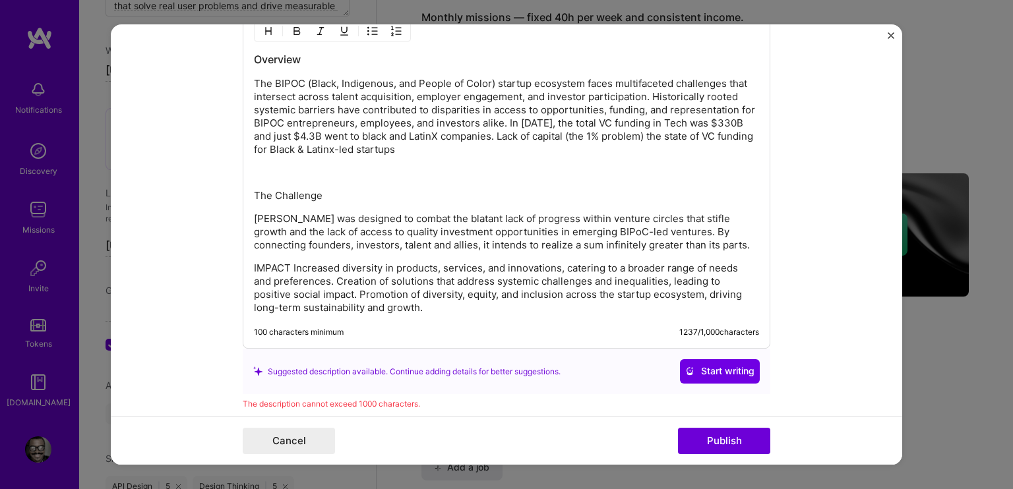
scroll to position [1937, 0]
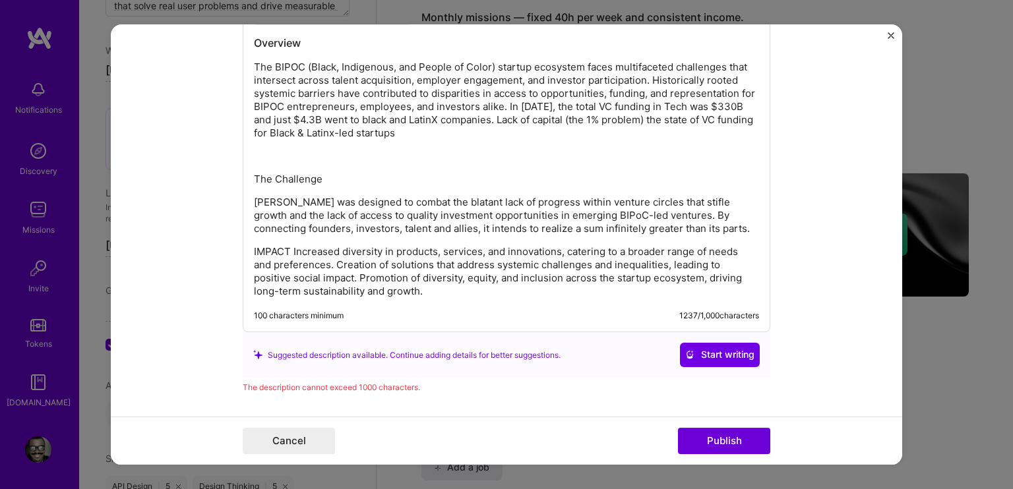
click at [286, 239] on div "Overview The BIPOC (Black, Indigenous, and People of Color) startup ecosystem f…" at bounding box center [506, 167] width 505 height 262
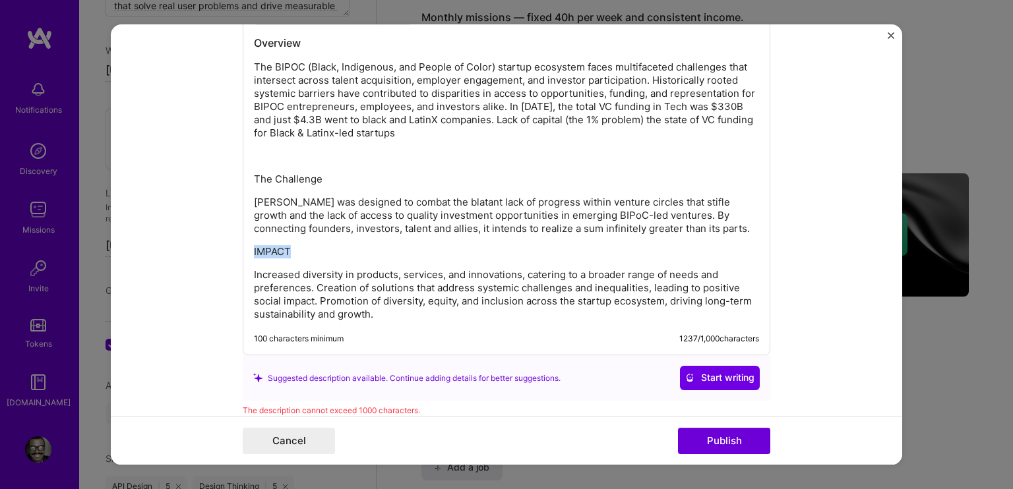
drag, startPoint x: 292, startPoint y: 247, endPoint x: 242, endPoint y: 247, distance: 50.1
click at [243, 247] on div "Overview The BIPOC (Black, Indigenous, and People of Color) startup ecosystem f…" at bounding box center [506, 174] width 527 height 363
click at [254, 269] on p "Increased diversity in products, services, and innovations, catering to a broad…" at bounding box center [506, 295] width 505 height 53
drag, startPoint x: 315, startPoint y: 253, endPoint x: 243, endPoint y: 249, distance: 72.7
click at [243, 249] on div "Overview The BIPOC (Black, Indigenous, and People of Color) startup ecosystem f…" at bounding box center [506, 174] width 527 height 363
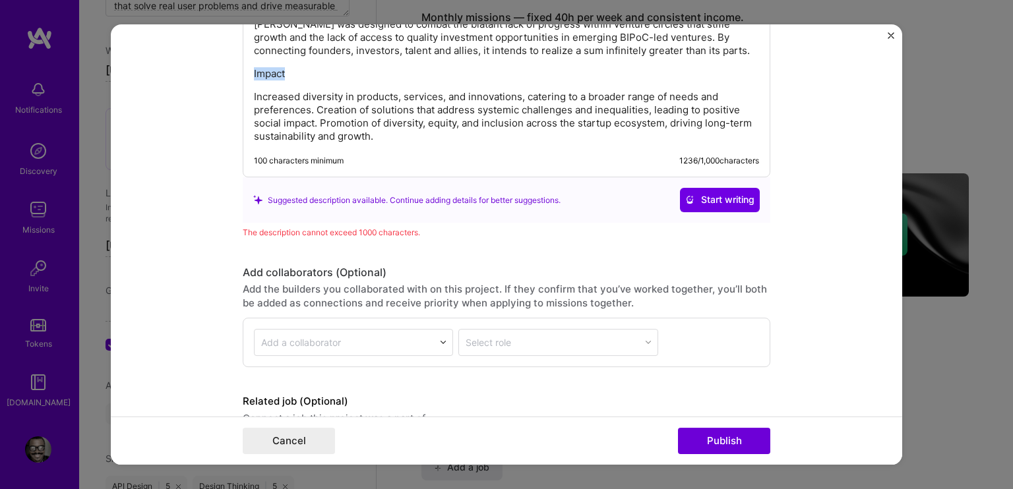
scroll to position [2135, 0]
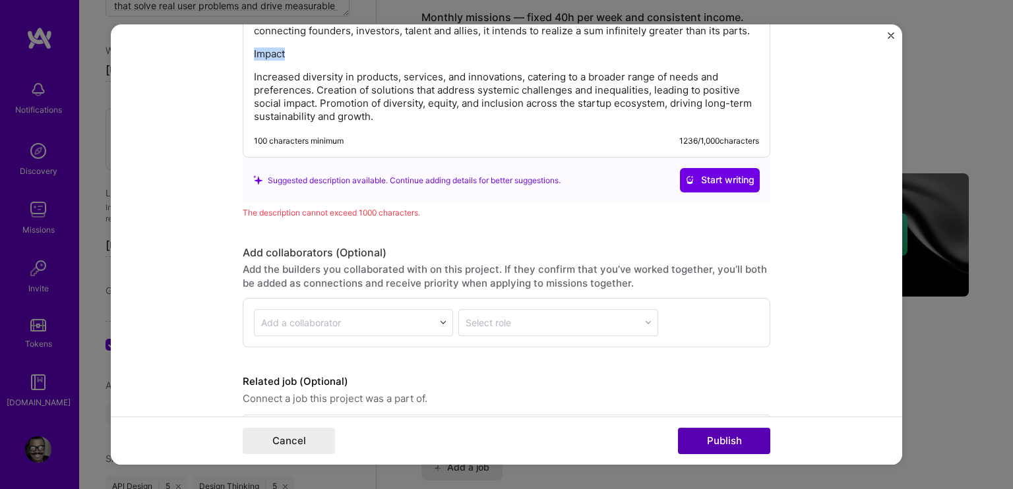
click at [712, 444] on button "Publish" at bounding box center [724, 441] width 92 height 26
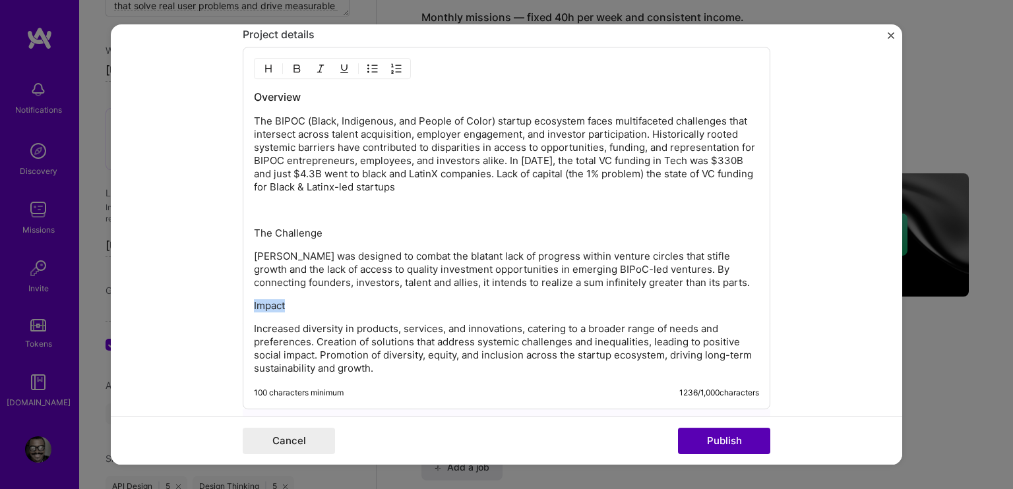
scroll to position [1882, 0]
click at [709, 444] on button "Publish" at bounding box center [724, 441] width 92 height 26
click at [320, 340] on p "Increased diversity in products, services, and innovations, catering to a broad…" at bounding box center [506, 350] width 505 height 53
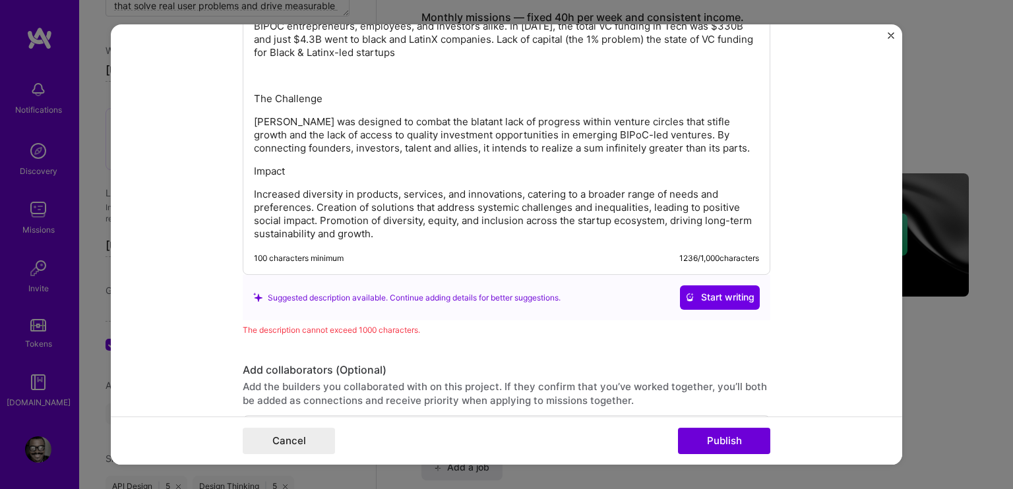
scroll to position [1915, 0]
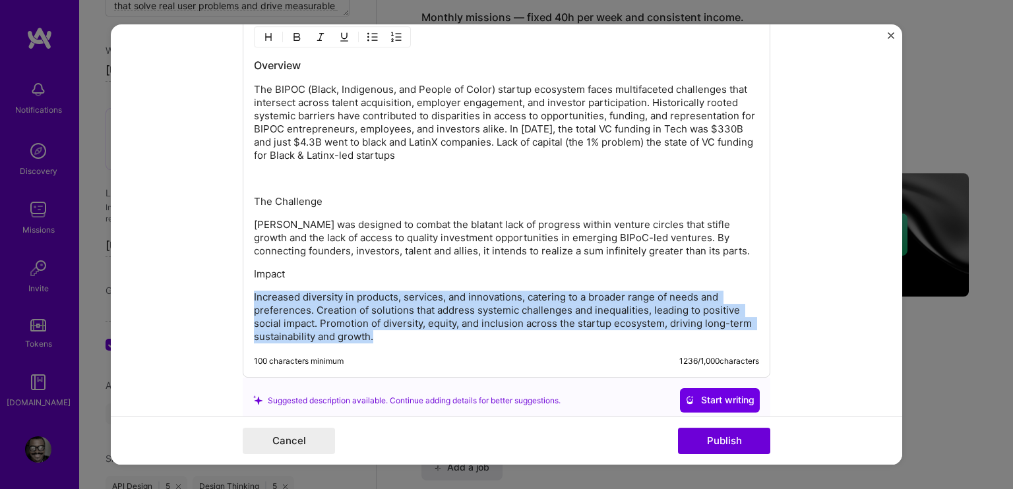
drag, startPoint x: 374, startPoint y: 336, endPoint x: 237, endPoint y: 279, distance: 148.6
click at [243, 279] on div "Overview The BIPOC (Black, Indigenous, and People of Color) startup ecosystem f…" at bounding box center [506, 197] width 527 height 363
click at [480, 292] on p "Increased diversity in products, services, and innovations, catering to a broad…" at bounding box center [506, 317] width 505 height 53
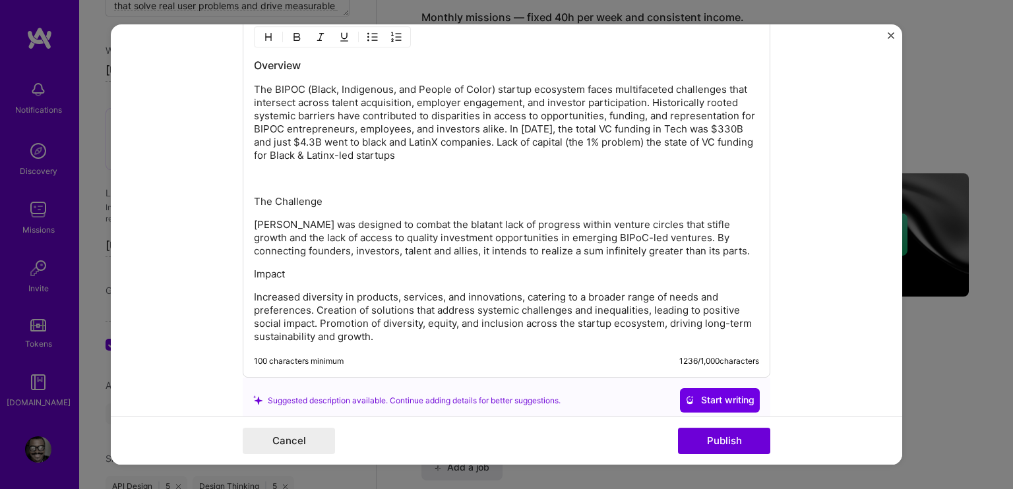
click at [254, 292] on p "Increased diversity in products, services, and innovations, catering to a broad…" at bounding box center [506, 317] width 505 height 53
click at [371, 32] on img "button" at bounding box center [372, 37] width 11 height 11
click at [394, 36] on img "button" at bounding box center [396, 37] width 11 height 11
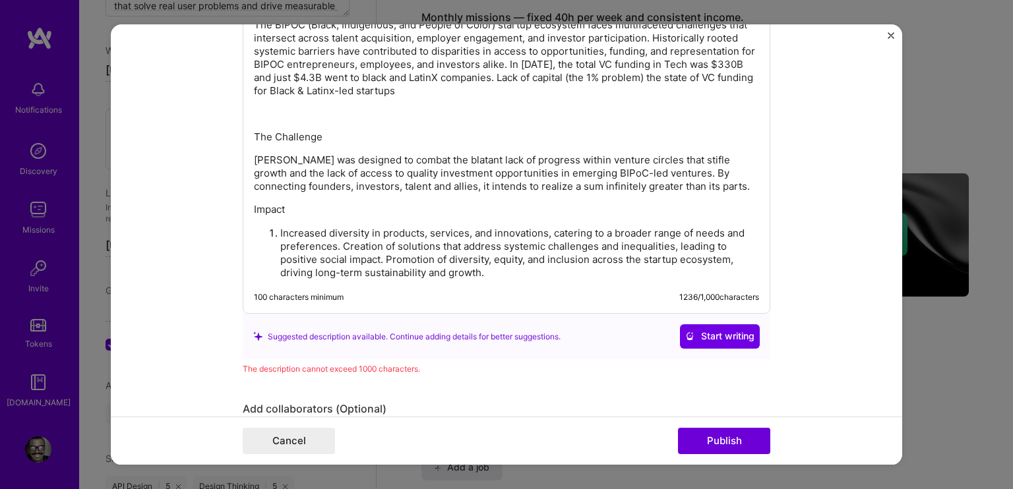
scroll to position [1981, 0]
click at [339, 239] on p "Increased diversity in products, services, and innovations, catering to a broad…" at bounding box center [519, 252] width 479 height 53
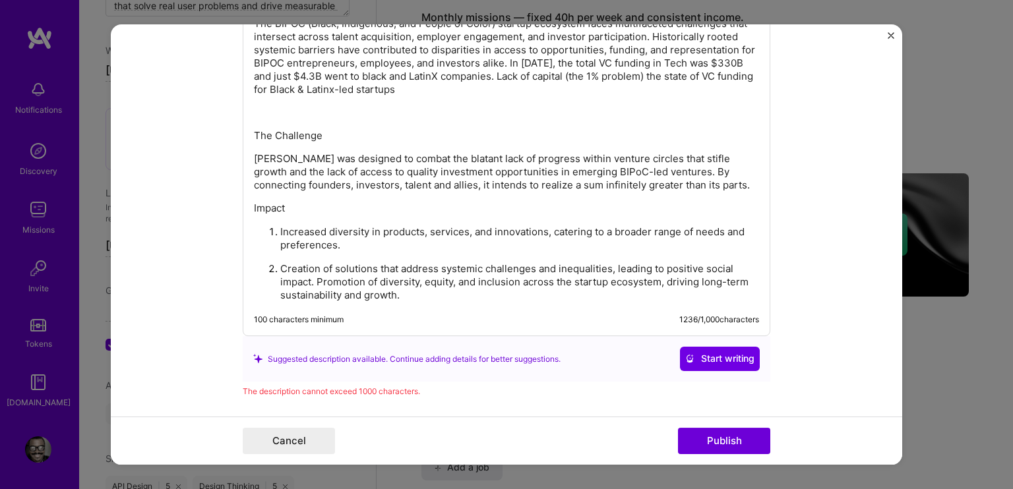
click at [314, 274] on p "Creation of solutions that address systemic challenges and inequalities, leadin…" at bounding box center [519, 283] width 479 height 40
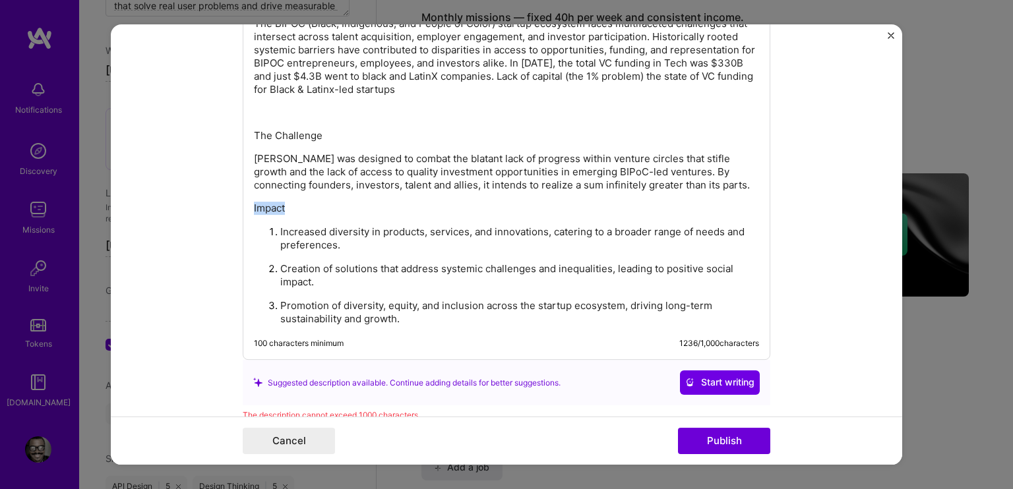
drag, startPoint x: 284, startPoint y: 205, endPoint x: 239, endPoint y: 204, distance: 45.5
click at [243, 204] on div "Overview The BIPOC (Black, Indigenous, and People of Color) startup ecosystem f…" at bounding box center [506, 155] width 527 height 411
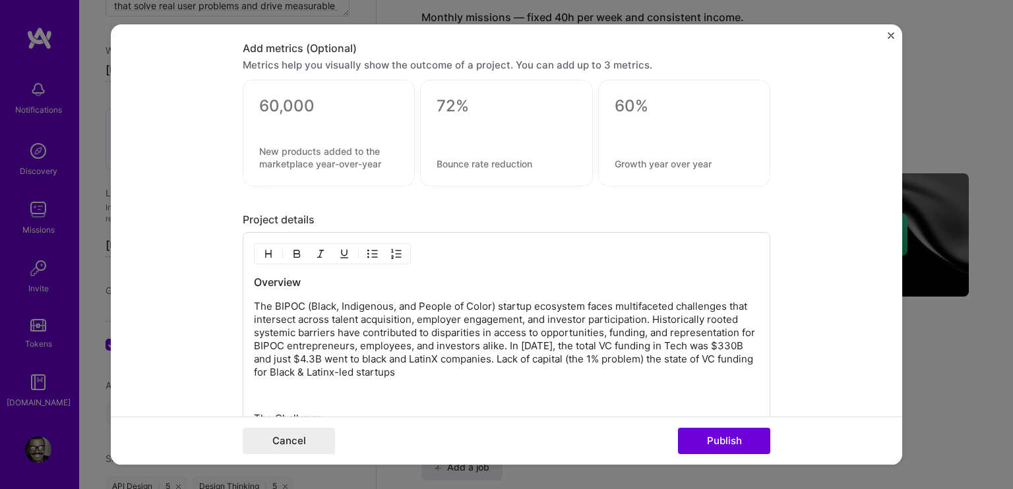
scroll to position [1783, 0]
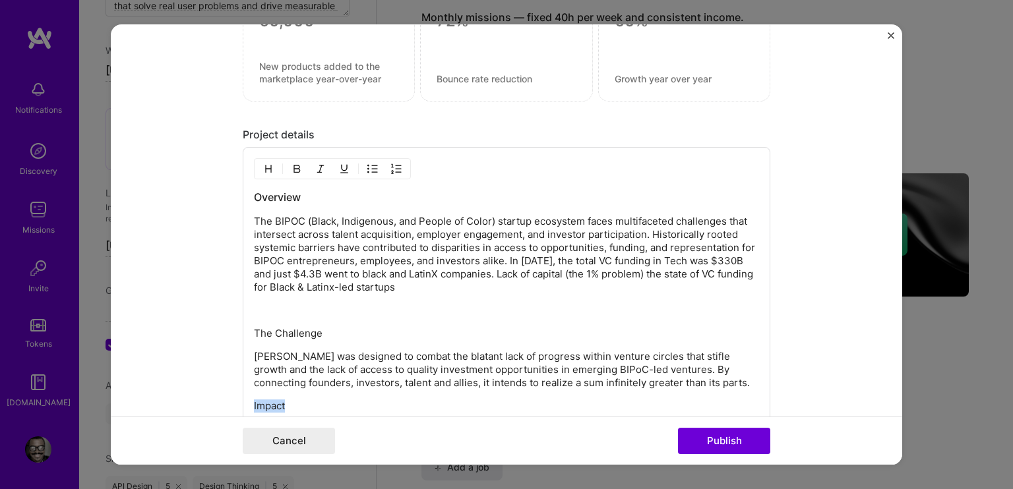
click at [263, 164] on img "button" at bounding box center [268, 169] width 11 height 11
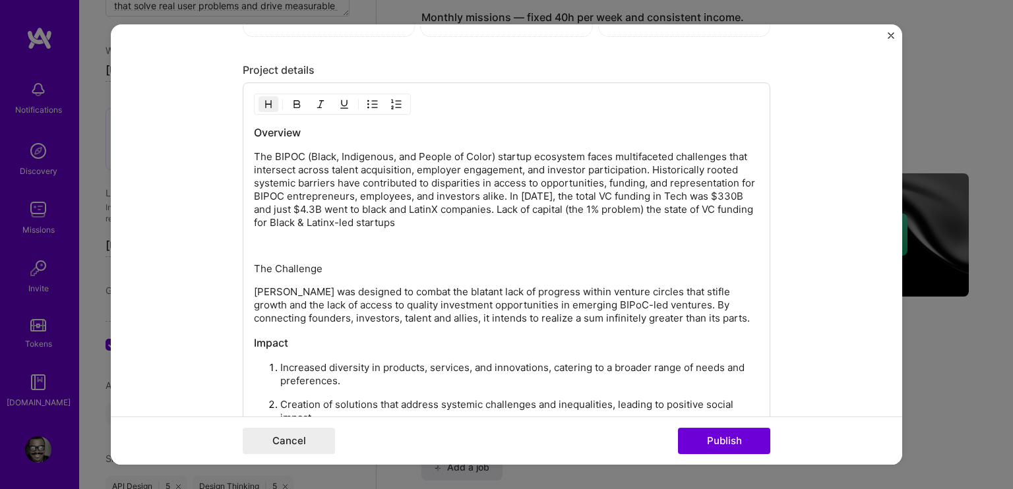
scroll to position [1849, 0]
drag, startPoint x: 361, startPoint y: 287, endPoint x: 416, endPoint y: 283, distance: 55.5
click at [361, 287] on p "[PERSON_NAME] was designed to combat the blatant lack of progress within ventur…" at bounding box center [506, 305] width 505 height 40
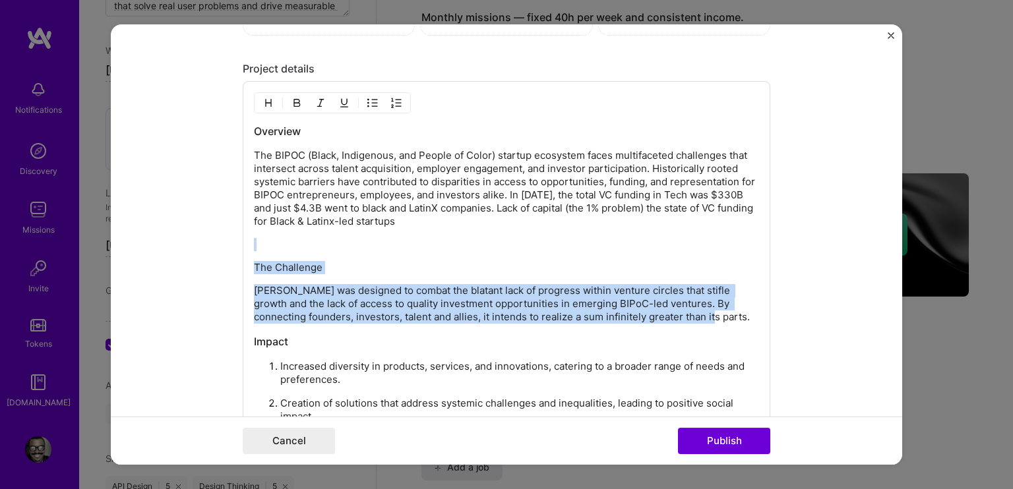
drag, startPoint x: 593, startPoint y: 303, endPoint x: 222, endPoint y: 245, distance: 376.3
click at [222, 245] on form "Project title [PERSON_NAME] Company Awsm Project industry Industry 2 Project Li…" at bounding box center [506, 244] width 791 height 440
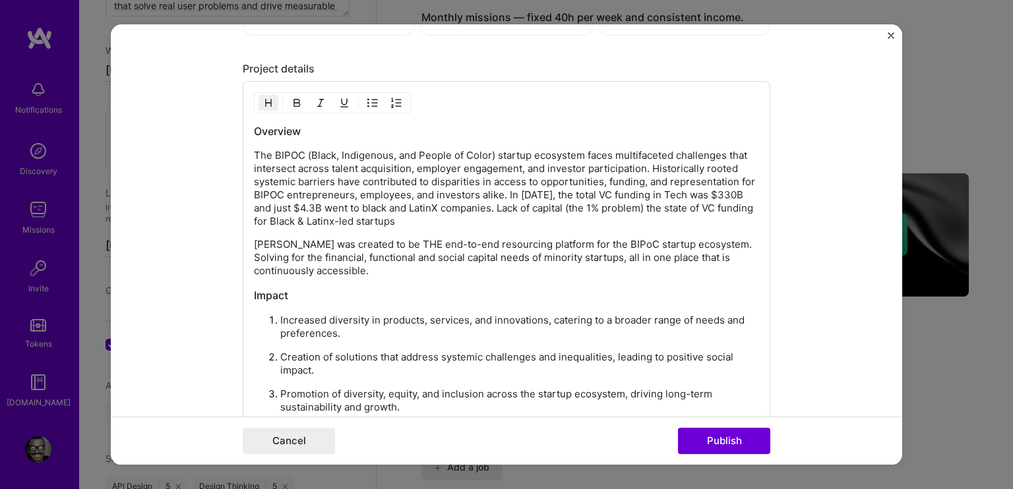
click at [311, 127] on h3 "Overview" at bounding box center [506, 132] width 505 height 15
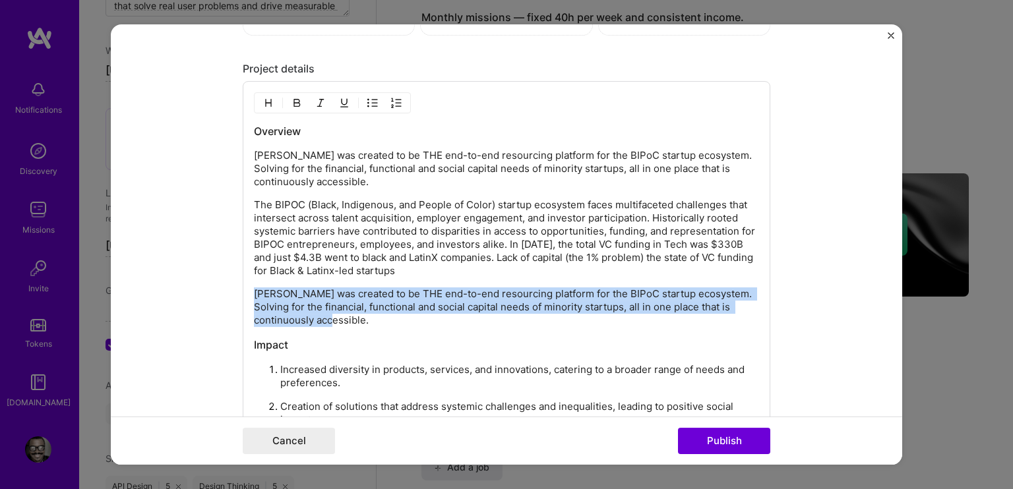
drag, startPoint x: 301, startPoint y: 317, endPoint x: 245, endPoint y: 287, distance: 63.1
click at [245, 287] on div "Overview [PERSON_NAME] was created to be THE end-to-end resourcing platform for…" at bounding box center [506, 290] width 527 height 417
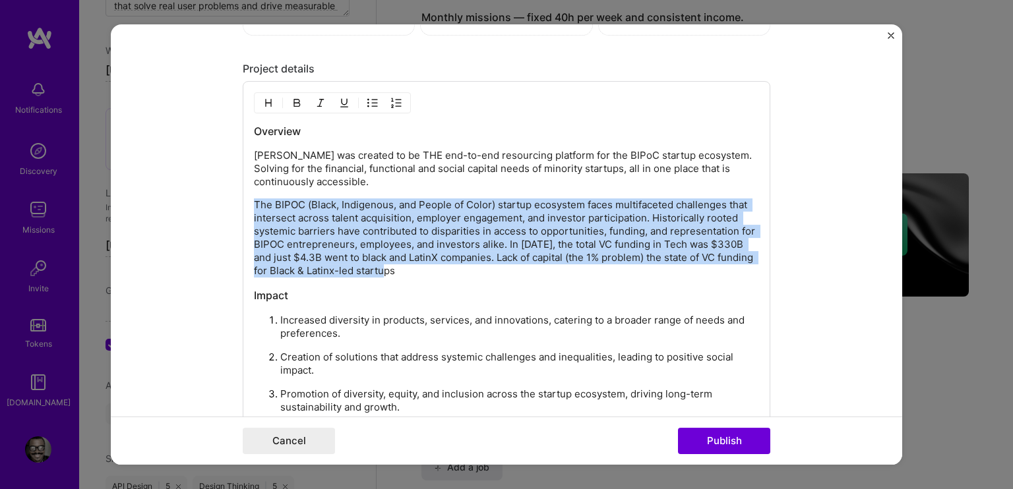
drag, startPoint x: 382, startPoint y: 264, endPoint x: 240, endPoint y: 200, distance: 155.2
click at [243, 200] on div "Overview [PERSON_NAME] was created to be THE end-to-end resourcing platform for…" at bounding box center [506, 265] width 527 height 367
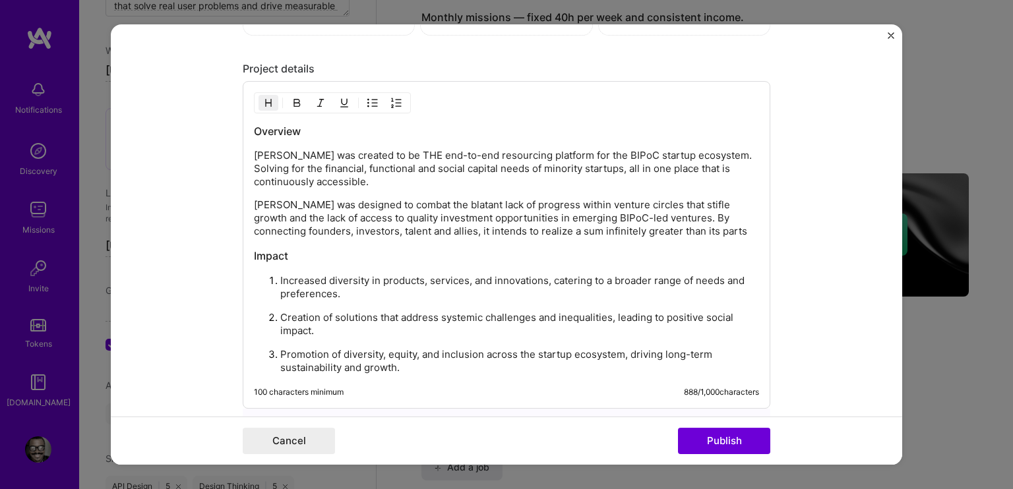
click at [417, 214] on p "[PERSON_NAME] was designed to combat the blatant lack of progress within ventur…" at bounding box center [506, 219] width 505 height 40
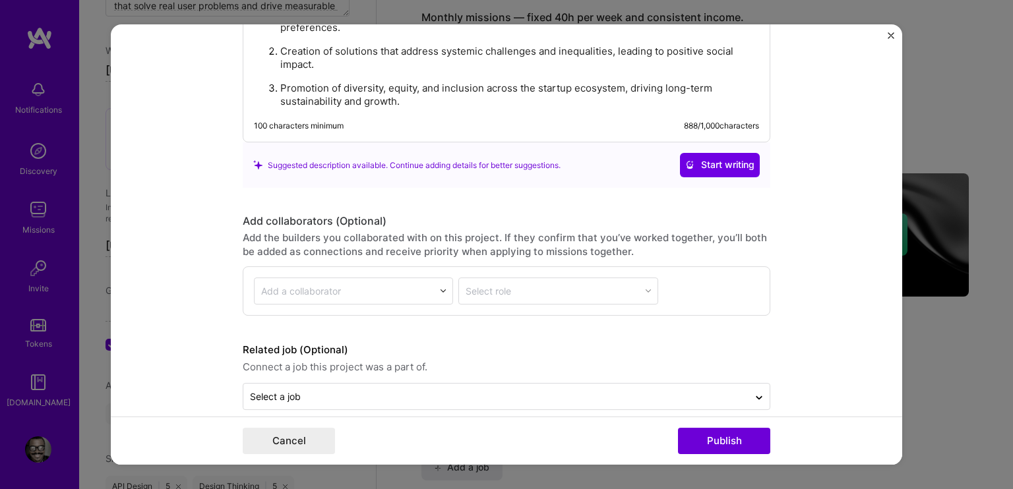
scroll to position [2126, 0]
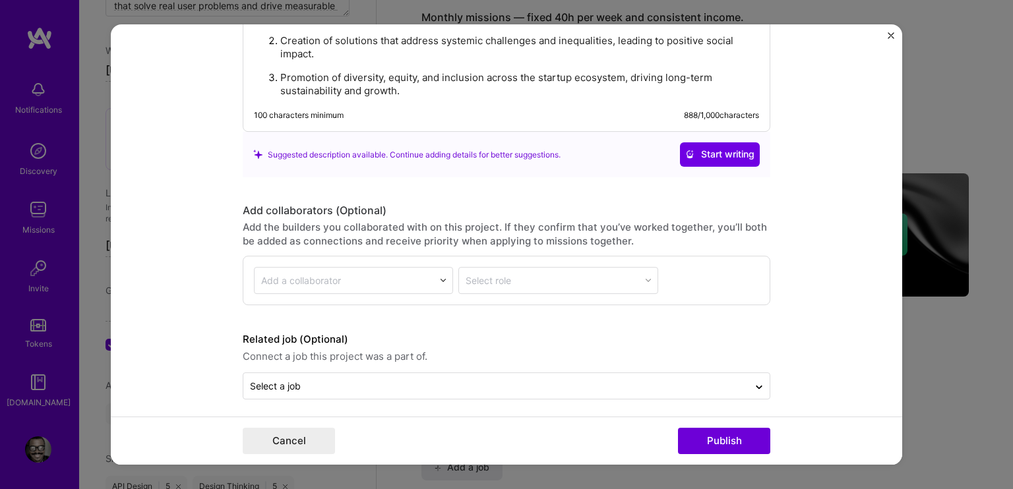
click at [319, 396] on form "Project title [PERSON_NAME] Company Awsm Project industry Industry 2 Project Li…" at bounding box center [506, 244] width 791 height 440
click at [324, 385] on input "text" at bounding box center [496, 386] width 492 height 14
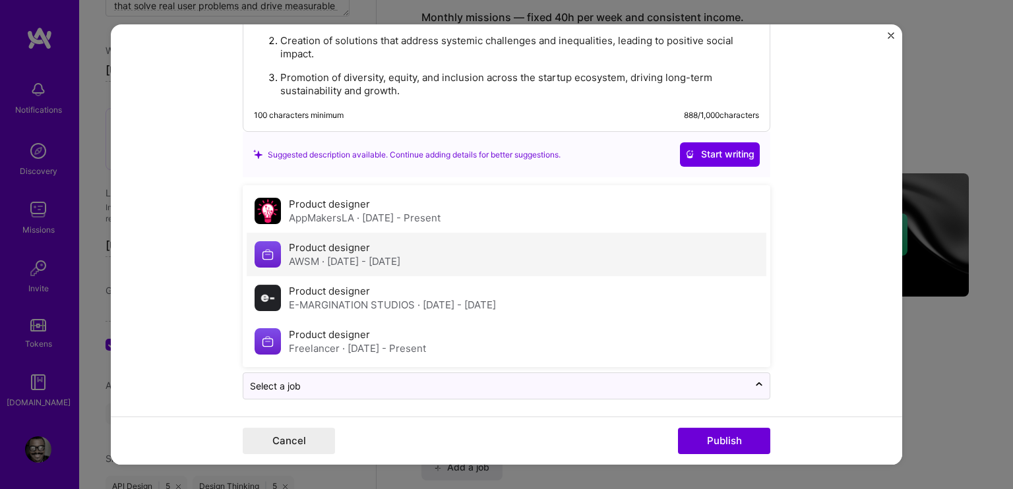
click at [386, 255] on span "· [DATE] - [DATE]" at bounding box center [361, 261] width 78 height 13
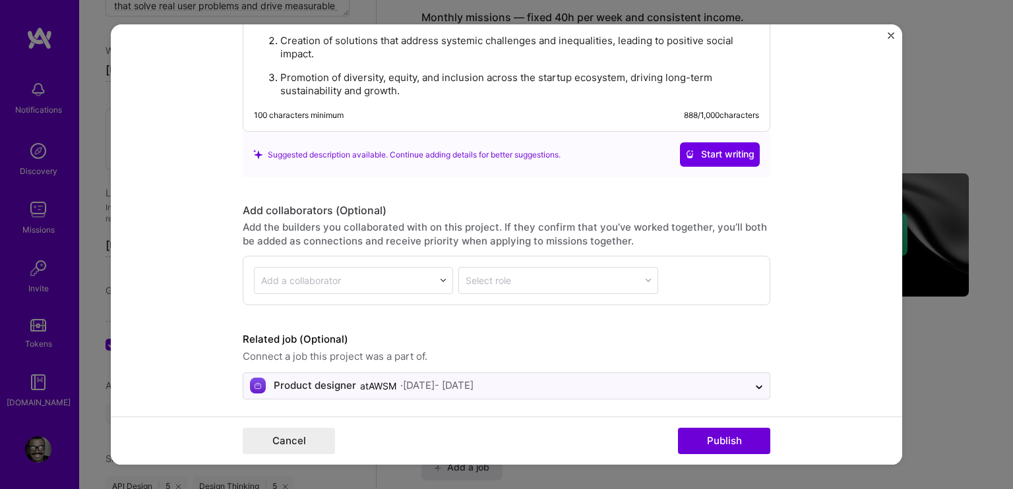
click at [612, 360] on div "Related job (Optional) Connect a job this project was a part of. option AWSM, s…" at bounding box center [506, 366] width 527 height 68
click at [588, 379] on input "text" at bounding box center [496, 386] width 492 height 14
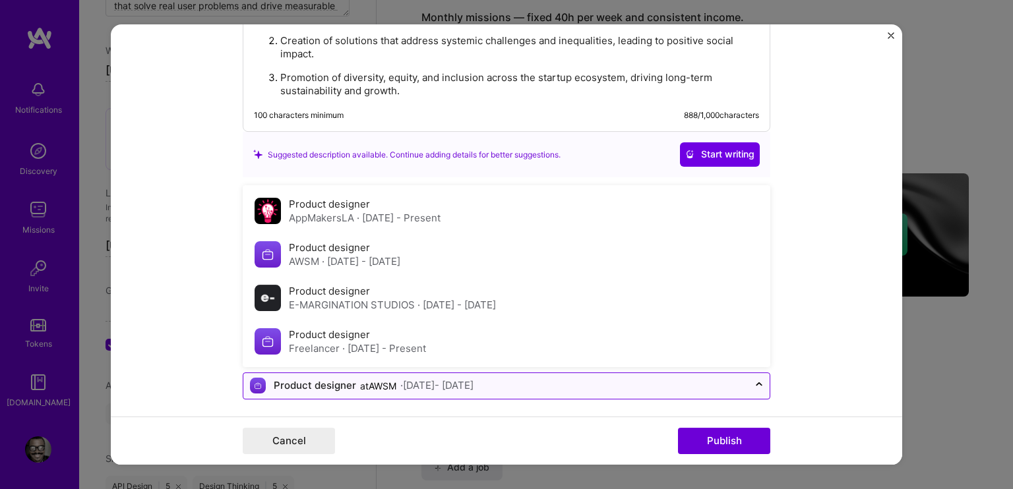
click at [672, 379] on input "text" at bounding box center [496, 386] width 492 height 14
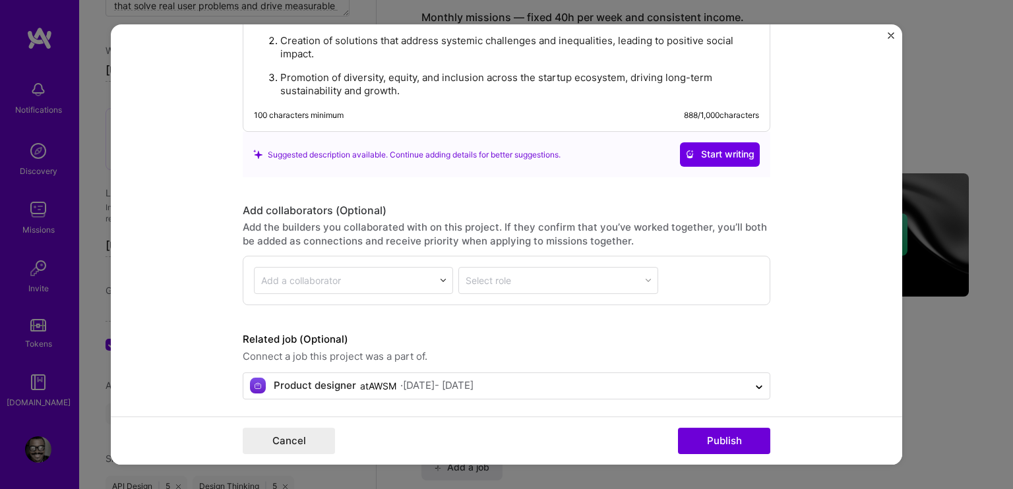
click at [183, 348] on form "Project title [PERSON_NAME] Company Awsm Project industry Industry 2 Project Li…" at bounding box center [506, 244] width 791 height 440
click at [289, 380] on div "Product designer" at bounding box center [315, 386] width 82 height 14
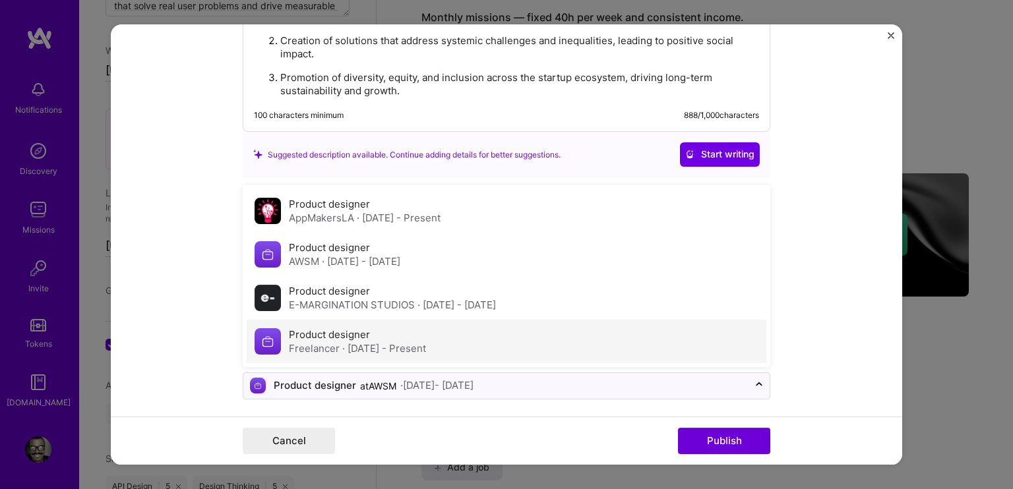
click at [316, 342] on div "Freelancer · [DATE] - Present" at bounding box center [357, 349] width 137 height 14
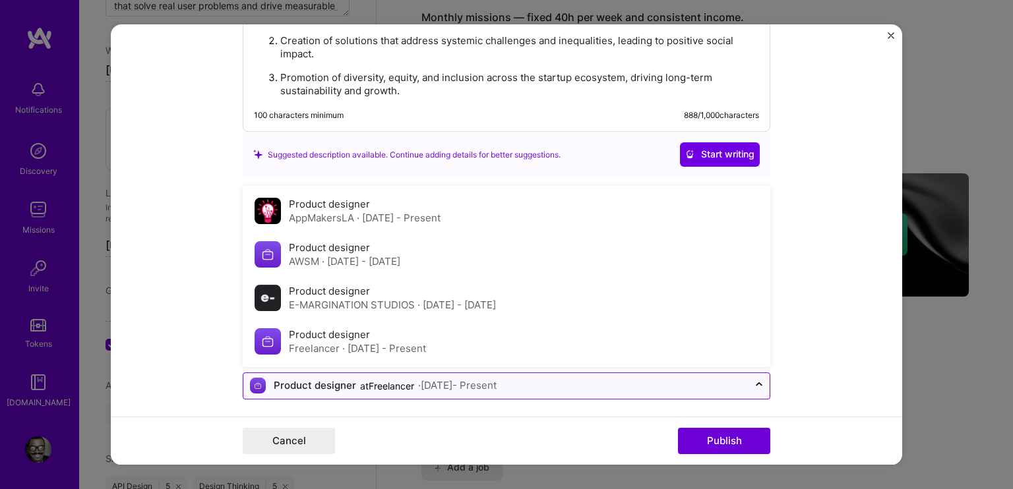
click at [286, 379] on div "Product designer" at bounding box center [315, 386] width 82 height 14
click at [796, 380] on form "Project title [PERSON_NAME] Company Awsm Project industry Industry 2 Project Li…" at bounding box center [506, 244] width 791 height 440
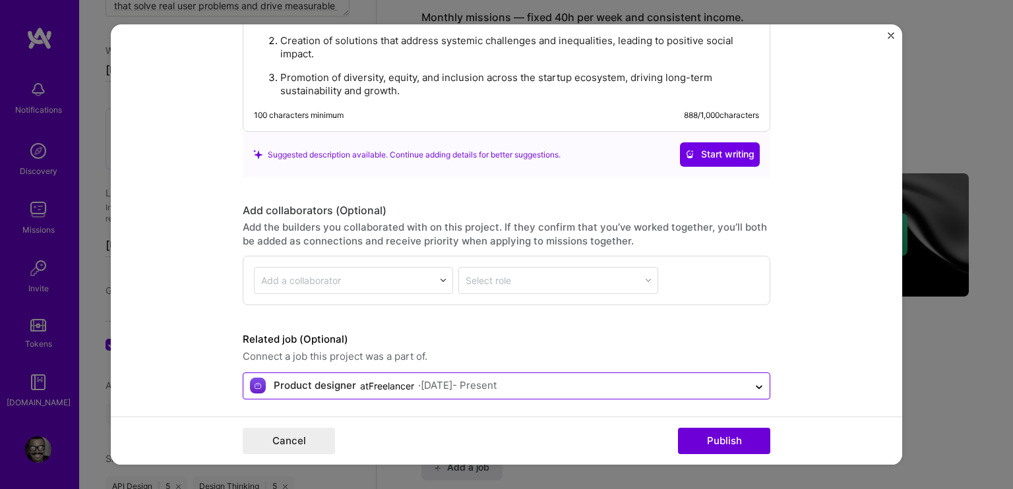
click at [330, 373] on div "Product designer at Freelancer · [DATE] - Present" at bounding box center [495, 386] width 505 height 26
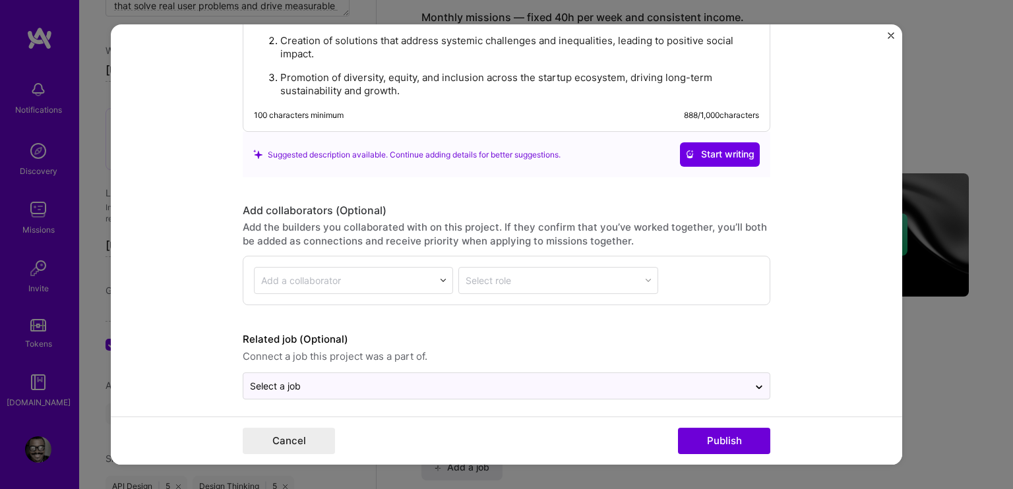
click at [194, 324] on form "Project title [PERSON_NAME] Company Awsm Project industry Industry 2 Project Li…" at bounding box center [506, 244] width 791 height 440
click at [724, 441] on button "Publish" at bounding box center [724, 441] width 92 height 26
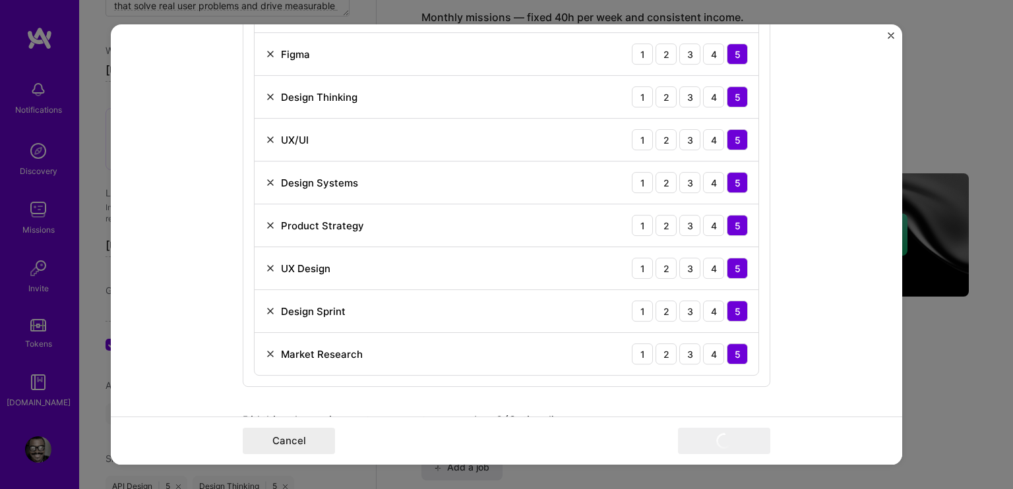
scroll to position [939, 0]
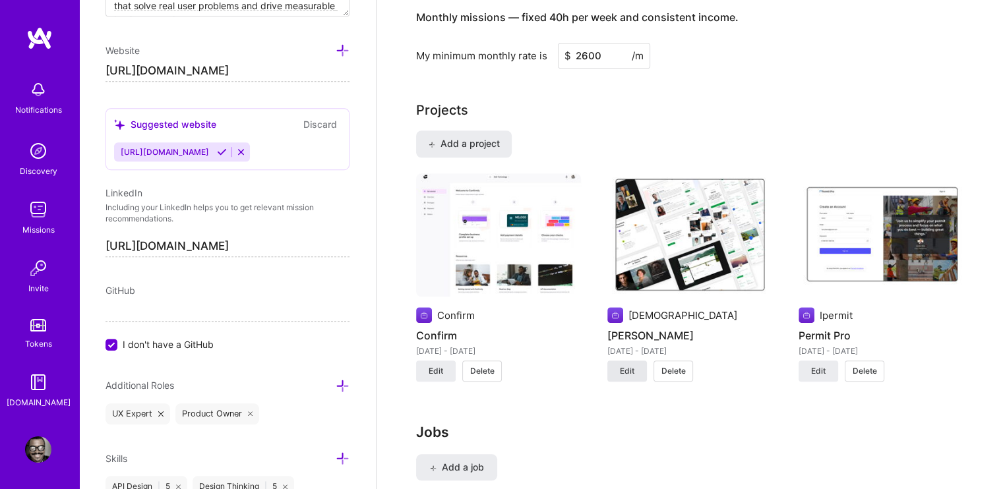
click at [625, 365] on span "Edit" at bounding box center [627, 371] width 15 height 12
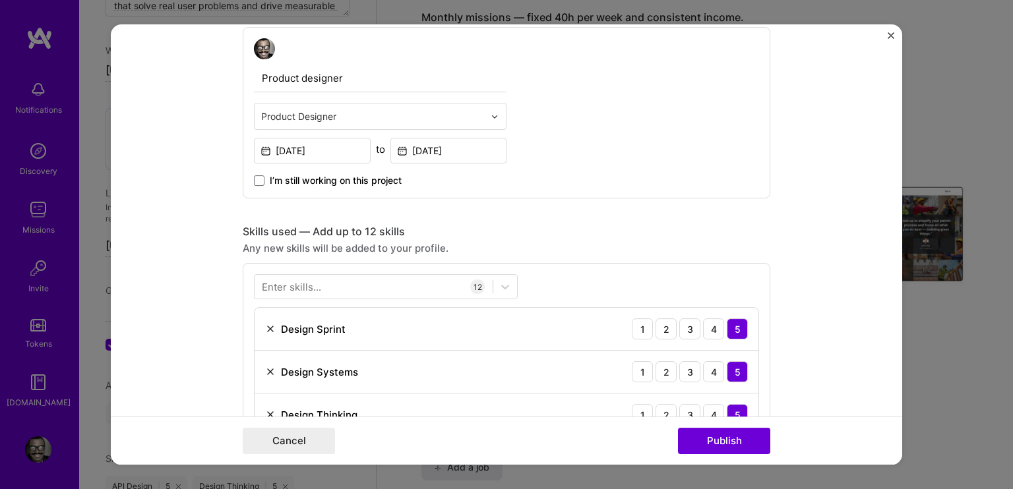
scroll to position [725, 0]
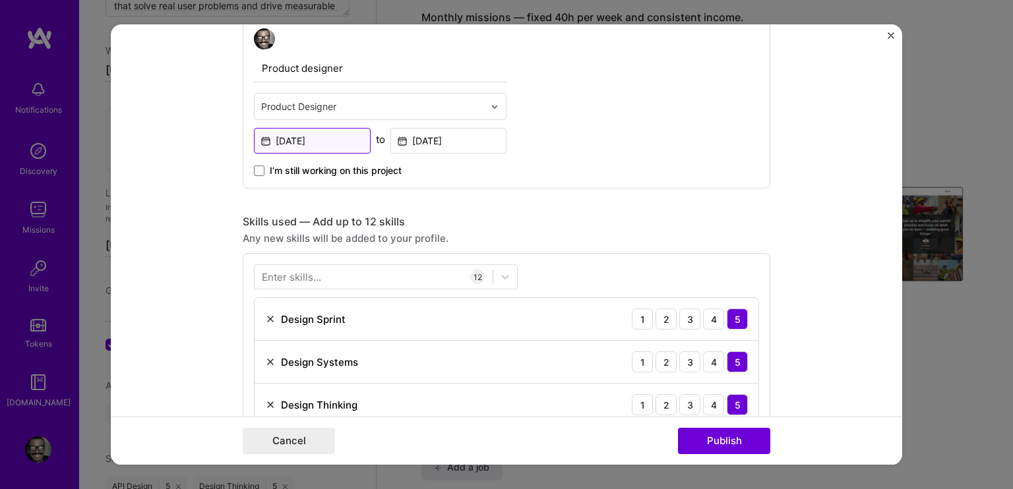
click at [311, 139] on input "[DATE]" at bounding box center [312, 141] width 117 height 26
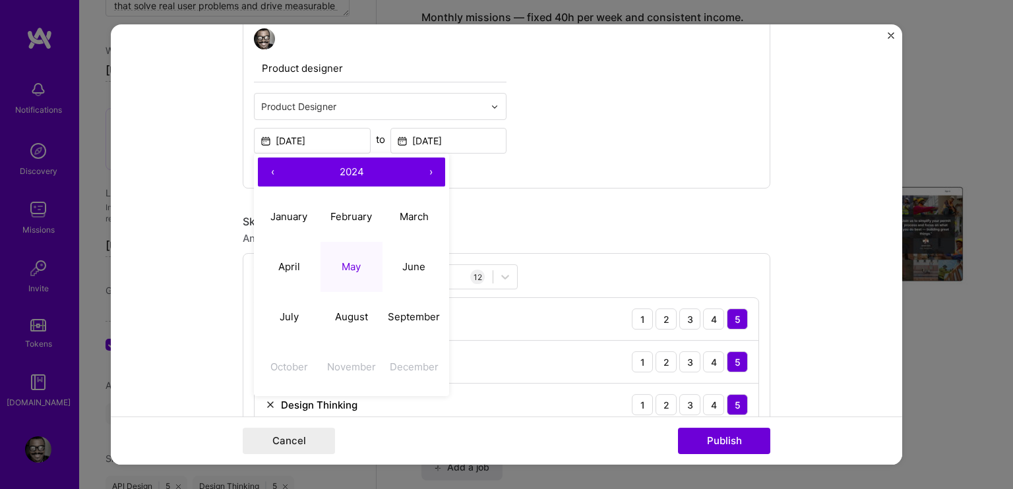
click at [340, 170] on span "2024" at bounding box center [352, 171] width 24 height 13
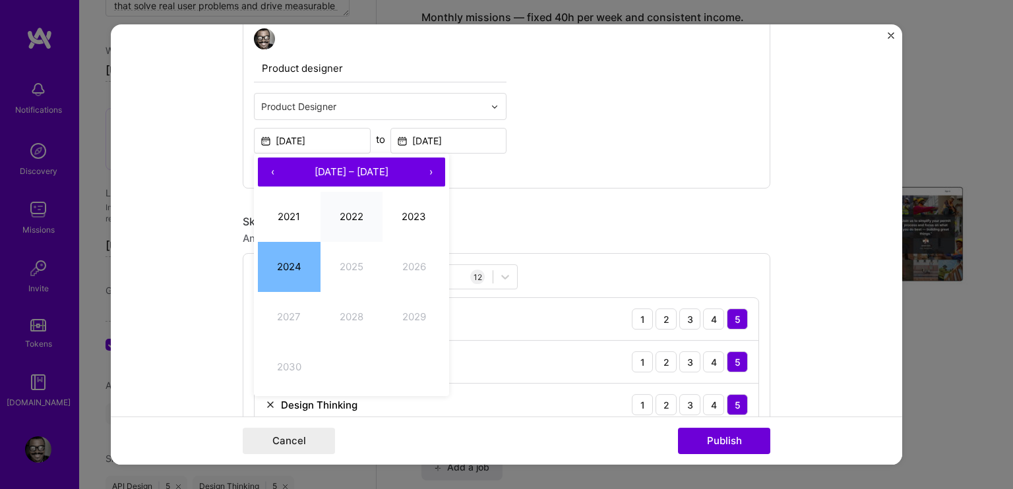
click at [345, 210] on button "2022" at bounding box center [351, 217] width 63 height 50
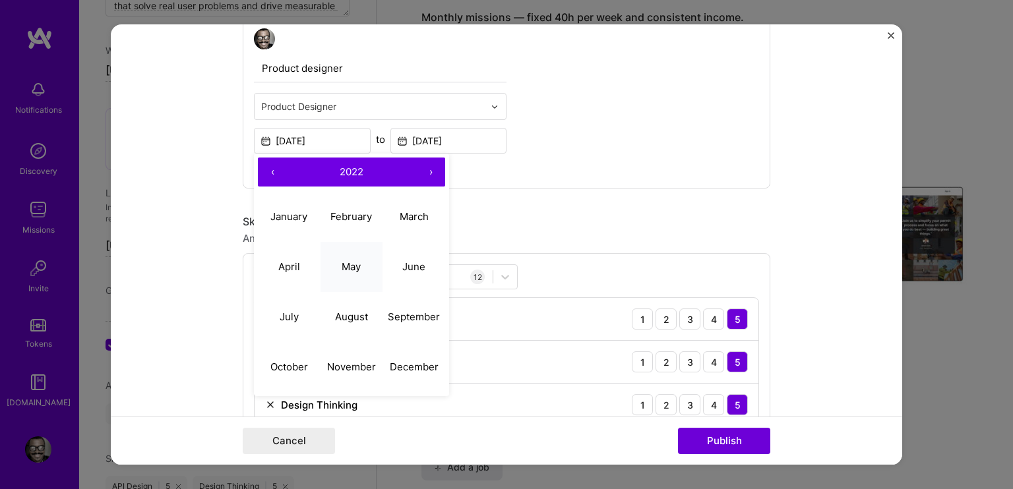
click at [351, 261] on abbr "May" at bounding box center [351, 266] width 19 height 13
type input "[DATE]"
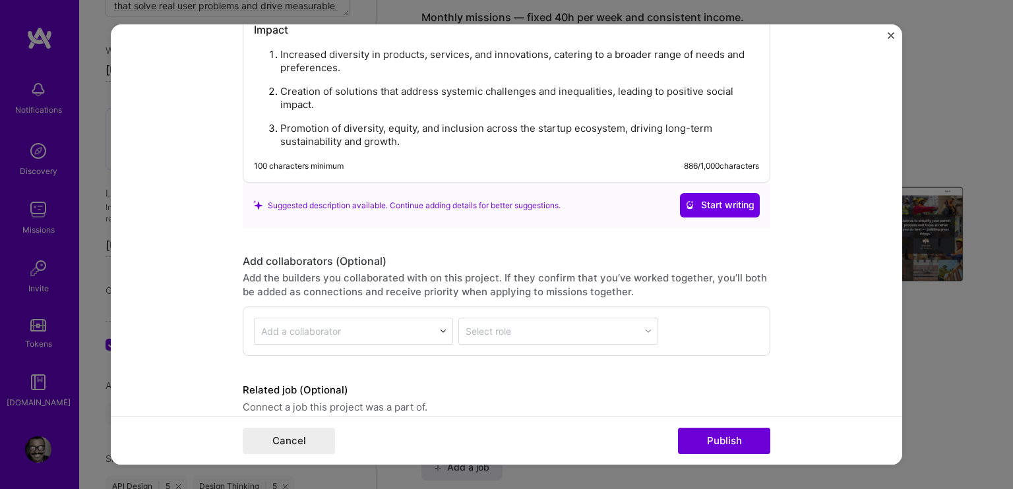
scroll to position [2126, 0]
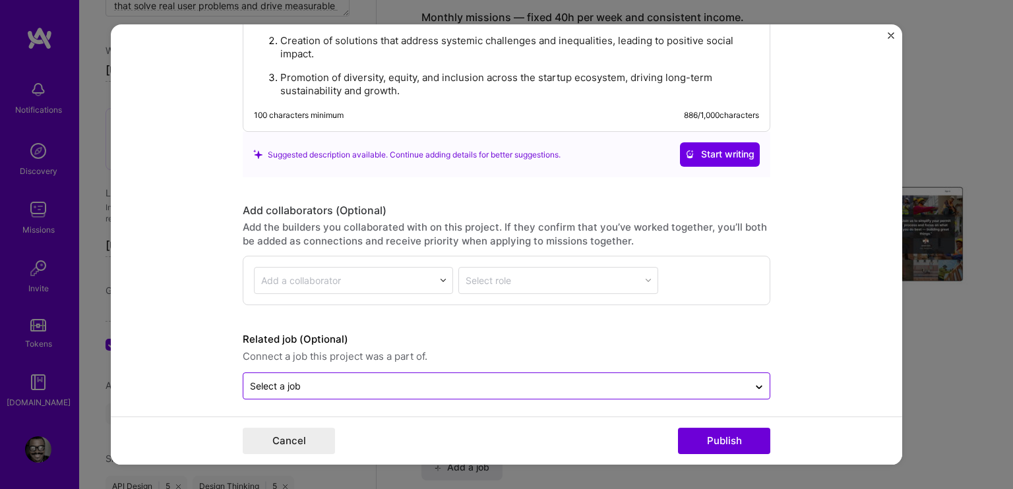
click at [361, 379] on input "text" at bounding box center [496, 386] width 492 height 14
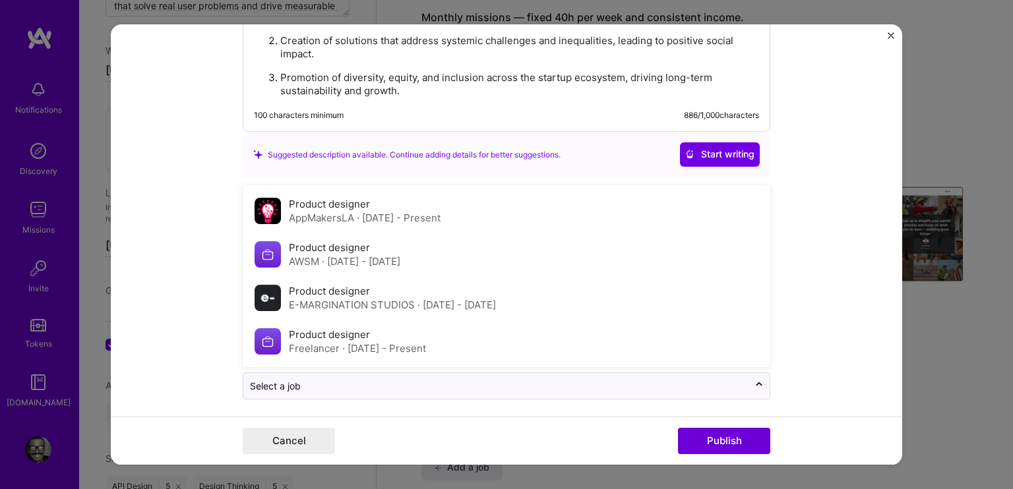
click at [455, 252] on div "Product designer AWSM · [DATE] - [DATE]" at bounding box center [507, 255] width 520 height 44
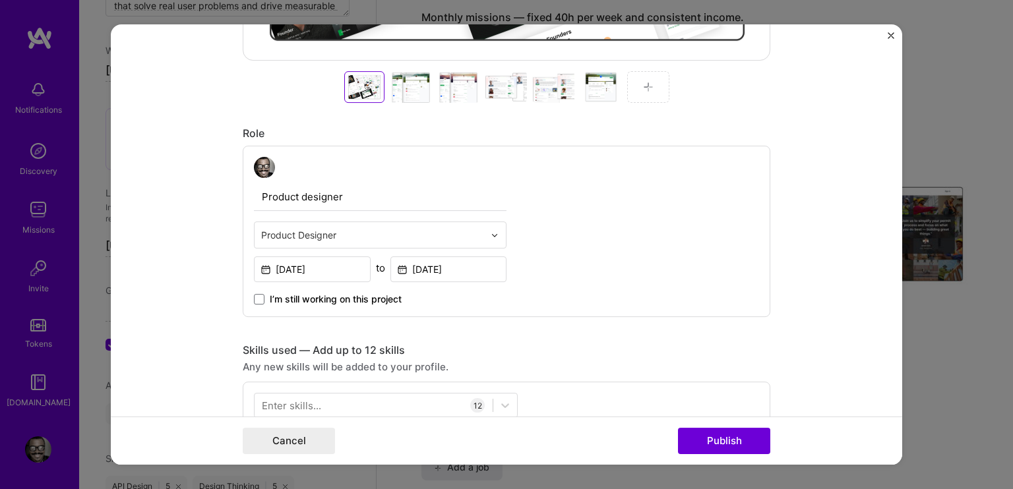
scroll to position [609, 0]
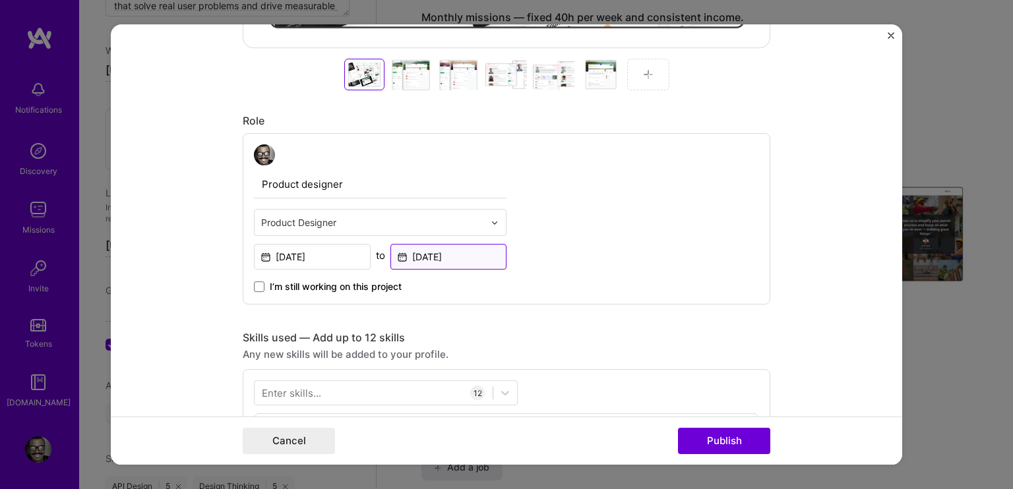
click at [461, 254] on input "[DATE]" at bounding box center [448, 257] width 117 height 26
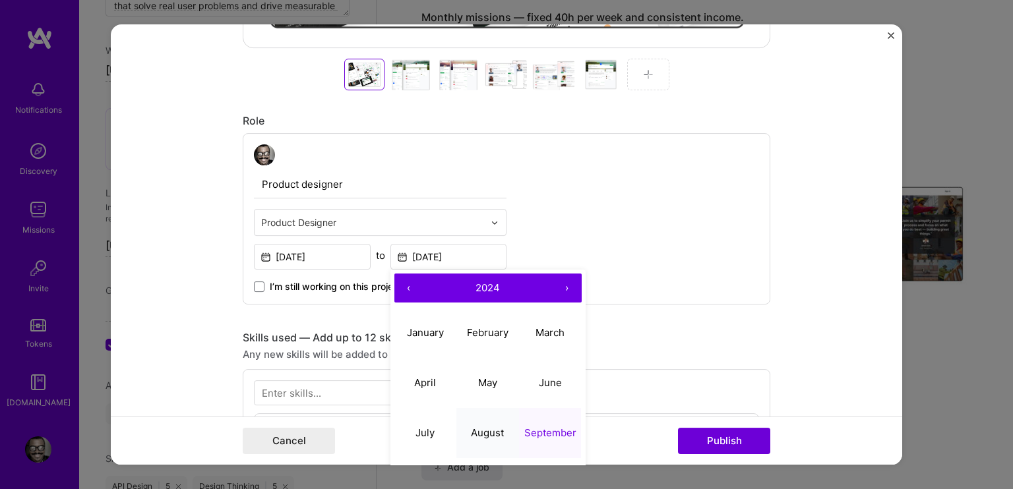
click at [471, 429] on abbr "August" at bounding box center [487, 433] width 33 height 13
type input "[DATE]"
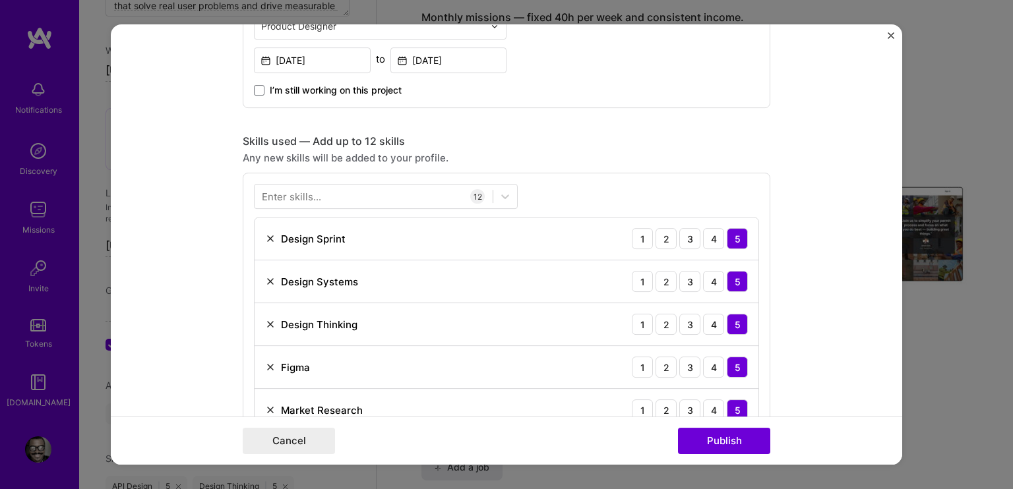
scroll to position [807, 0]
click at [720, 444] on button "Publish" at bounding box center [724, 441] width 92 height 26
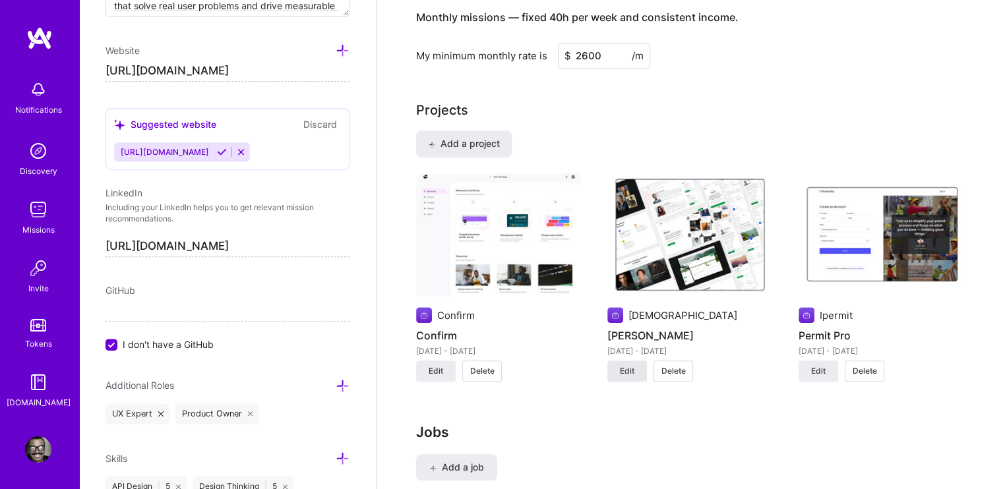
click at [624, 365] on span "Edit" at bounding box center [627, 371] width 15 height 12
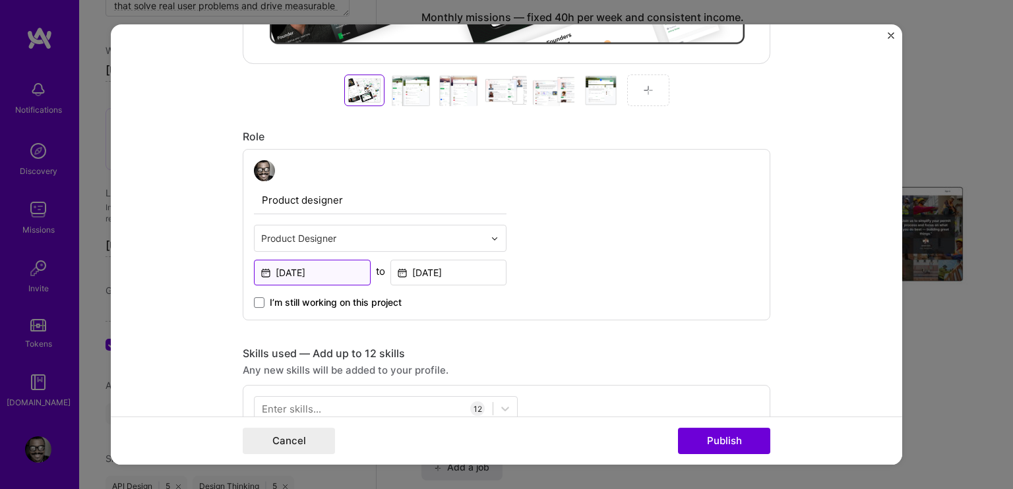
click at [325, 266] on input "[DATE]" at bounding box center [312, 273] width 117 height 26
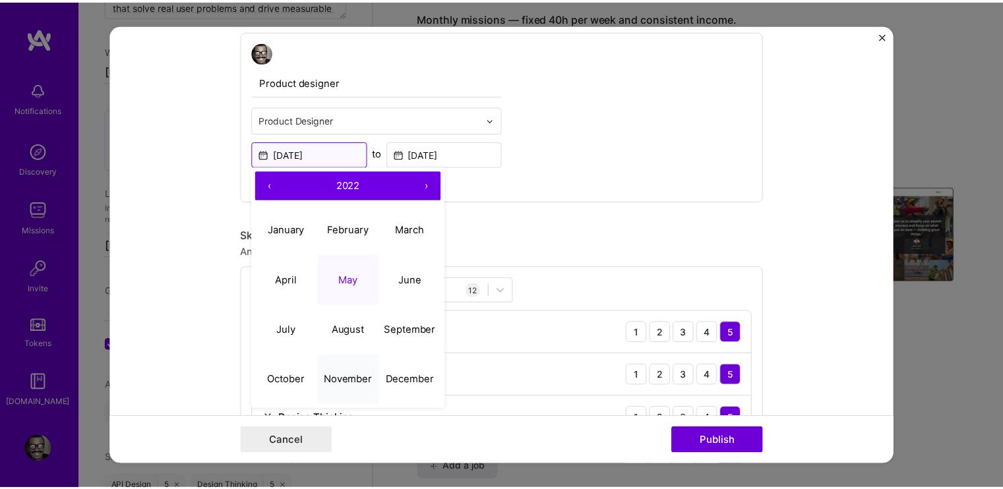
scroll to position [725, 0]
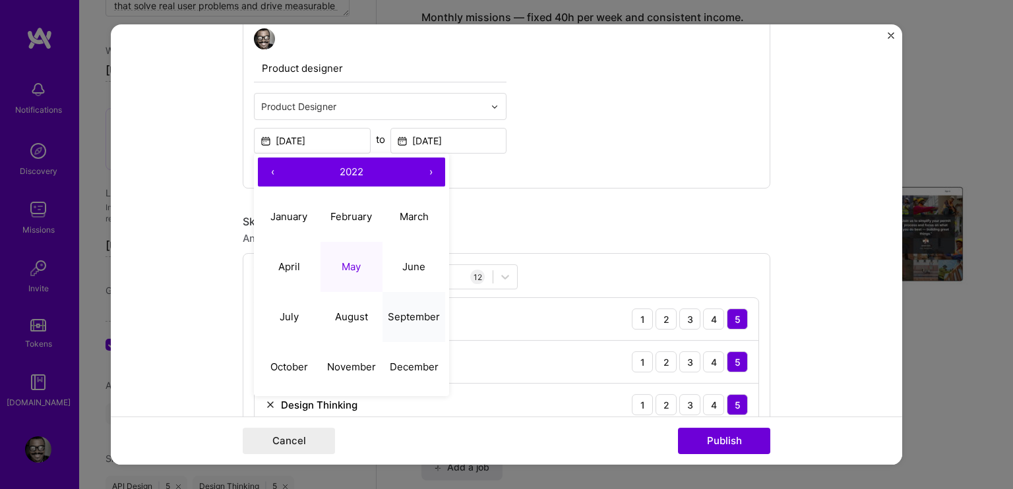
click at [398, 315] on abbr "September" at bounding box center [414, 317] width 52 height 13
type input "[DATE]"
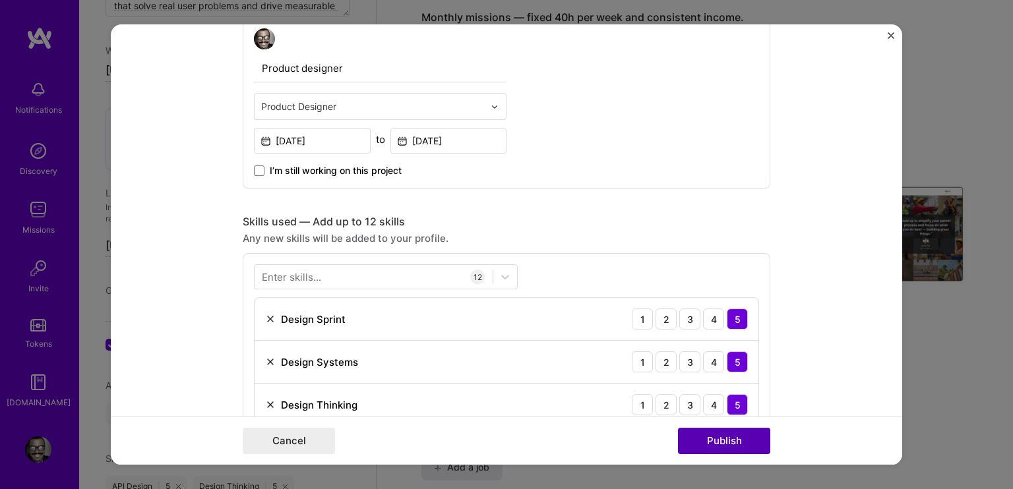
click at [712, 442] on button "Publish" at bounding box center [724, 441] width 92 height 26
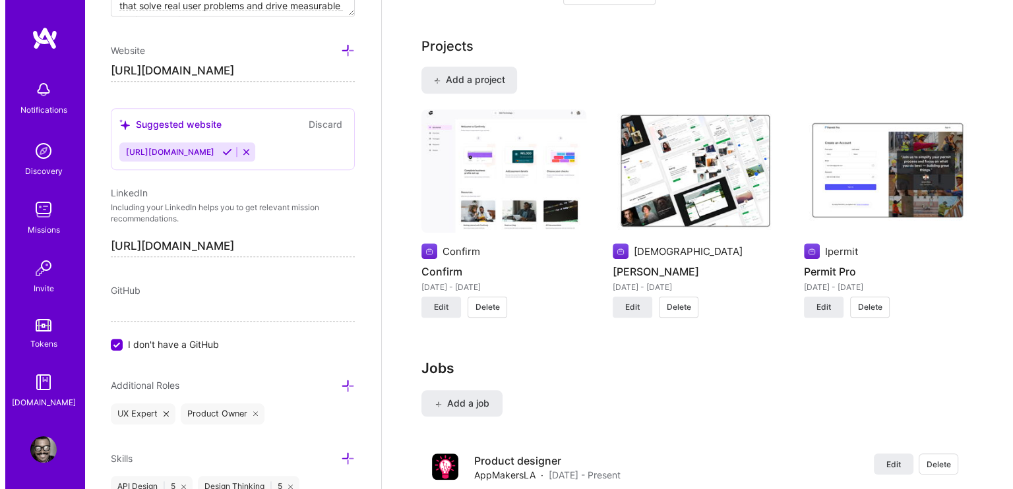
scroll to position [1263, 0]
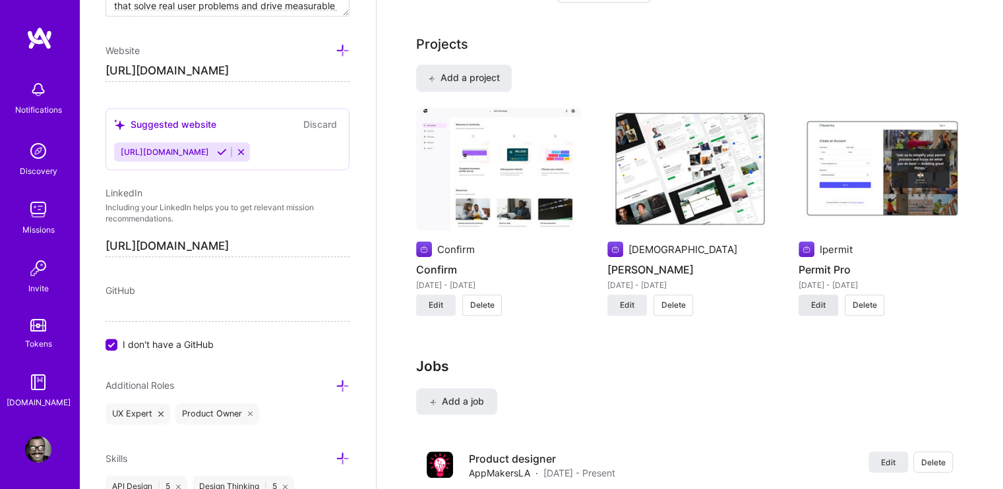
click at [818, 299] on span "Edit" at bounding box center [818, 305] width 15 height 12
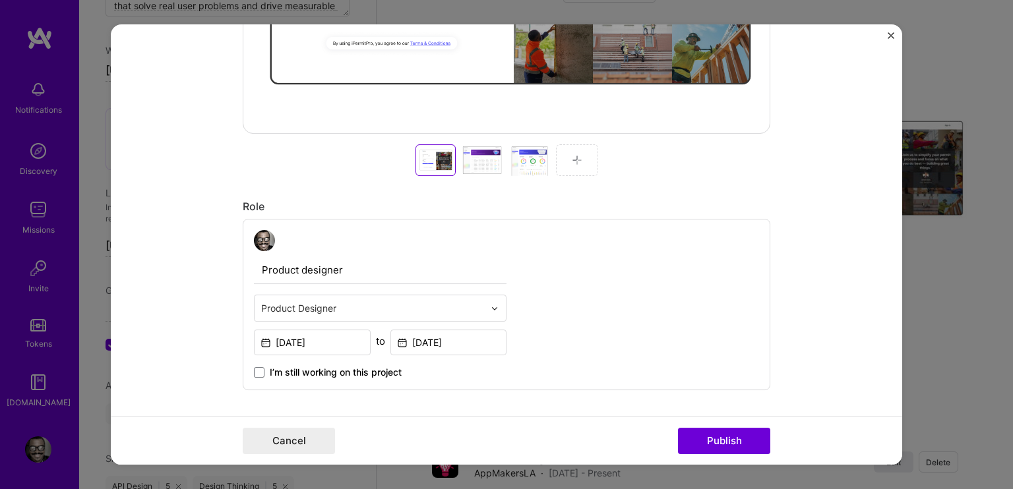
scroll to position [527, 0]
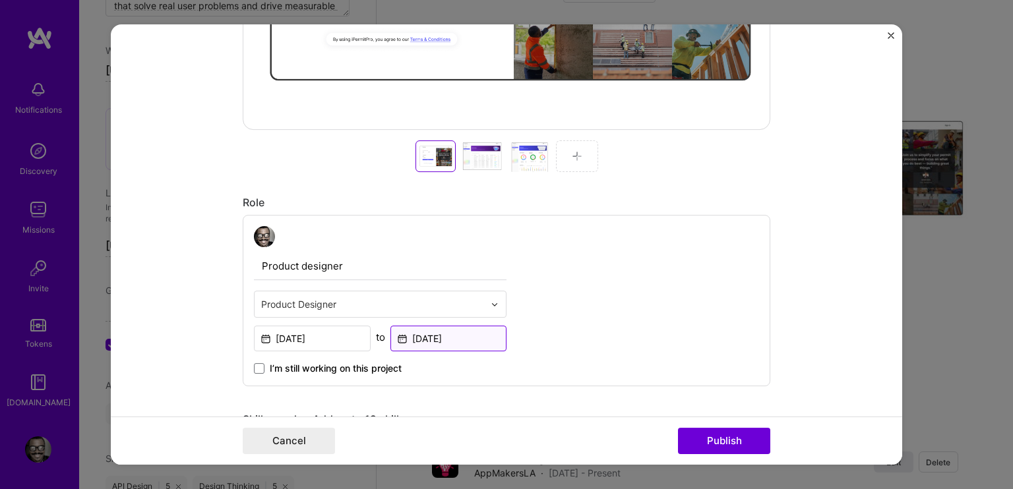
click at [459, 338] on input "[DATE]" at bounding box center [448, 339] width 117 height 26
click at [340, 334] on input "[DATE]" at bounding box center [312, 339] width 117 height 26
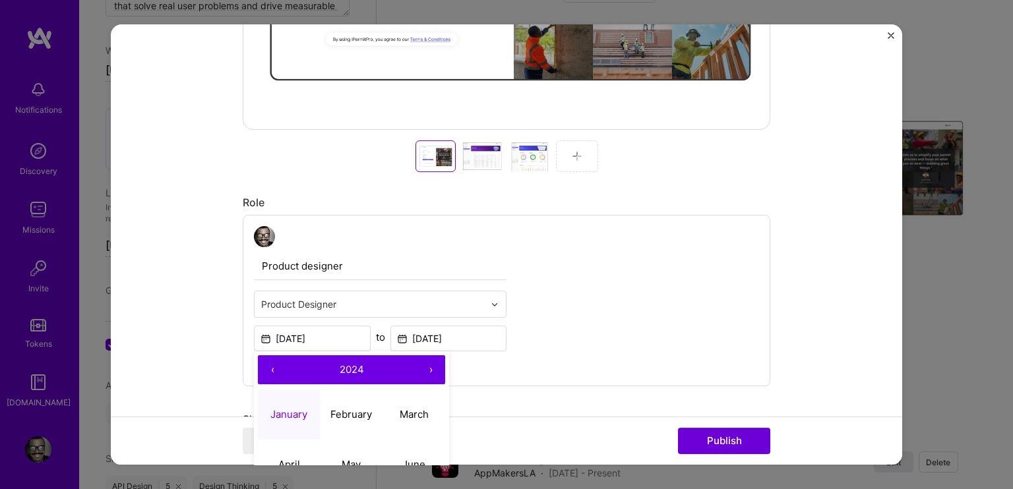
click at [348, 366] on span "2024" at bounding box center [352, 369] width 24 height 13
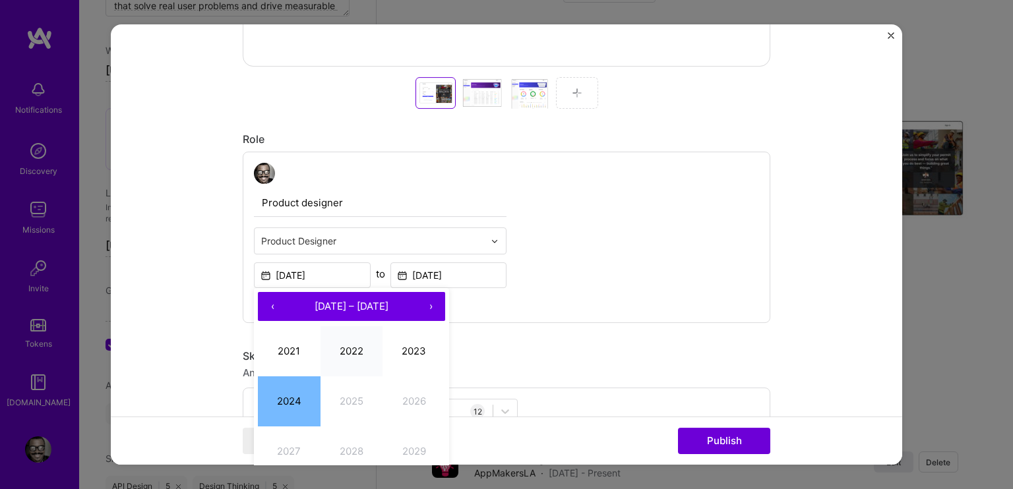
scroll to position [593, 0]
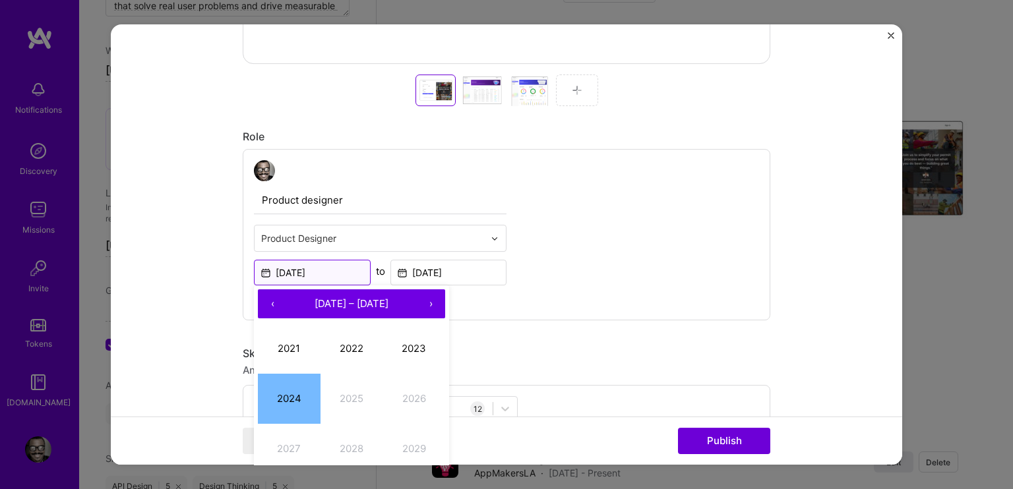
click at [301, 269] on input "[DATE]" at bounding box center [312, 273] width 117 height 26
click at [302, 268] on input "[DATE]" at bounding box center [312, 273] width 117 height 26
click at [427, 262] on input "[DATE]" at bounding box center [448, 273] width 117 height 26
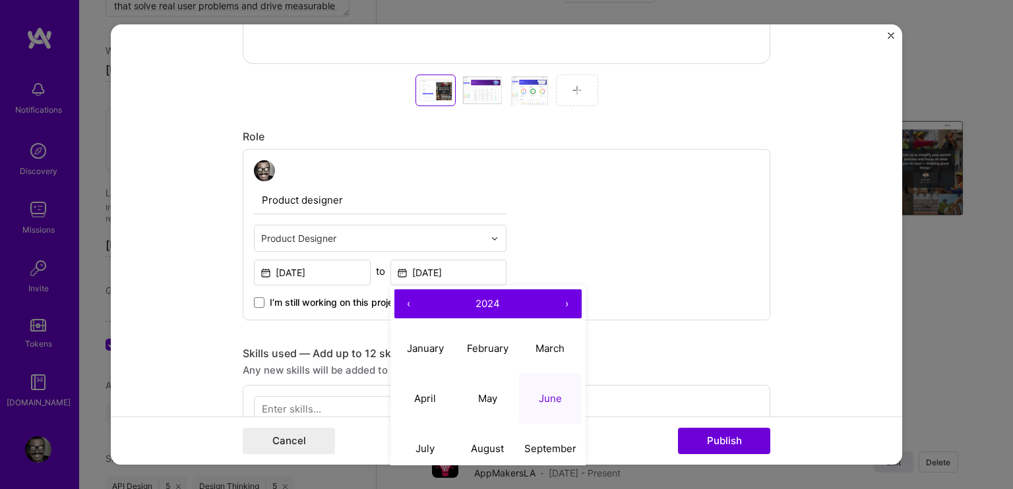
click at [560, 294] on button "›" at bounding box center [566, 303] width 29 height 29
click at [423, 446] on abbr "July" at bounding box center [424, 448] width 19 height 13
type input "[DATE]"
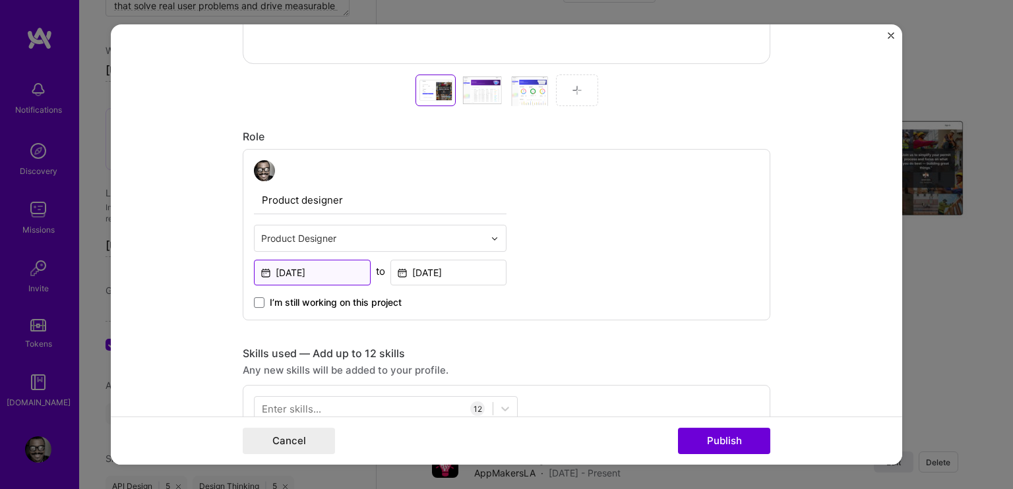
click at [319, 270] on input "[DATE]" at bounding box center [312, 273] width 117 height 26
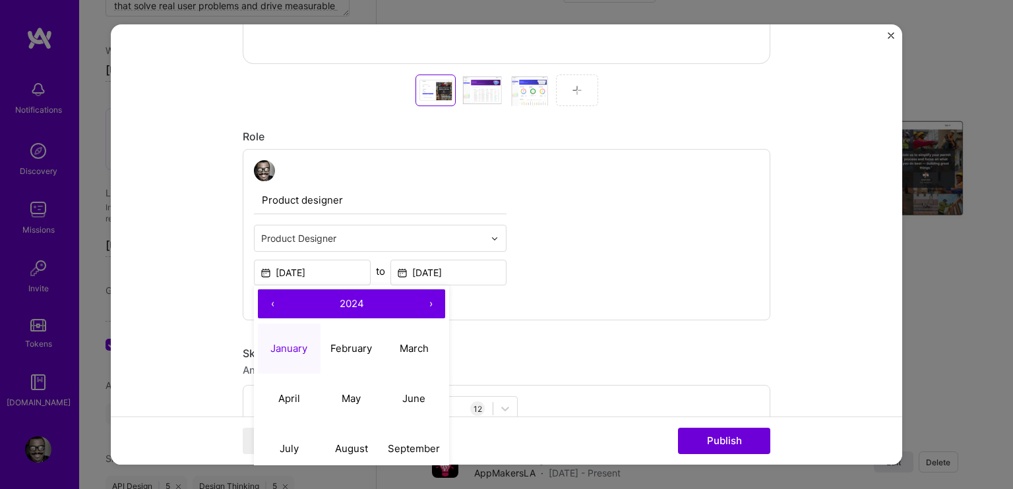
click at [409, 297] on button "2024" at bounding box center [351, 303] width 129 height 29
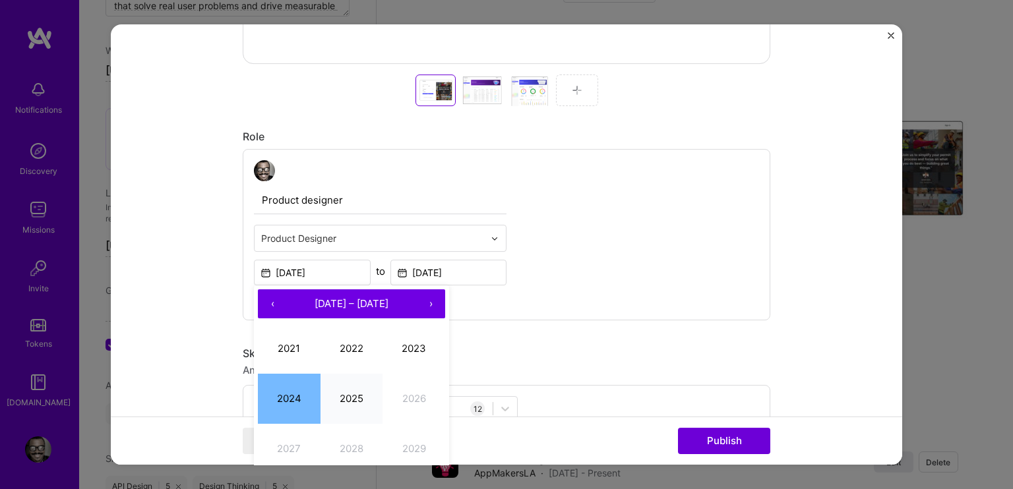
click at [338, 390] on button "2025" at bounding box center [351, 399] width 63 height 50
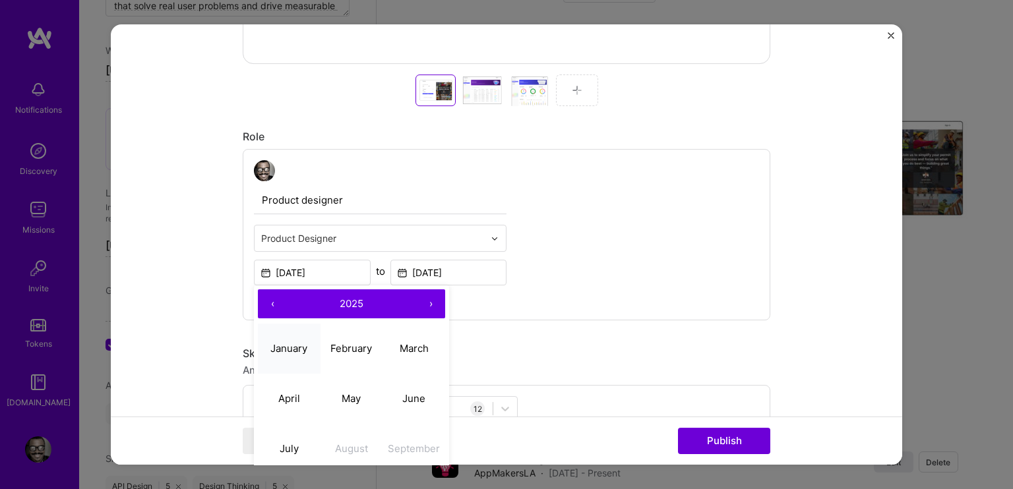
click at [291, 344] on abbr "January" at bounding box center [288, 348] width 37 height 13
type input "[DATE]"
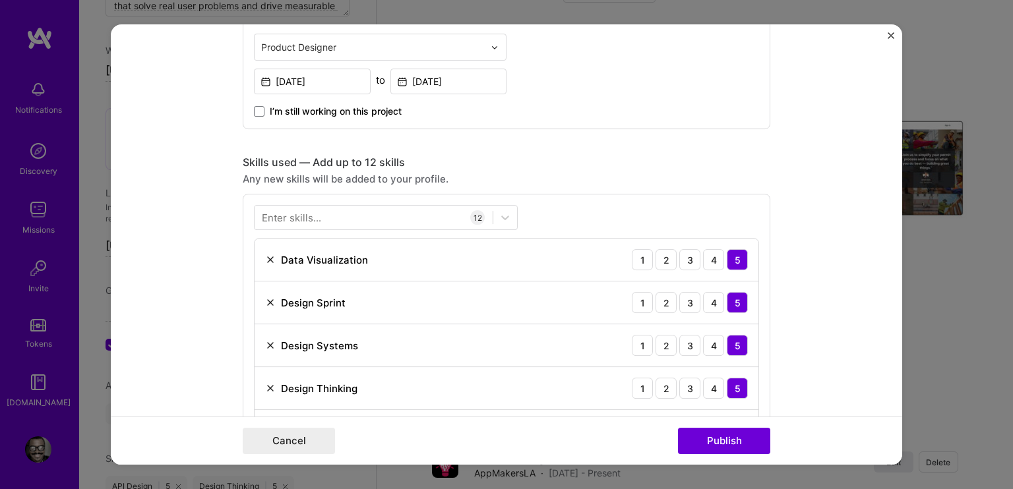
scroll to position [791, 0]
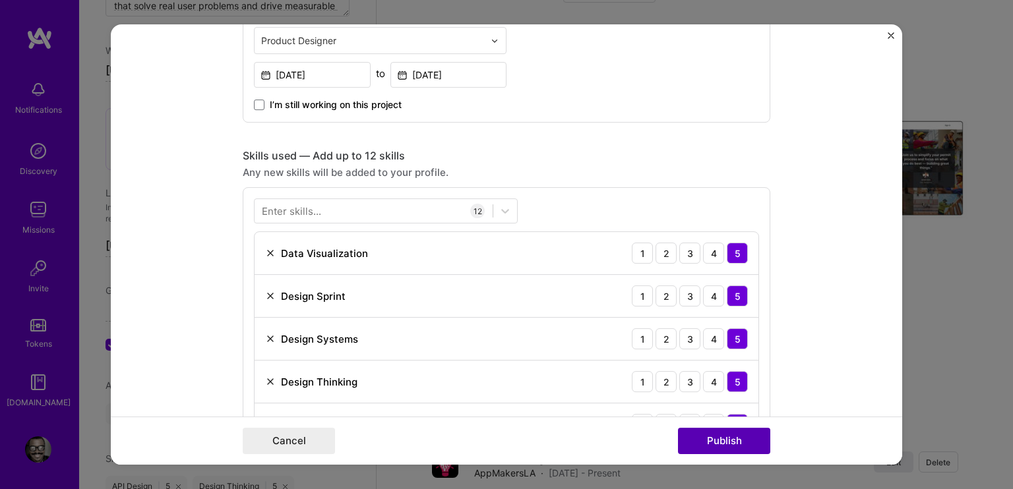
click at [749, 438] on button "Publish" at bounding box center [724, 441] width 92 height 26
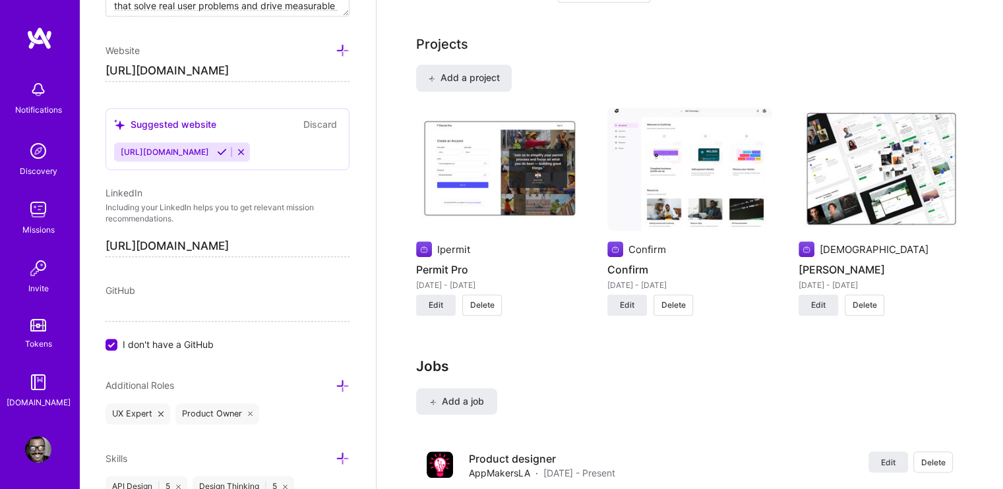
click at [689, 150] on img at bounding box center [689, 169] width 165 height 124
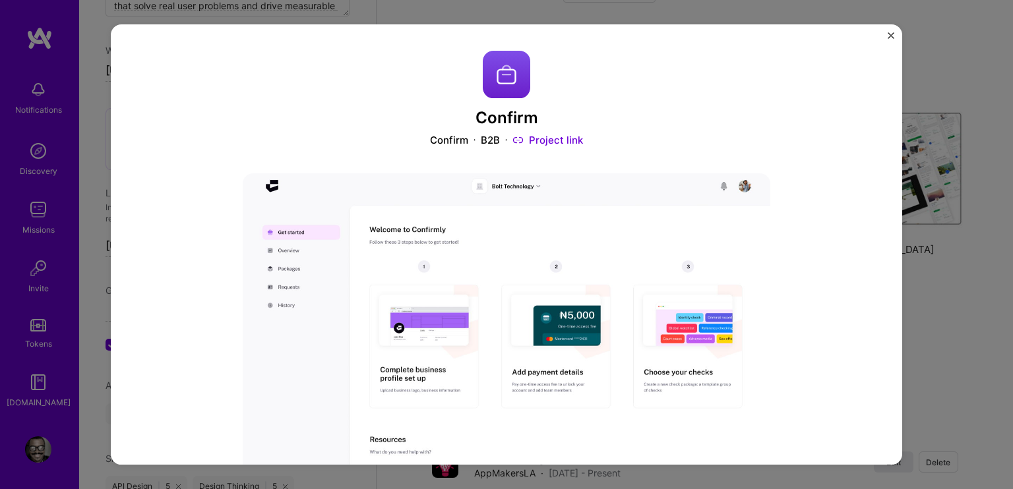
click at [890, 32] on img "Close" at bounding box center [890, 35] width 7 height 7
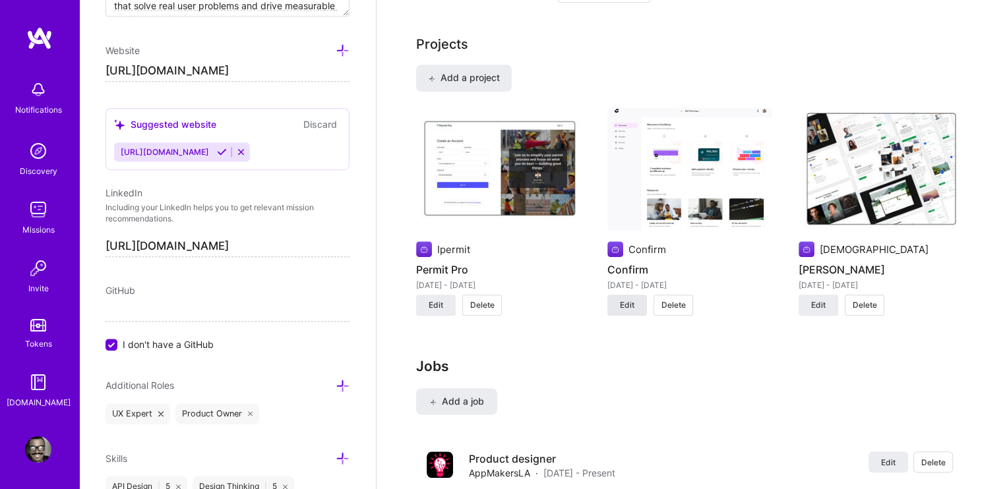
click at [618, 295] on button "Edit" at bounding box center [627, 305] width 40 height 21
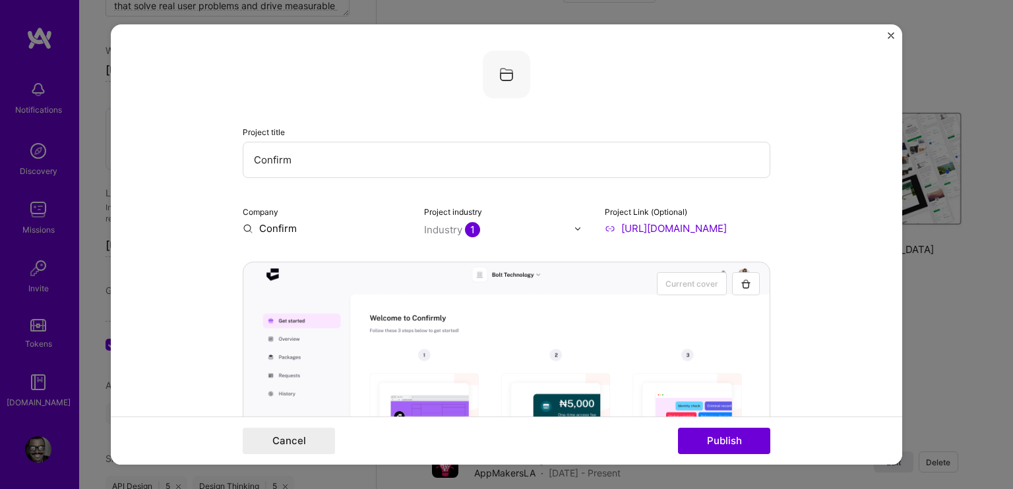
click at [295, 159] on input "Confirm" at bounding box center [506, 160] width 527 height 36
type input "Confirmly"
click at [245, 187] on div "Project title Confirmly Company Confirm Project industry Industry 1 Project Lin…" at bounding box center [506, 143] width 527 height 185
click at [890, 35] on img "Close" at bounding box center [890, 35] width 7 height 7
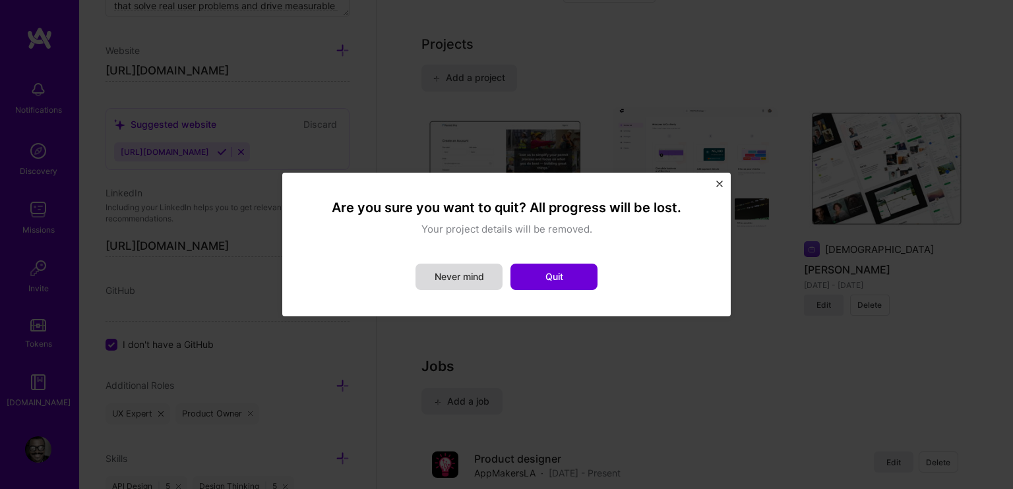
click at [464, 277] on button "Never mind" at bounding box center [458, 277] width 87 height 26
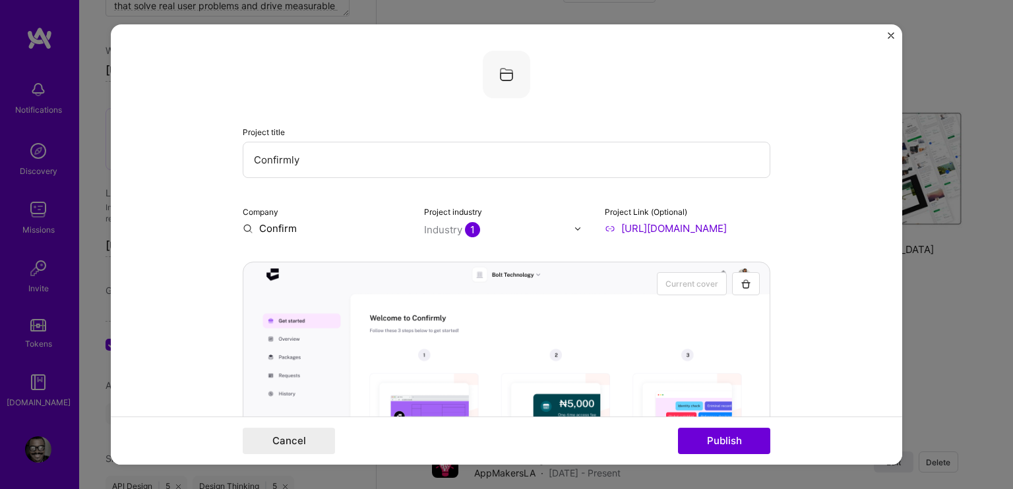
click at [887, 35] on img "Close" at bounding box center [890, 35] width 7 height 7
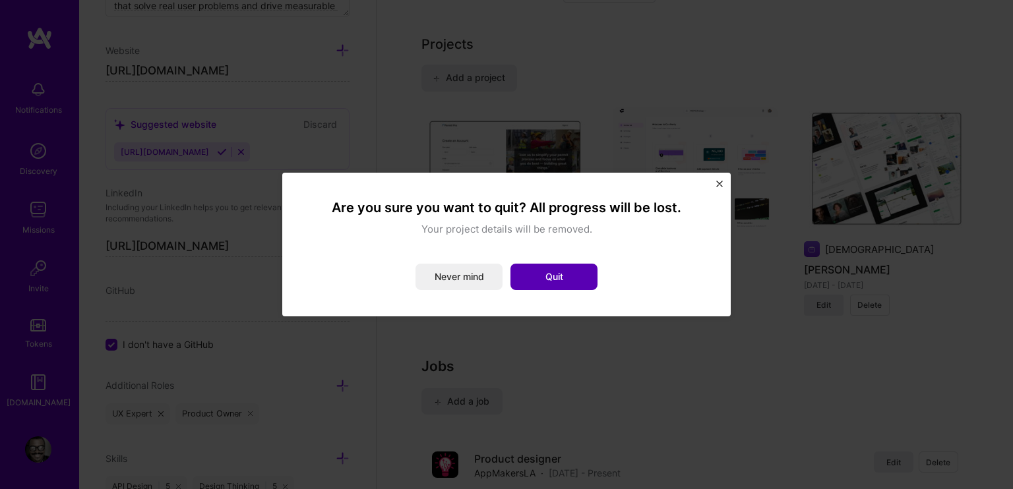
click at [574, 286] on button "Quit" at bounding box center [553, 277] width 87 height 26
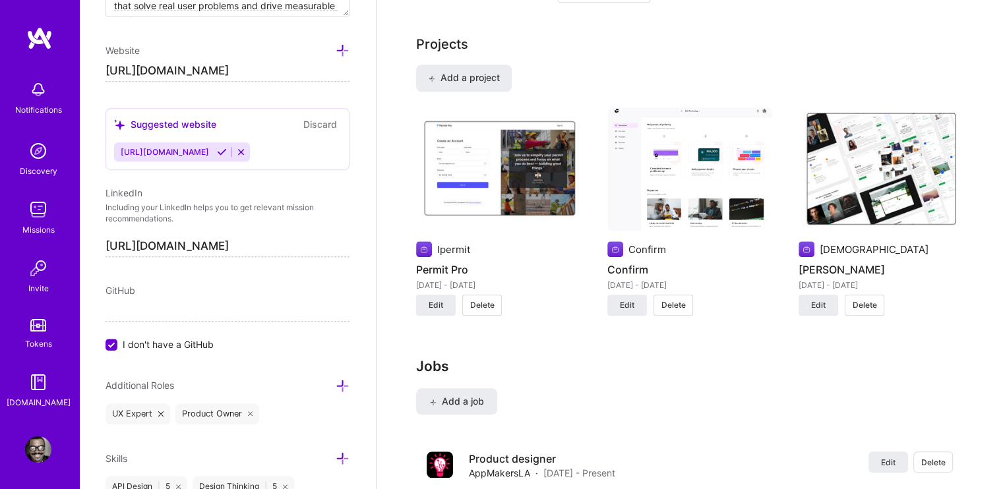
click at [677, 299] on span "Delete" at bounding box center [673, 305] width 24 height 12
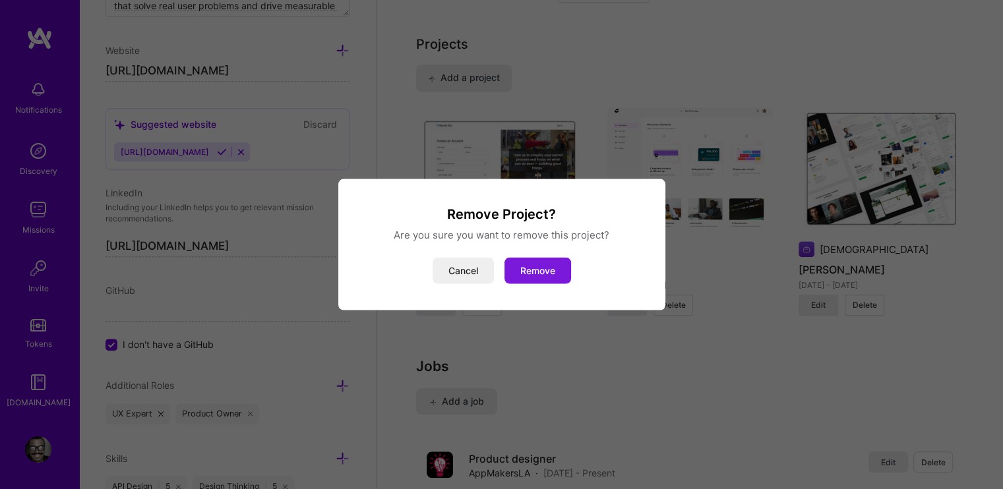
click at [547, 266] on button "Remove" at bounding box center [537, 271] width 67 height 26
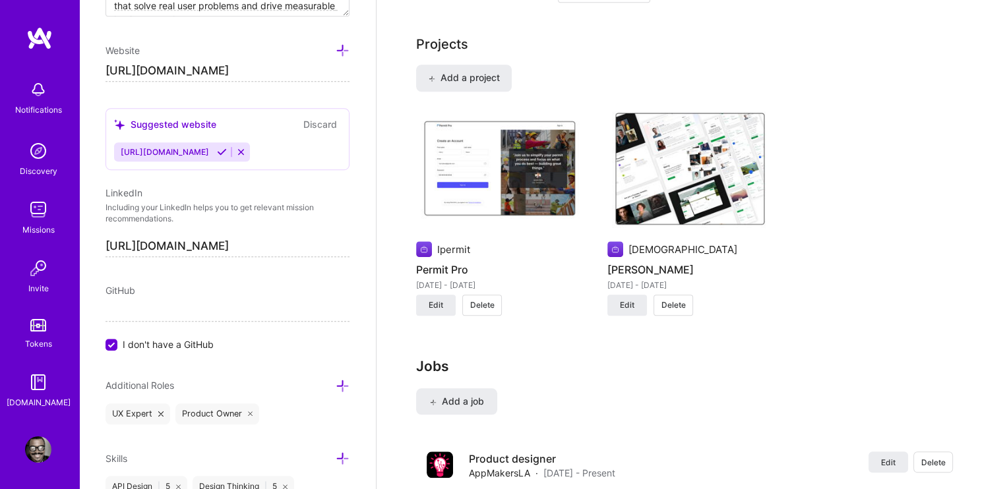
click at [936, 244] on div "Ipermit Permit Pro [DATE] - [DATE] Edit Delete Awsm [PERSON_NAME] [DATE] - [DAT…" at bounding box center [689, 219] width 547 height 225
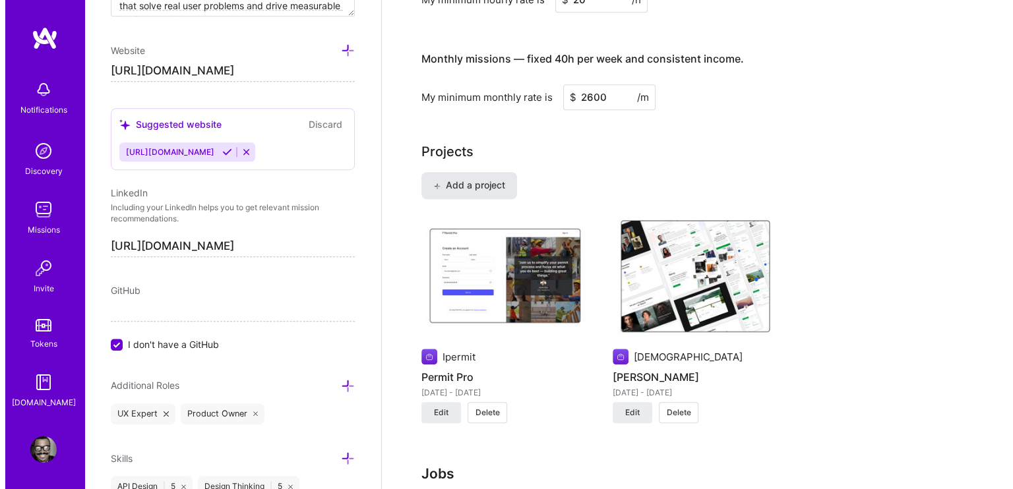
scroll to position [1131, 0]
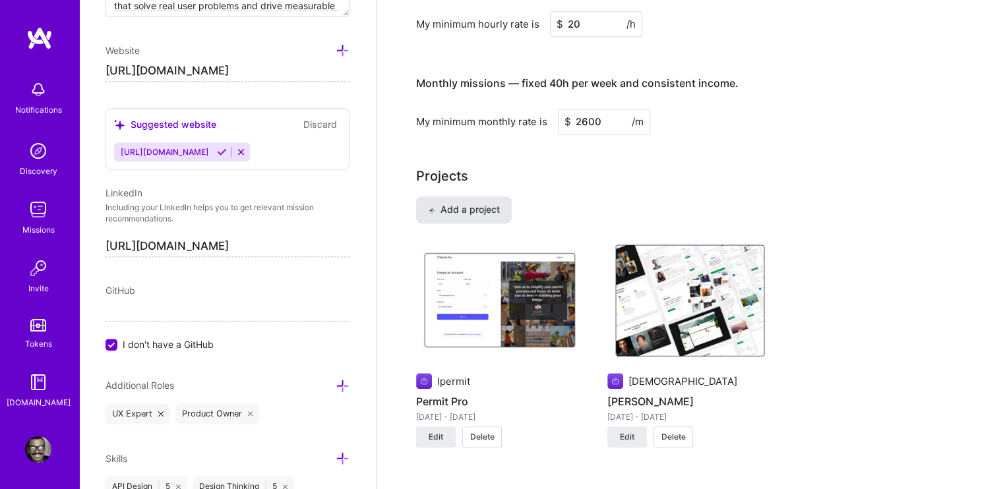
click at [479, 203] on span "Add a project" at bounding box center [464, 209] width 72 height 13
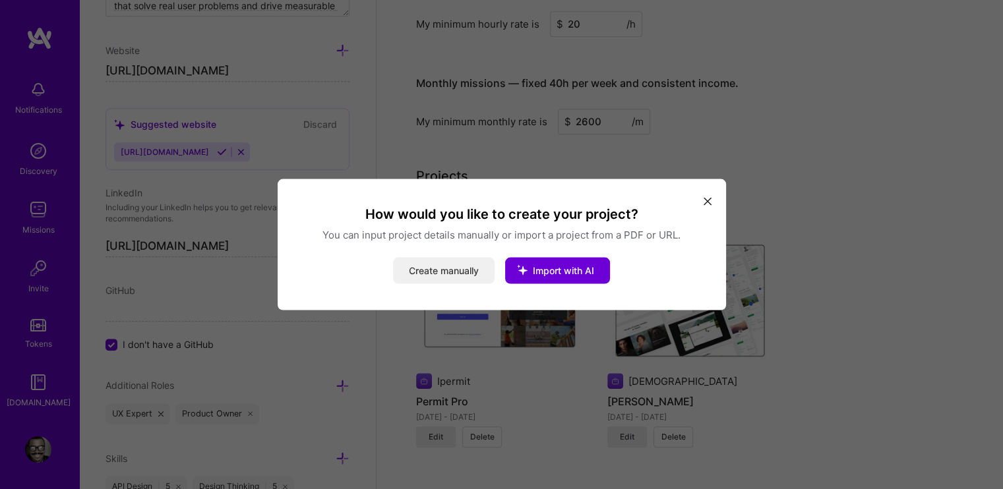
click at [437, 264] on button "Create manually" at bounding box center [444, 271] width 102 height 26
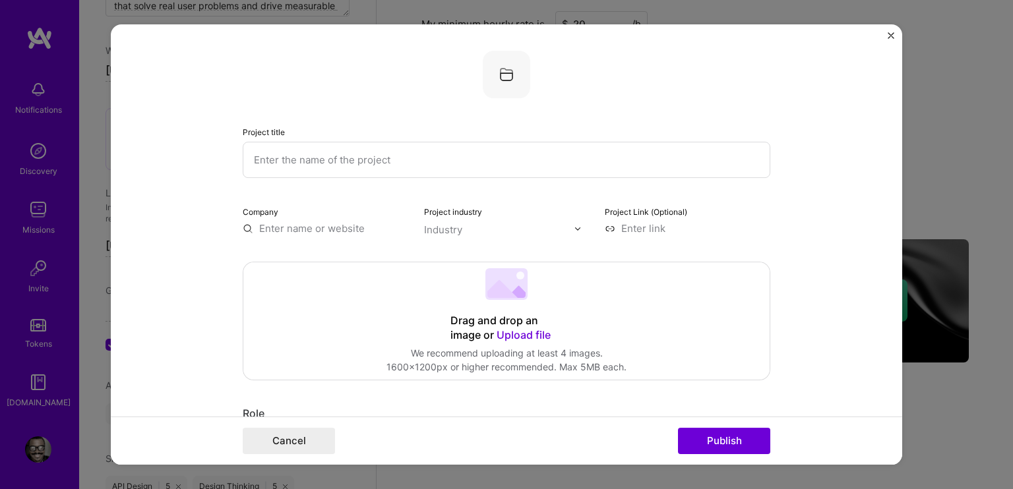
click at [369, 160] on input "text" at bounding box center [506, 160] width 527 height 36
click at [506, 338] on span "Upload file" at bounding box center [523, 334] width 54 height 13
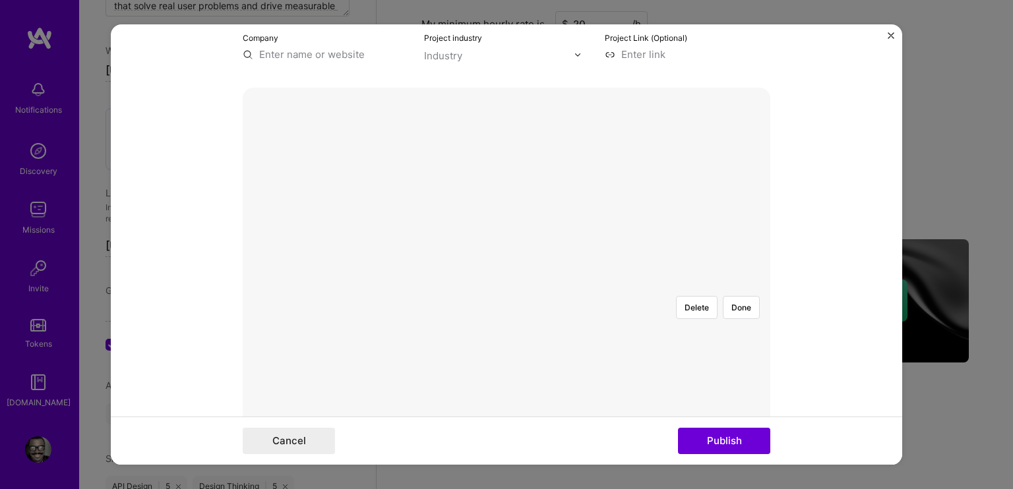
scroll to position [132, 0]
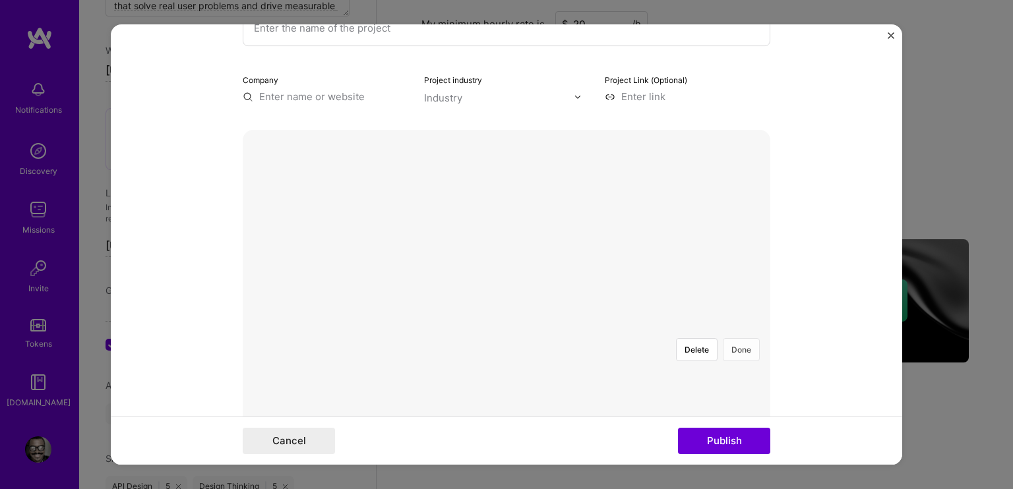
click at [736, 338] on button "Done" at bounding box center [741, 349] width 37 height 23
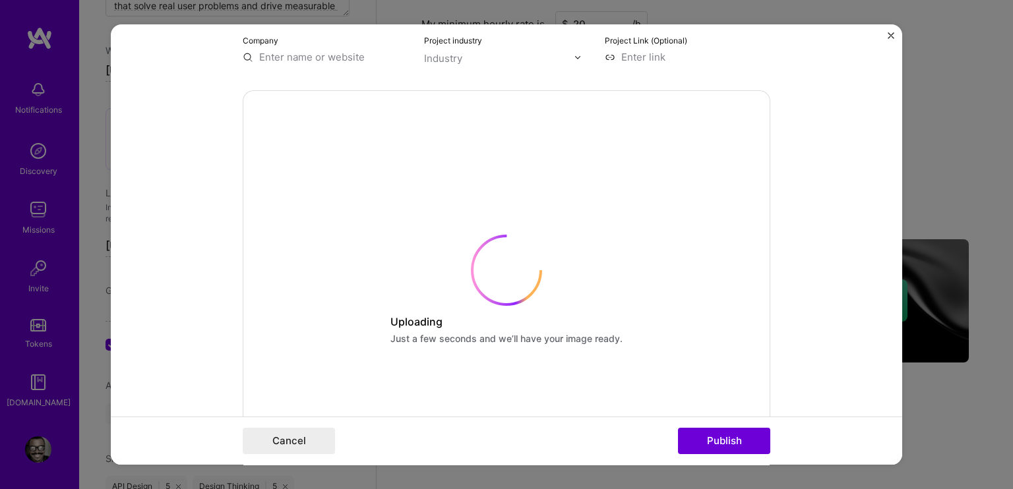
scroll to position [330, 0]
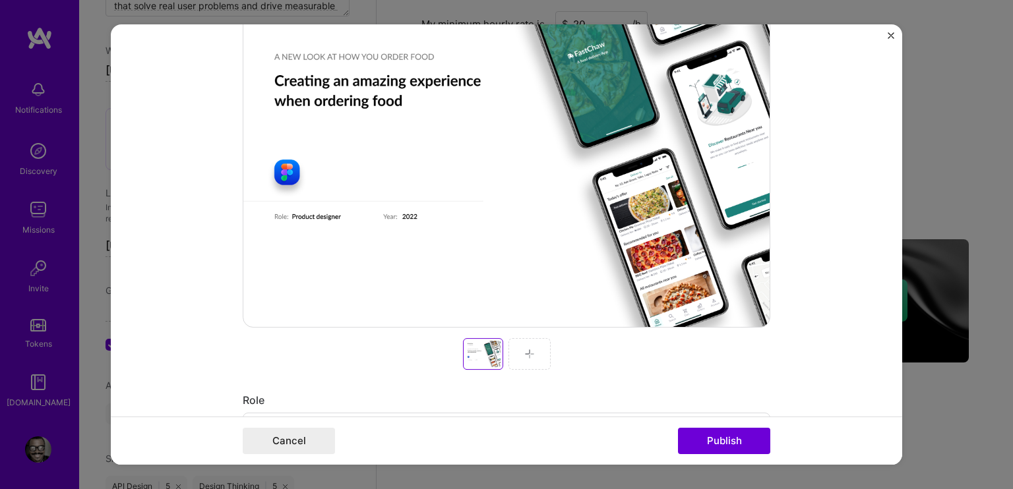
click at [534, 353] on div at bounding box center [529, 354] width 42 height 32
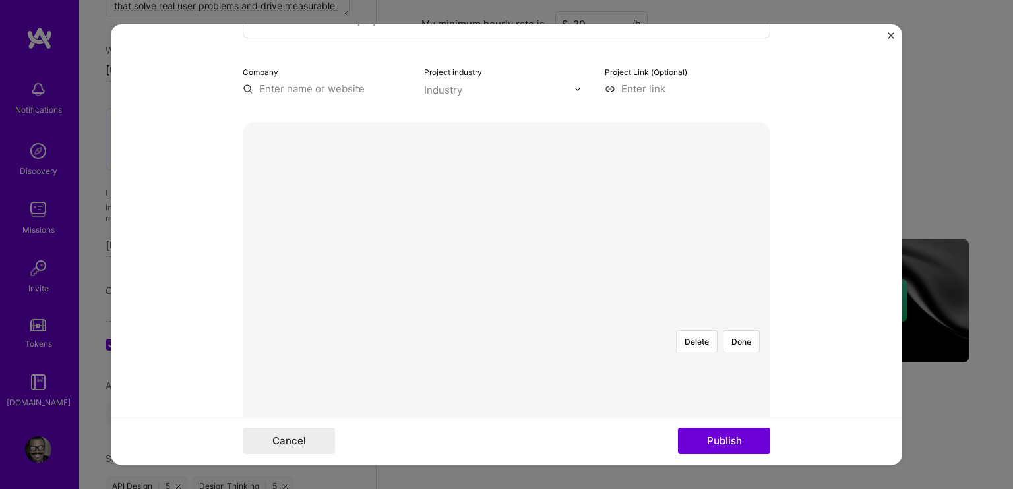
scroll to position [132, 0]
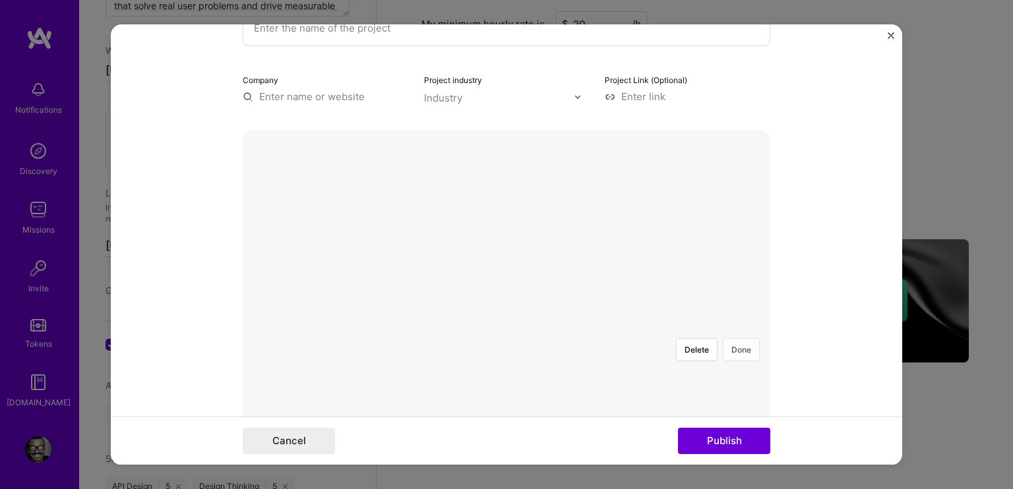
click at [736, 338] on button "Done" at bounding box center [741, 349] width 37 height 23
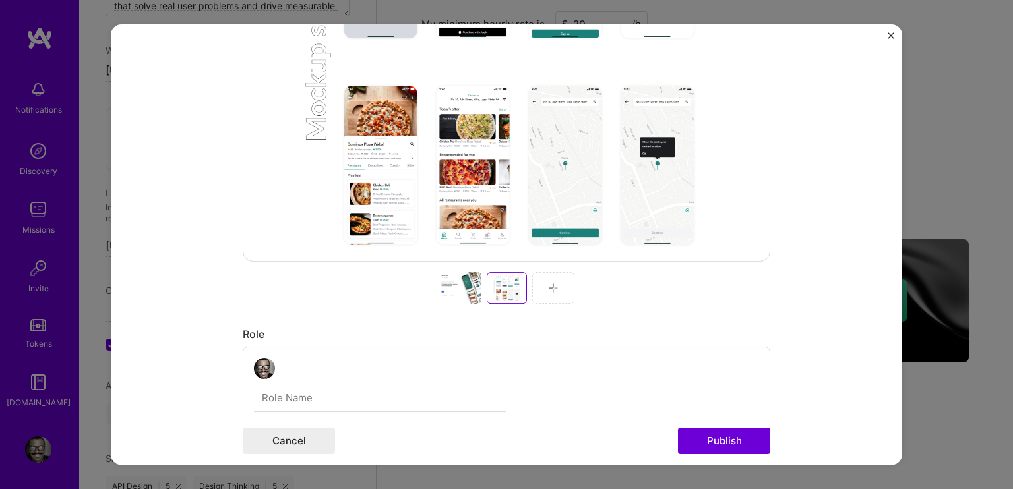
click at [549, 286] on img at bounding box center [553, 288] width 11 height 11
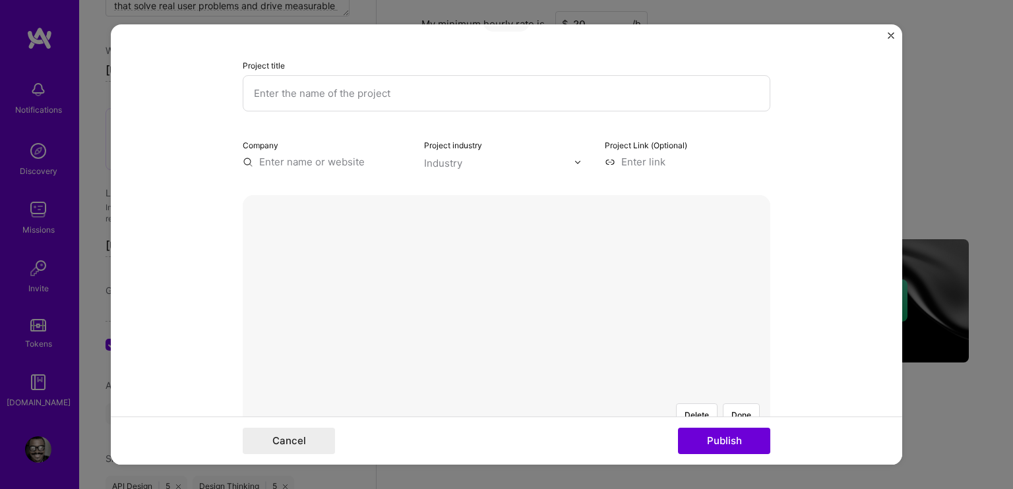
scroll to position [66, 0]
click at [732, 404] on button "Done" at bounding box center [741, 415] width 37 height 23
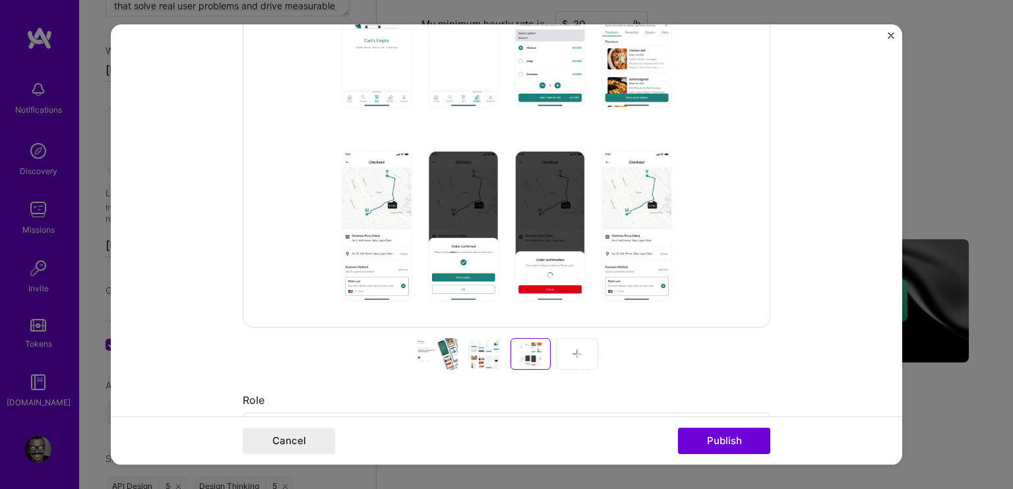
click at [438, 353] on div at bounding box center [436, 354] width 42 height 32
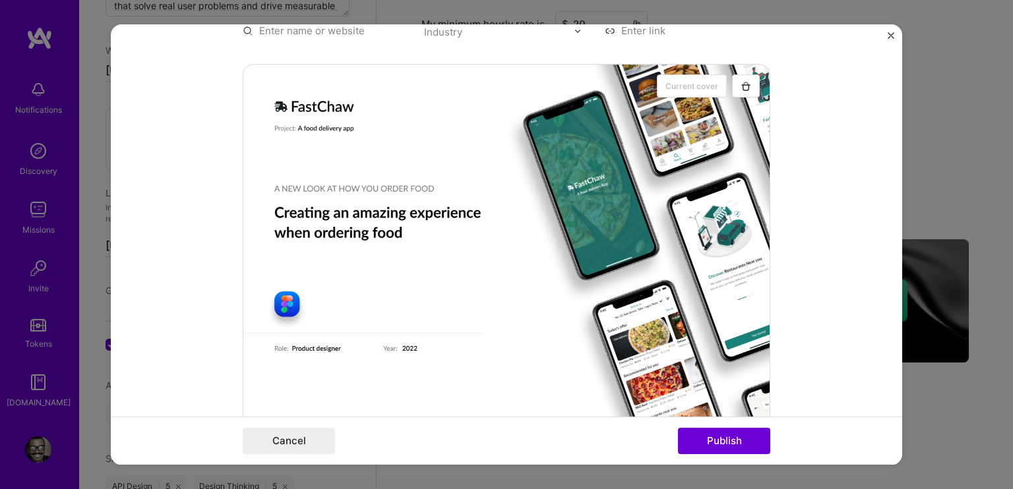
scroll to position [396, 0]
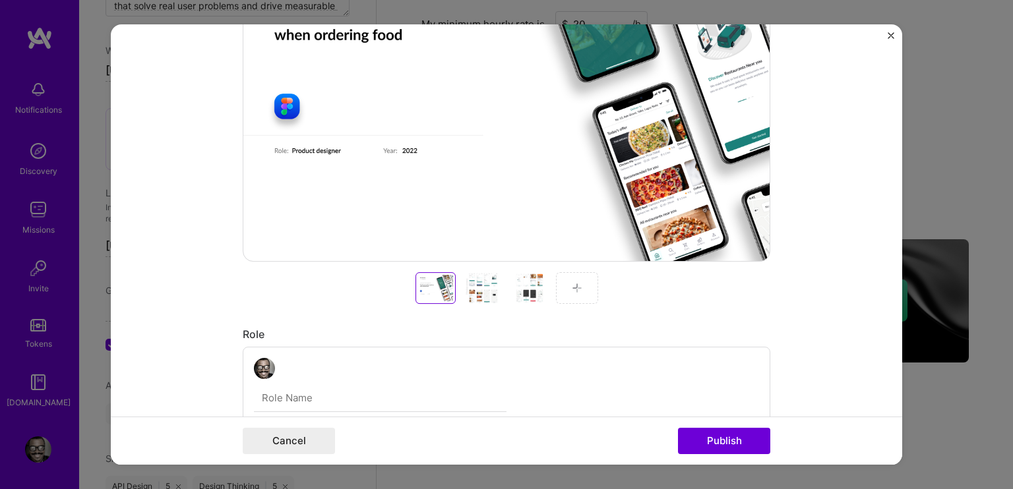
click at [528, 287] on div at bounding box center [529, 288] width 42 height 32
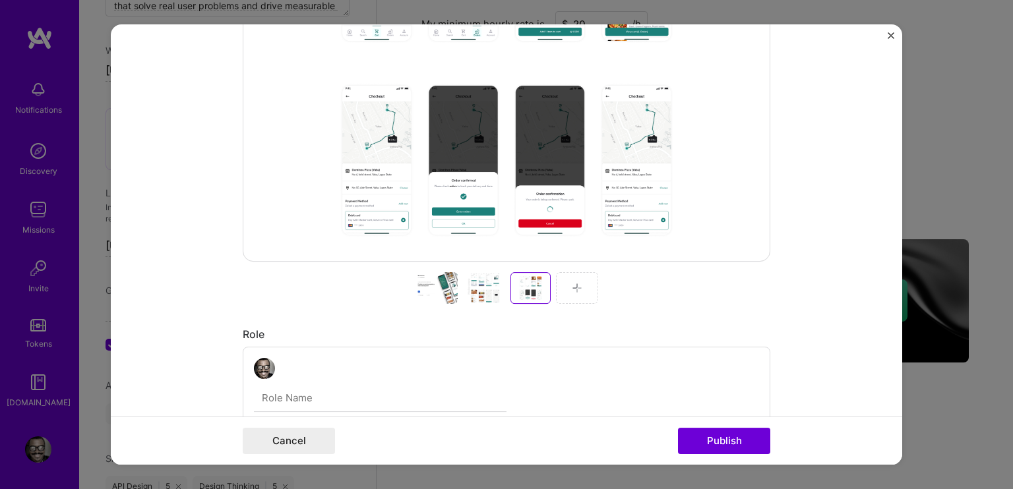
click at [572, 284] on img at bounding box center [577, 288] width 11 height 11
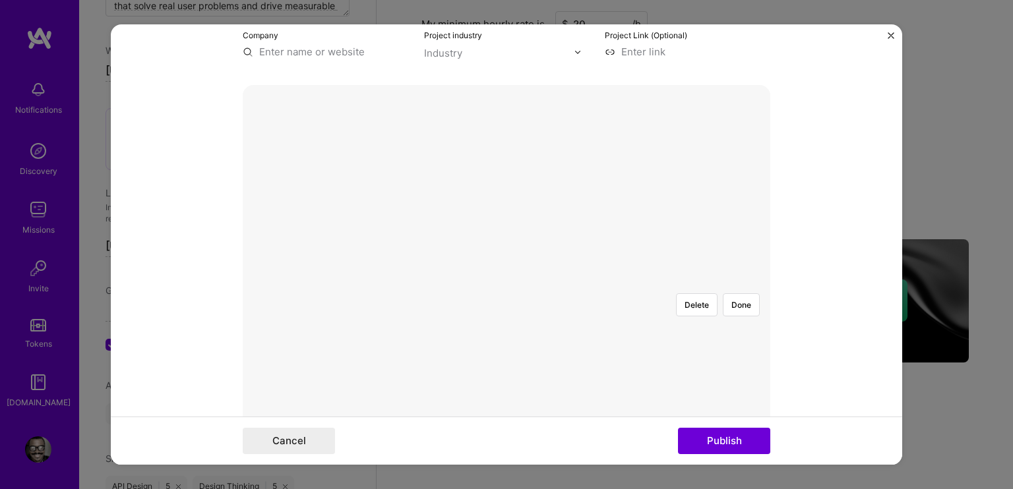
scroll to position [132, 0]
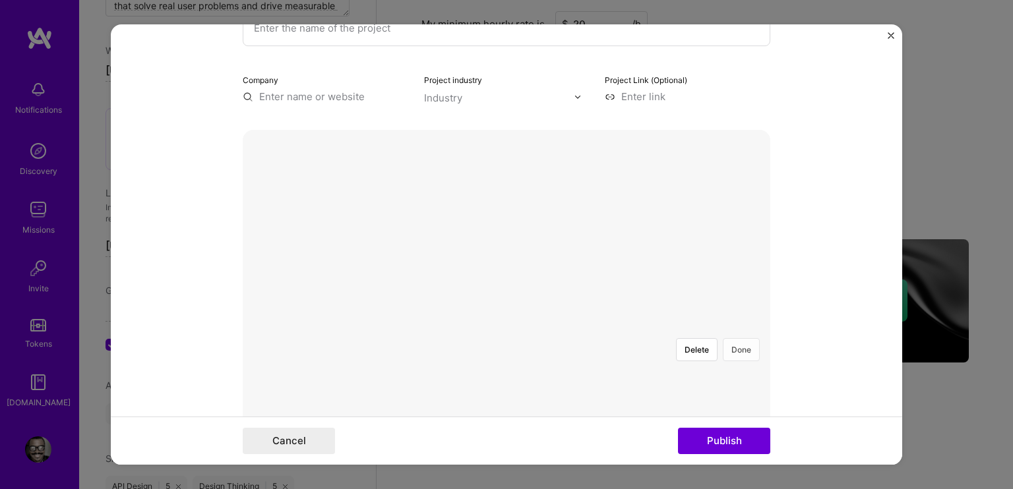
click at [738, 338] on button "Done" at bounding box center [741, 349] width 37 height 23
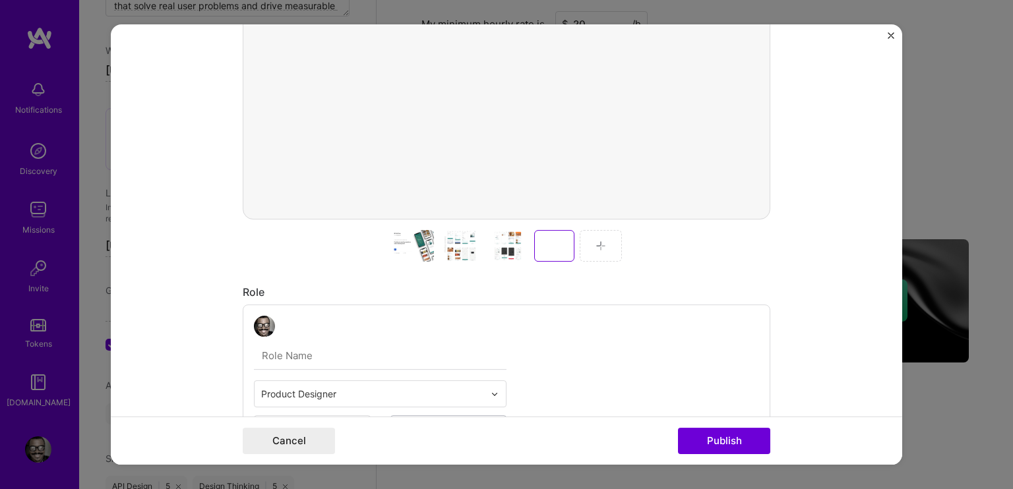
scroll to position [462, 0]
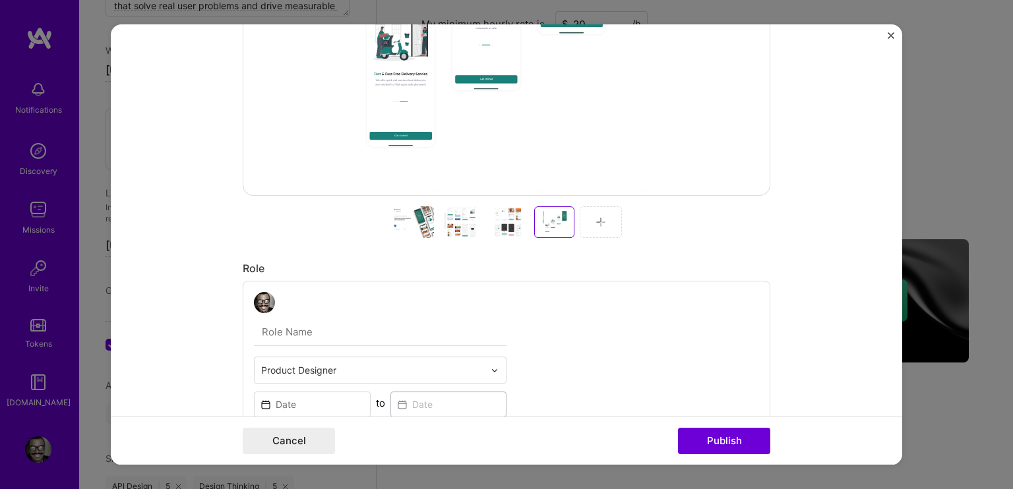
click at [595, 222] on img at bounding box center [600, 222] width 11 height 11
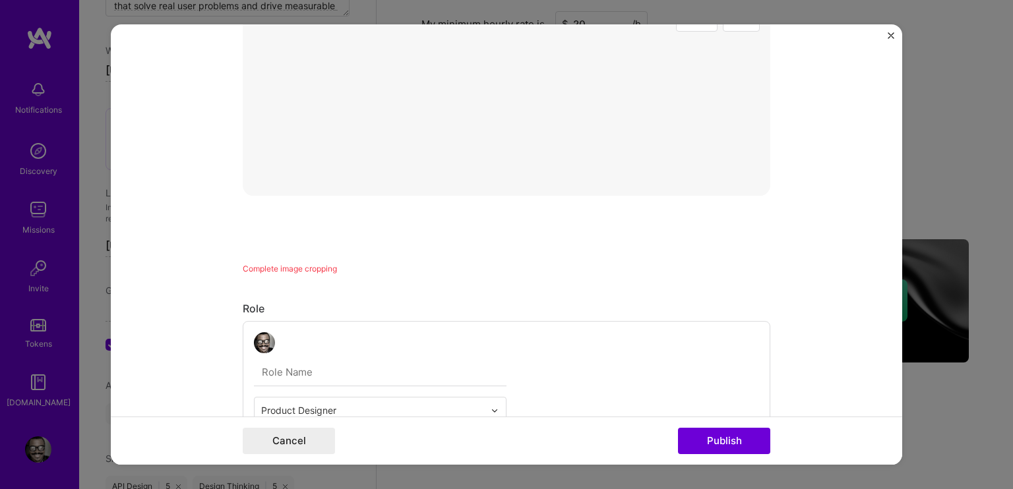
scroll to position [132, 0]
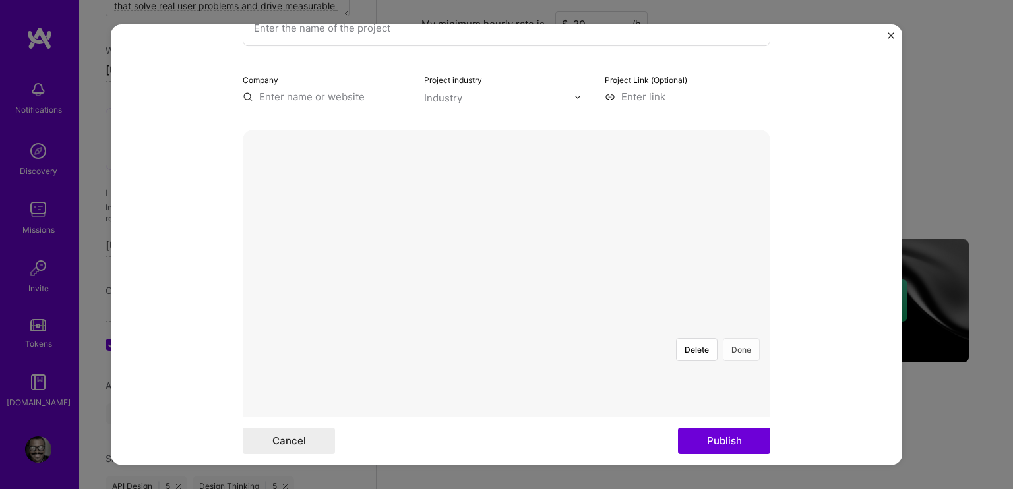
click at [731, 338] on button "Done" at bounding box center [741, 349] width 37 height 23
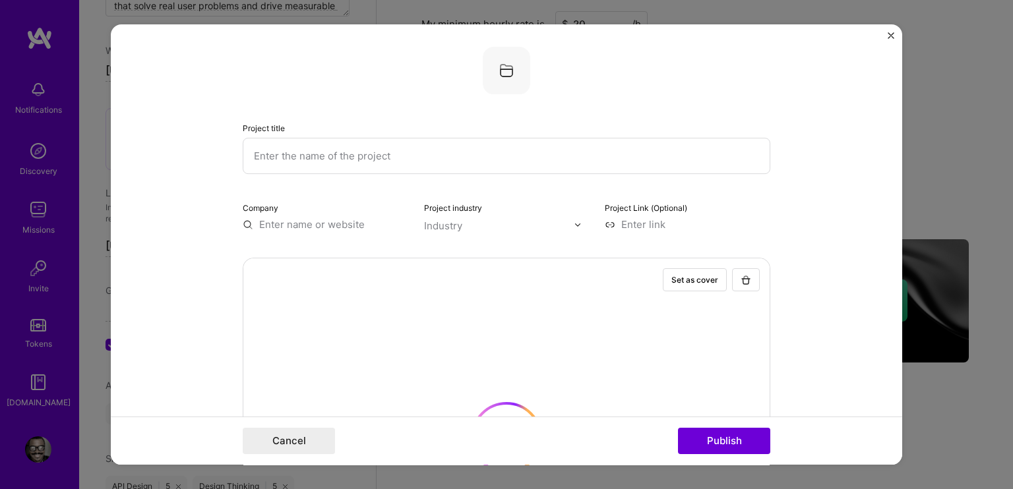
scroll to position [0, 0]
click at [648, 229] on input at bounding box center [687, 229] width 165 height 14
paste input "[URL][DOMAIN_NAME]"
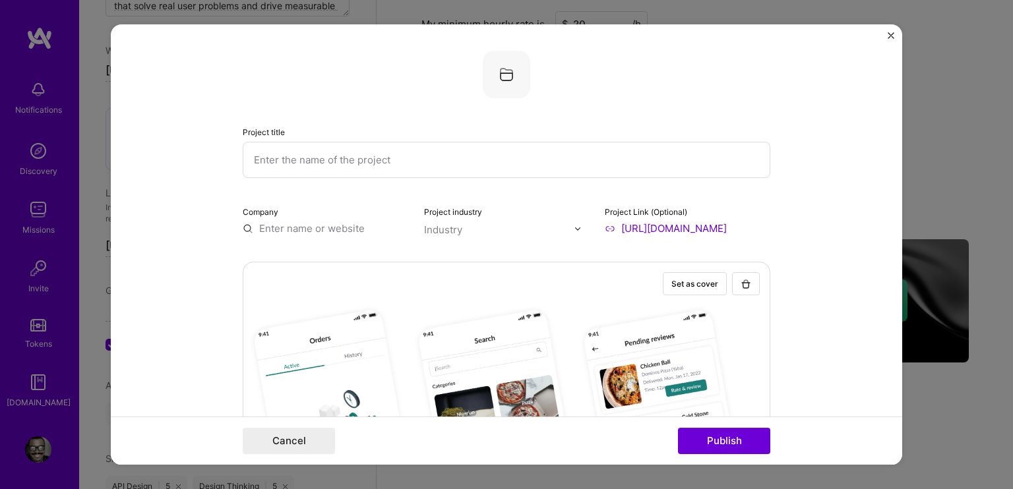
scroll to position [0, 62]
type input "[URL][DOMAIN_NAME]"
click at [535, 224] on input "text" at bounding box center [499, 230] width 150 height 14
type input "foo"
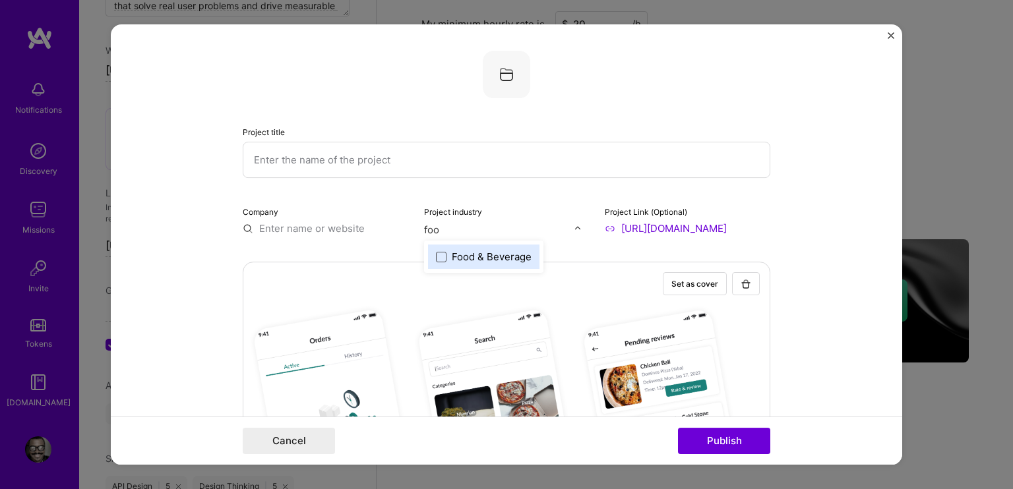
click at [436, 257] on span at bounding box center [441, 257] width 11 height 11
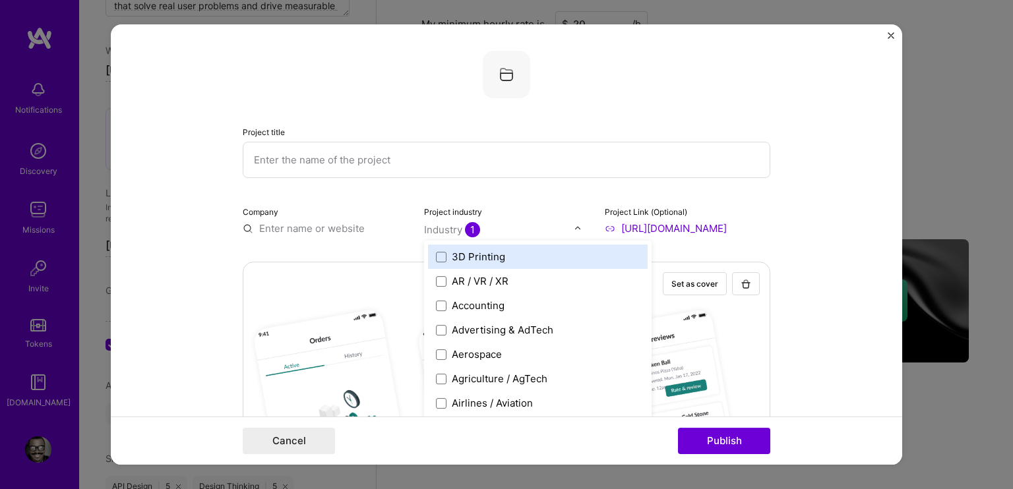
click at [299, 228] on input "text" at bounding box center [325, 229] width 165 height 14
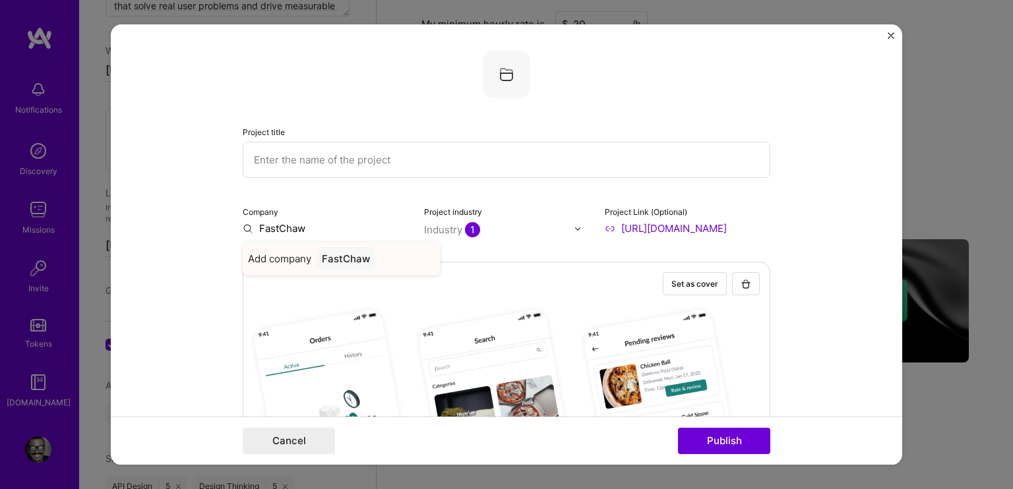
type input "FastChaw"
click at [352, 257] on div "FastChaw" at bounding box center [345, 258] width 59 height 23
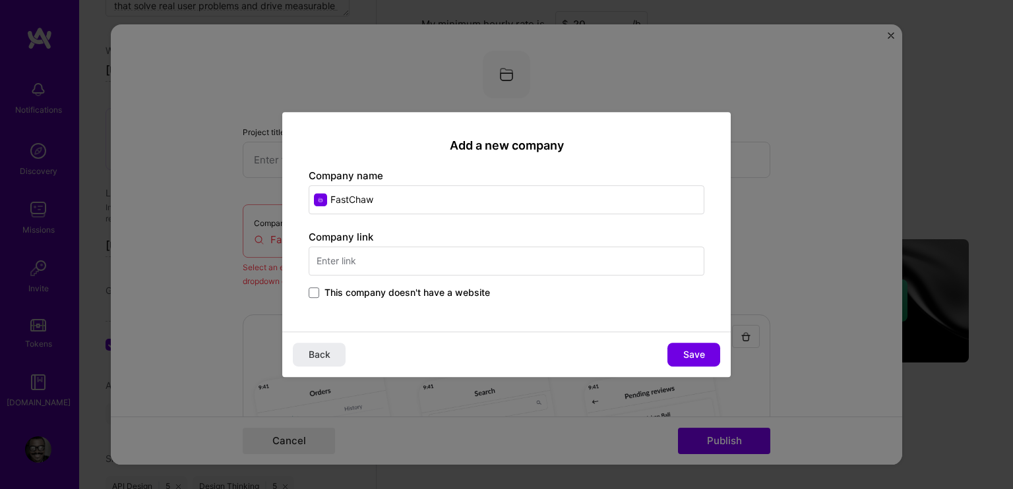
click at [355, 287] on span "This company doesn't have a website" at bounding box center [406, 292] width 165 height 13
click at [0, 0] on input "This company doesn't have a website" at bounding box center [0, 0] width 0 height 0
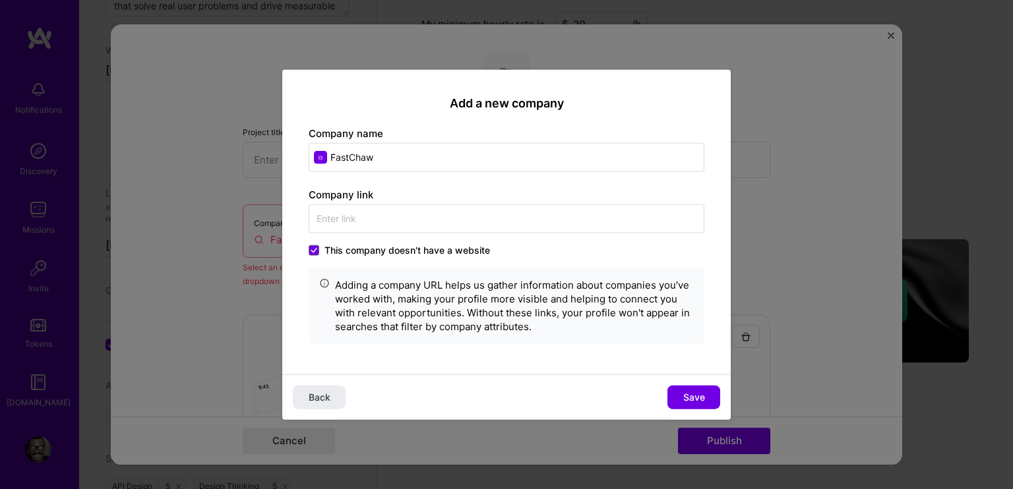
drag, startPoint x: 703, startPoint y: 395, endPoint x: 690, endPoint y: 392, distance: 14.2
click at [703, 395] on span "Save" at bounding box center [694, 396] width 22 height 13
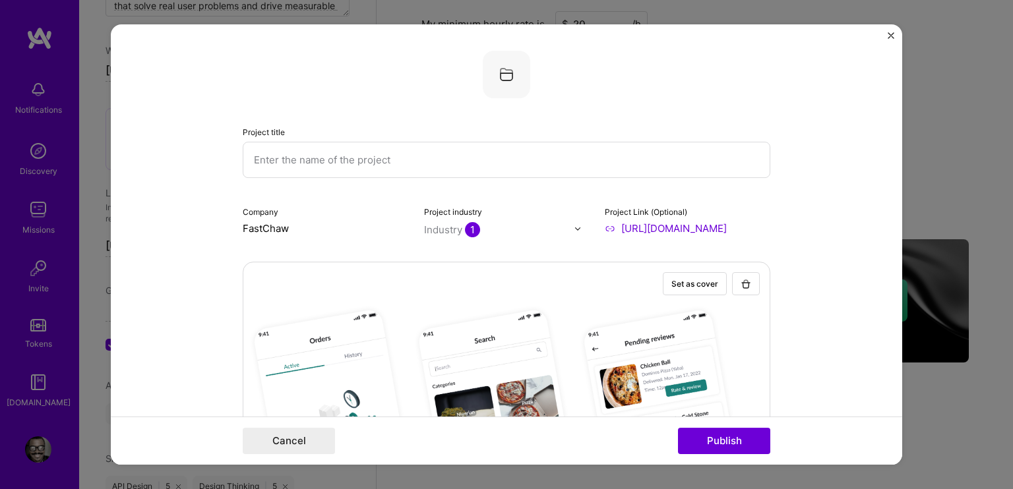
click at [310, 164] on input "text" at bounding box center [506, 160] width 527 height 36
type input "f"
type input "FastChaw"
click at [216, 219] on form "Project title FastChaw Company FastChaw Project industry Industry 1 Project Lin…" at bounding box center [506, 244] width 791 height 440
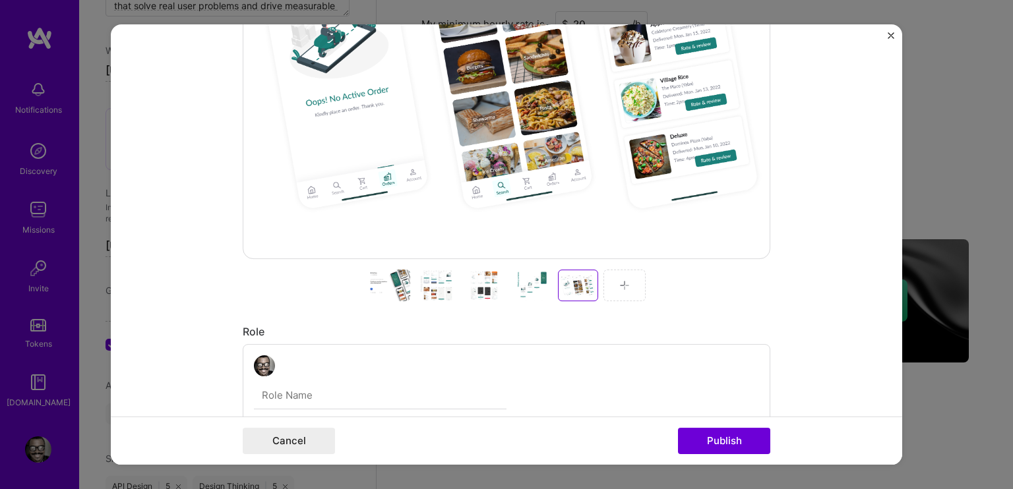
scroll to position [593, 0]
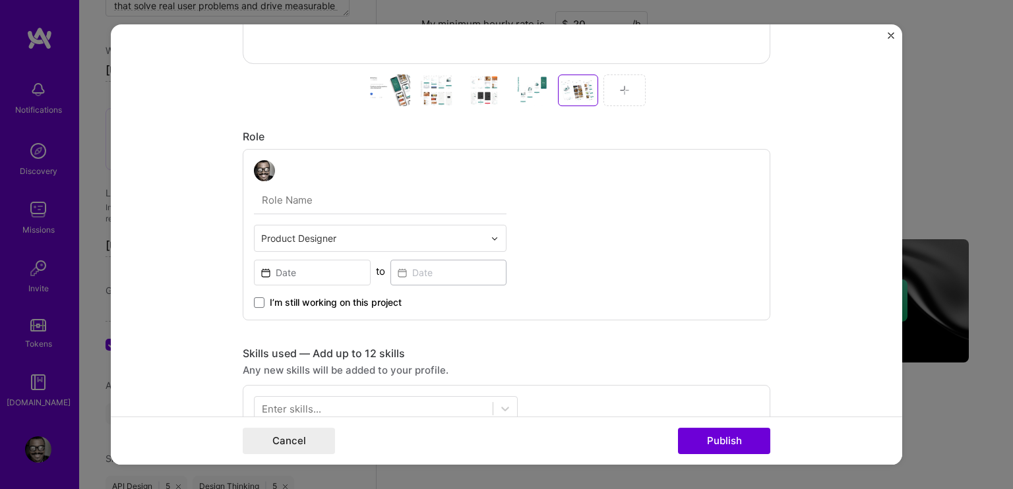
click at [336, 205] on input "text" at bounding box center [380, 201] width 253 height 28
type input "Product designer"
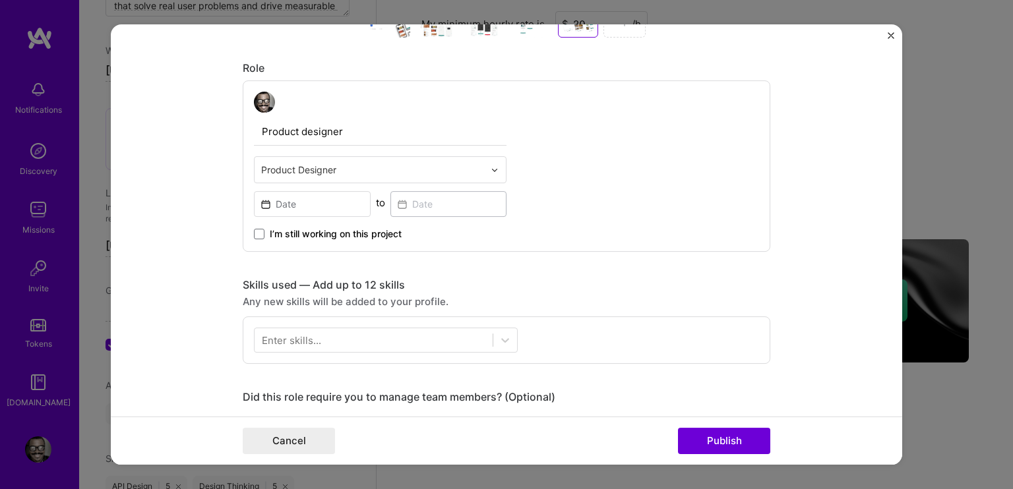
scroll to position [659, 0]
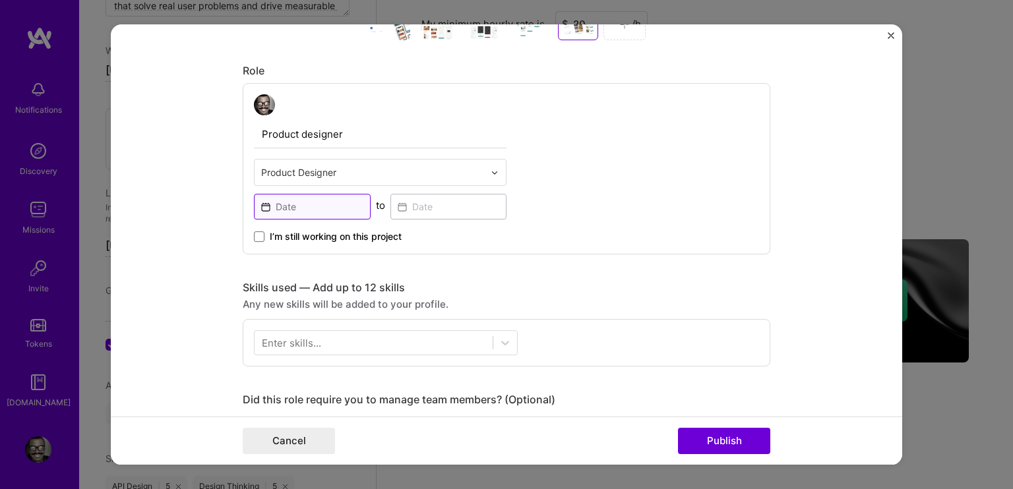
click at [309, 213] on input at bounding box center [312, 207] width 117 height 26
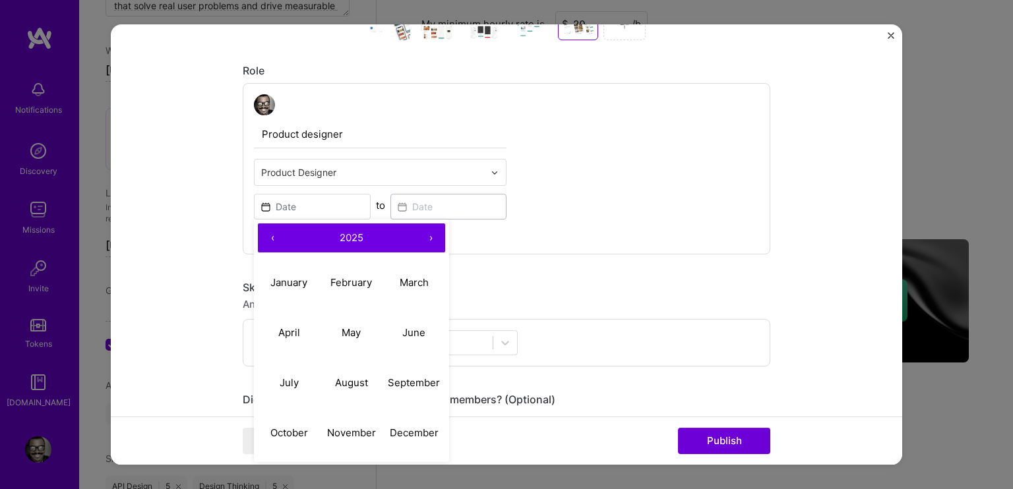
click at [269, 231] on button "‹" at bounding box center [272, 238] width 29 height 29
click at [270, 231] on button "‹" at bounding box center [272, 238] width 29 height 29
click at [351, 330] on abbr "May" at bounding box center [351, 332] width 19 height 13
type input "[DATE]"
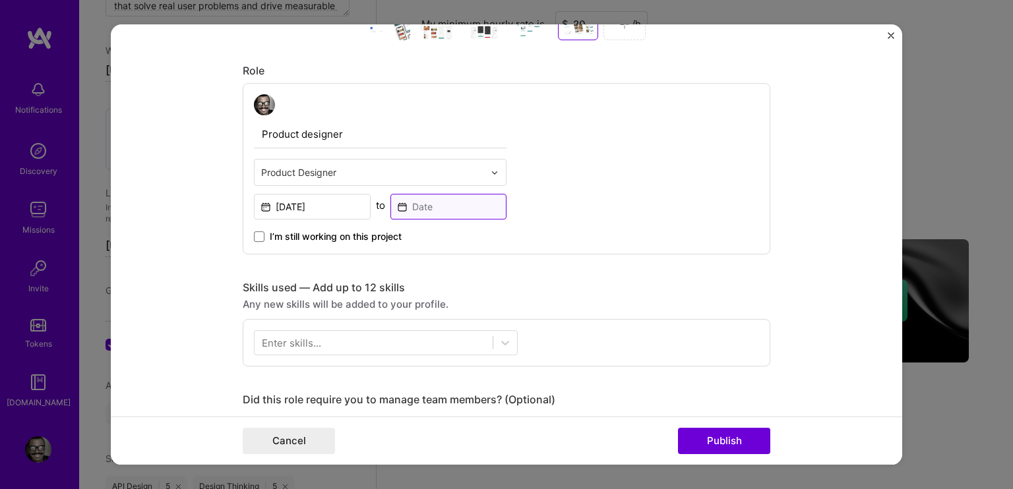
click at [444, 202] on input at bounding box center [448, 207] width 117 height 26
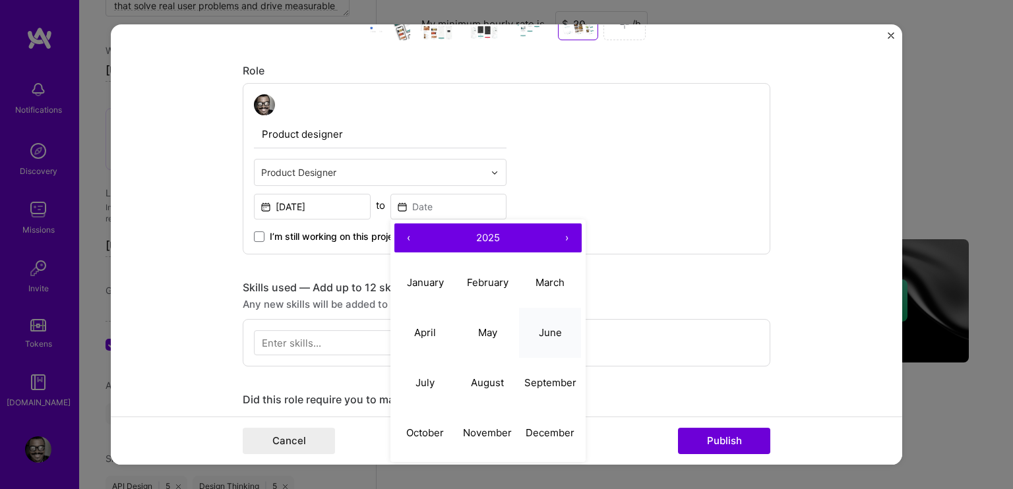
click at [554, 326] on abbr "June" at bounding box center [550, 332] width 23 height 13
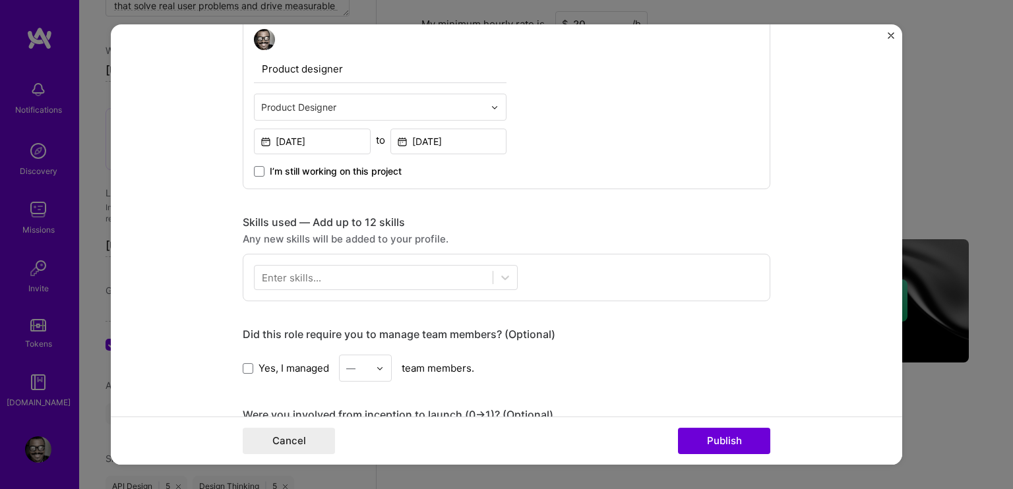
scroll to position [725, 0]
click at [422, 139] on input "[DATE]" at bounding box center [448, 141] width 117 height 26
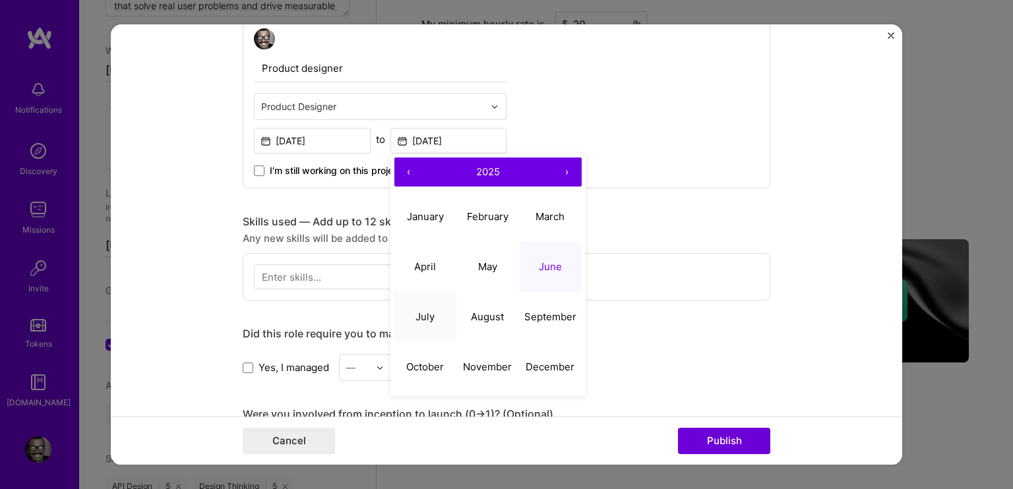
click at [419, 311] on abbr "July" at bounding box center [424, 317] width 19 height 13
type input "[DATE]"
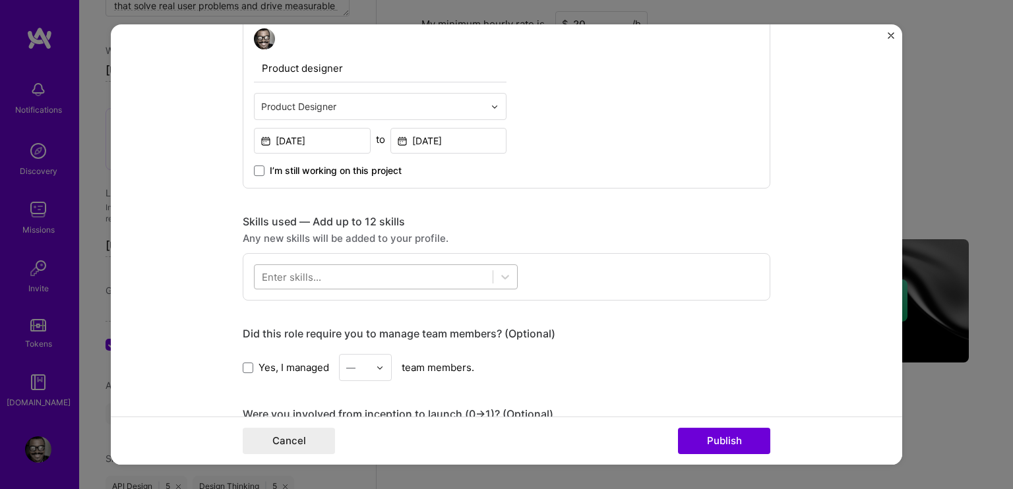
click at [363, 268] on div at bounding box center [373, 277] width 238 height 22
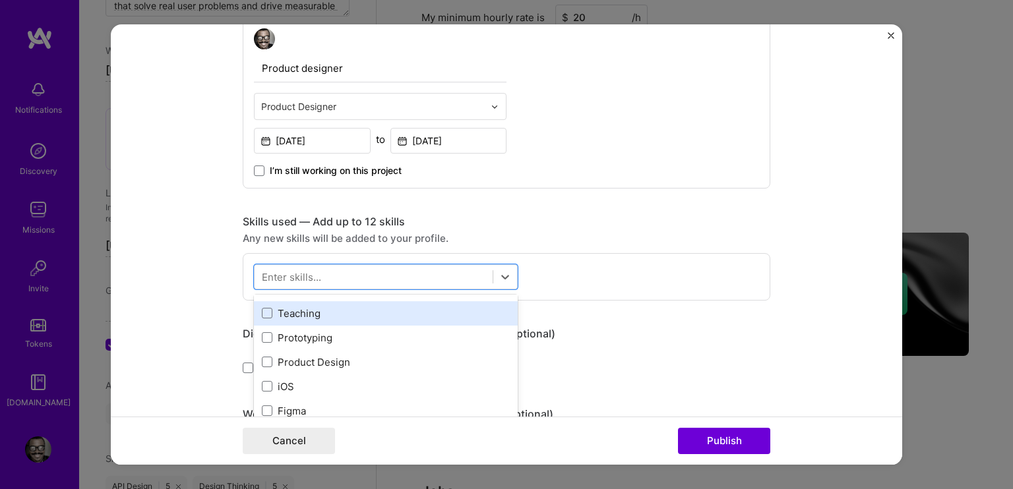
scroll to position [0, 0]
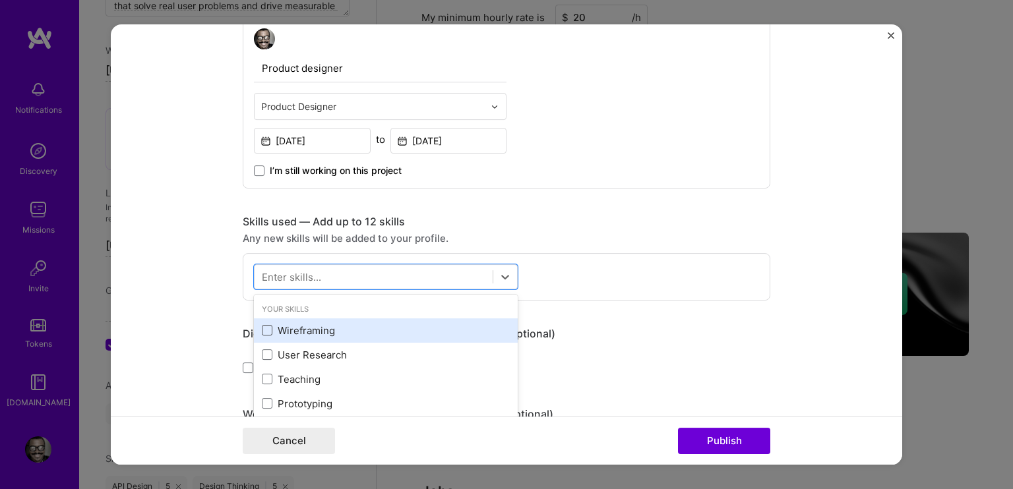
click at [262, 325] on span at bounding box center [267, 330] width 11 height 11
click at [0, 0] on input "checkbox" at bounding box center [0, 0] width 0 height 0
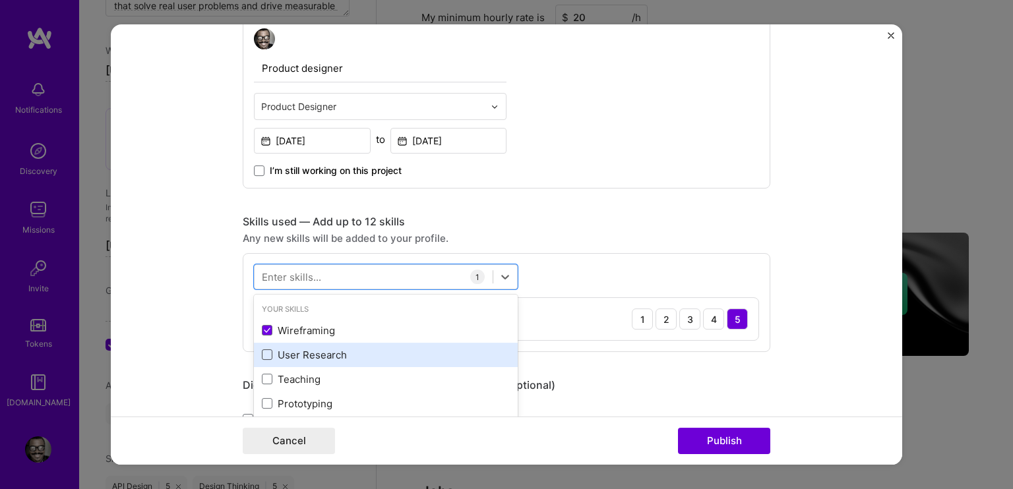
click at [262, 351] on span at bounding box center [267, 354] width 11 height 11
click at [0, 0] on input "checkbox" at bounding box center [0, 0] width 0 height 0
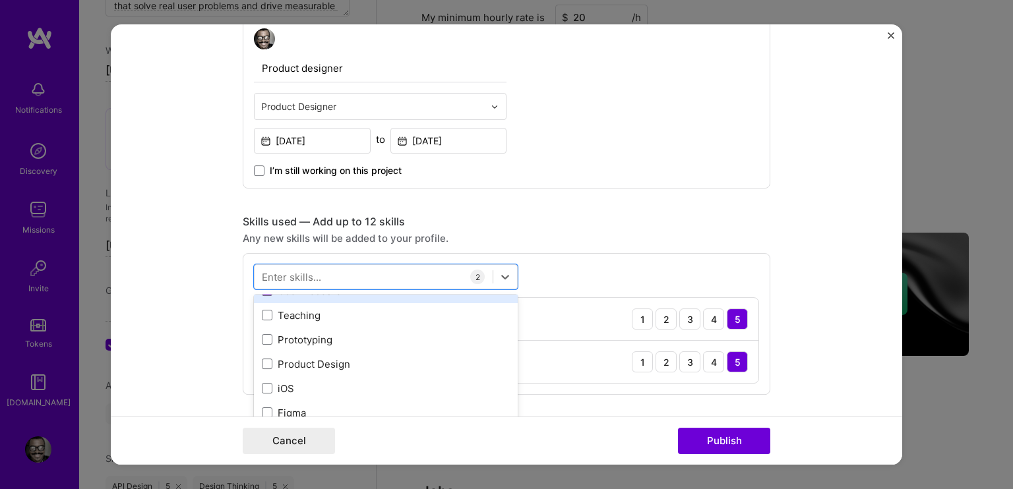
scroll to position [66, 0]
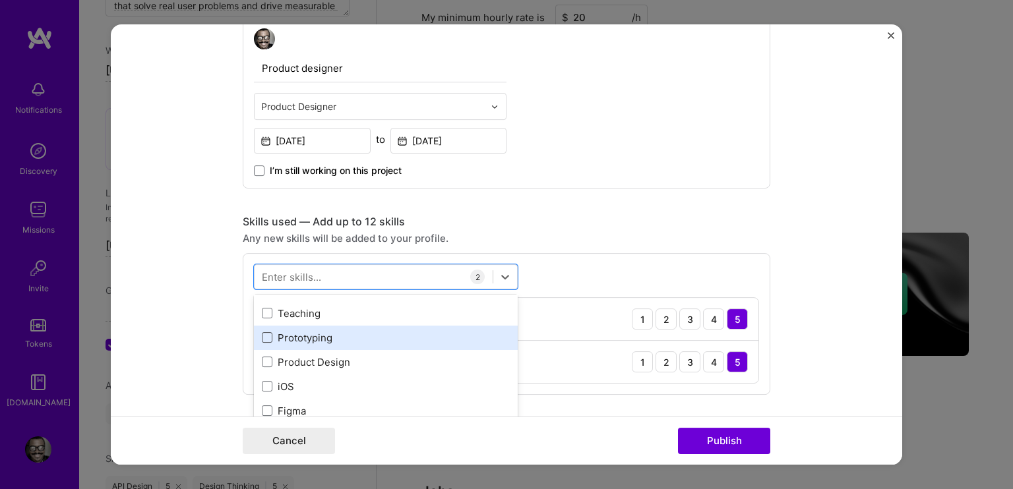
click at [262, 337] on span at bounding box center [267, 337] width 11 height 11
click at [0, 0] on input "checkbox" at bounding box center [0, 0] width 0 height 0
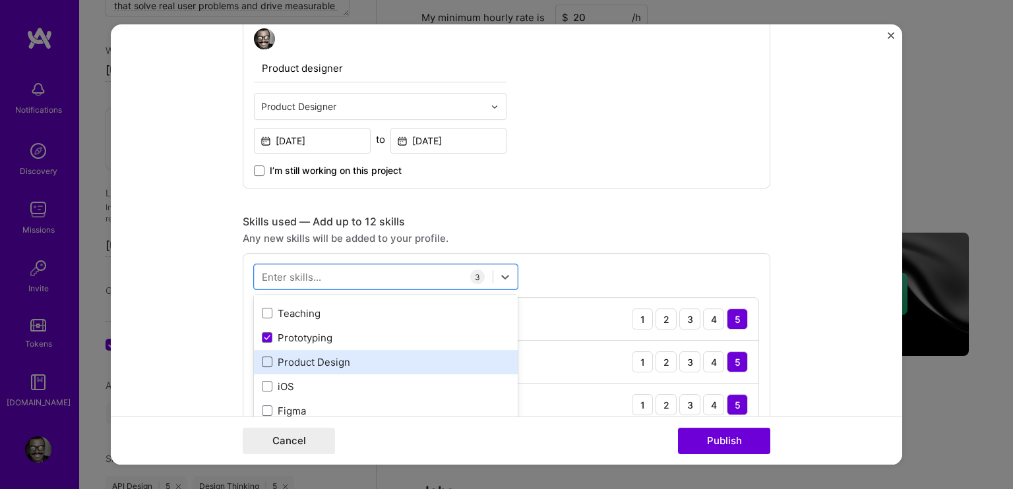
click at [262, 361] on span at bounding box center [267, 362] width 11 height 11
click at [0, 0] on input "checkbox" at bounding box center [0, 0] width 0 height 0
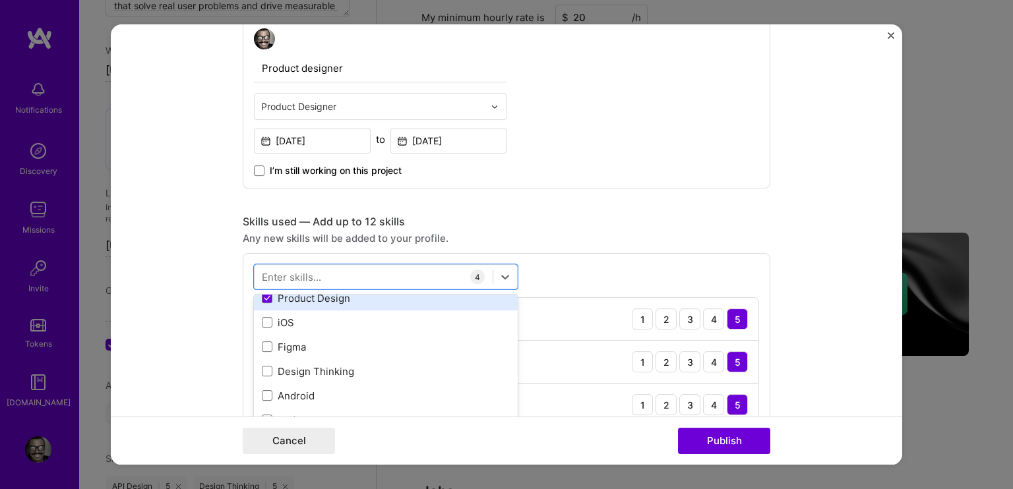
scroll to position [132, 0]
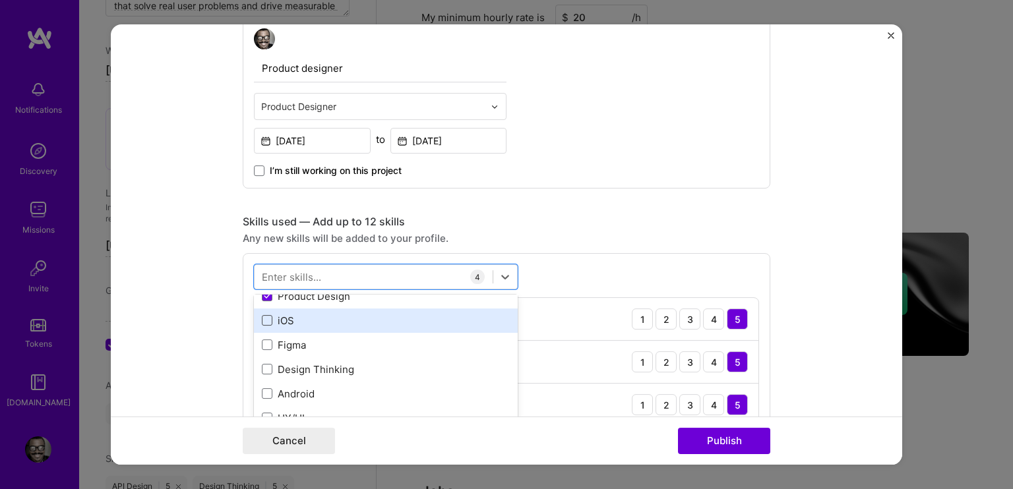
click at [262, 322] on span at bounding box center [267, 320] width 11 height 11
click at [0, 0] on input "checkbox" at bounding box center [0, 0] width 0 height 0
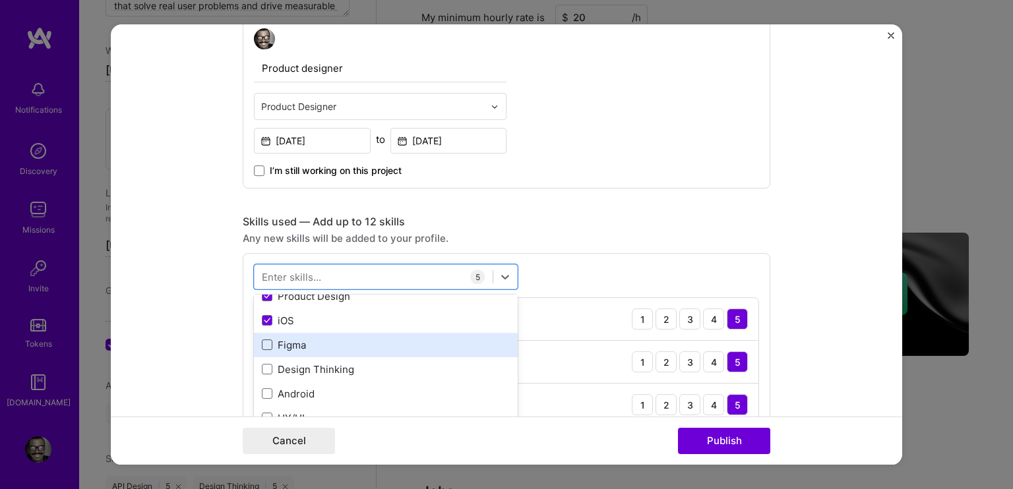
click at [264, 346] on span at bounding box center [267, 345] width 11 height 11
click at [0, 0] on input "checkbox" at bounding box center [0, 0] width 0 height 0
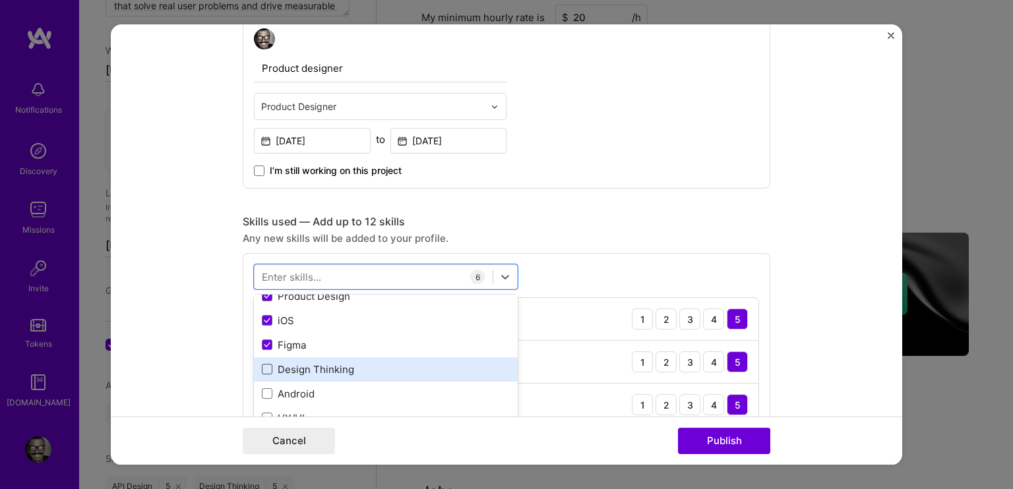
click at [262, 369] on span at bounding box center [267, 369] width 11 height 11
click at [0, 0] on input "checkbox" at bounding box center [0, 0] width 0 height 0
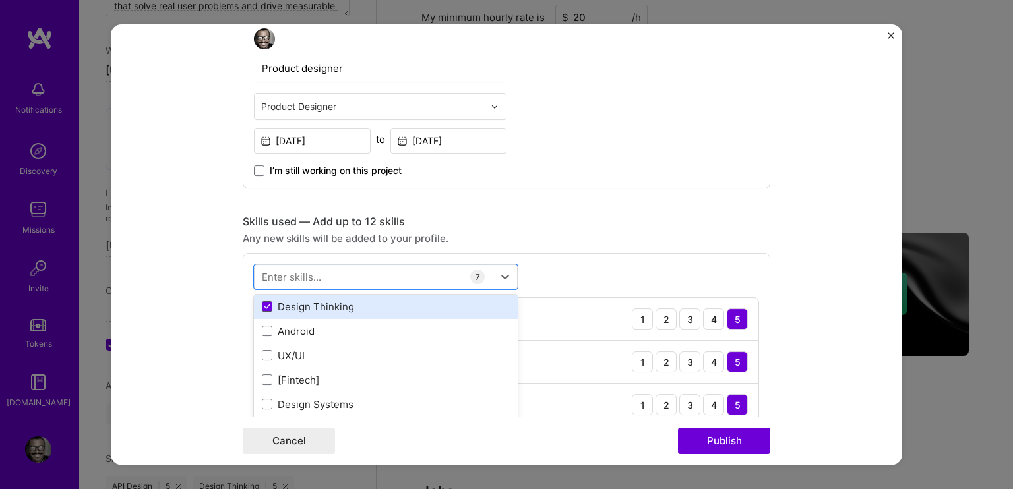
scroll to position [198, 0]
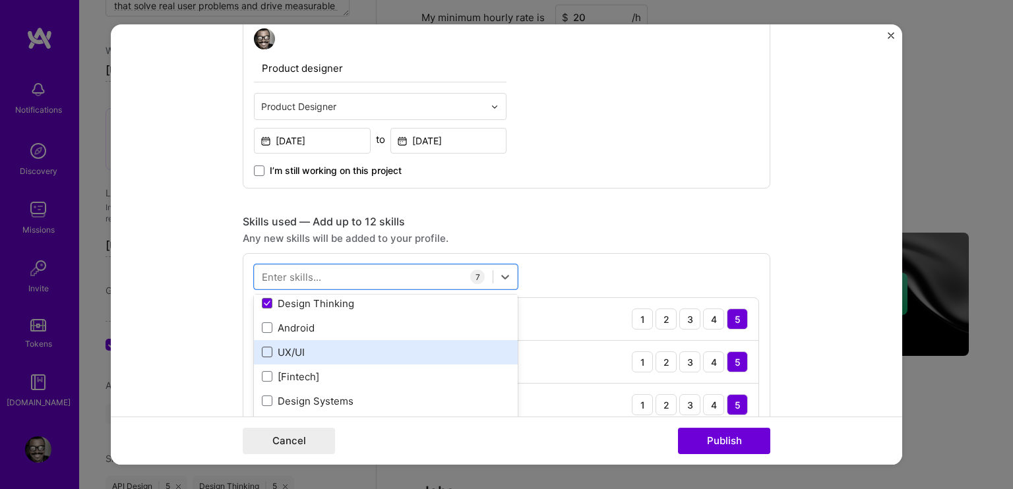
click at [263, 350] on span at bounding box center [267, 352] width 11 height 11
click at [0, 0] on input "checkbox" at bounding box center [0, 0] width 0 height 0
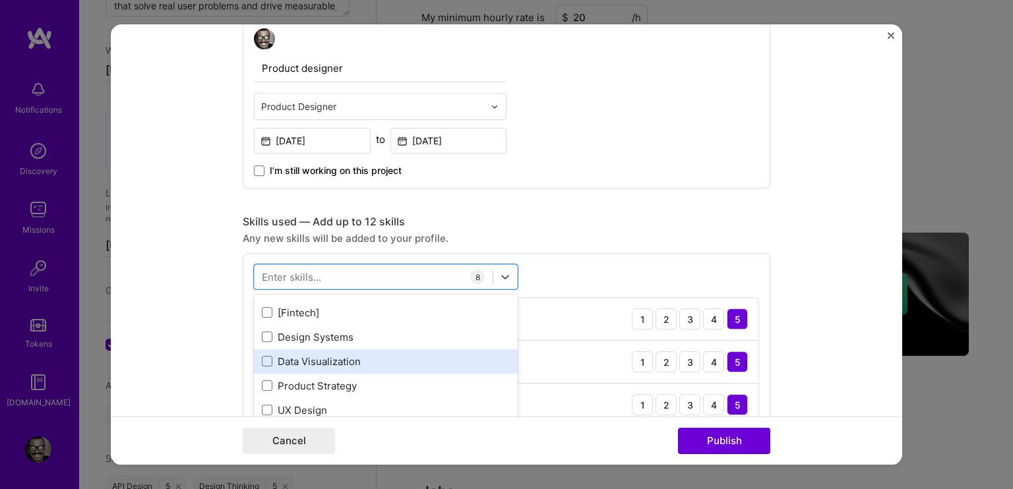
scroll to position [264, 0]
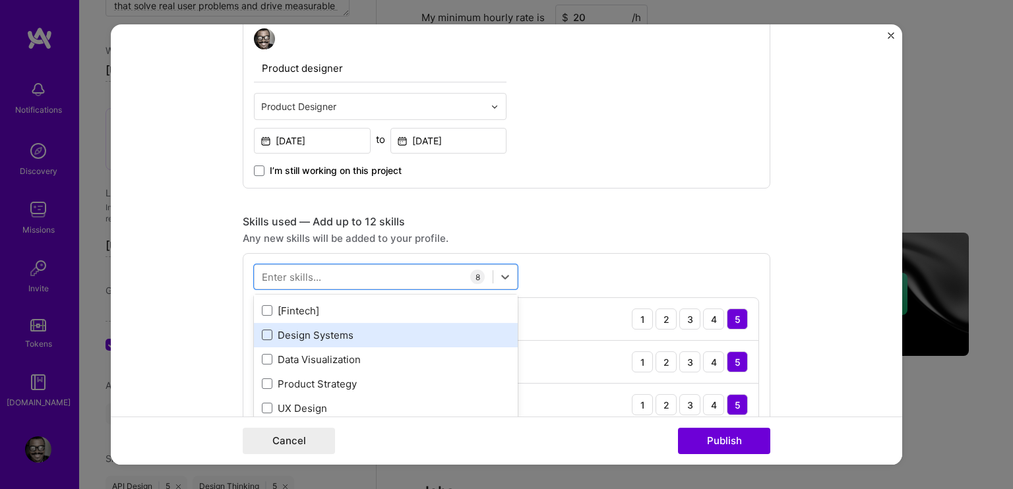
click at [262, 333] on span at bounding box center [267, 335] width 11 height 11
click at [0, 0] on input "checkbox" at bounding box center [0, 0] width 0 height 0
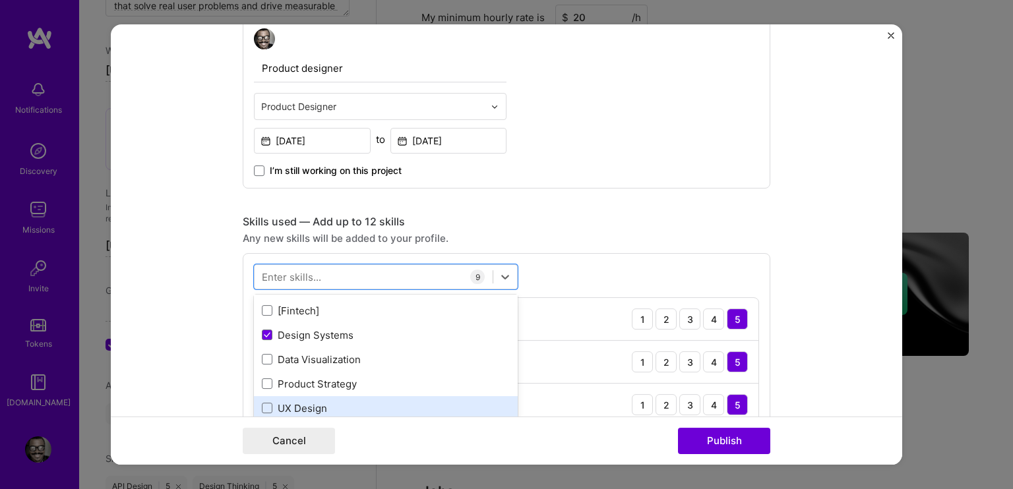
scroll to position [330, 0]
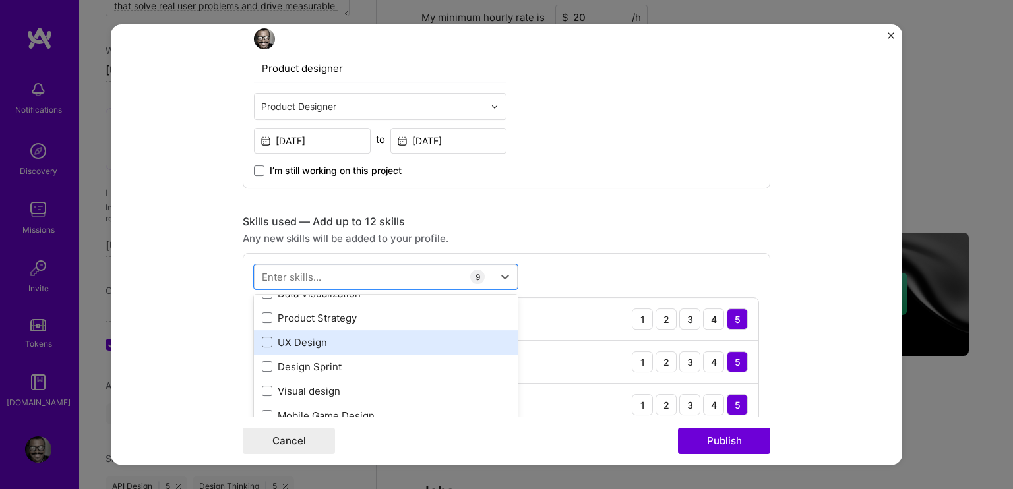
click at [262, 341] on span at bounding box center [267, 342] width 11 height 11
click at [0, 0] on input "checkbox" at bounding box center [0, 0] width 0 height 0
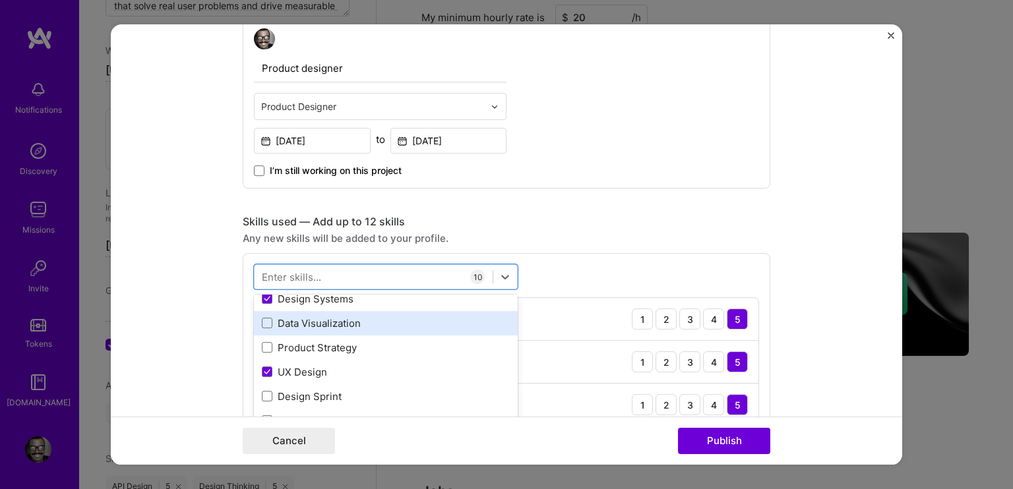
scroll to position [264, 0]
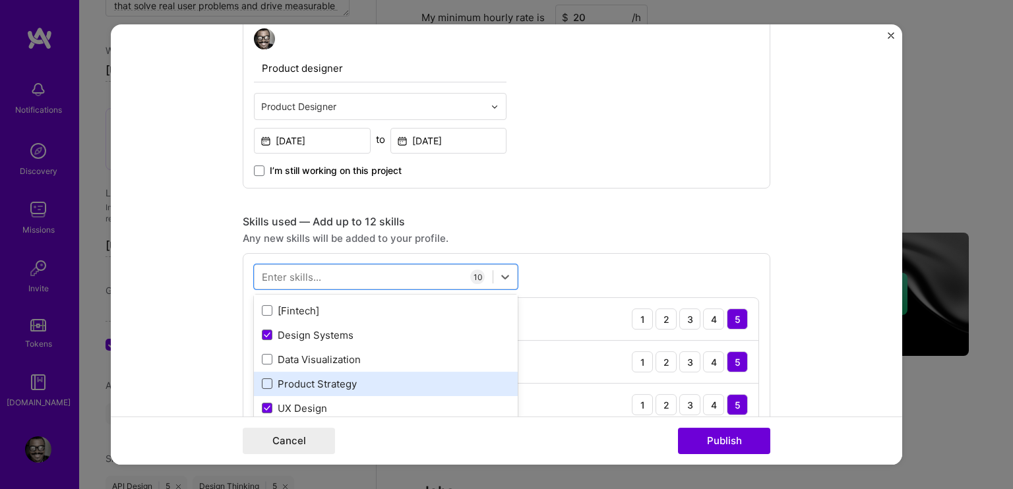
click at [262, 379] on span at bounding box center [267, 383] width 11 height 11
click at [0, 0] on input "checkbox" at bounding box center [0, 0] width 0 height 0
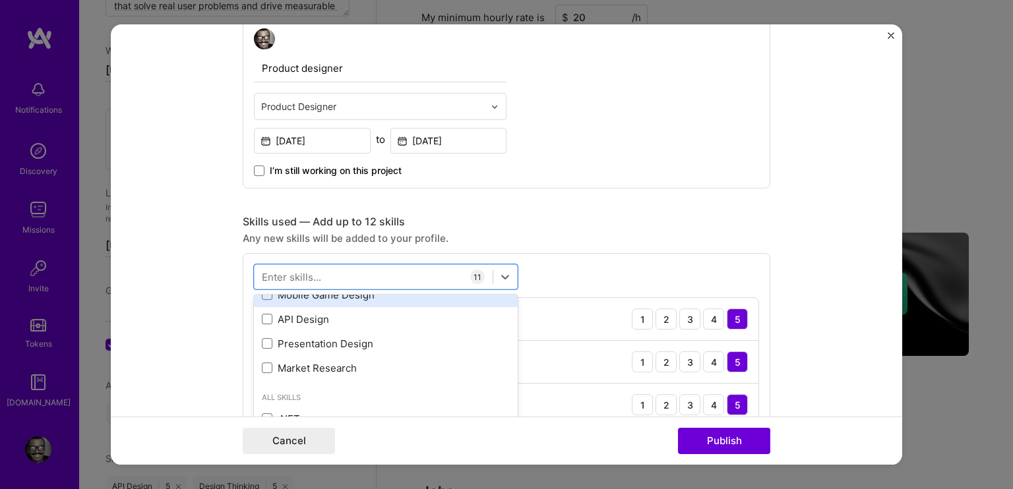
scroll to position [462, 0]
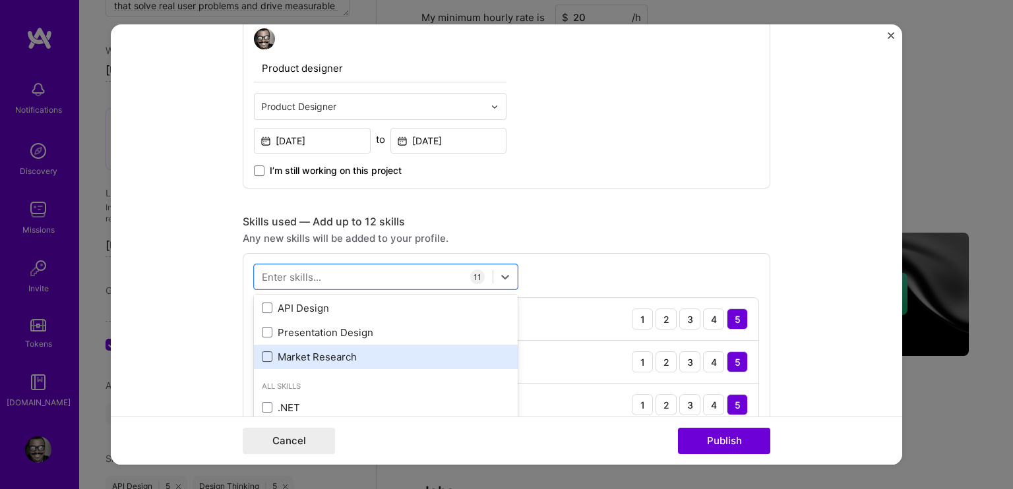
click at [262, 351] on span at bounding box center [267, 356] width 11 height 11
click at [0, 0] on input "checkbox" at bounding box center [0, 0] width 0 height 0
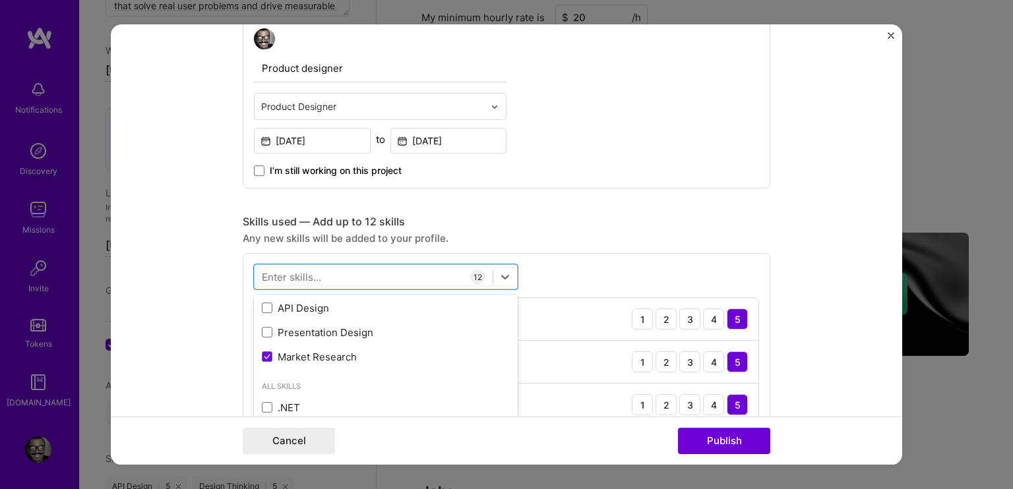
click at [841, 241] on form "Project title FastChaw Company FastChaw Project industry Industry 1 Project Lin…" at bounding box center [506, 244] width 791 height 440
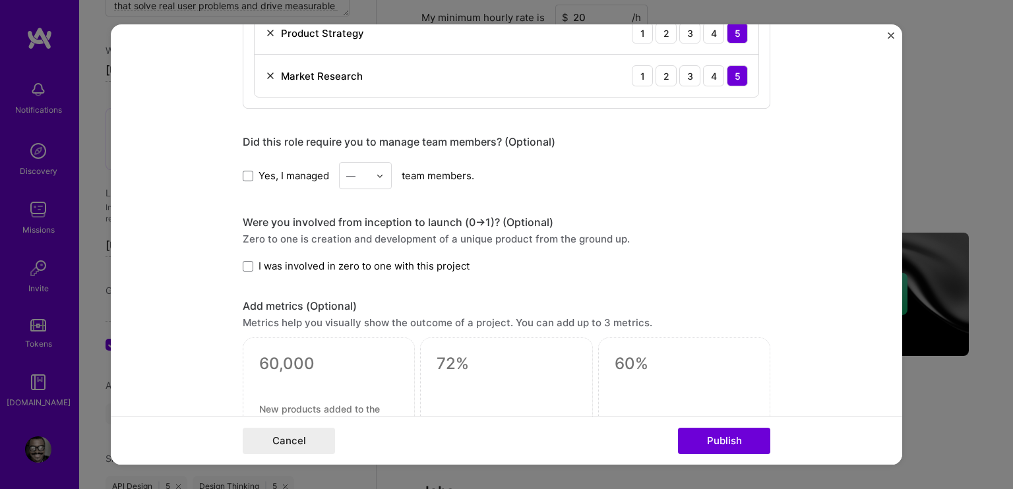
scroll to position [1450, 0]
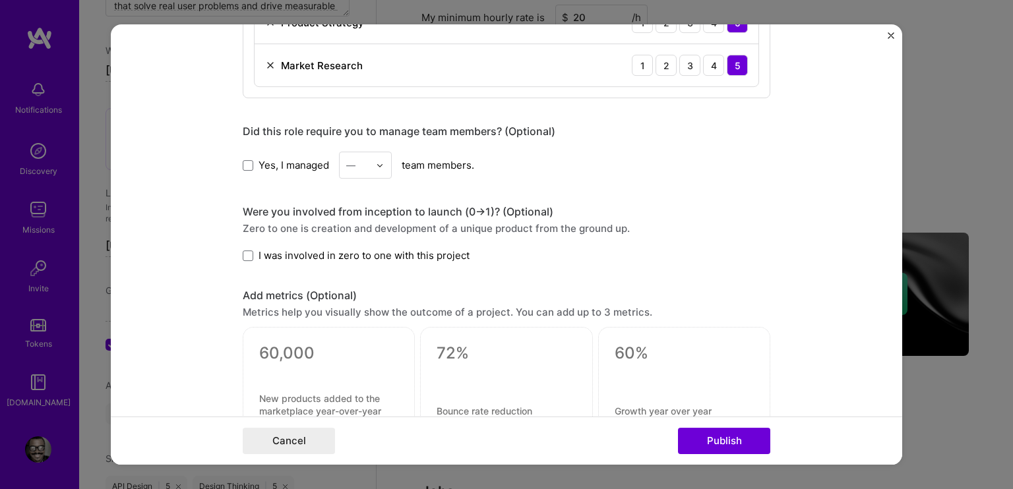
click at [243, 249] on label "I was involved in zero to one with this project" at bounding box center [356, 256] width 227 height 14
click at [0, 0] on input "I was involved in zero to one with this project" at bounding box center [0, 0] width 0 height 0
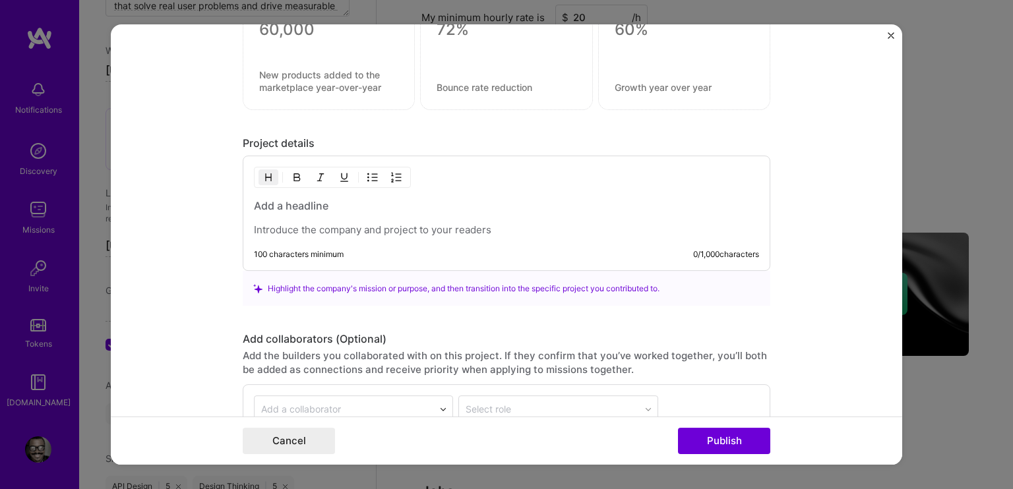
scroll to position [1773, 0]
click at [301, 200] on h3 at bounding box center [506, 207] width 505 height 15
click at [280, 225] on p at bounding box center [506, 231] width 505 height 13
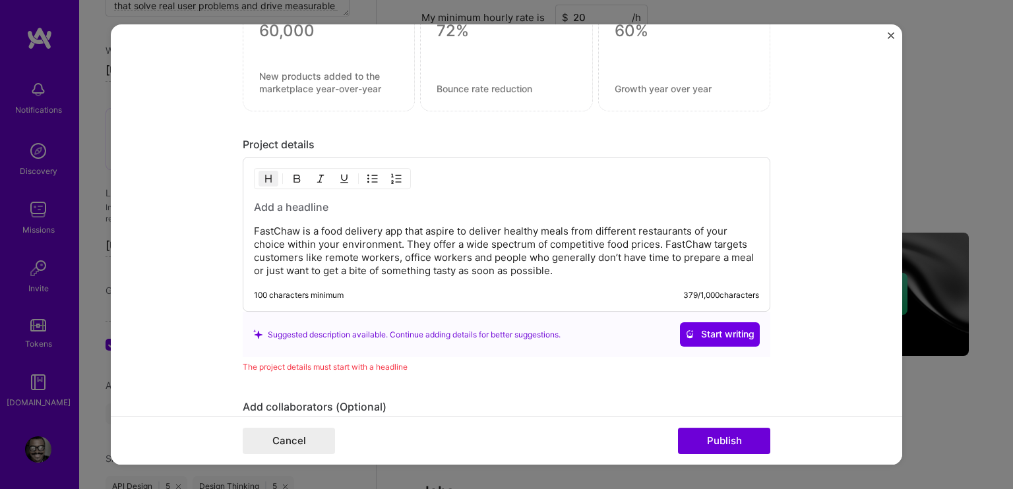
click at [290, 203] on h3 at bounding box center [506, 207] width 505 height 15
click at [294, 200] on h3 at bounding box center [506, 207] width 505 height 15
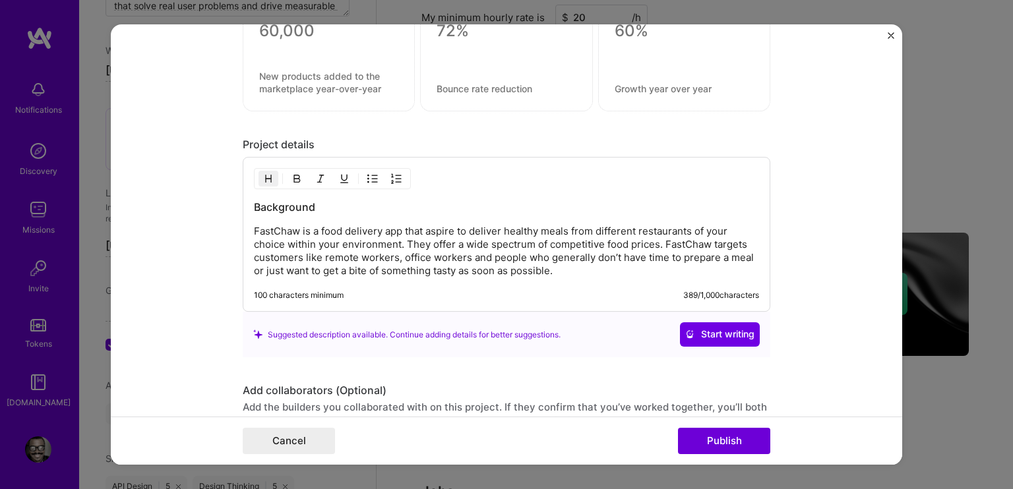
click at [180, 332] on form "Project title FastChaw Company FastChaw Project industry Industry 1 Project Lin…" at bounding box center [506, 244] width 791 height 440
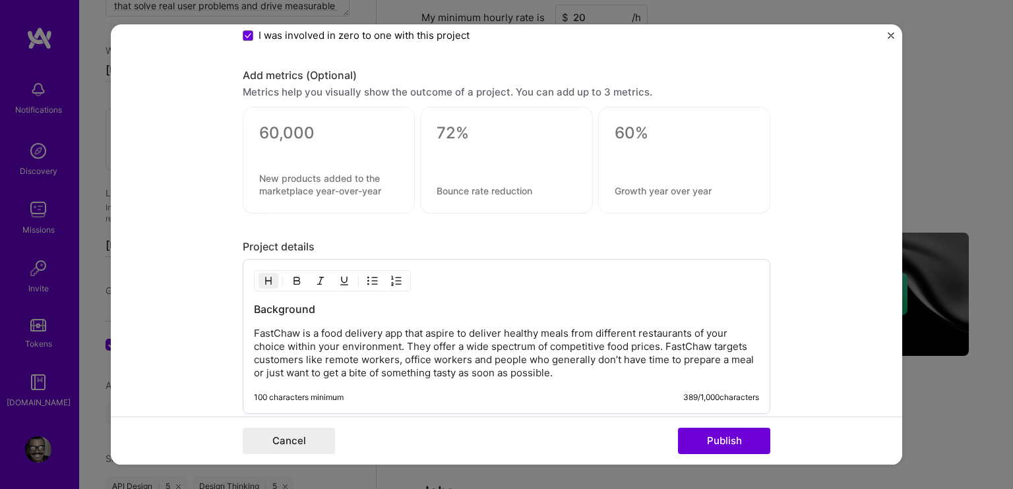
scroll to position [1822, 0]
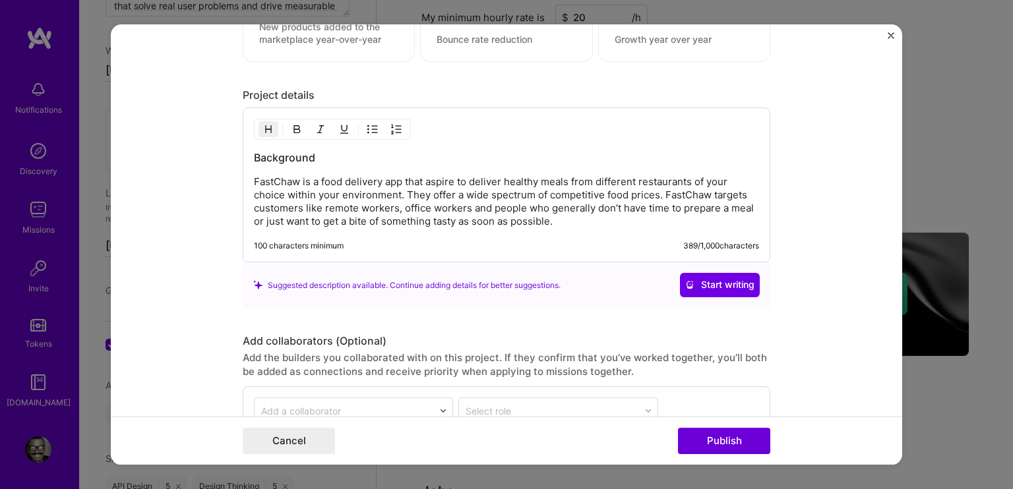
click at [564, 221] on p "FastChaw is a food delivery app that aspire to deliver healthy meals from diffe…" at bounding box center [506, 202] width 505 height 53
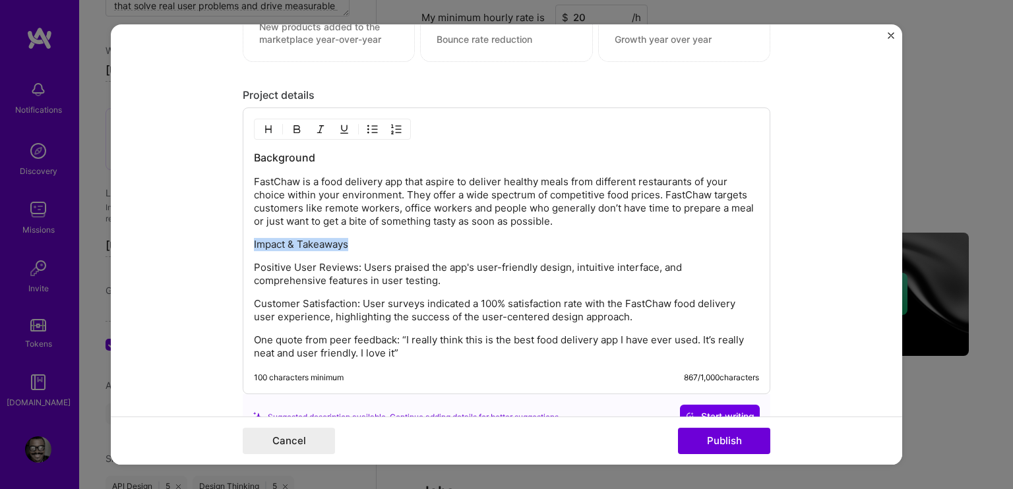
drag, startPoint x: 356, startPoint y: 234, endPoint x: 208, endPoint y: 227, distance: 147.8
click at [206, 233] on form "Project title FastChaw Company FastChaw Project industry Industry 1 Project Lin…" at bounding box center [506, 244] width 791 height 440
click at [291, 125] on img "button" at bounding box center [296, 130] width 11 height 11
click at [263, 125] on img "button" at bounding box center [268, 130] width 11 height 11
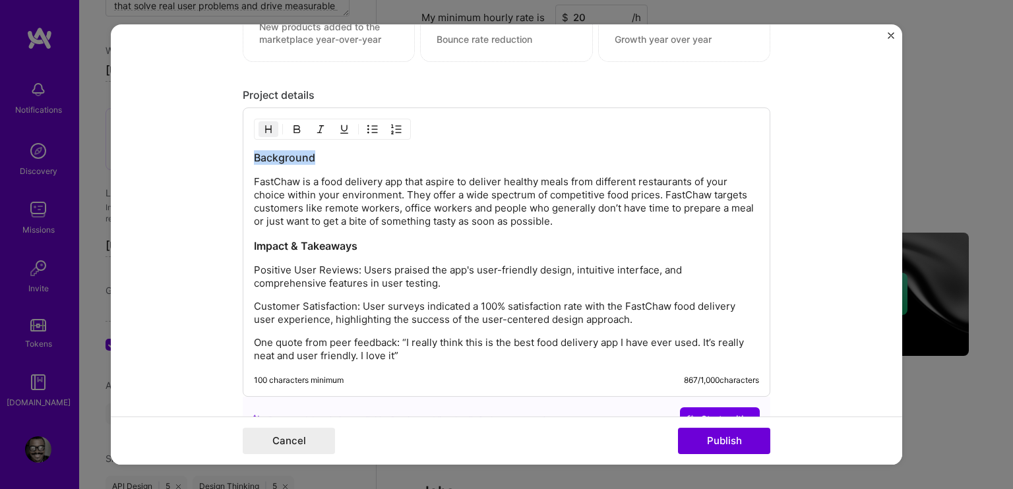
drag, startPoint x: 311, startPoint y: 155, endPoint x: 219, endPoint y: 152, distance: 92.4
click at [219, 152] on form "Project title FastChaw Company FastChaw Project industry Industry 1 Project Lin…" at bounding box center [506, 244] width 791 height 440
click at [287, 125] on button "button" at bounding box center [297, 130] width 20 height 16
click at [204, 147] on form "Project title FastChaw Company FastChaw Project industry Industry 1 Project Lin…" at bounding box center [506, 244] width 791 height 440
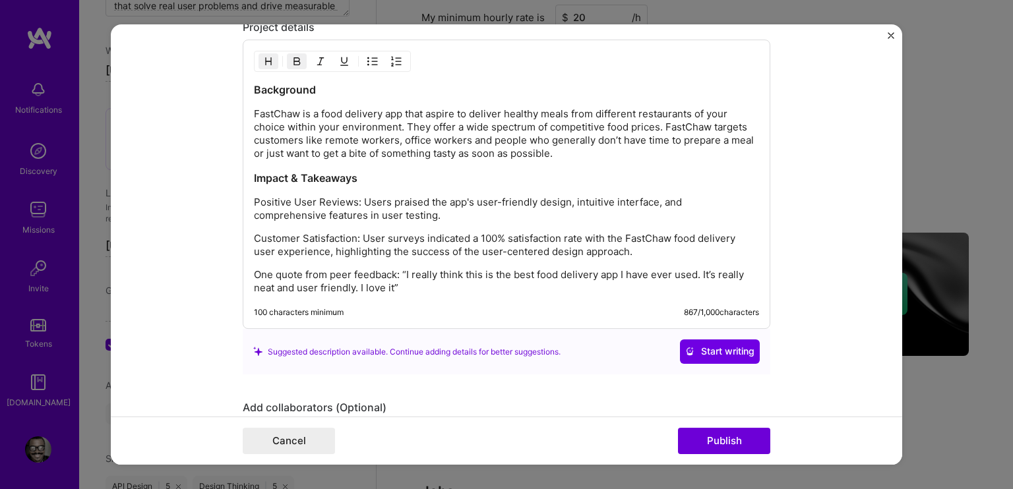
scroll to position [1888, 0]
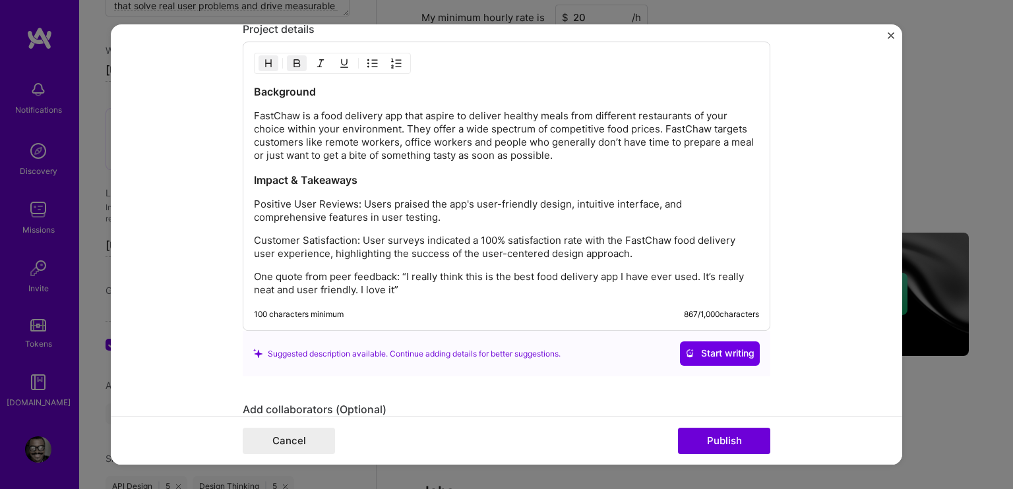
click at [254, 167] on div "Background FastChaw is a food delivery app that aspire to deliver healthy meals…" at bounding box center [506, 191] width 505 height 212
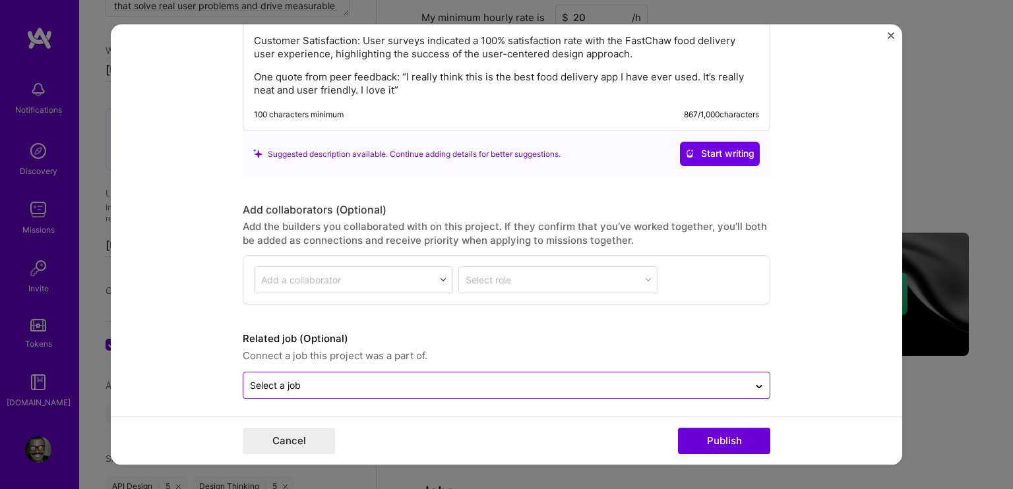
scroll to position [2112, 0]
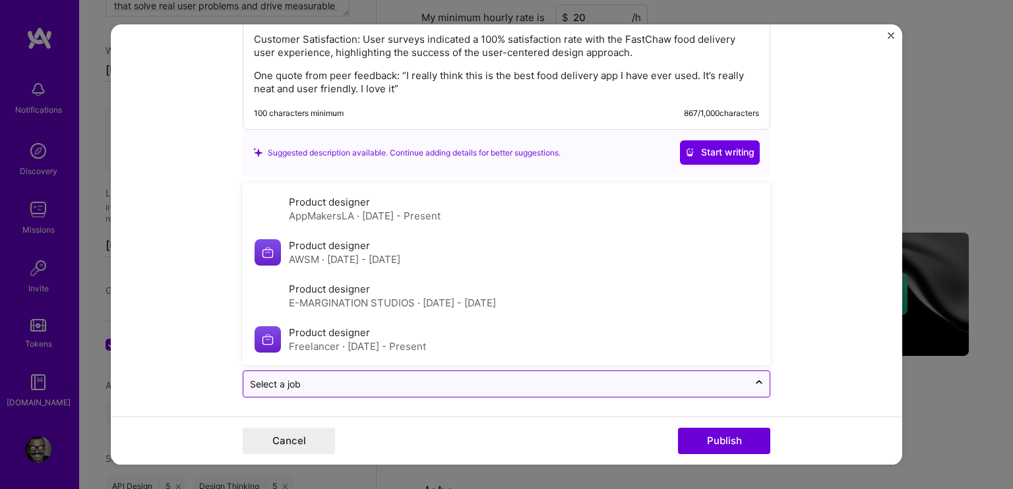
click at [370, 388] on div "Select a job" at bounding box center [495, 384] width 505 height 26
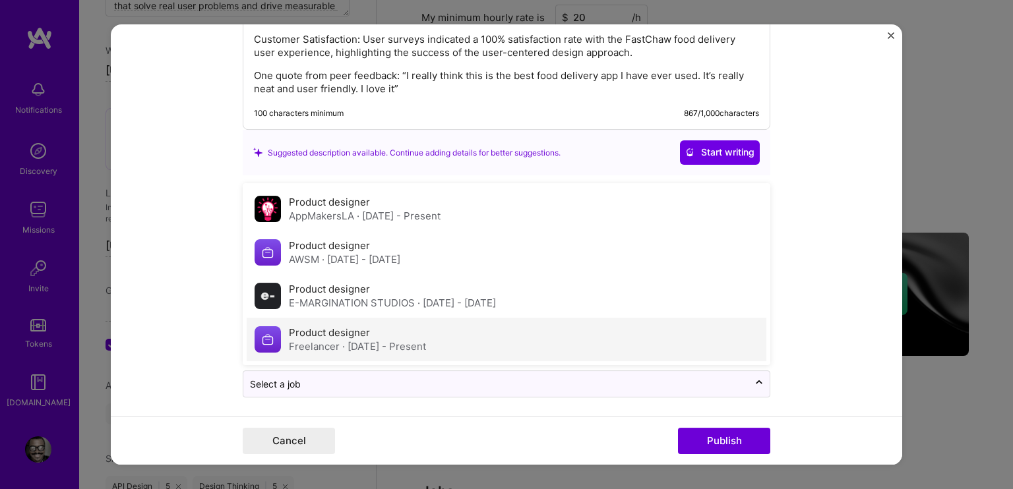
click at [362, 329] on label "Product designer" at bounding box center [329, 332] width 81 height 13
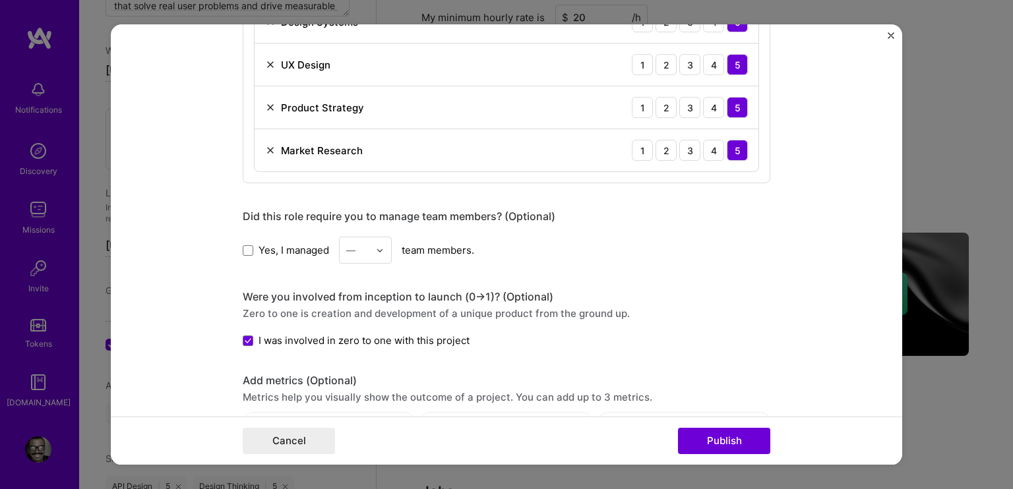
scroll to position [1321, 0]
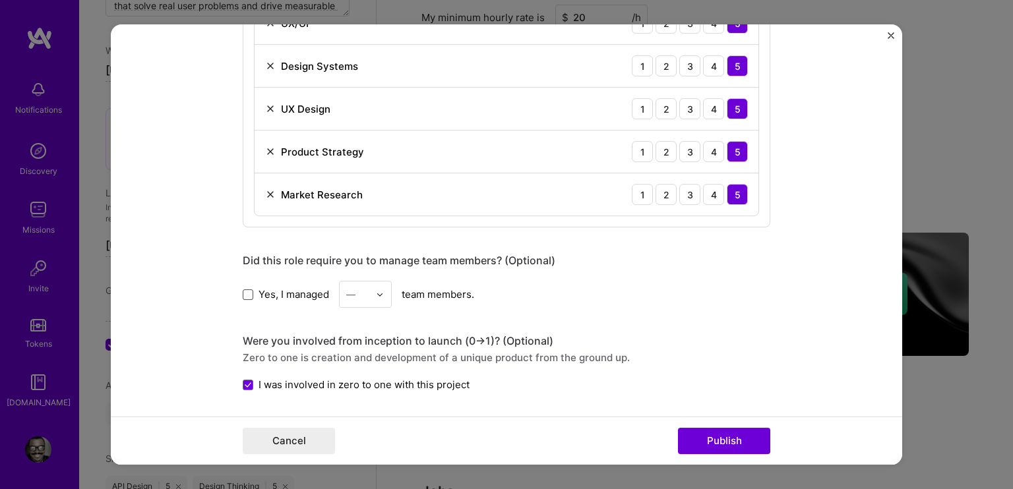
click at [245, 289] on span at bounding box center [248, 294] width 11 height 11
click at [0, 0] on input "Yes, I managed" at bounding box center [0, 0] width 0 height 0
click at [245, 293] on icon at bounding box center [247, 295] width 5 height 4
click at [0, 0] on input "Yes, I managed" at bounding box center [0, 0] width 0 height 0
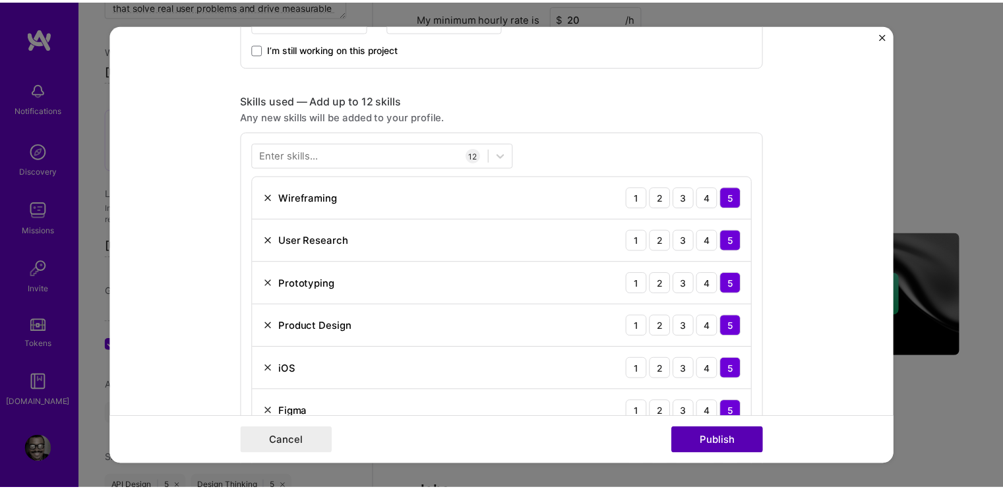
scroll to position [923, 0]
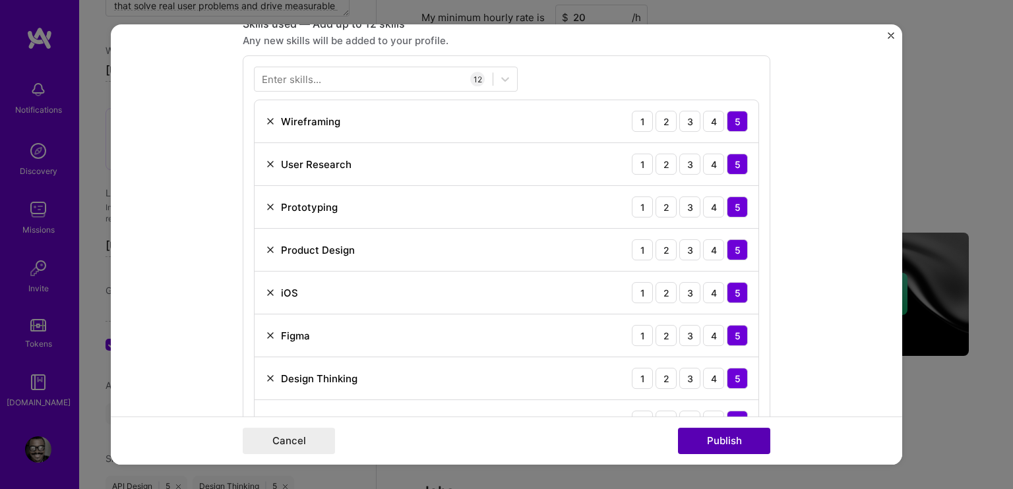
click at [725, 447] on button "Publish" at bounding box center [724, 441] width 92 height 26
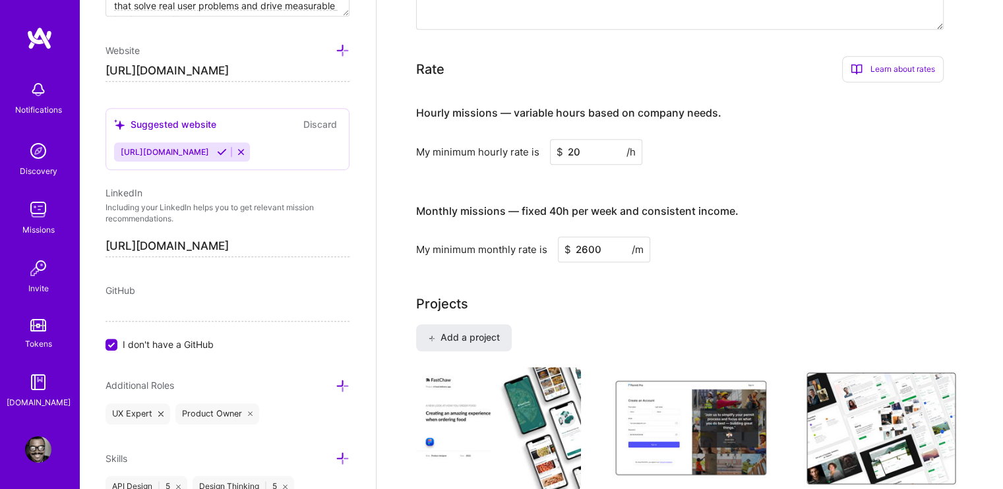
scroll to position [989, 0]
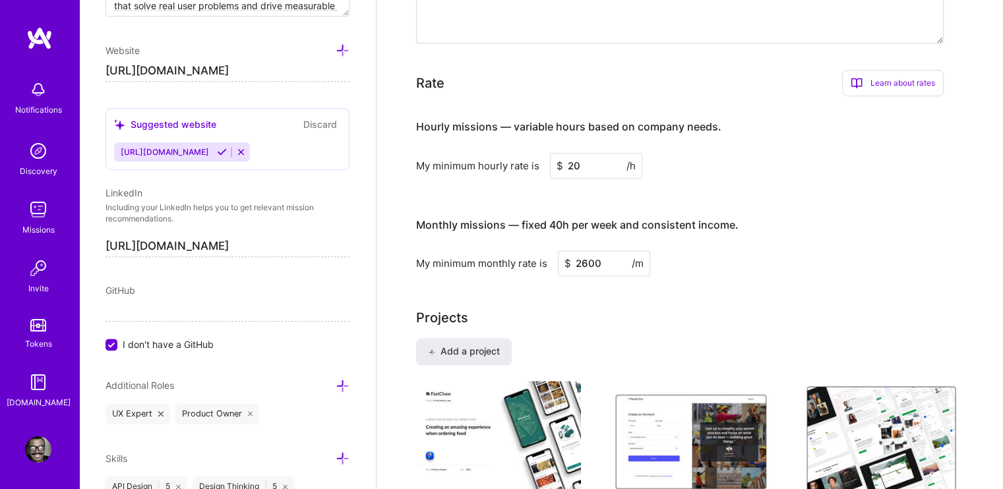
drag, startPoint x: 582, startPoint y: 152, endPoint x: 562, endPoint y: 151, distance: 19.2
click at [562, 153] on input "20" at bounding box center [596, 166] width 92 height 26
type input "25"
click at [723, 153] on div "My minimum hourly rate is $ 25 /h" at bounding box center [679, 166] width 527 height 26
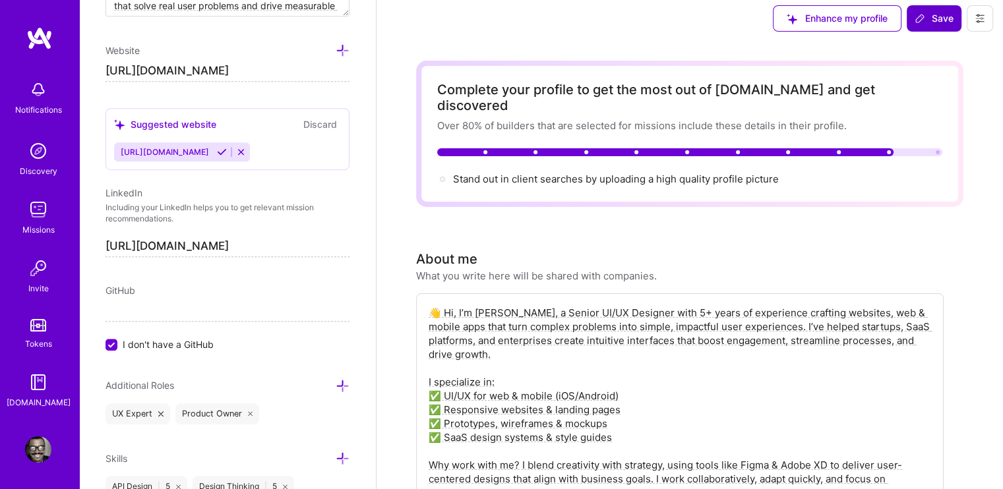
scroll to position [0, 0]
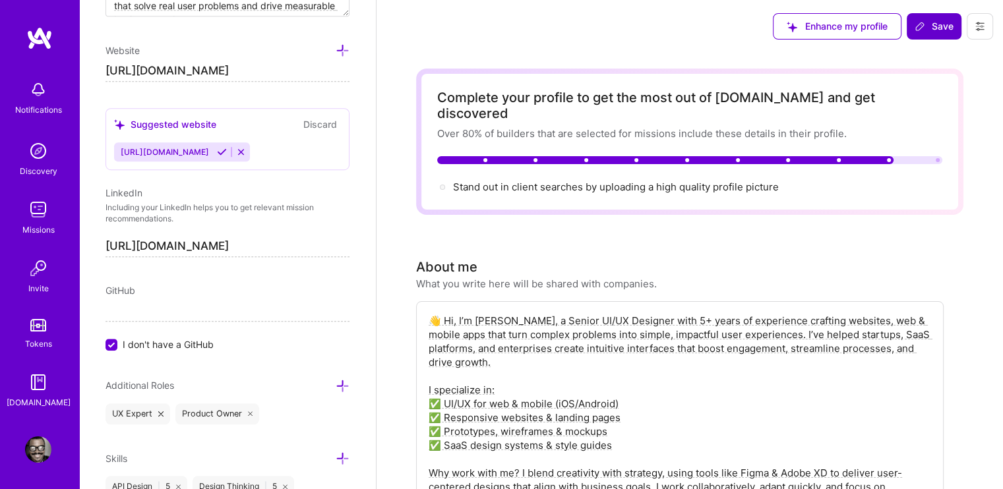
click at [932, 25] on span "Save" at bounding box center [933, 26] width 39 height 13
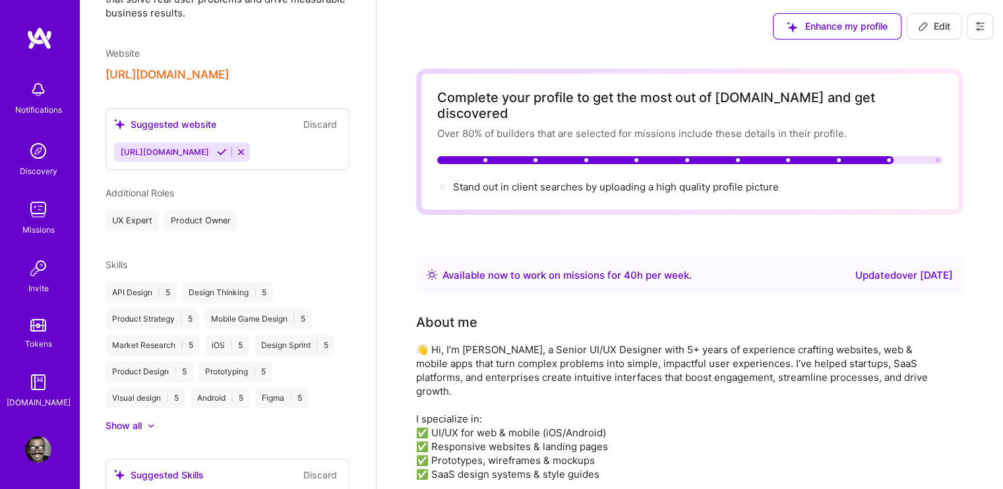
click at [926, 28] on icon at bounding box center [923, 26] width 11 height 11
select select "NG"
select select "Right Now"
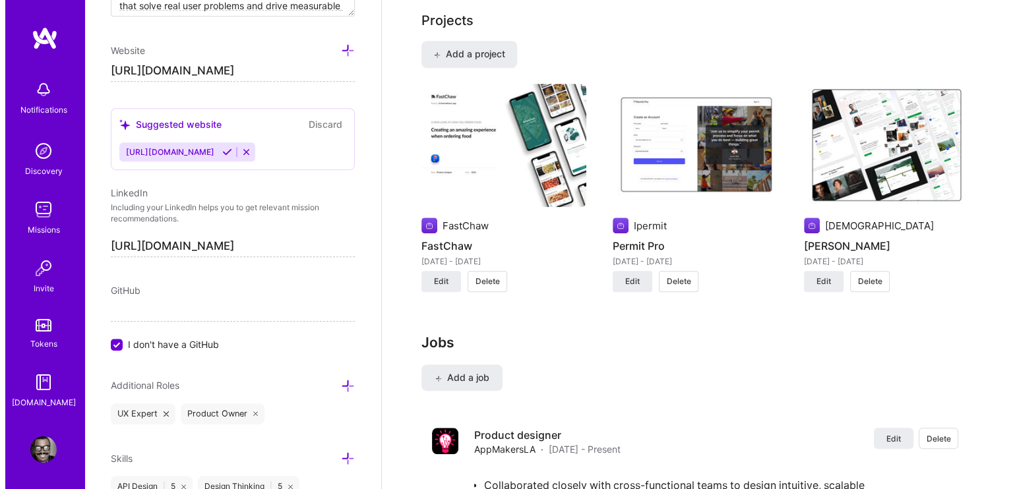
scroll to position [1187, 0]
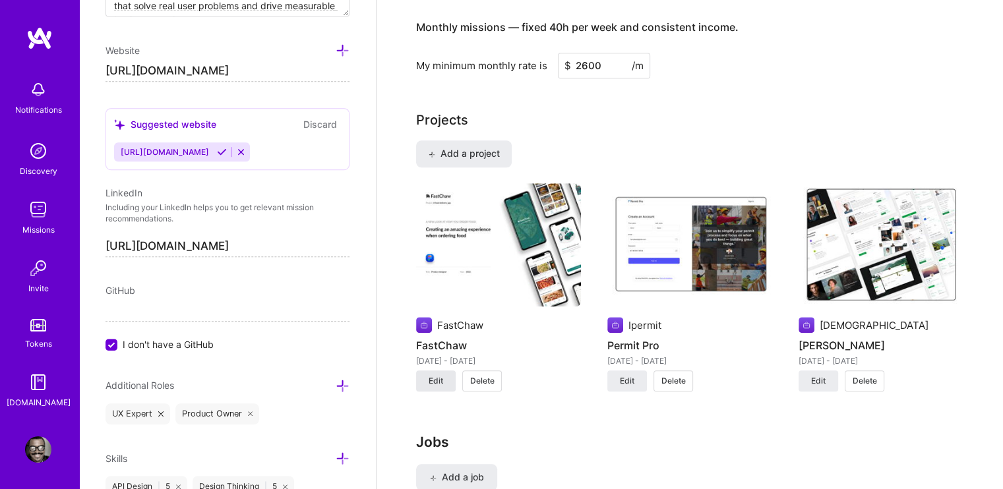
click at [438, 375] on span "Edit" at bounding box center [436, 381] width 15 height 12
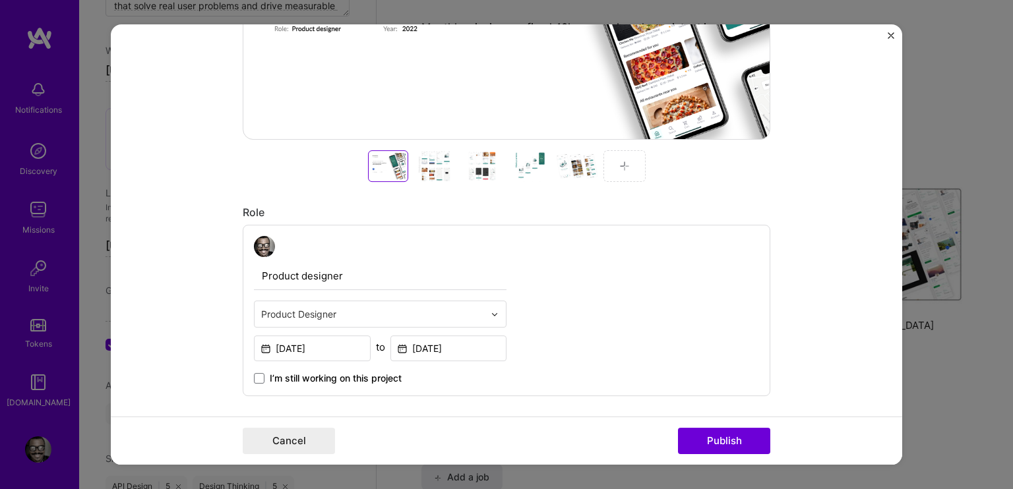
scroll to position [527, 0]
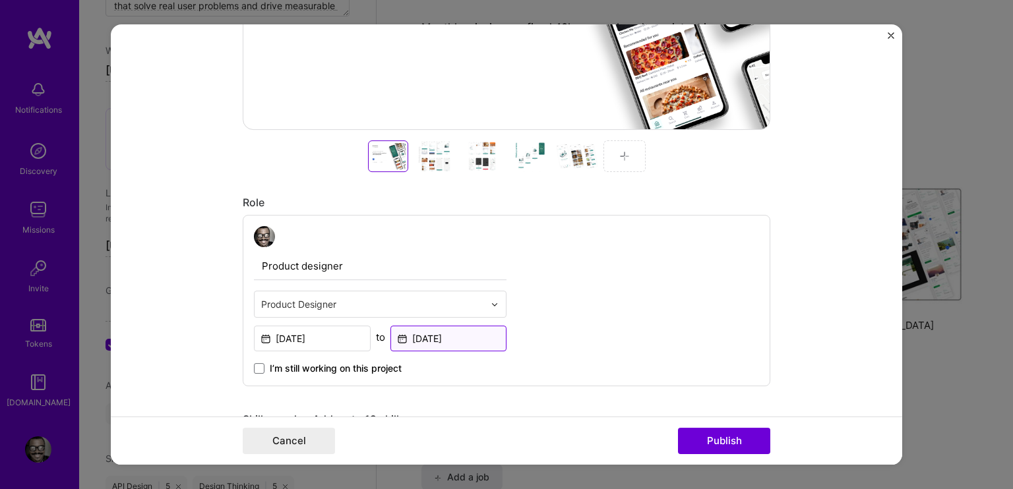
click at [443, 334] on input "[DATE]" at bounding box center [448, 339] width 117 height 26
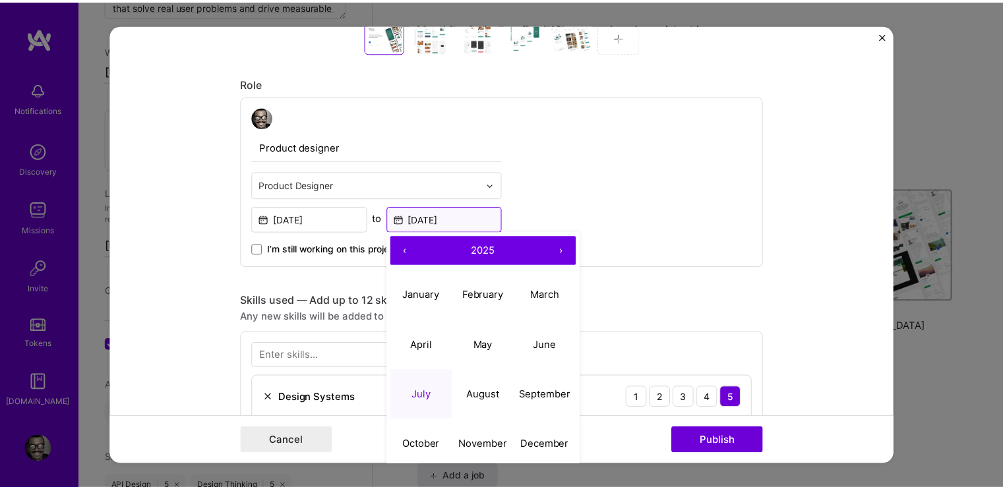
scroll to position [659, 0]
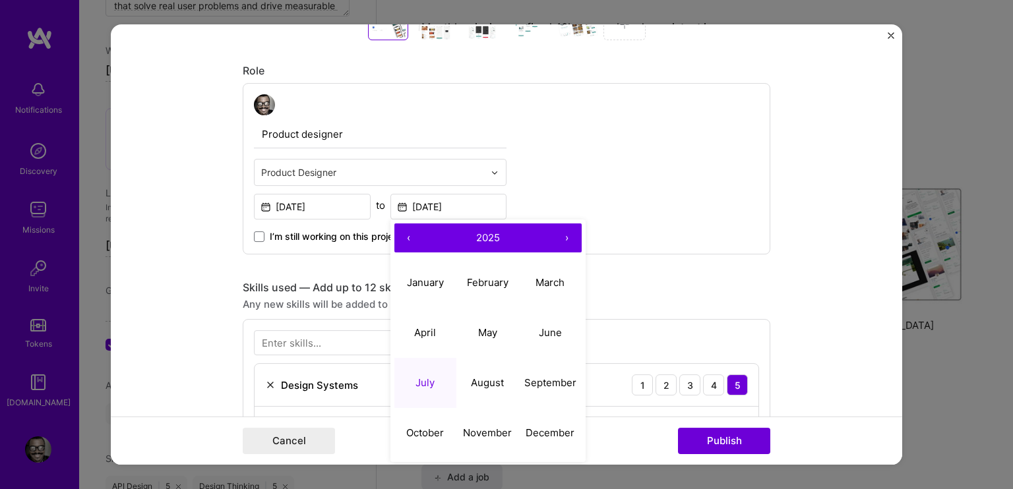
click at [476, 240] on span "2025" at bounding box center [488, 237] width 24 height 13
click at [488, 282] on button "2022" at bounding box center [487, 283] width 63 height 50
click at [427, 371] on button "July" at bounding box center [425, 383] width 63 height 50
type input "[DATE]"
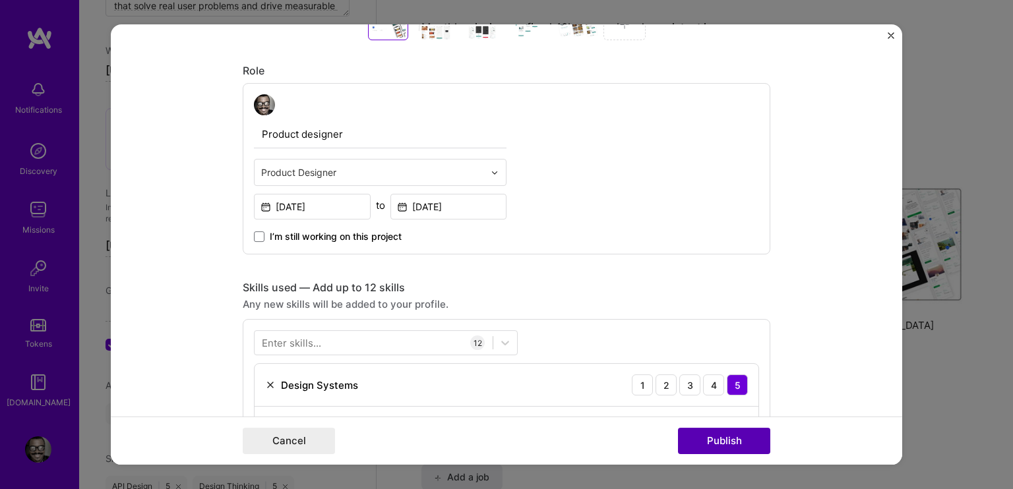
click at [741, 441] on button "Publish" at bounding box center [724, 441] width 92 height 26
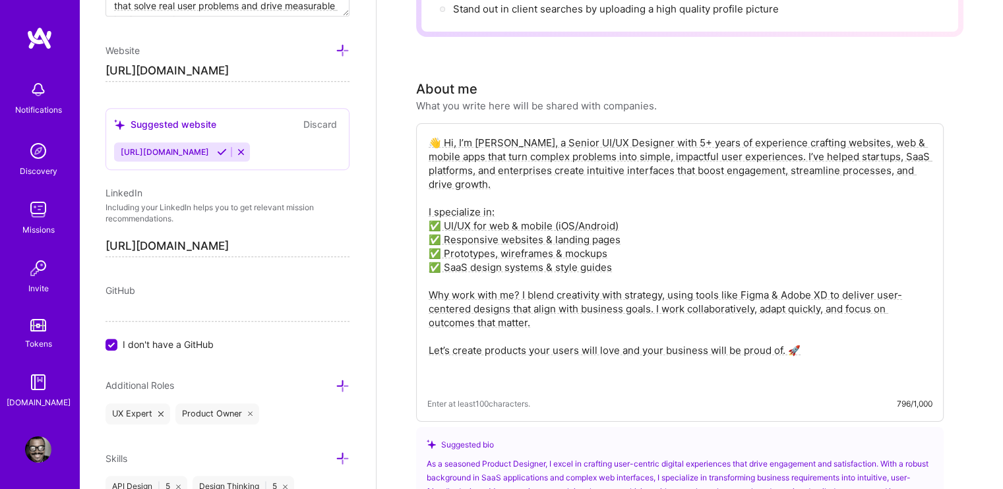
scroll to position [0, 0]
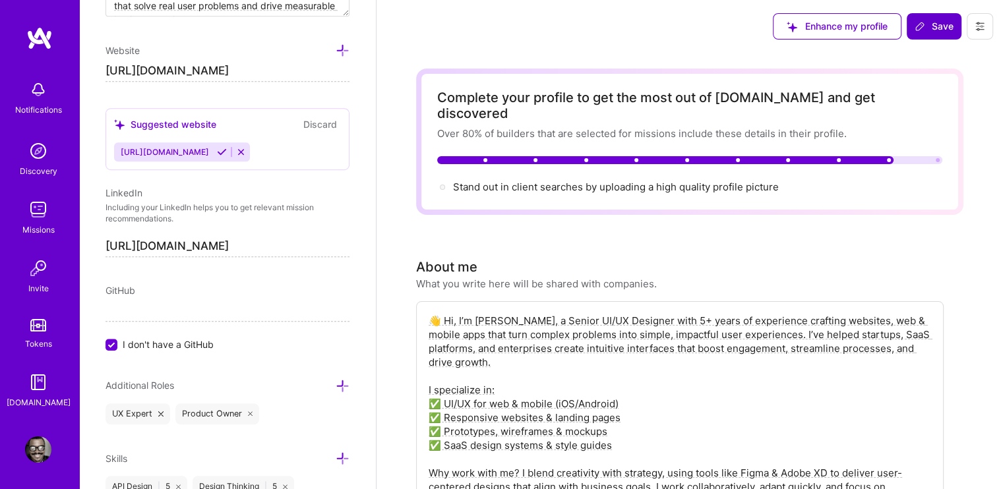
click at [920, 21] on icon at bounding box center [919, 26] width 11 height 11
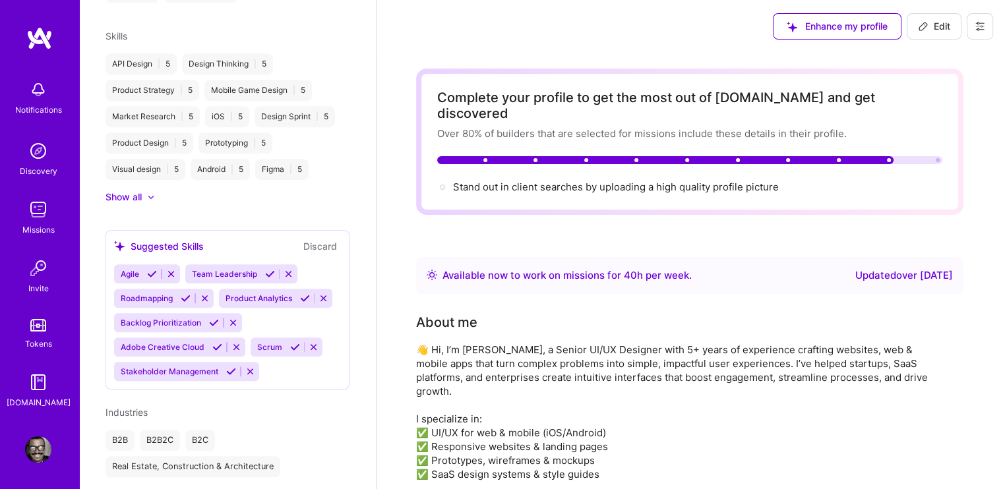
scroll to position [651, 0]
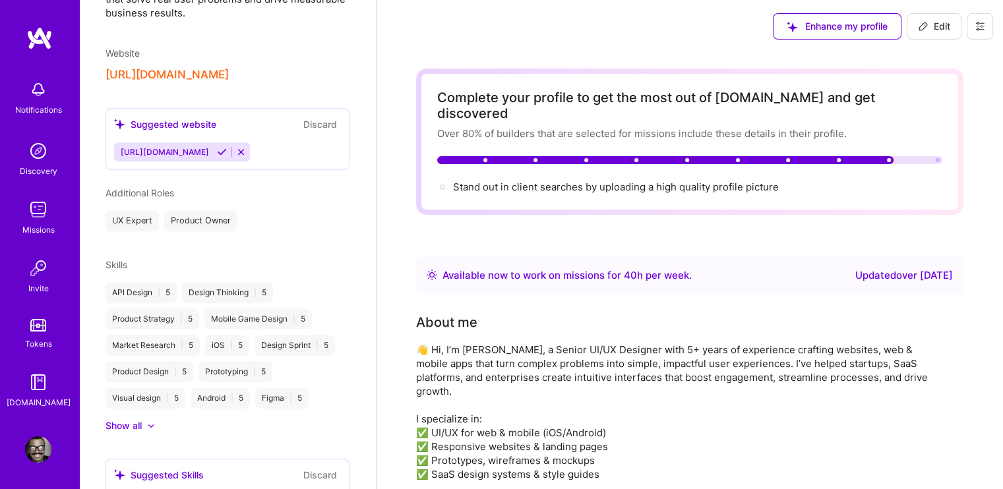
click at [527, 180] on div "Stand out in client searches by uploading a high quality profile picture" at bounding box center [616, 187] width 326 height 14
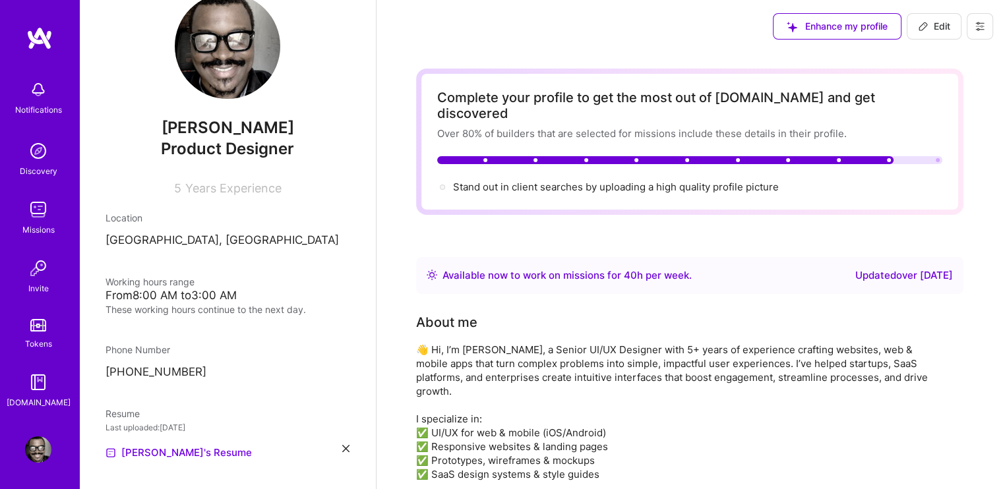
scroll to position [0, 0]
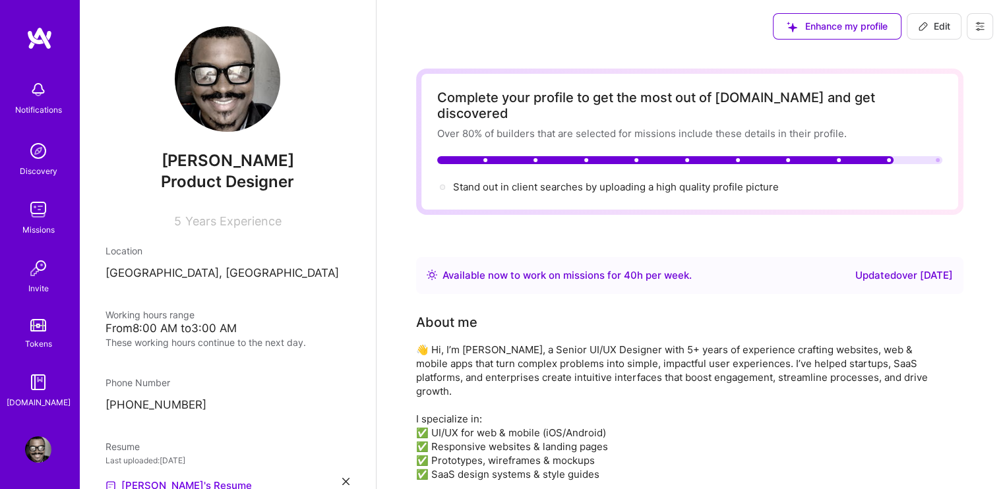
click at [233, 89] on img at bounding box center [227, 78] width 105 height 105
click at [256, 66] on img at bounding box center [227, 78] width 105 height 105
click at [936, 26] on span "Edit" at bounding box center [934, 26] width 32 height 13
select select "NG"
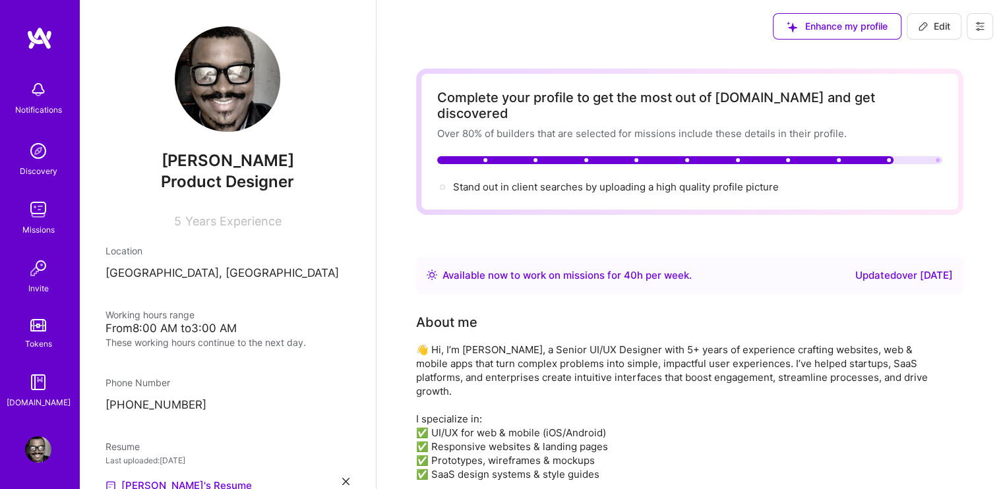
select select "Right Now"
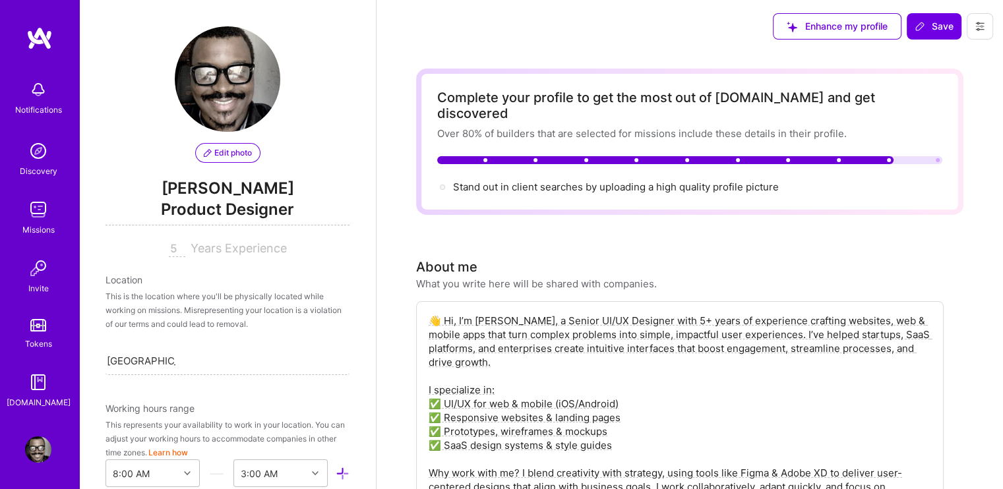
click at [219, 150] on span "Edit photo" at bounding box center [228, 153] width 48 height 12
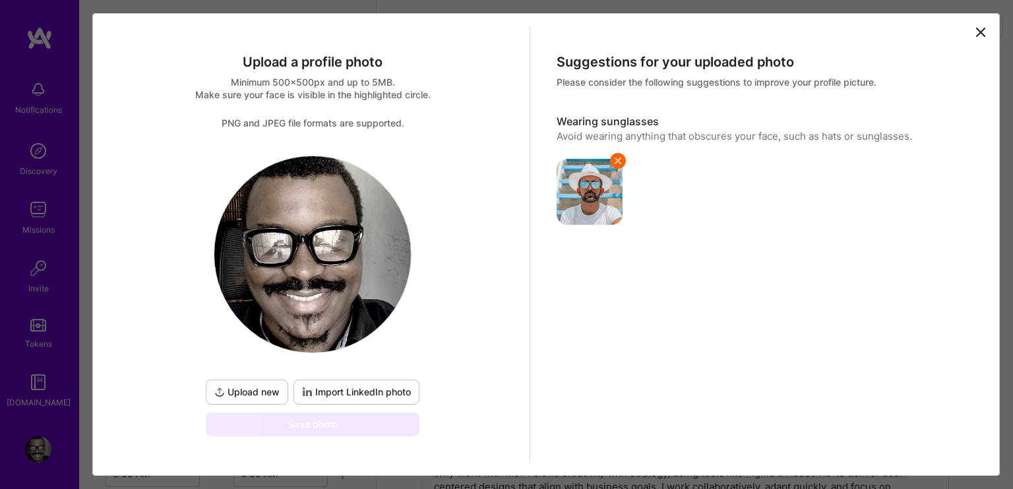
click at [245, 392] on span "Upload new" at bounding box center [246, 392] width 65 height 13
click at [258, 389] on span "Upload new" at bounding box center [246, 392] width 65 height 13
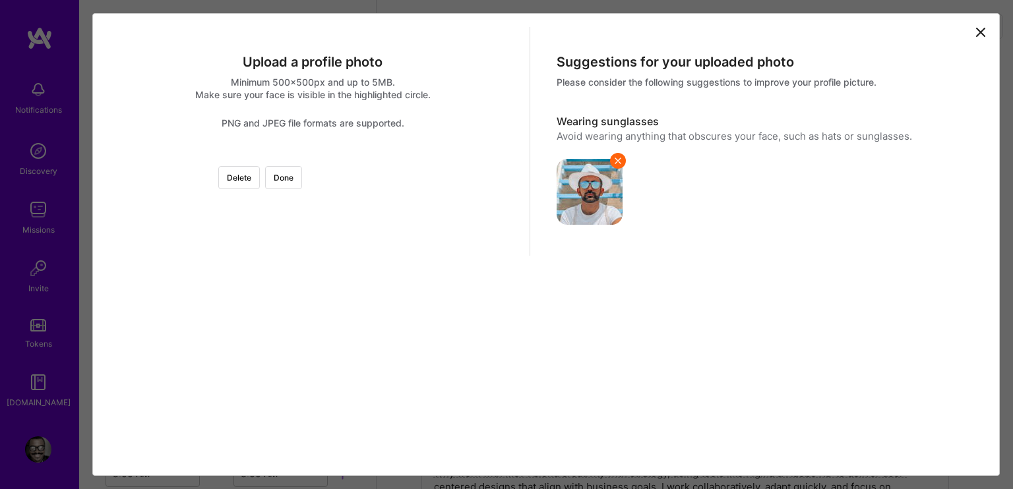
click at [361, 246] on div at bounding box center [461, 304] width 297 height 297
click at [376, 358] on div at bounding box center [461, 342] width 297 height 297
click at [313, 303] on div at bounding box center [461, 313] width 297 height 297
click at [456, 156] on div "Delete Done" at bounding box center [312, 156] width 413 height 0
click at [313, 156] on div at bounding box center [313, 156] width 0 height 0
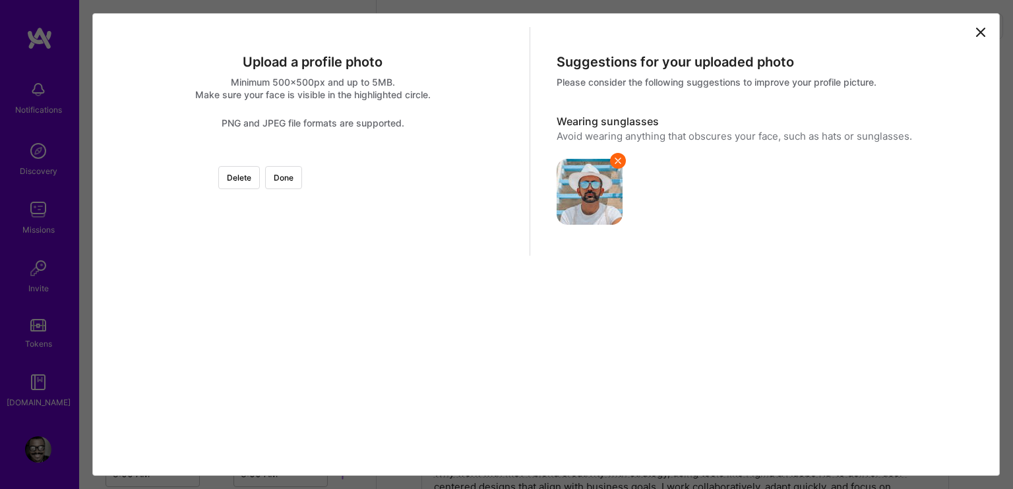
click at [375, 369] on div at bounding box center [471, 335] width 278 height 278
click at [302, 179] on button "Done" at bounding box center [283, 177] width 37 height 23
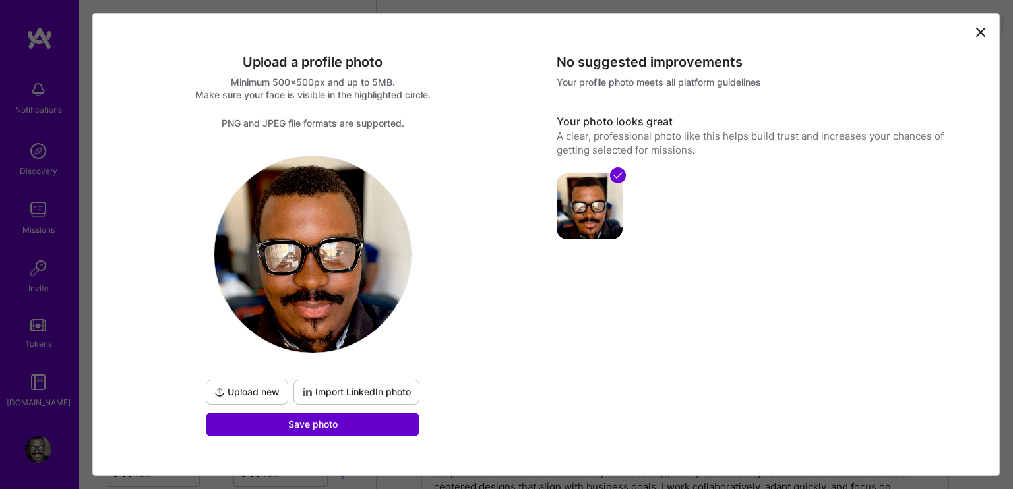
click at [376, 424] on button "Save photo" at bounding box center [313, 425] width 214 height 24
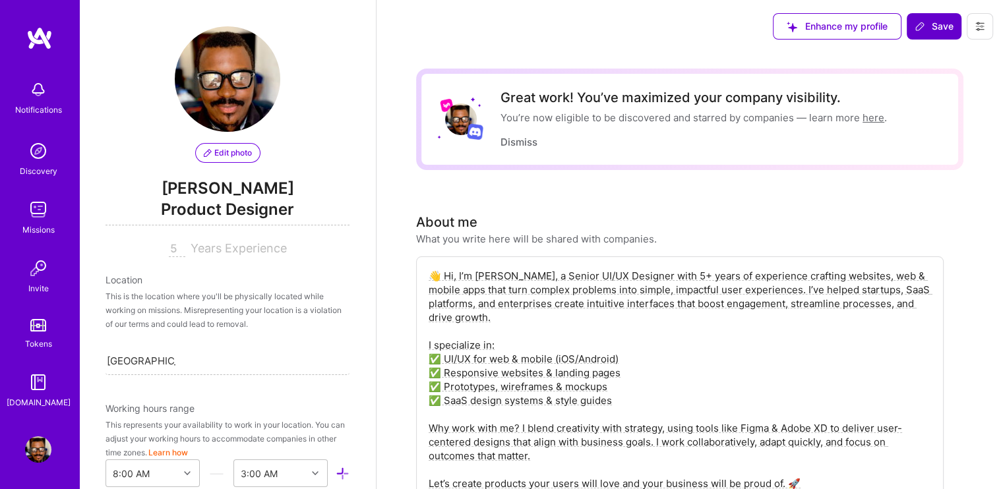
click at [934, 28] on span "Save" at bounding box center [933, 26] width 39 height 13
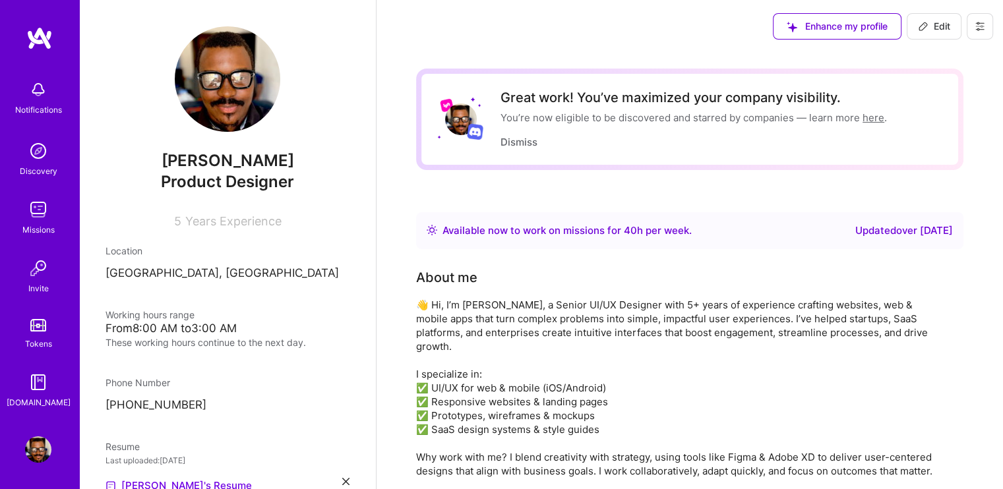
click at [185, 224] on span "Years Experience" at bounding box center [233, 221] width 96 height 14
click at [870, 117] on link "here" at bounding box center [873, 117] width 22 height 13
click at [45, 450] on img at bounding box center [38, 449] width 26 height 26
click at [979, 23] on icon at bounding box center [980, 26] width 8 height 8
click at [635, 20] on div "Enhance my profile Edit Settings Payment method Log Out" at bounding box center [689, 26] width 626 height 53
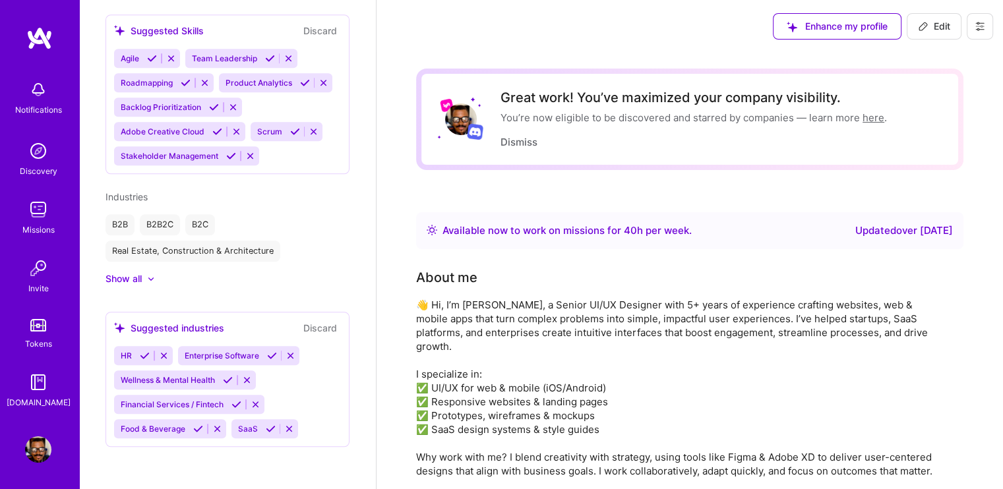
scroll to position [1119, 0]
click at [968, 24] on button at bounding box center [980, 26] width 26 height 26
click at [925, 54] on button "Settings" at bounding box center [943, 57] width 99 height 34
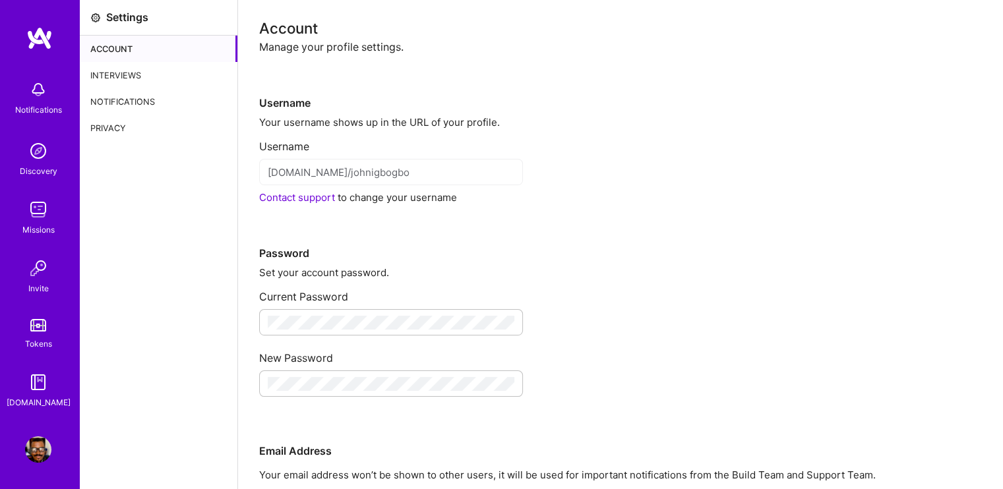
click at [120, 47] on div "Account" at bounding box center [159, 49] width 158 height 26
click at [141, 71] on div "Interviews" at bounding box center [159, 75] width 158 height 26
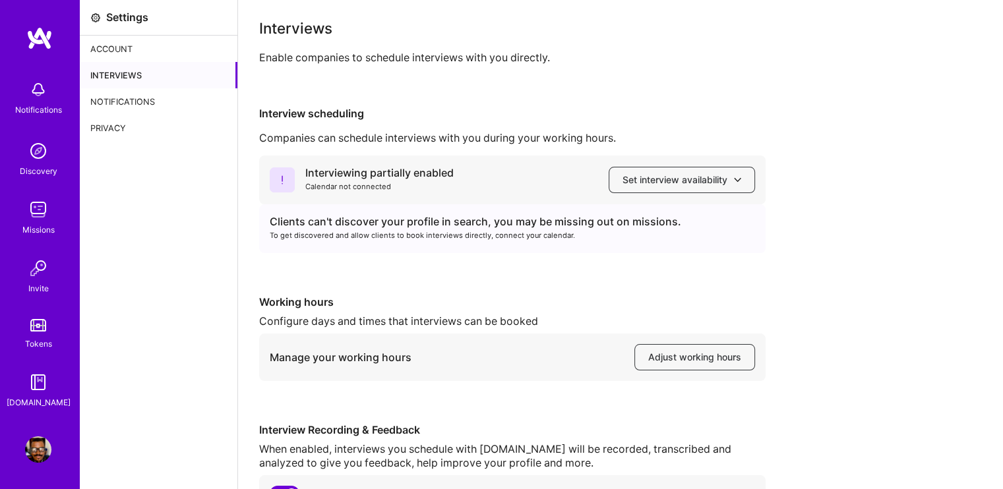
click at [135, 94] on div "Notifications" at bounding box center [159, 101] width 158 height 26
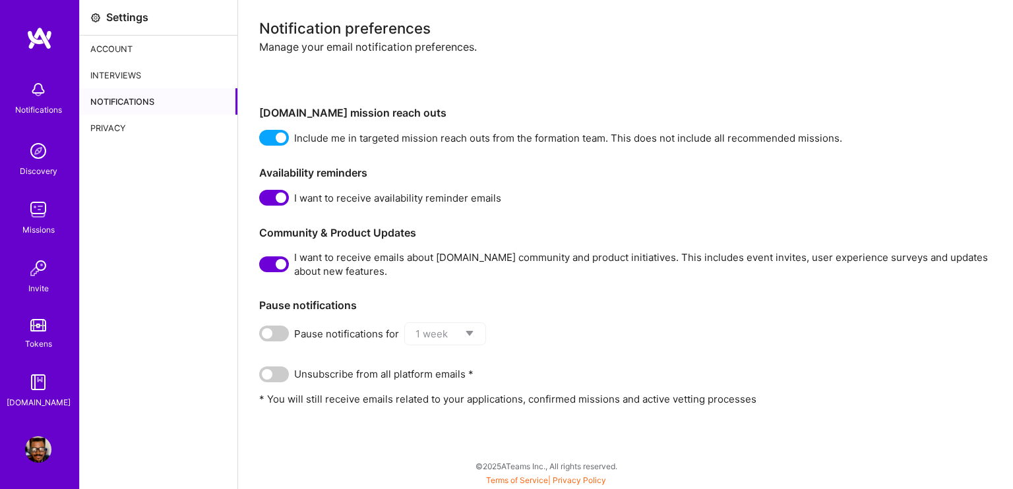
click at [144, 121] on div "Privacy" at bounding box center [159, 128] width 158 height 26
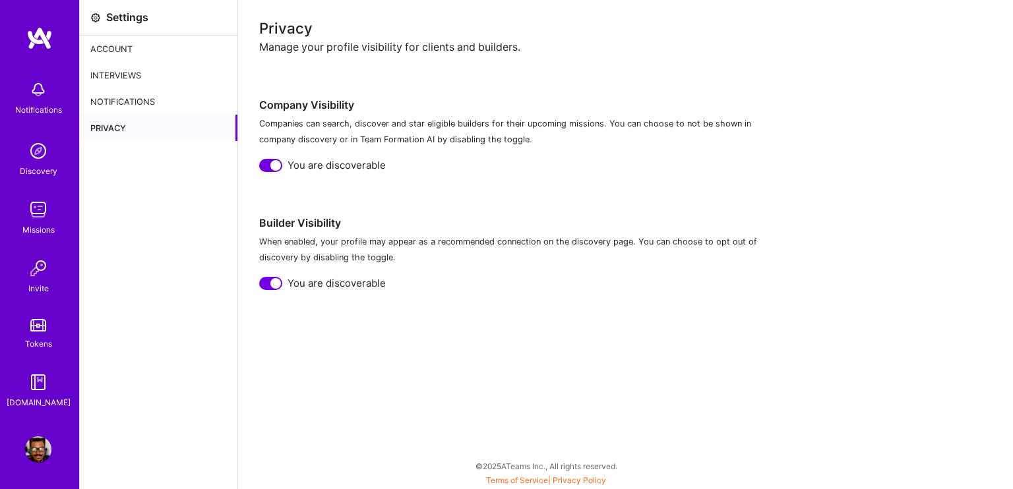
click at [127, 45] on div "Account" at bounding box center [159, 49] width 158 height 26
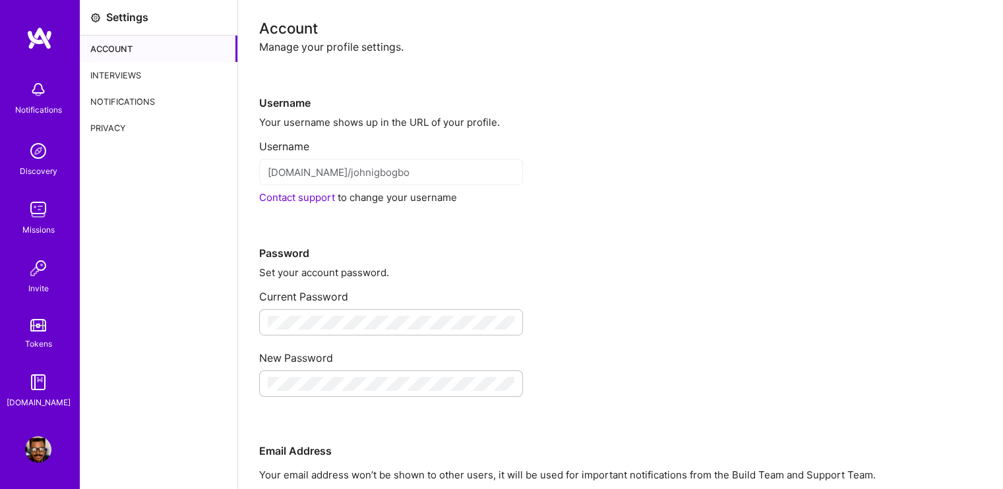
click at [45, 92] on img at bounding box center [38, 89] width 26 height 26
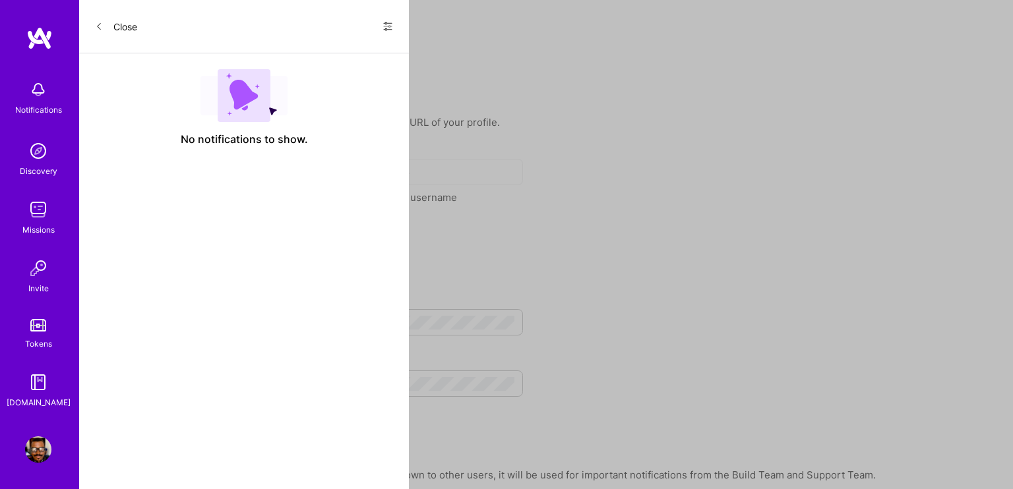
click at [113, 24] on button "Close" at bounding box center [116, 26] width 42 height 21
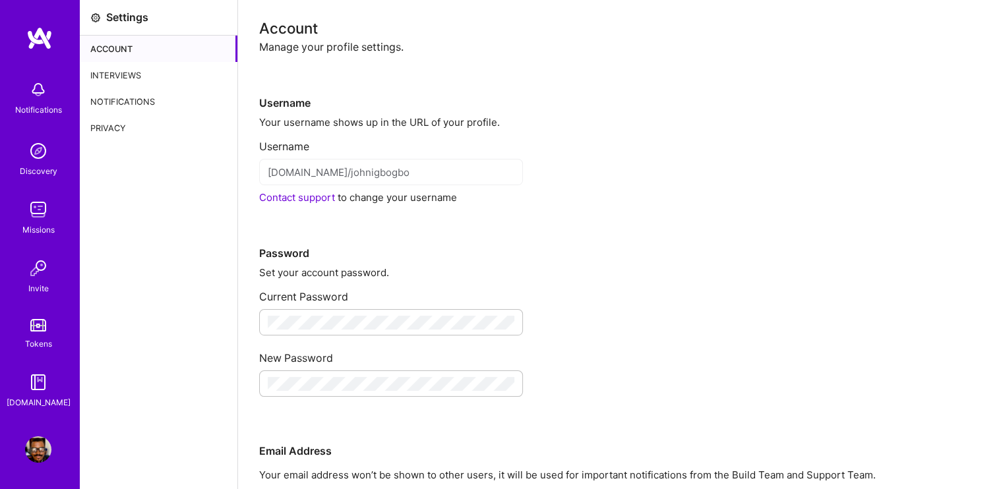
click at [54, 38] on link at bounding box center [39, 38] width 79 height 24
